Goal: Task Accomplishment & Management: Manage account settings

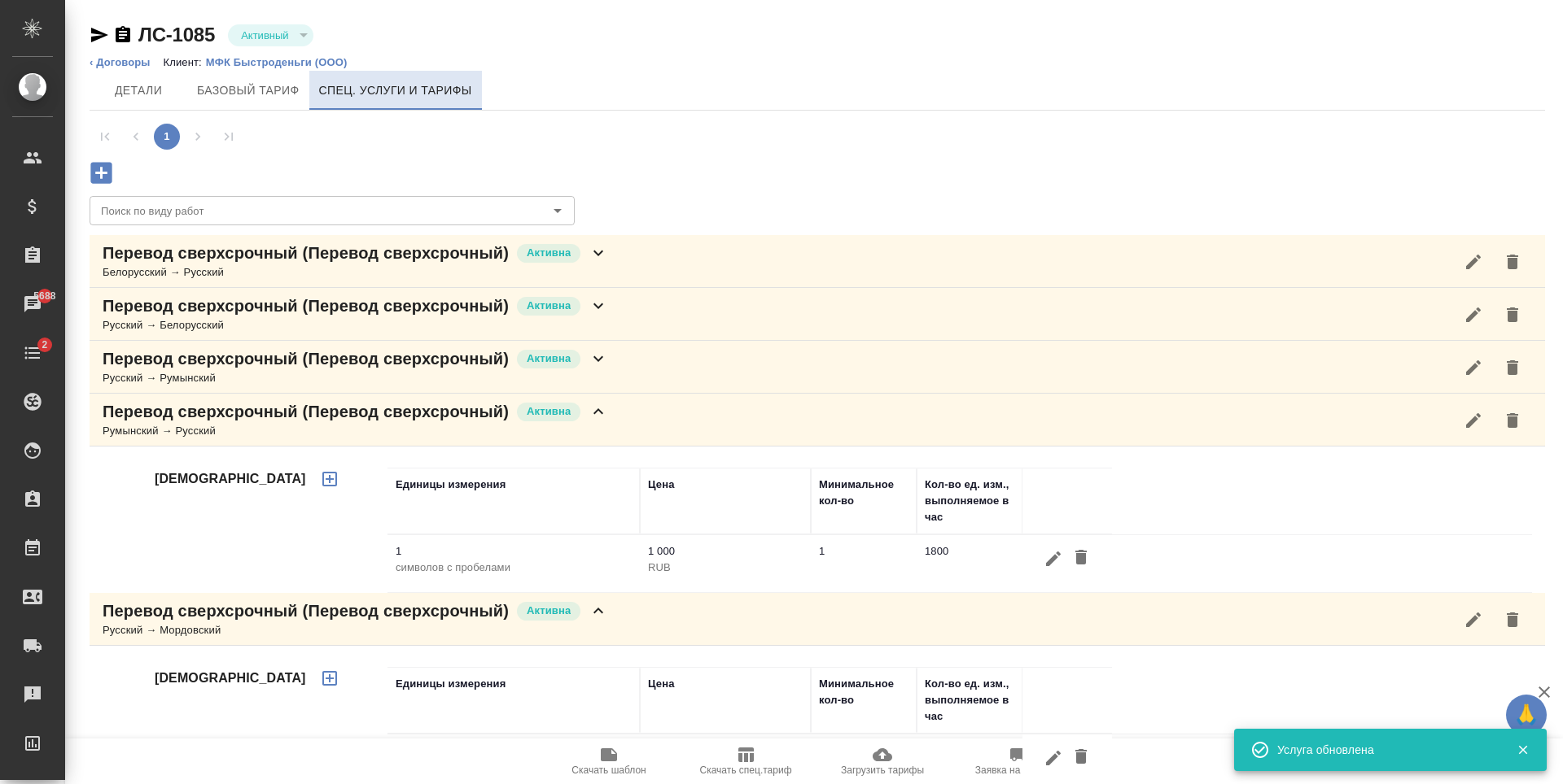
scroll to position [101, 0]
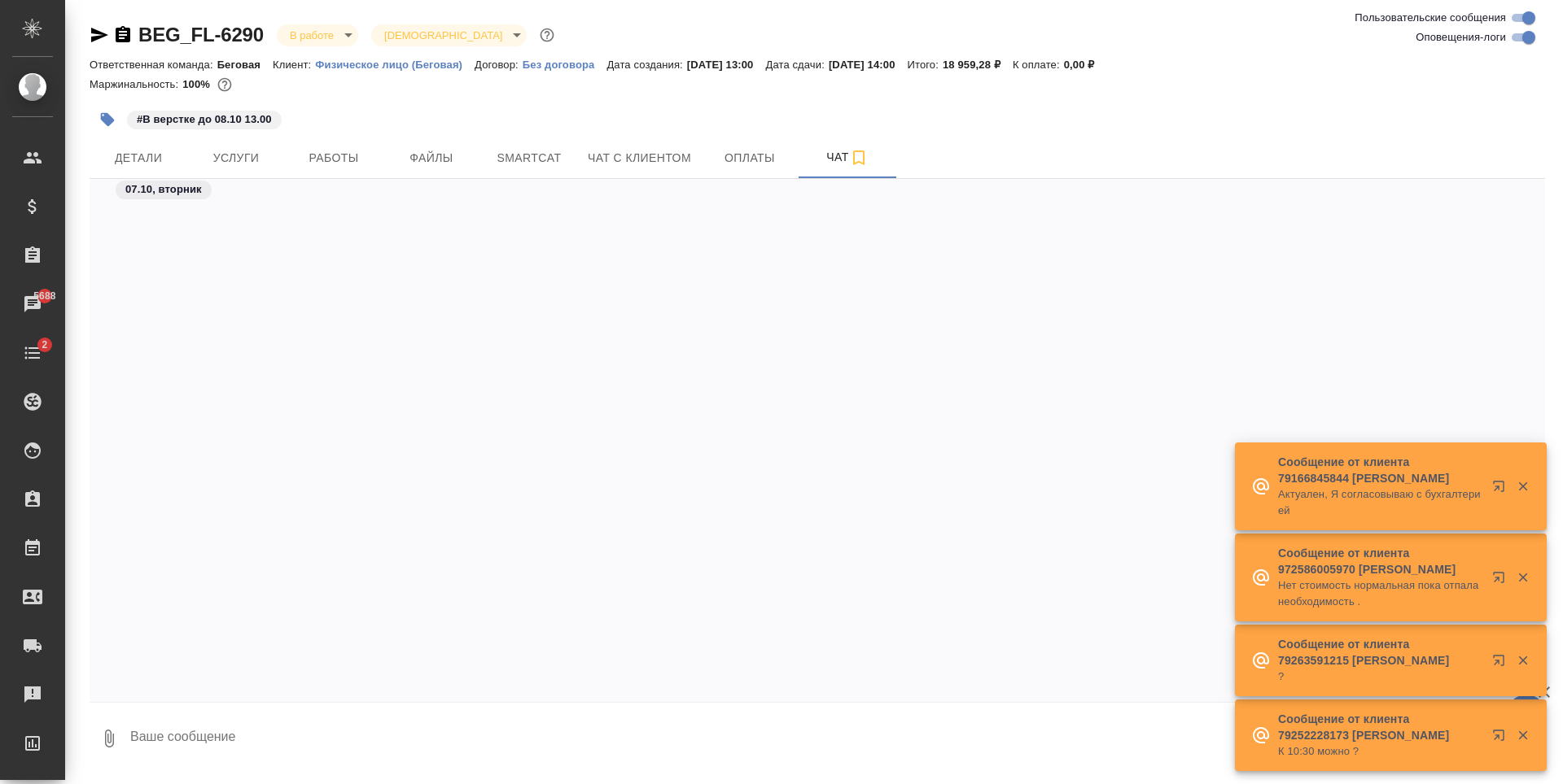
scroll to position [4798, 0]
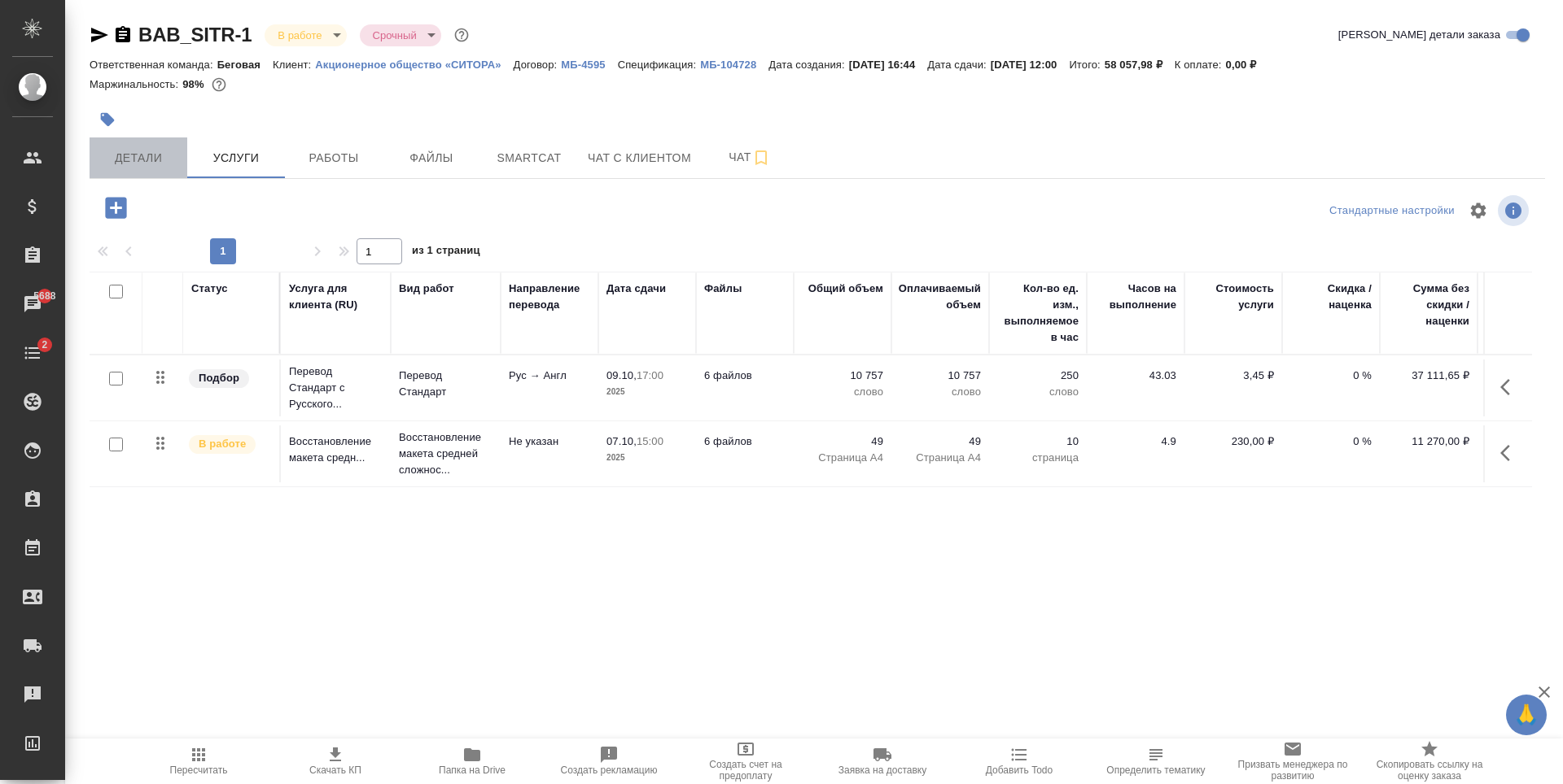
click at [163, 162] on span "Детали" at bounding box center [138, 158] width 78 height 20
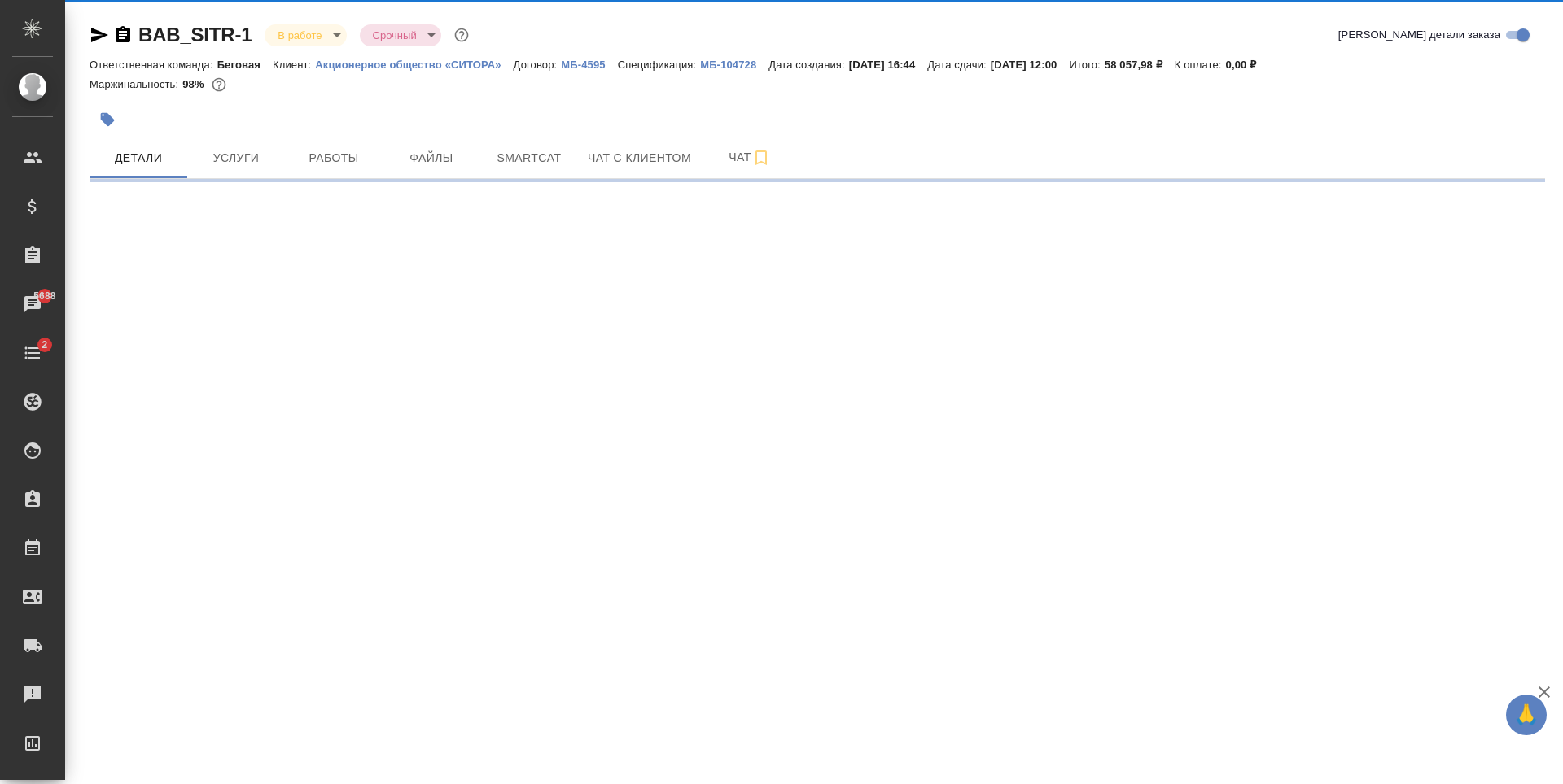
select select "RU"
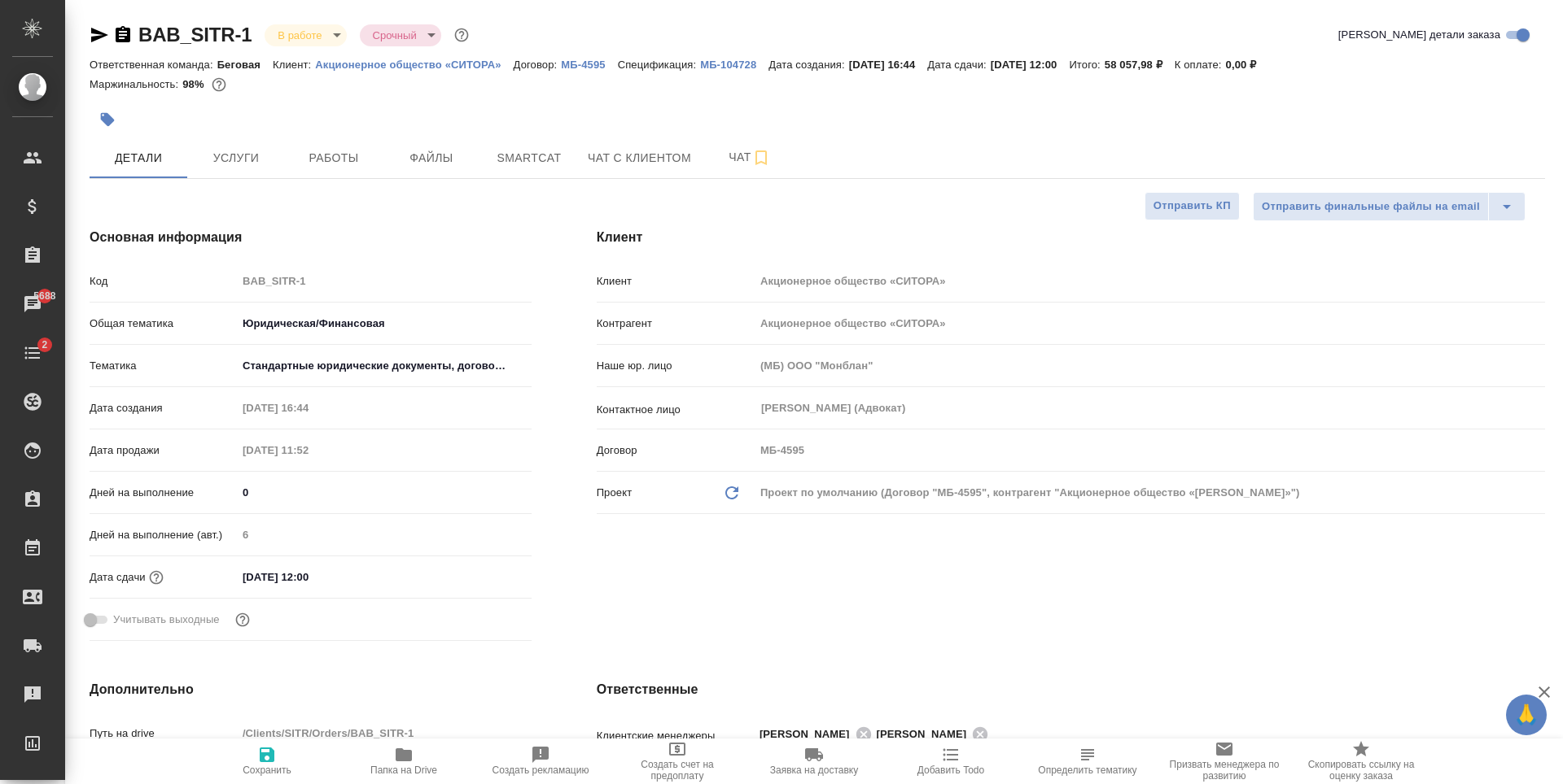
type textarea "x"
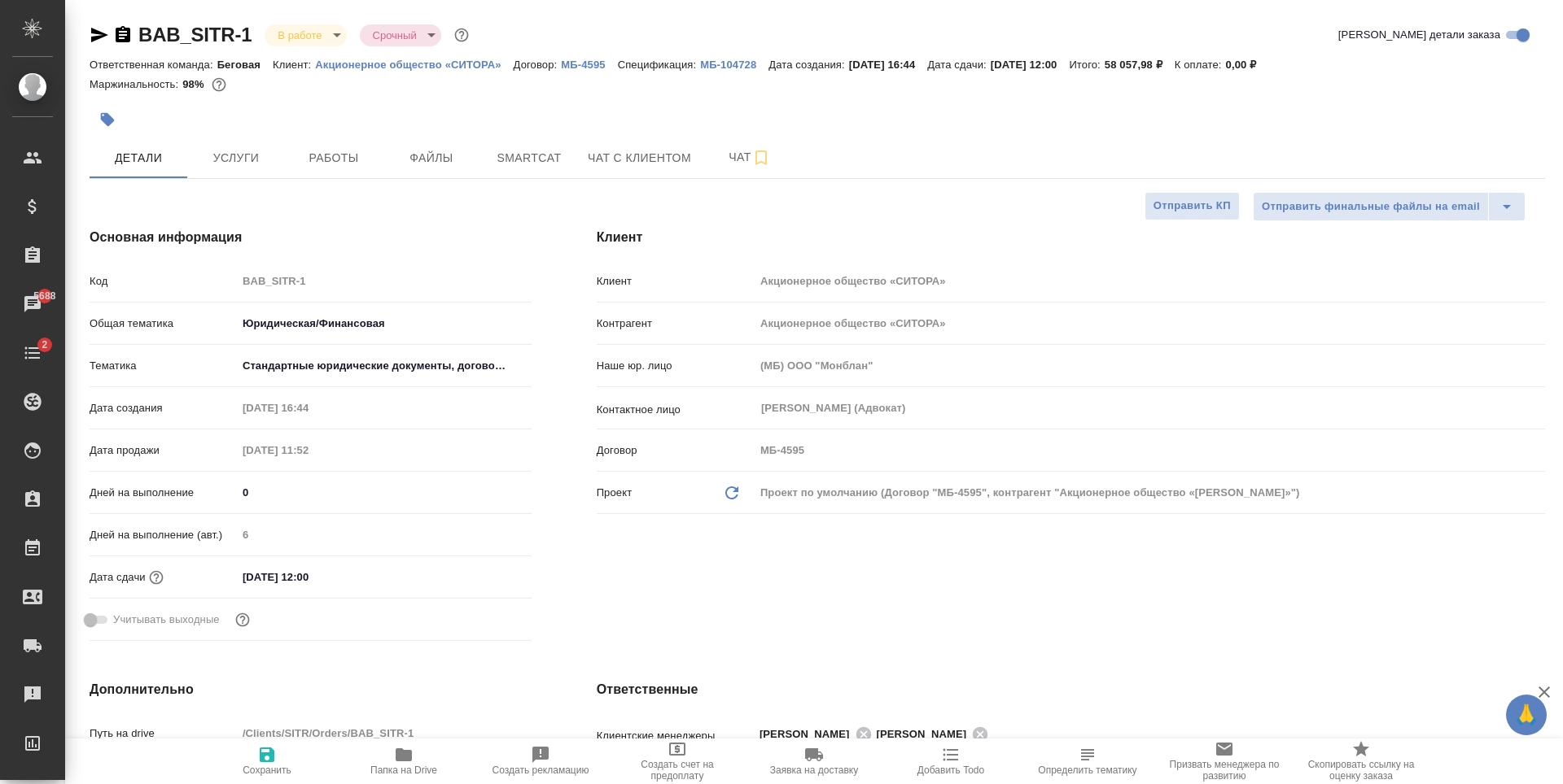
type textarea "x"
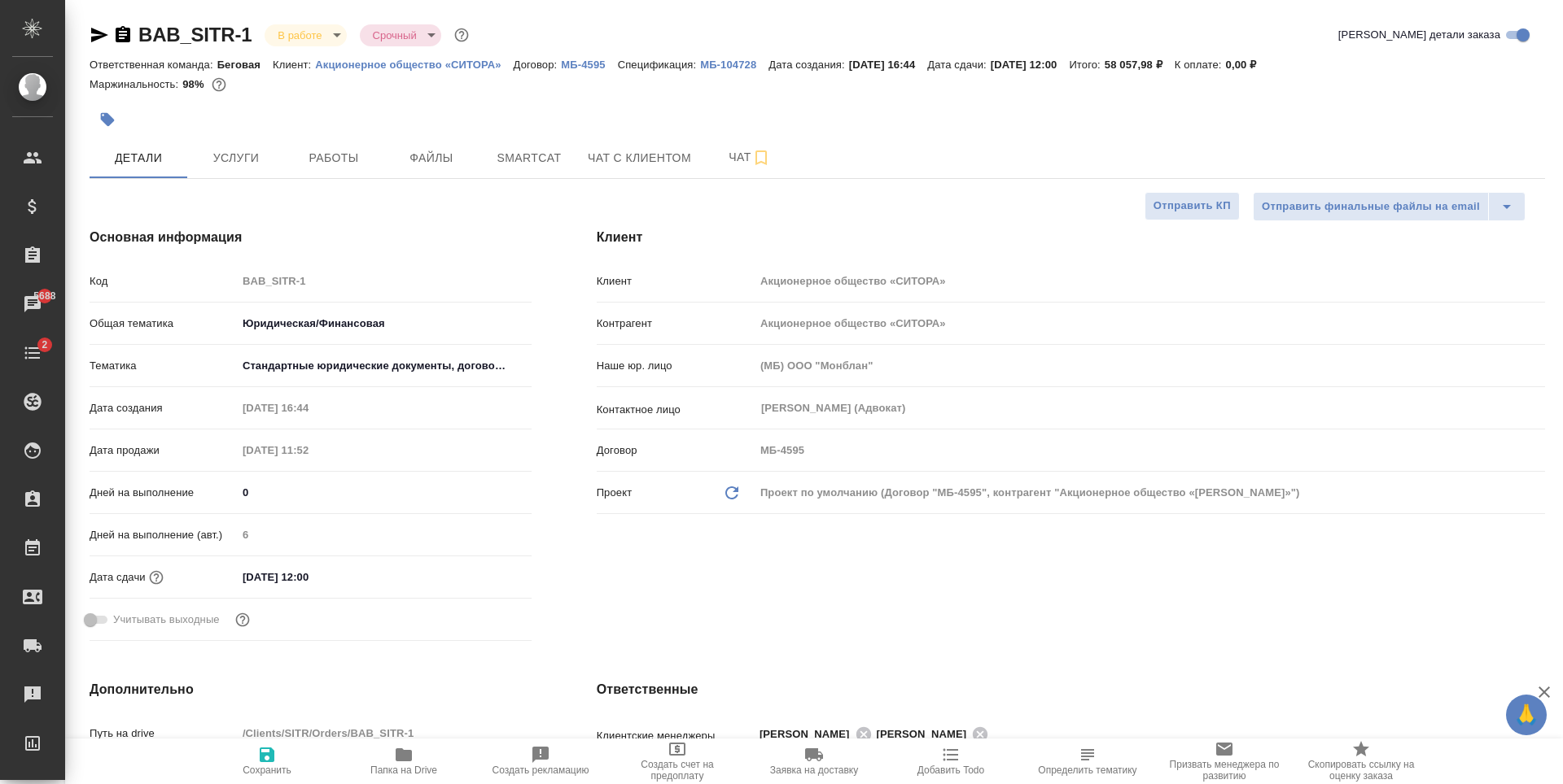
type textarea "x"
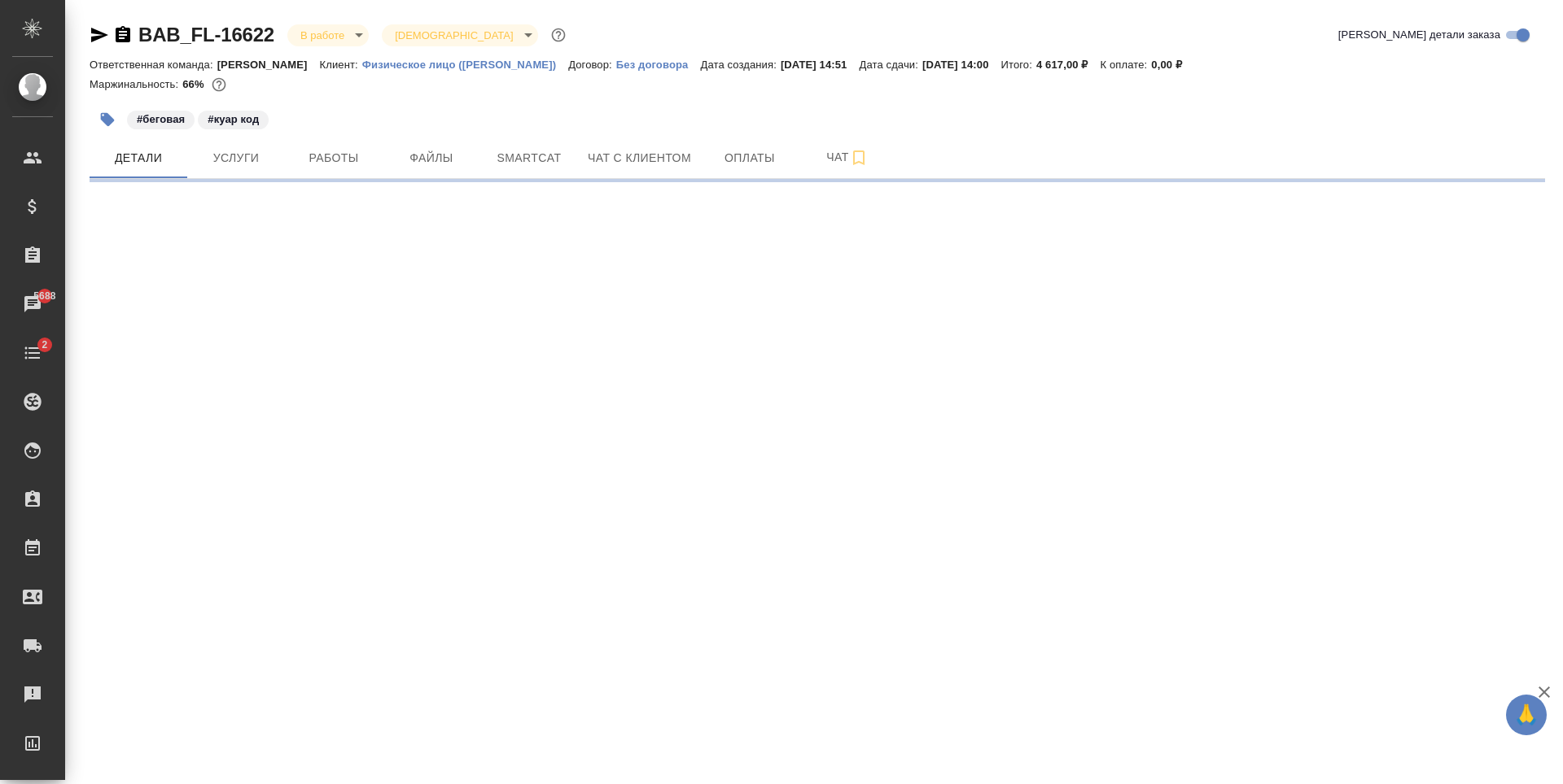
select select "RU"
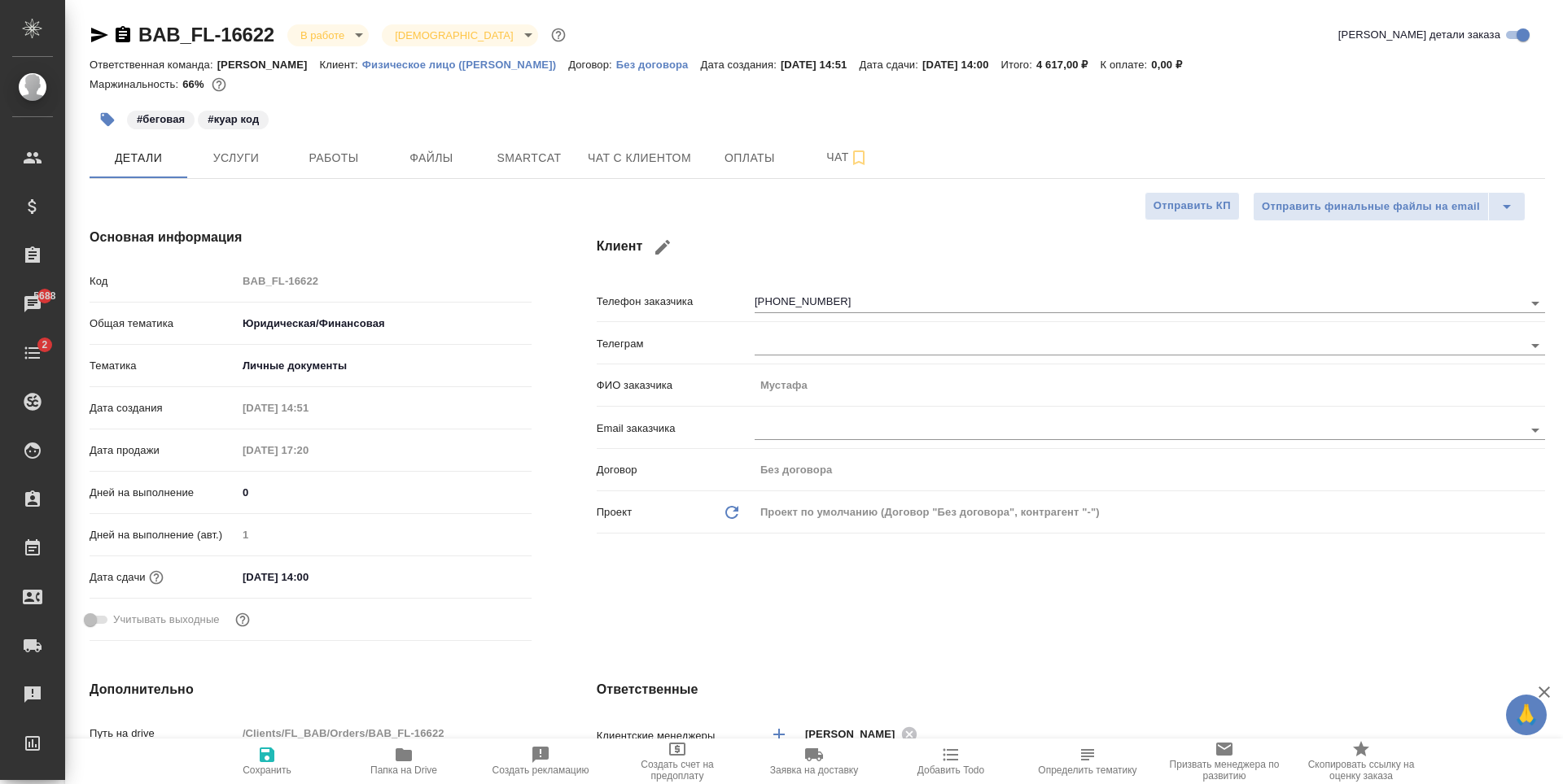
type textarea "x"
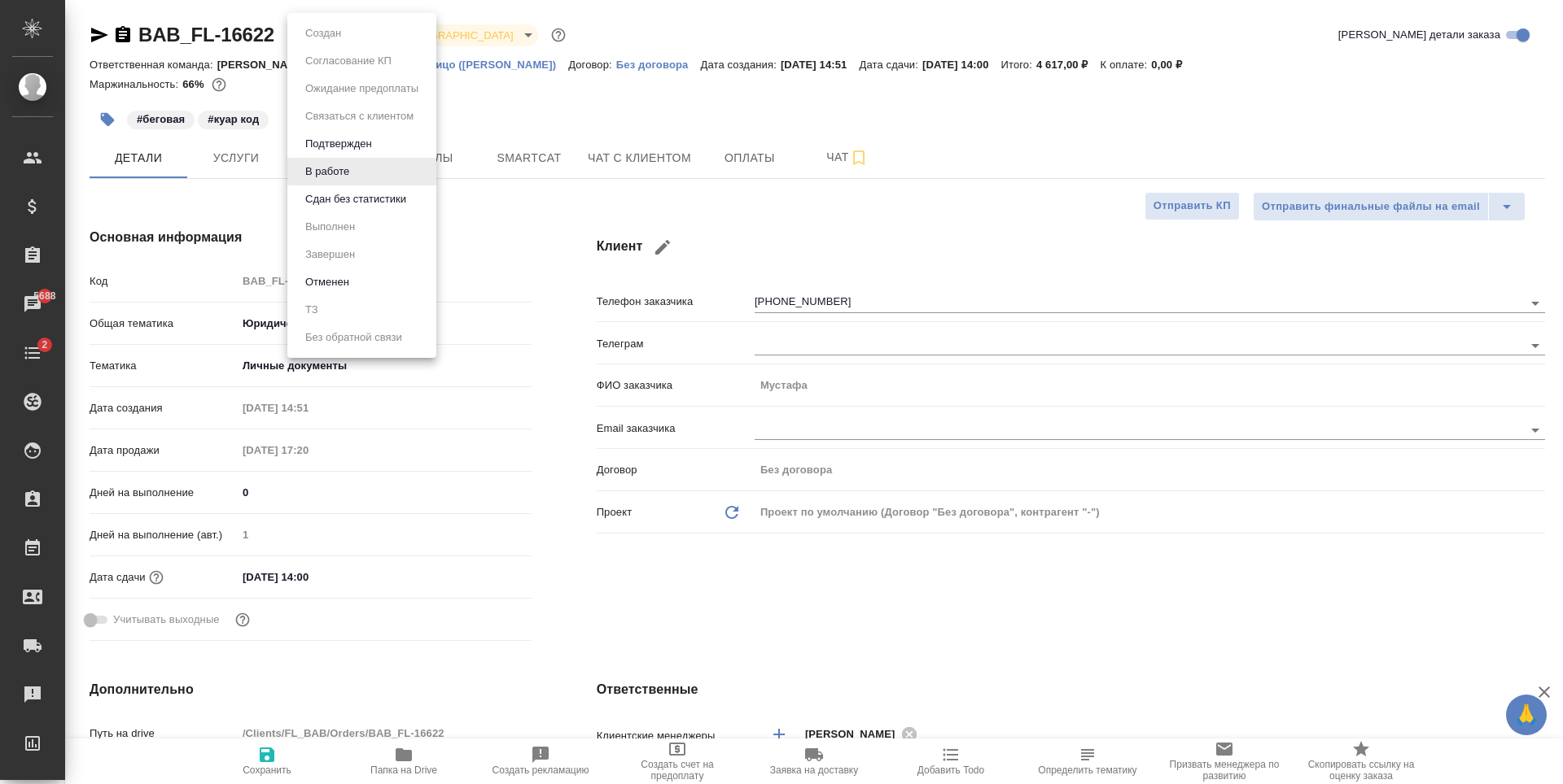
click at [354, 36] on body "🙏 .cls-1 fill:#fff; AWATERA Antonova Kristina Клиенты Спецификации Заказы 5688 …" at bounding box center [782, 392] width 1563 height 784
click at [367, 198] on button "Сдан без статистики" at bounding box center [355, 199] width 111 height 18
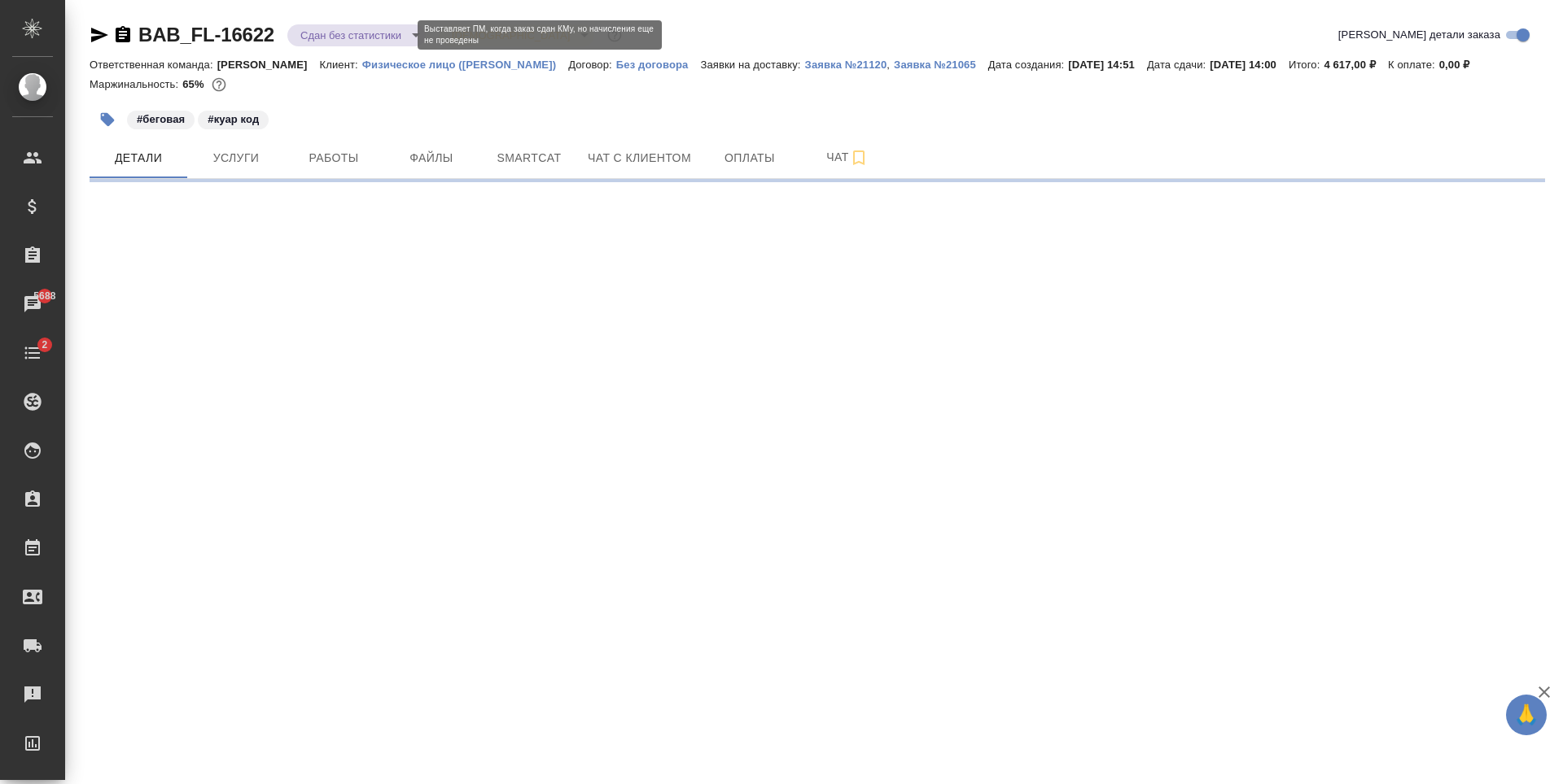
select select "RU"
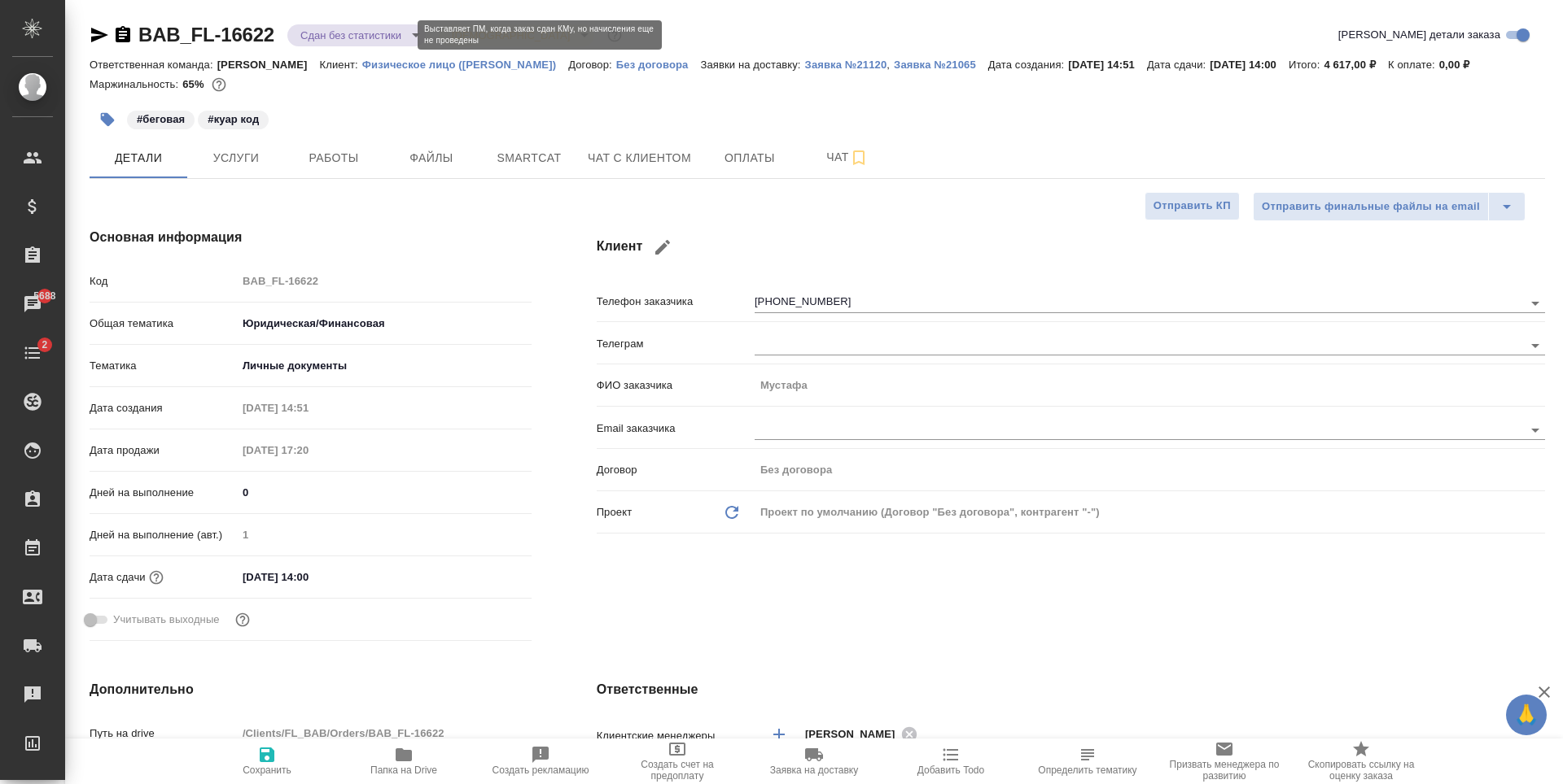
type textarea "x"
click at [324, 35] on body "🙏 .cls-1 fill:#fff; AWATERA Antonova Kristina Клиенты Спецификации Заказы 5688 …" at bounding box center [782, 392] width 1563 height 784
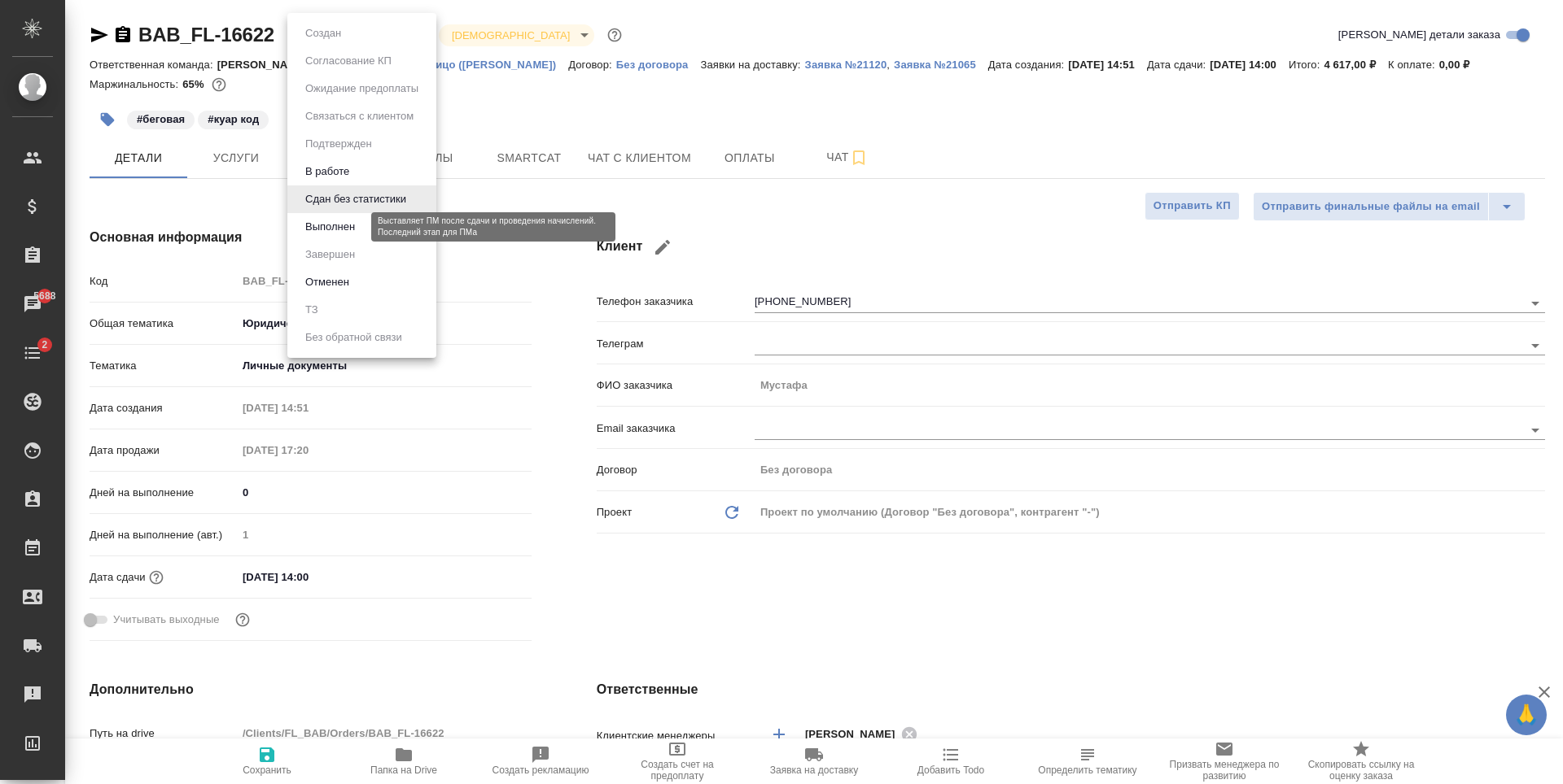
click at [358, 221] on button "Выполнен" at bounding box center [331, 227] width 60 height 18
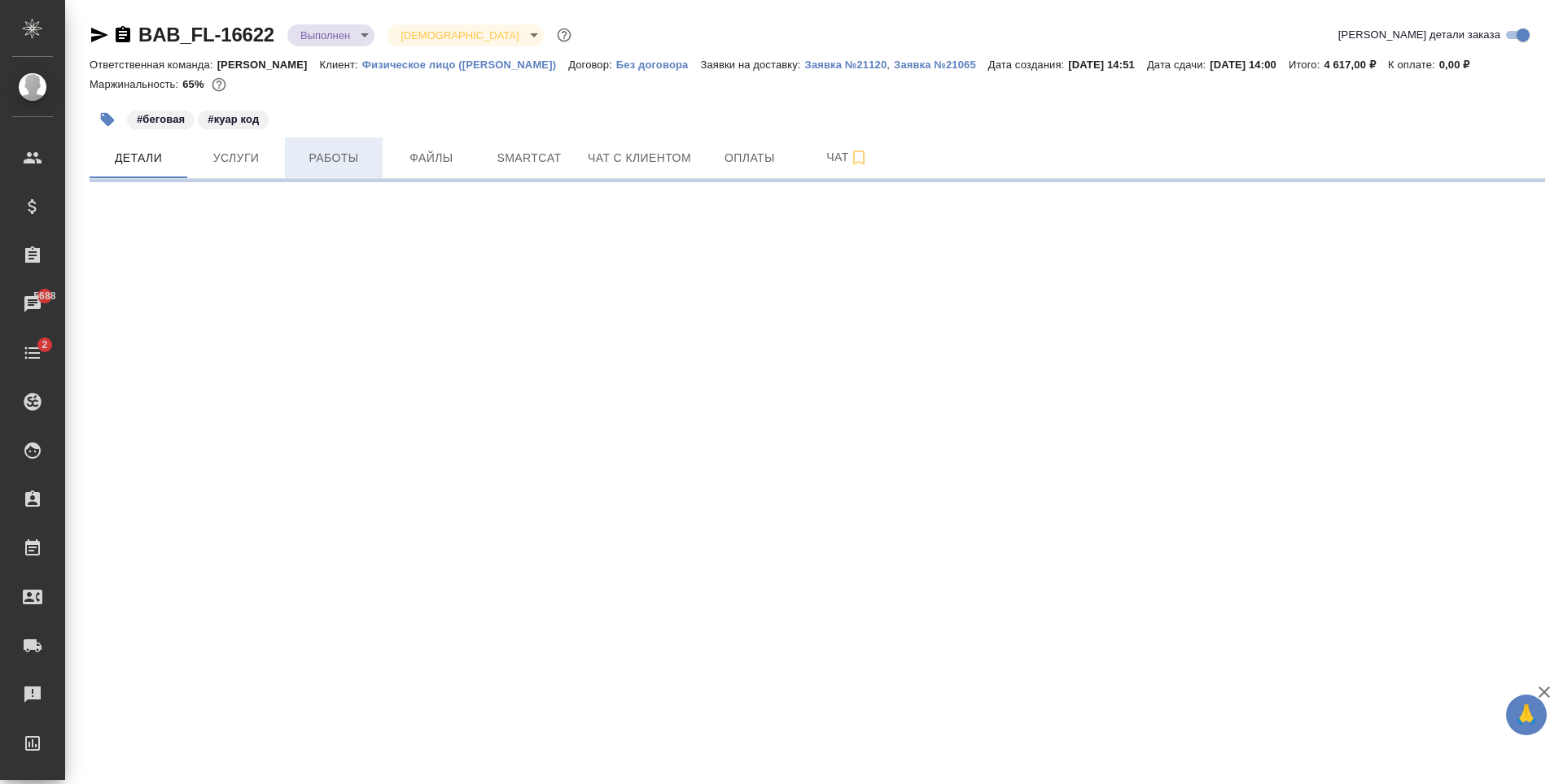
click at [324, 159] on span "Работы" at bounding box center [334, 158] width 78 height 20
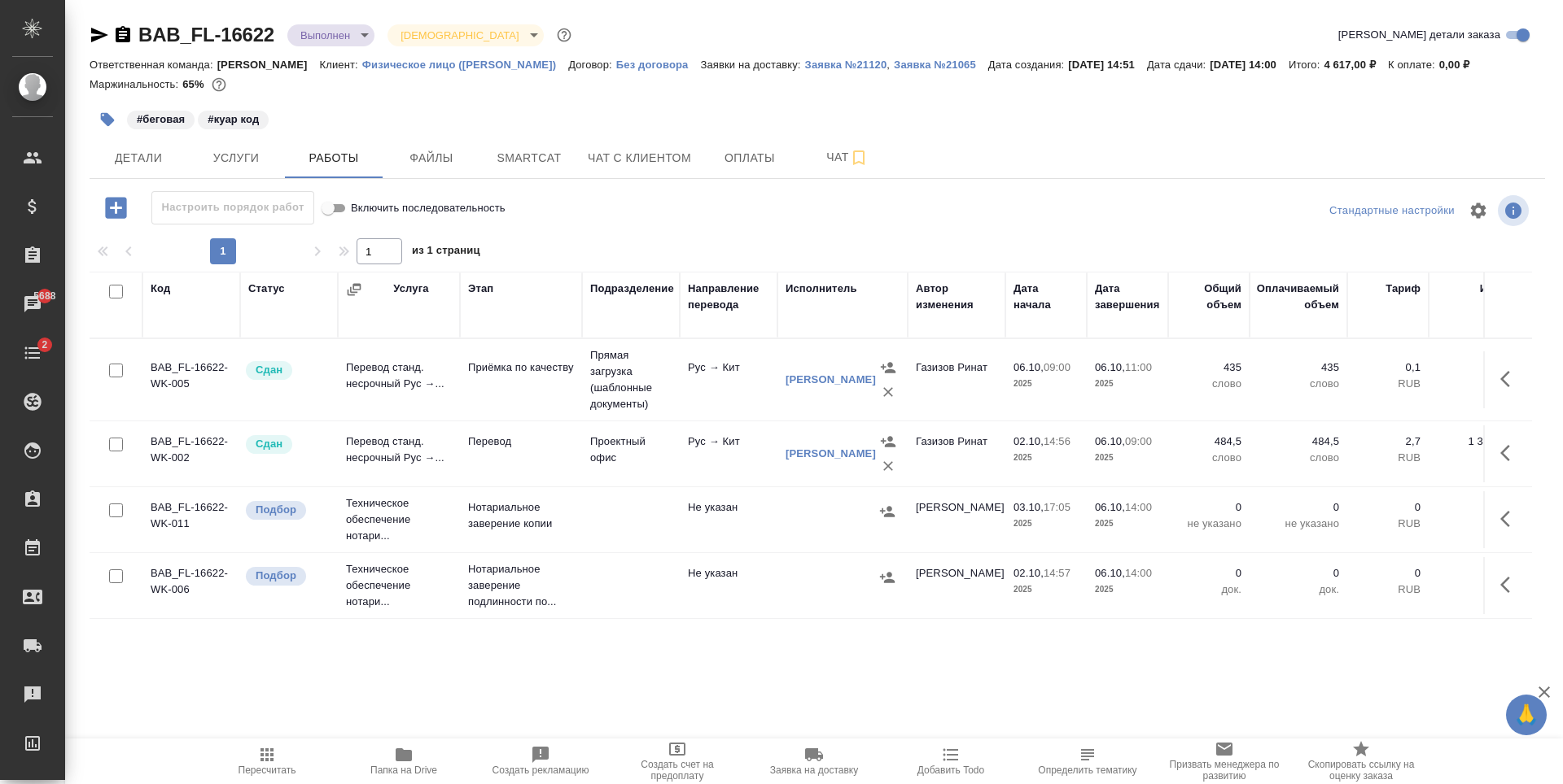
click at [792, 524] on td at bounding box center [842, 519] width 130 height 57
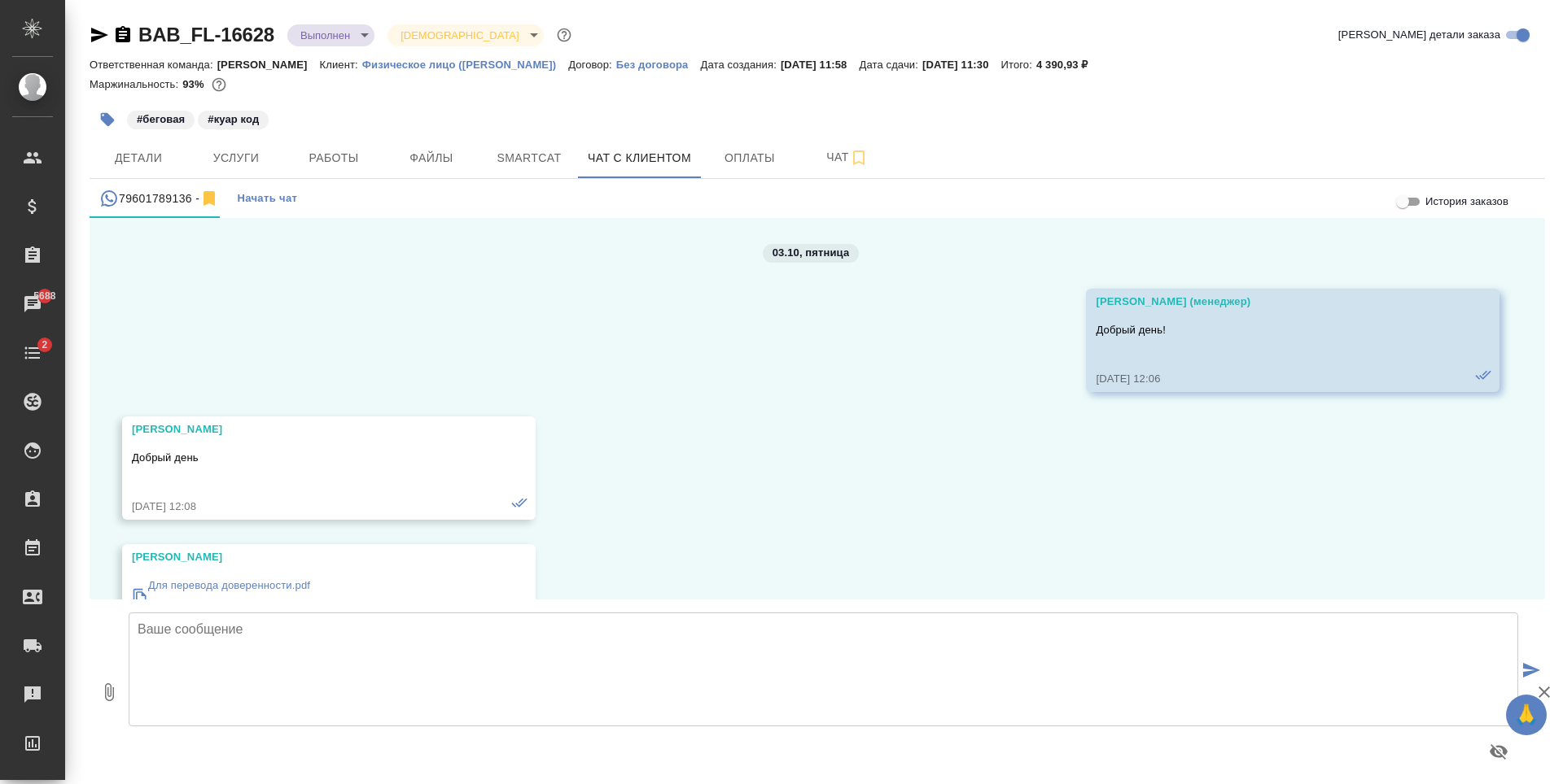
scroll to position [1790, 0]
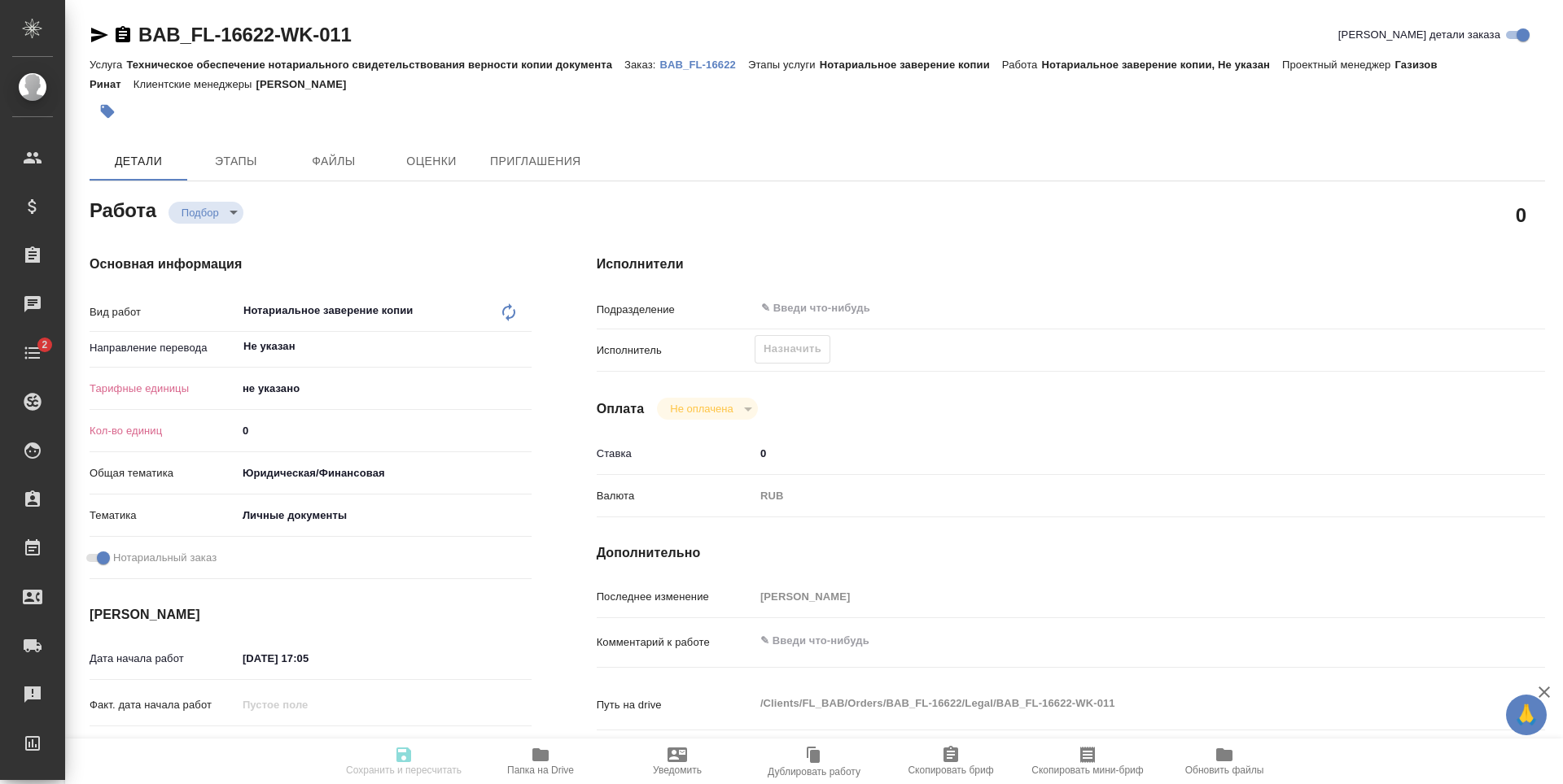
type textarea "x"
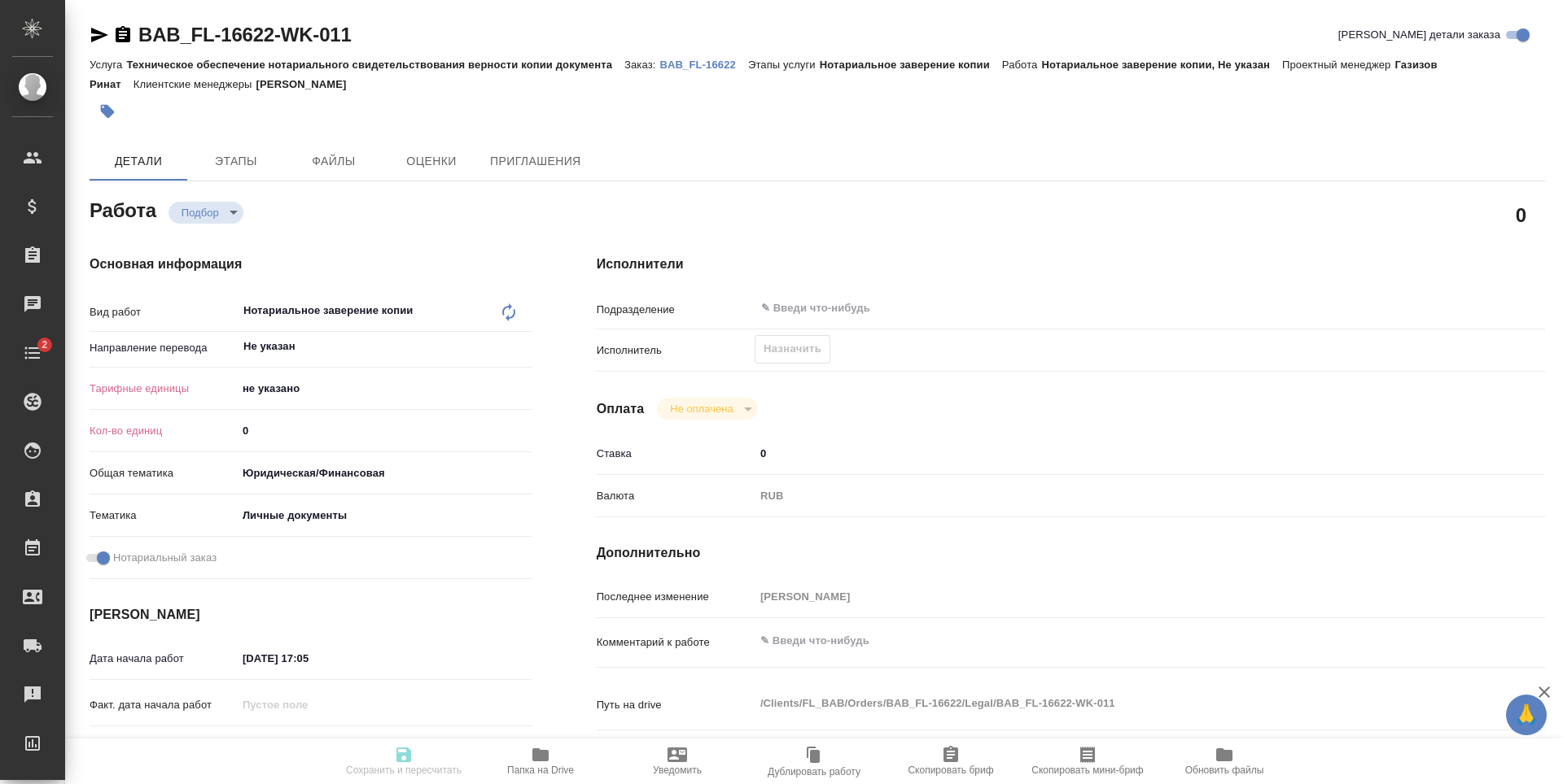
type textarea "x"
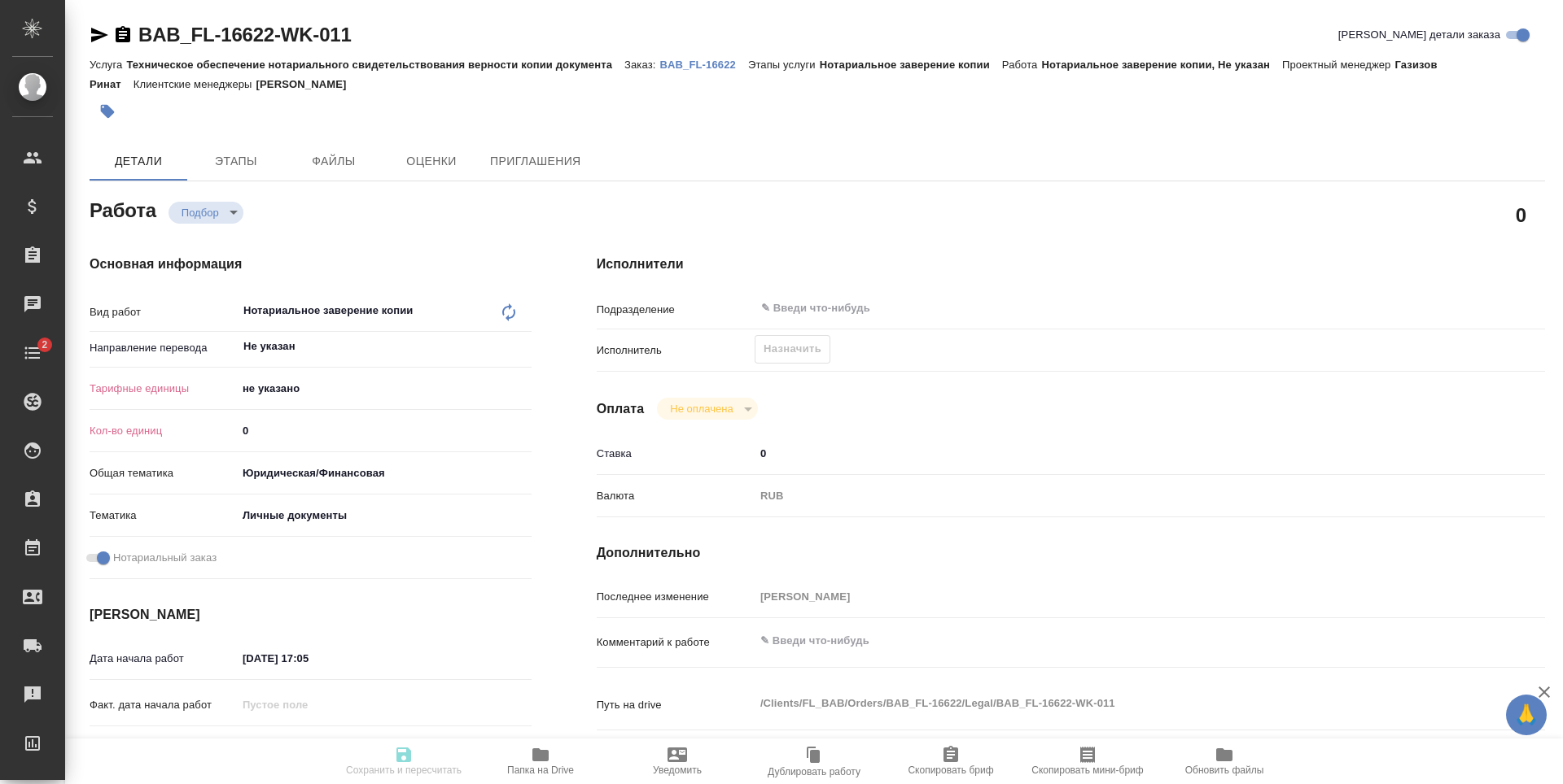
type textarea "x"
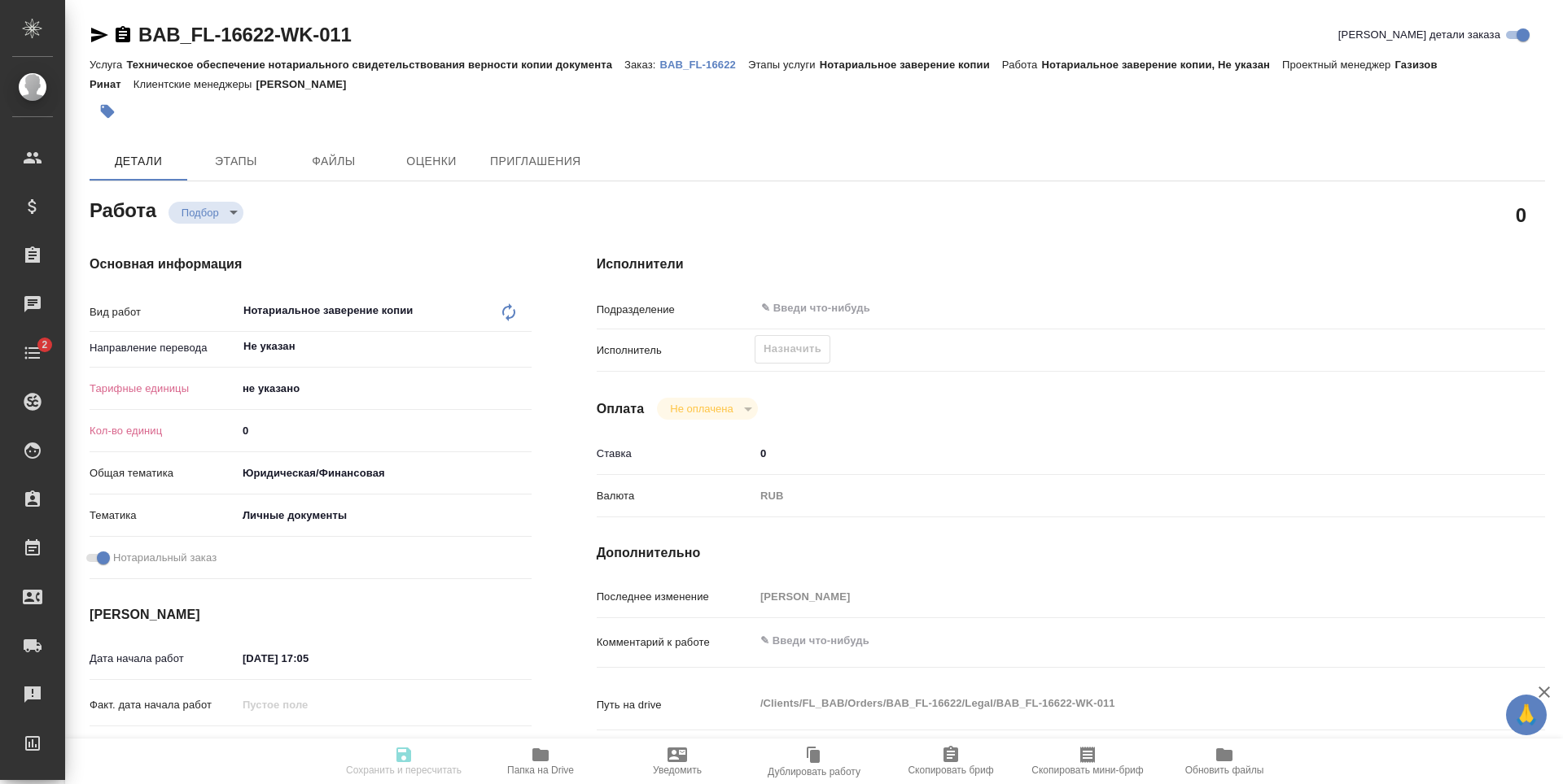
type textarea "x"
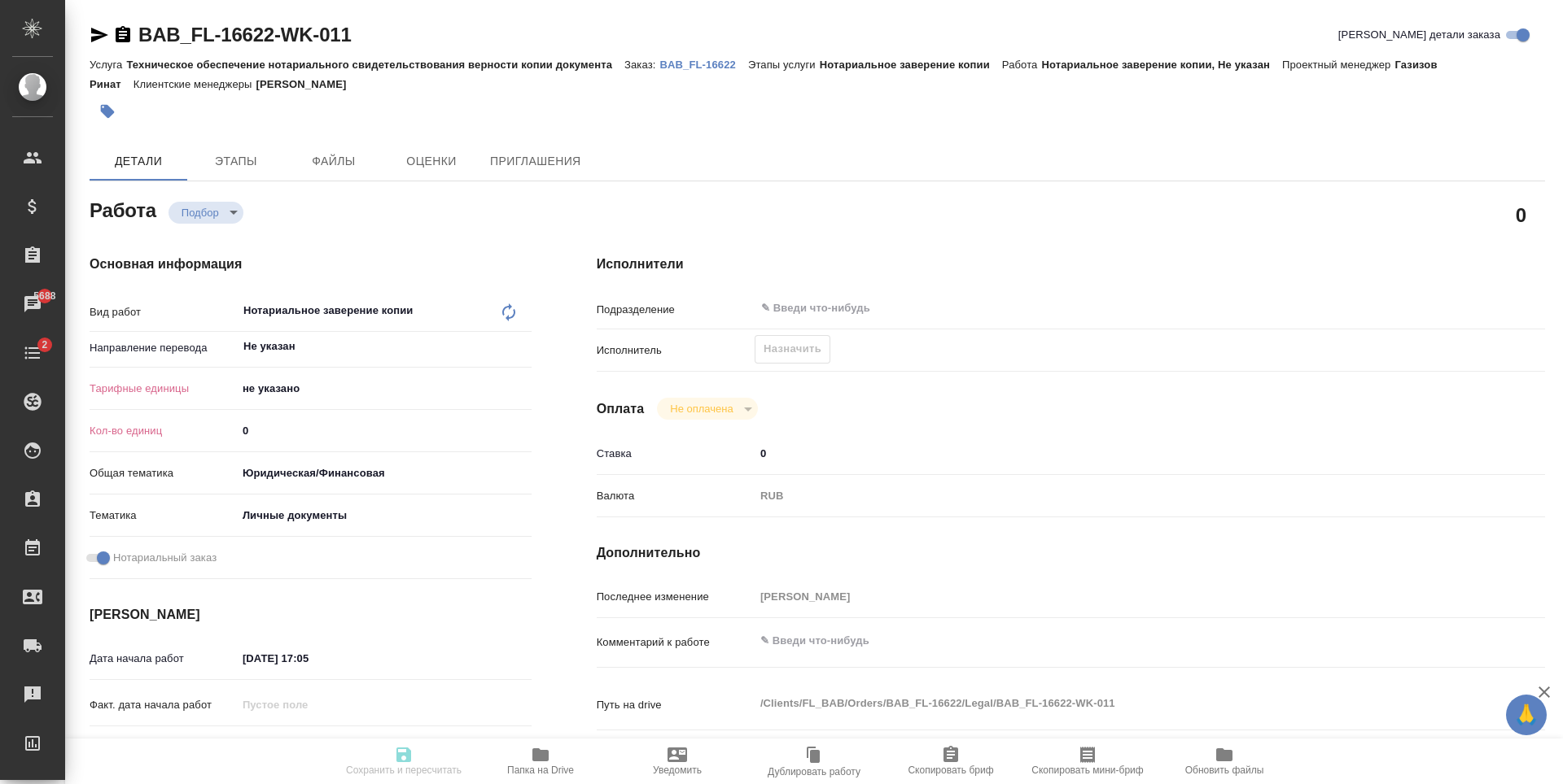
click at [377, 382] on body "🙏 .cls-1 fill:#fff; AWATERA Antonova Kristina Клиенты Спецификации Заказы 5688 …" at bounding box center [782, 392] width 1563 height 784
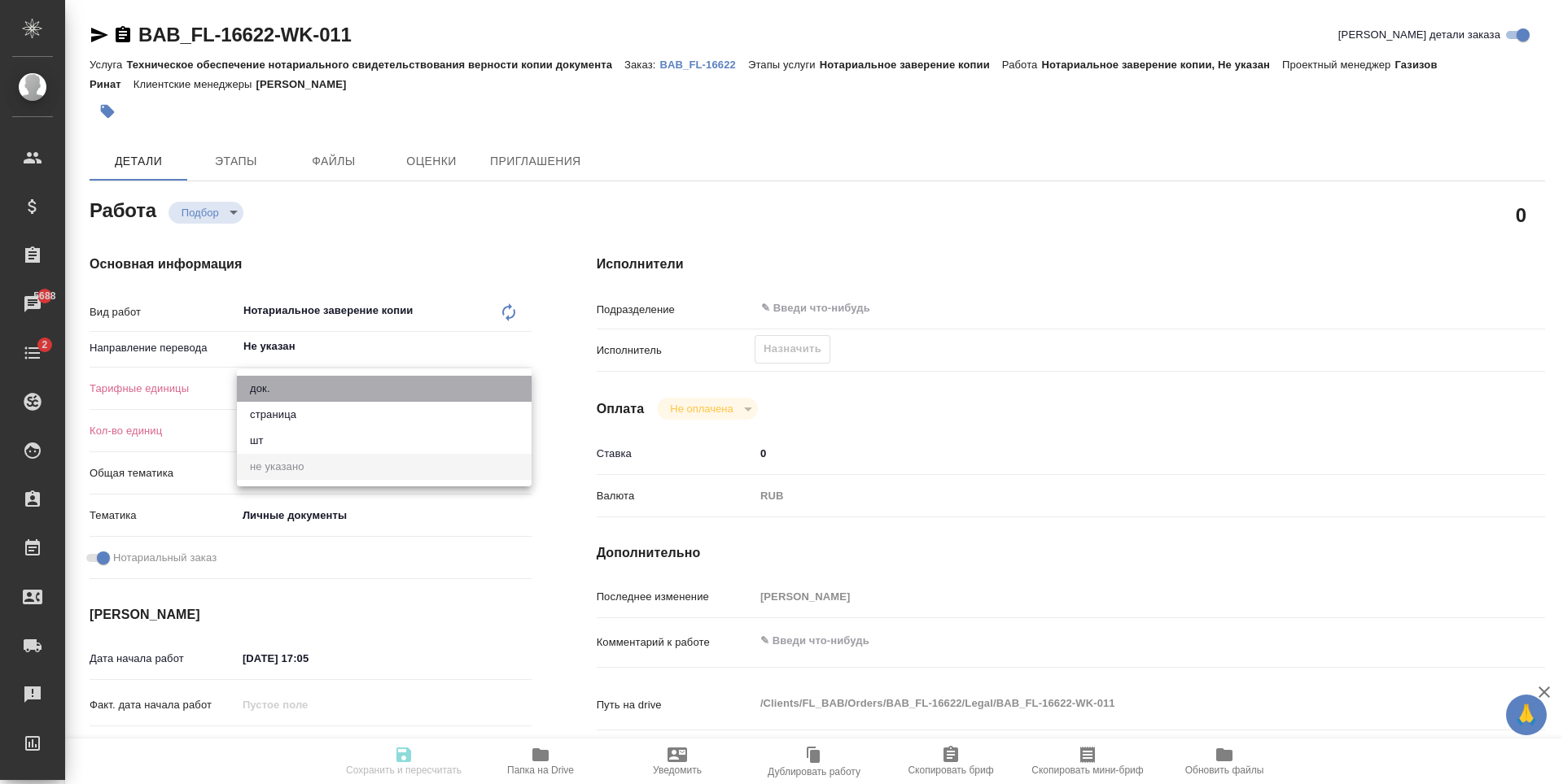
click at [377, 382] on li "док." at bounding box center [384, 389] width 295 height 26
type textarea "x"
type input "5a8b1489cc6b4906c91bfd8b"
type textarea "x"
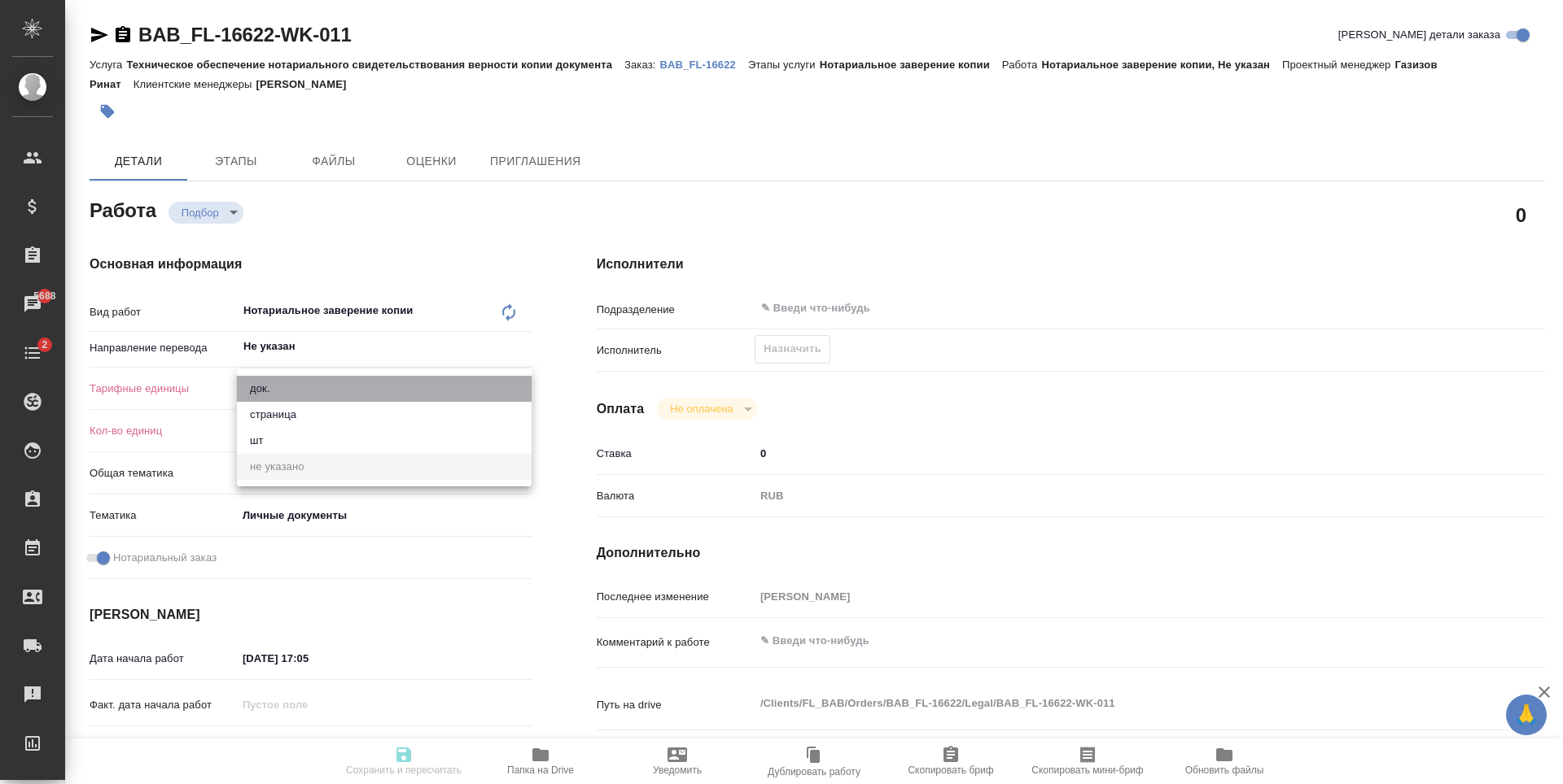
type textarea "x"
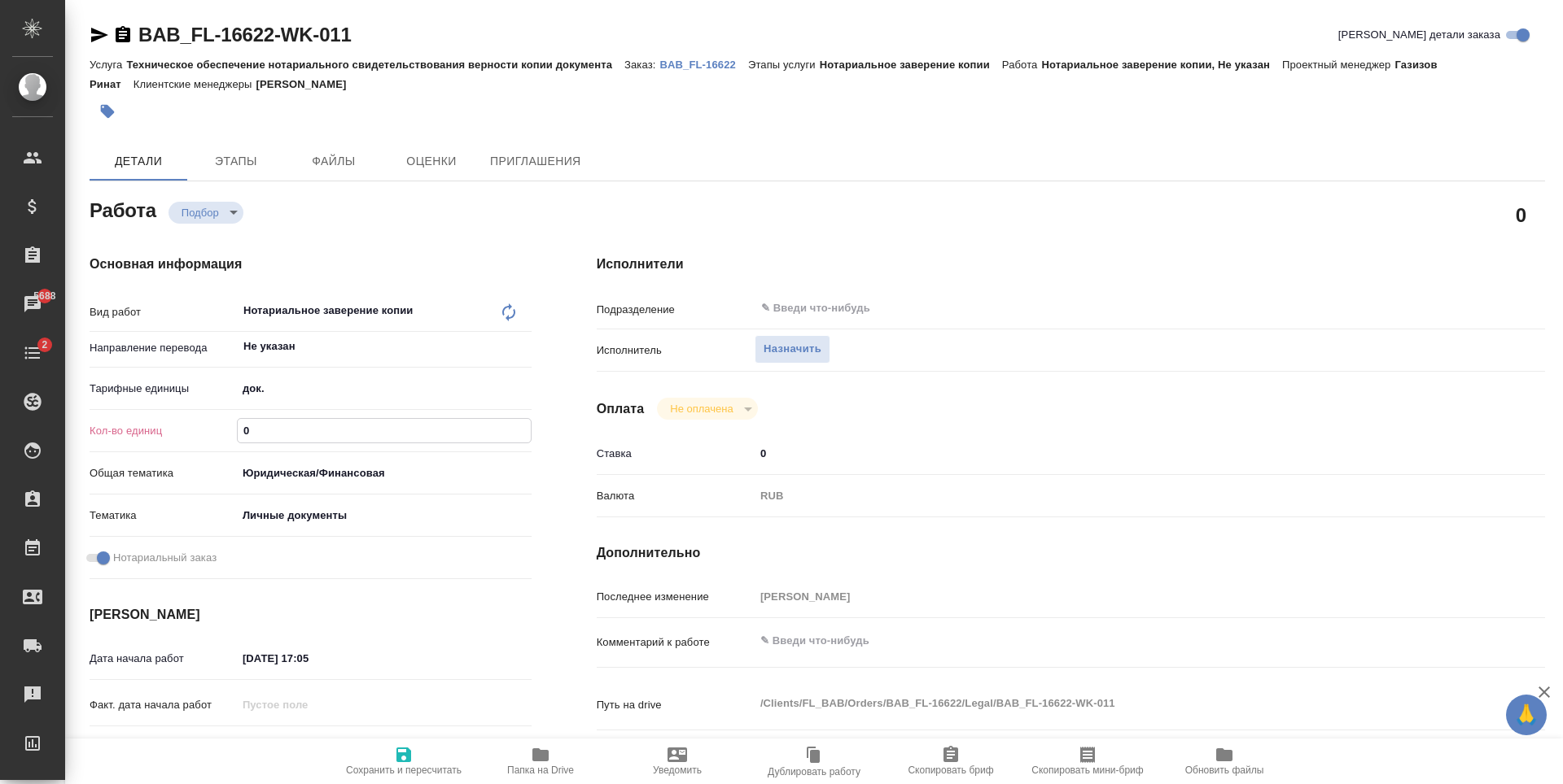
click at [381, 420] on input "0" at bounding box center [384, 431] width 293 height 24
click at [382, 381] on body "🙏 .cls-1 fill:#fff; AWATERA Antonova Kristina Клиенты Спецификации Заказы 5688 …" at bounding box center [782, 392] width 1563 height 784
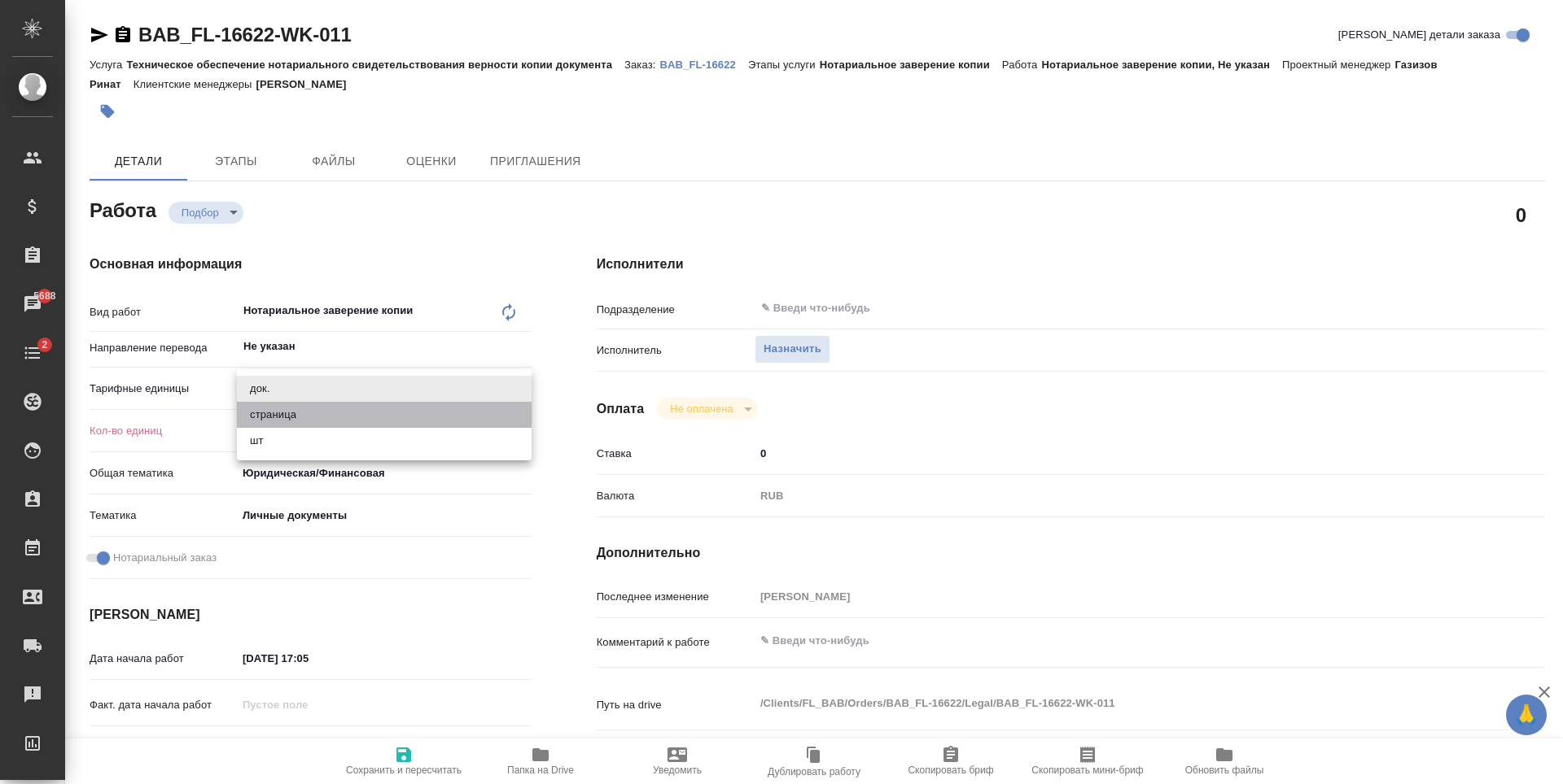
click at [367, 420] on li "страница" at bounding box center [384, 415] width 295 height 26
type textarea "x"
type input "5a8b1489cc6b4906c91bfdb2"
type textarea "x"
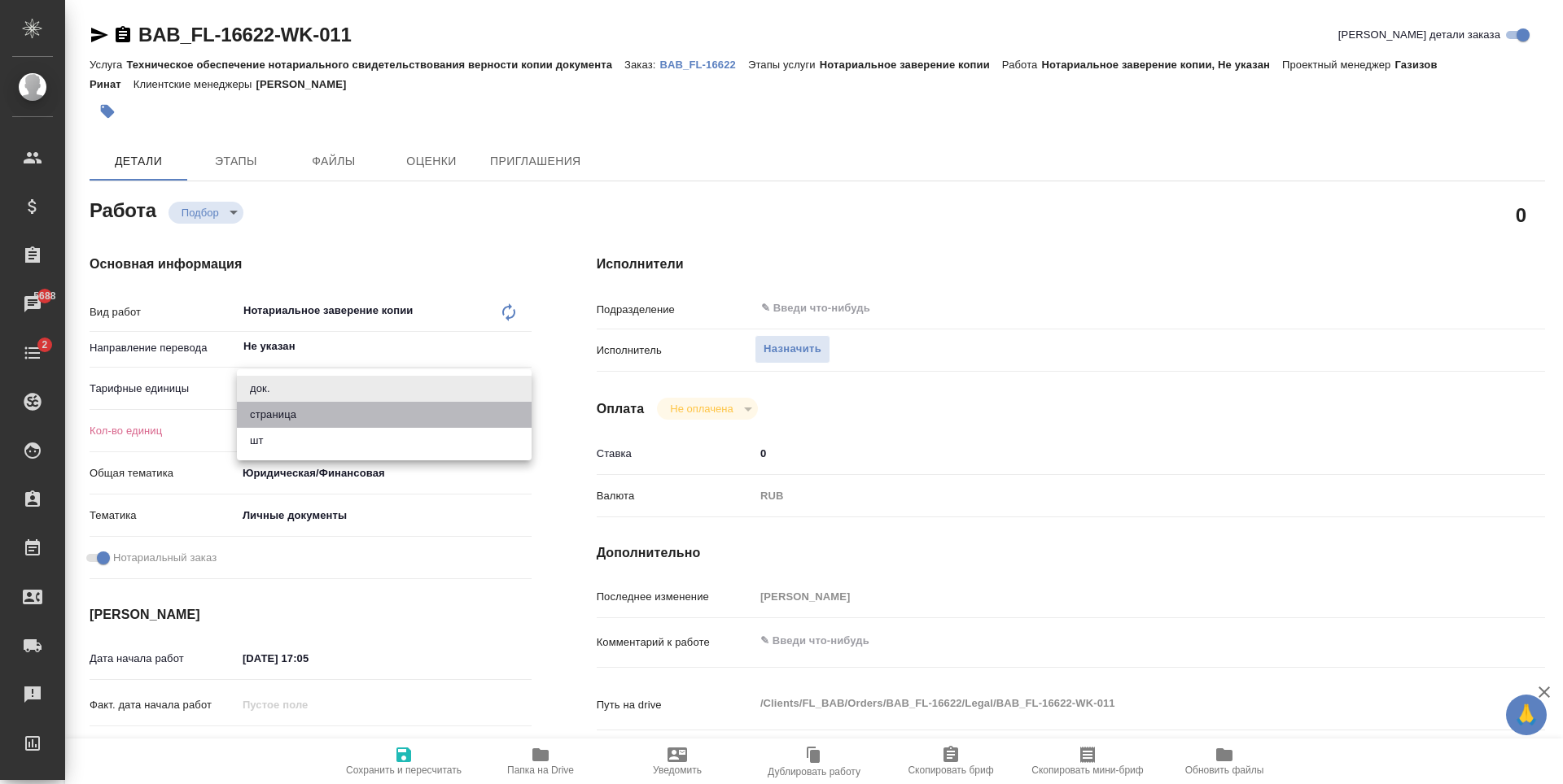
type textarea "x"
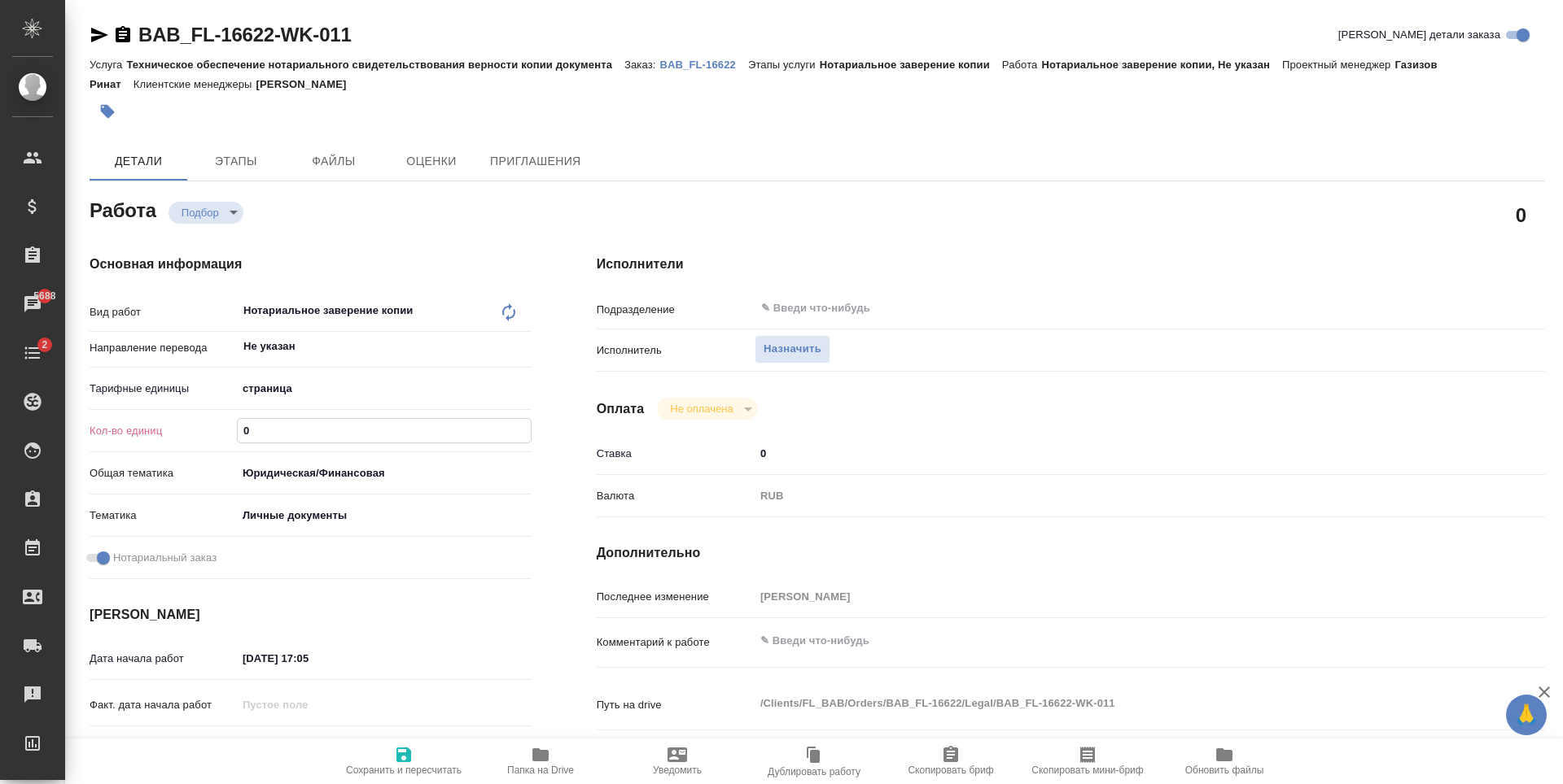
click at [398, 427] on input "0" at bounding box center [384, 431] width 293 height 24
type textarea "x"
type input "2"
type textarea "x"
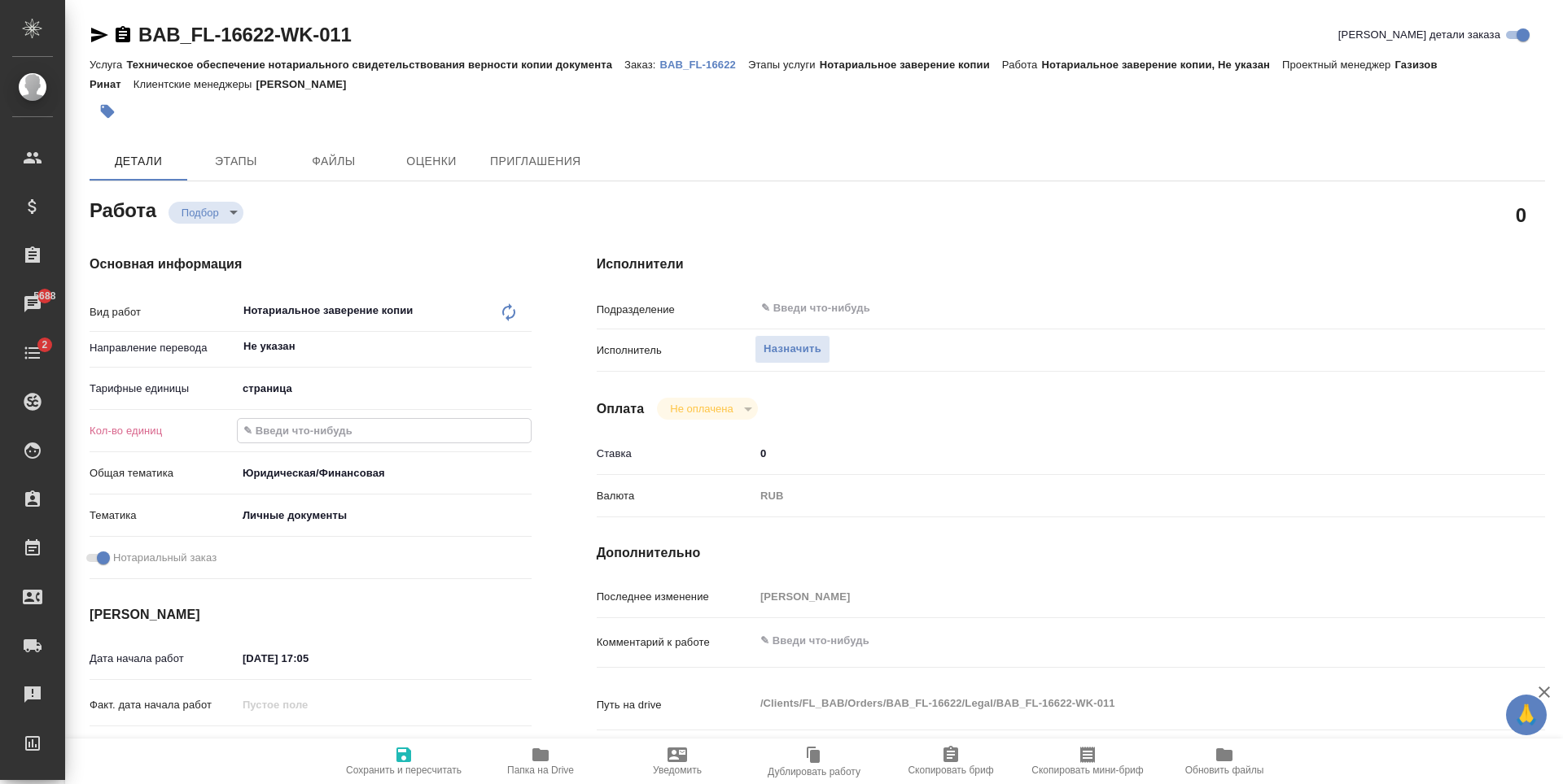
type textarea "x"
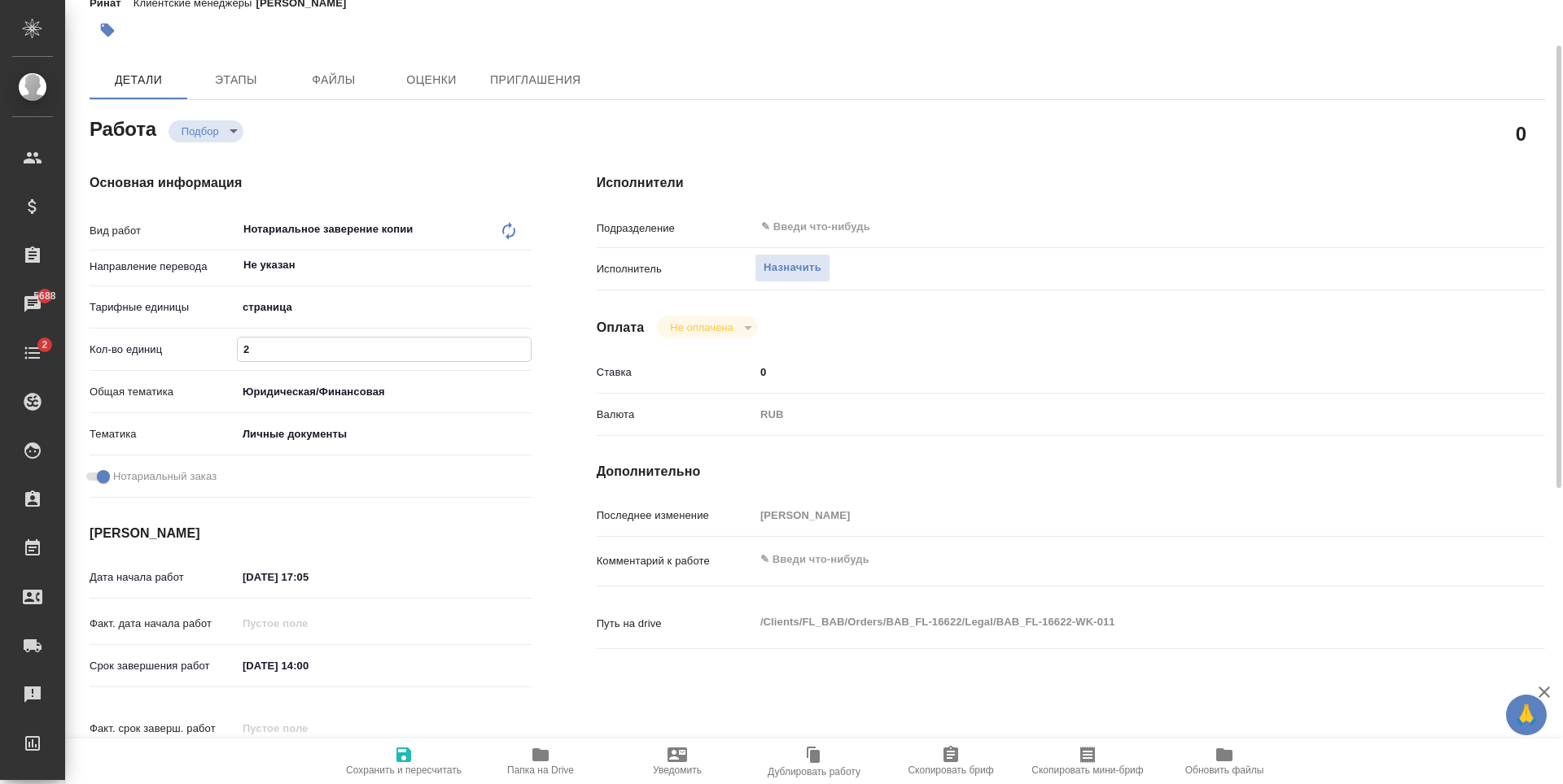
scroll to position [244, 0]
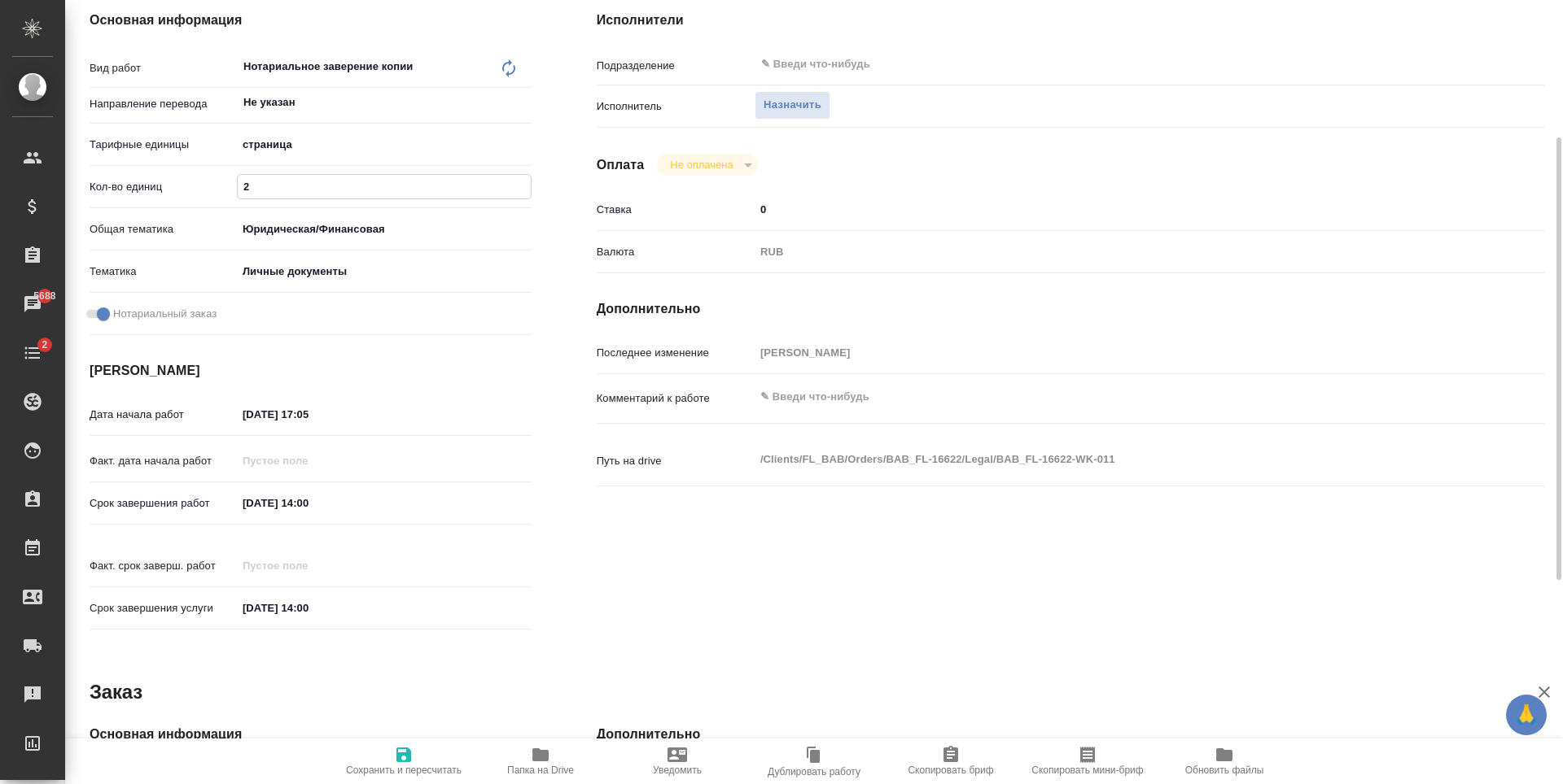
type input "2"
click at [399, 746] on icon "button" at bounding box center [404, 755] width 20 height 20
type textarea "x"
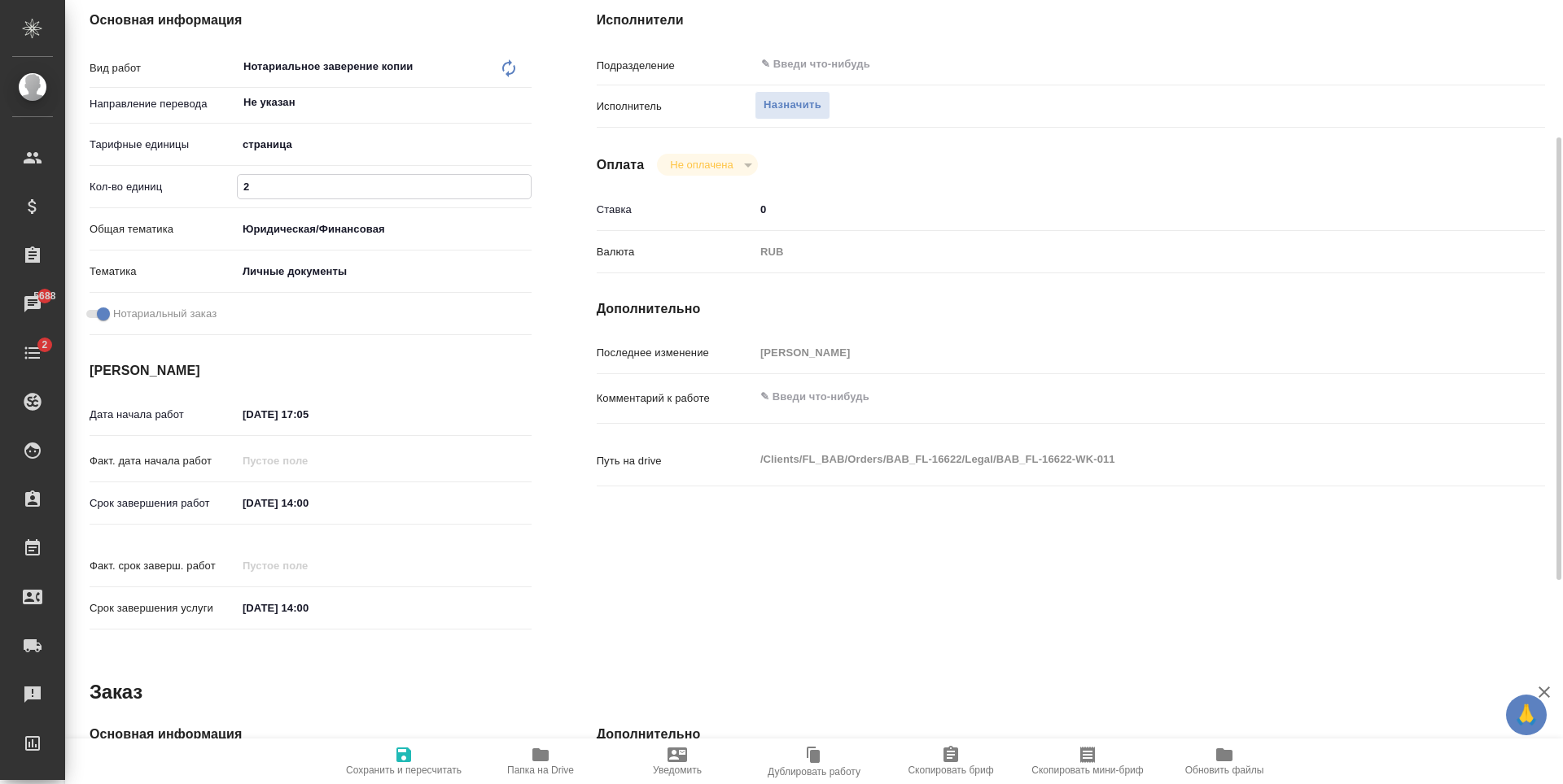
type textarea "x"
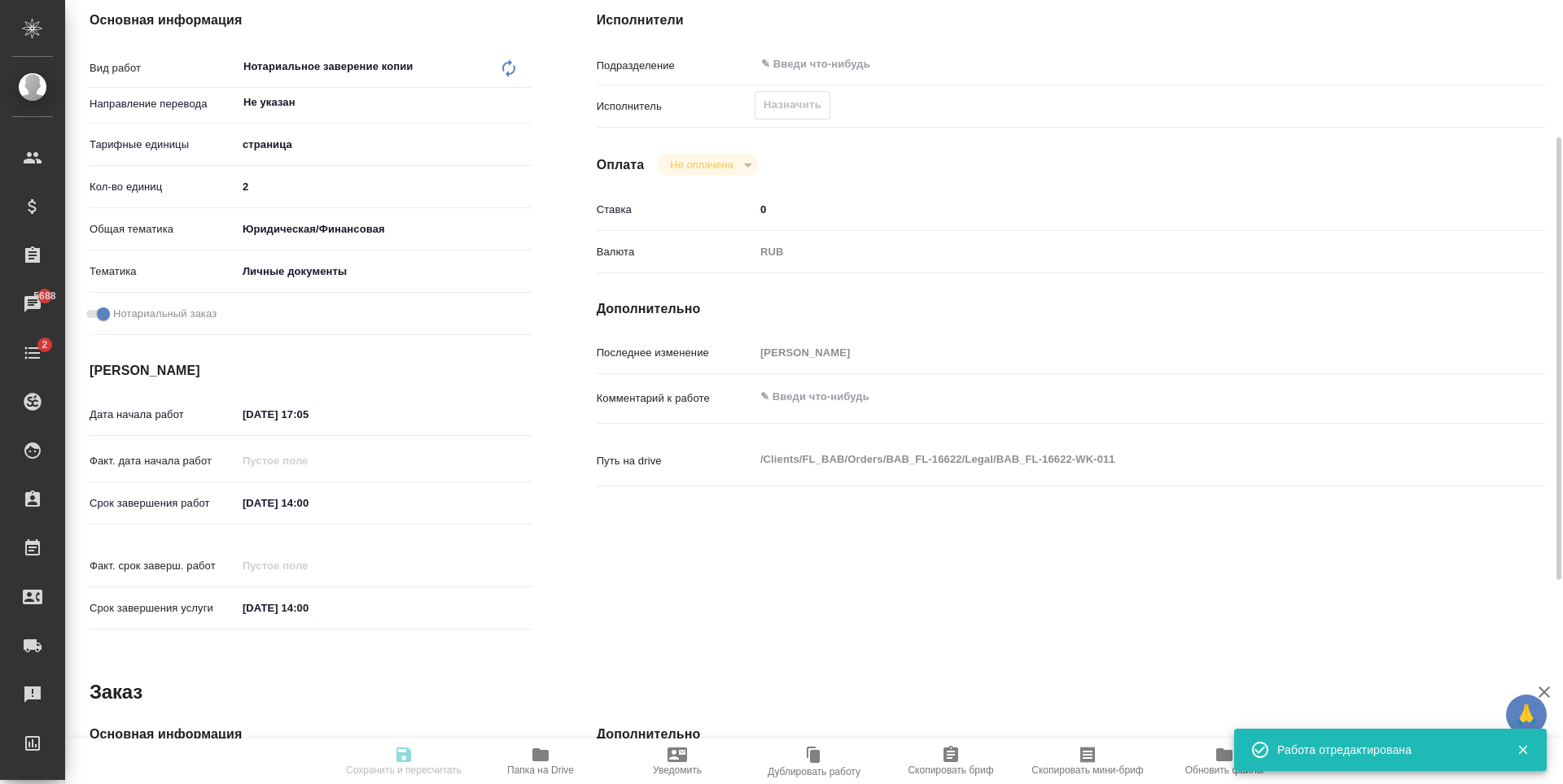
type input "recruiting"
type textarea "Нотариальное заверение копии"
type textarea "x"
type input "Не указан"
type input "5a8b1489cc6b4906c91bfdb2"
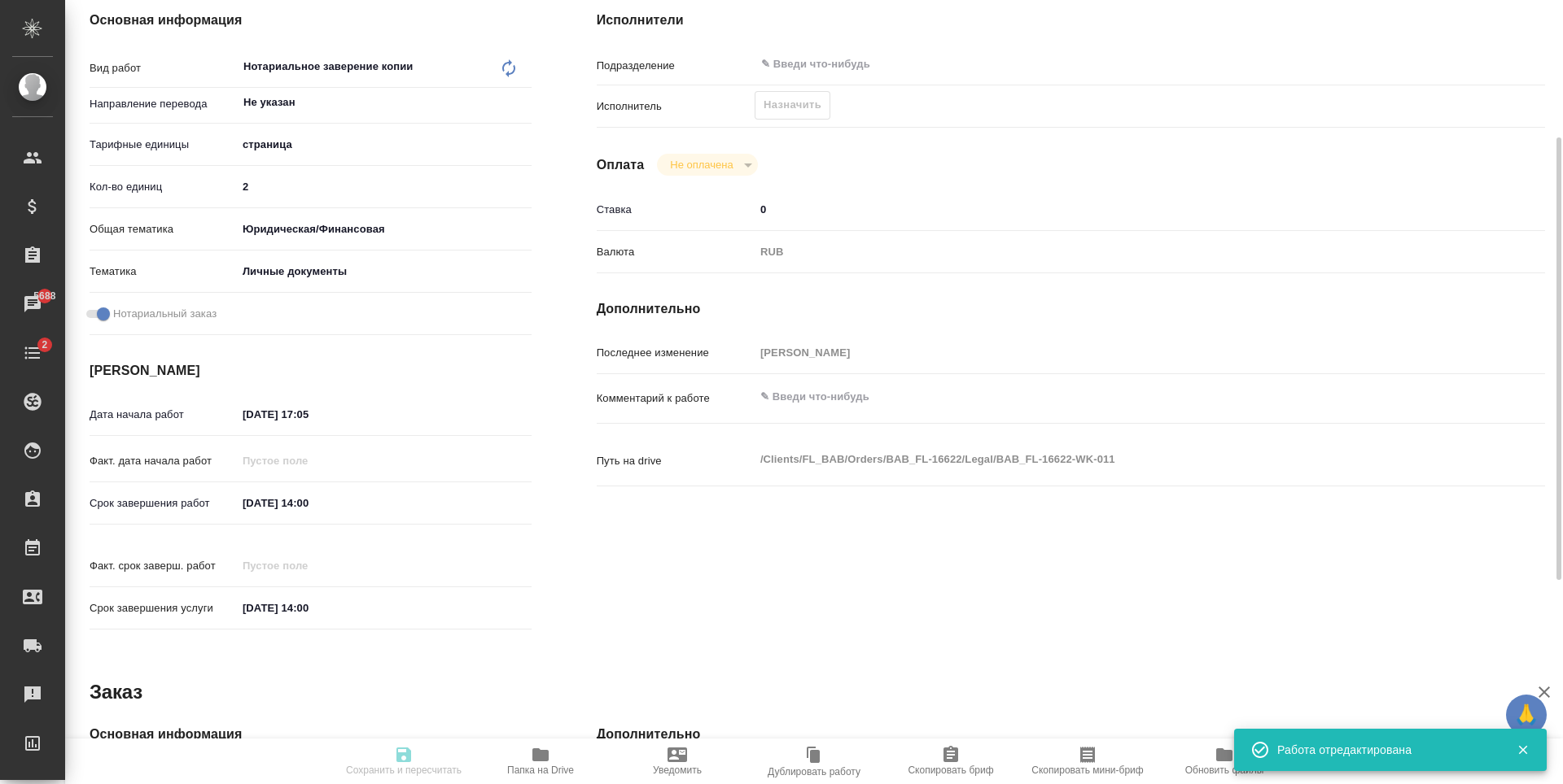
type input "2"
type input "yr-fn"
type input "5a8b8b956a9677013d343cfe"
checkbox input "true"
type input "03.10.2025 17:05"
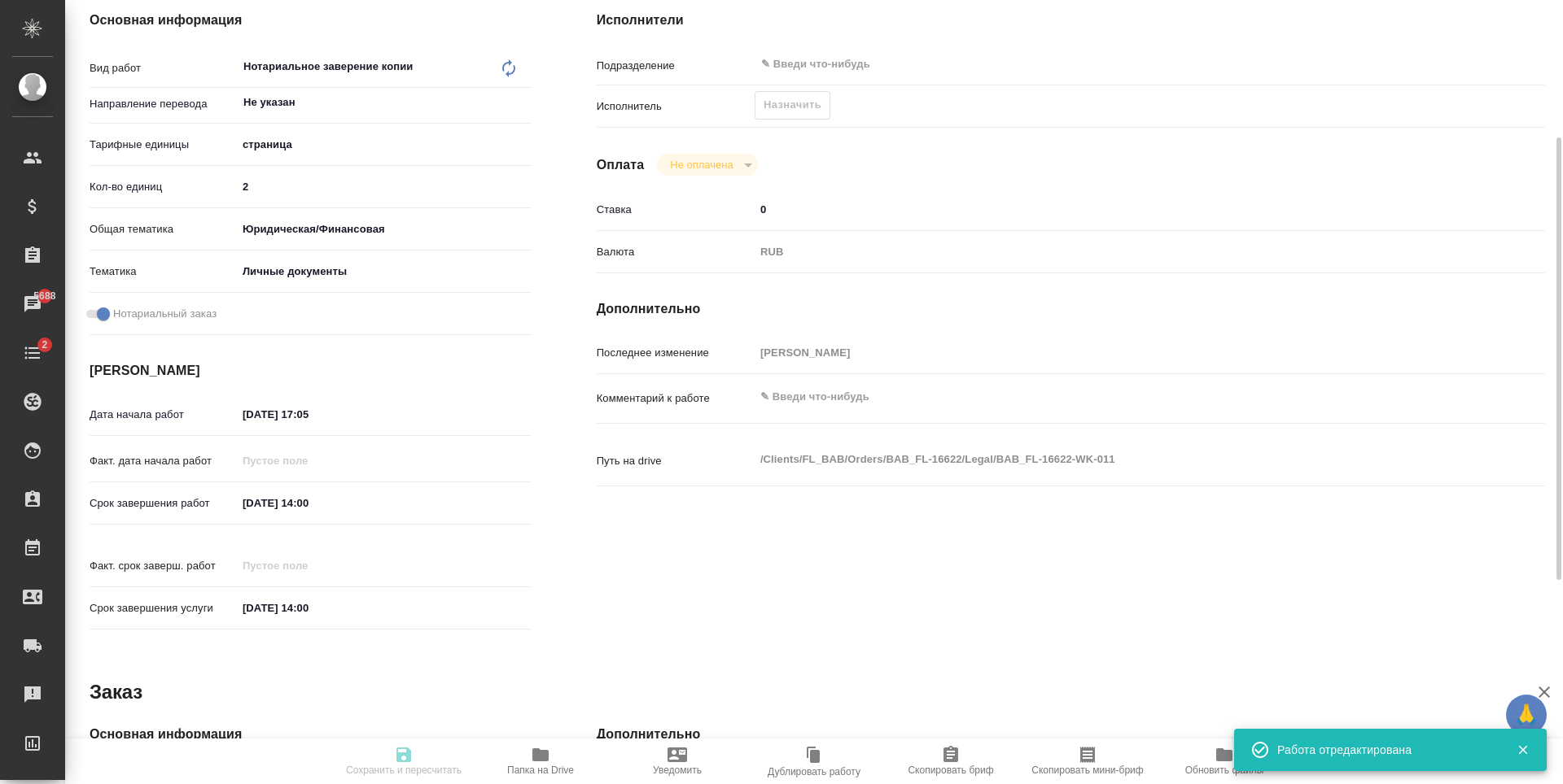
type input "06.10.2025 14:00"
type input "notPayed"
type input "0"
type input "RUB"
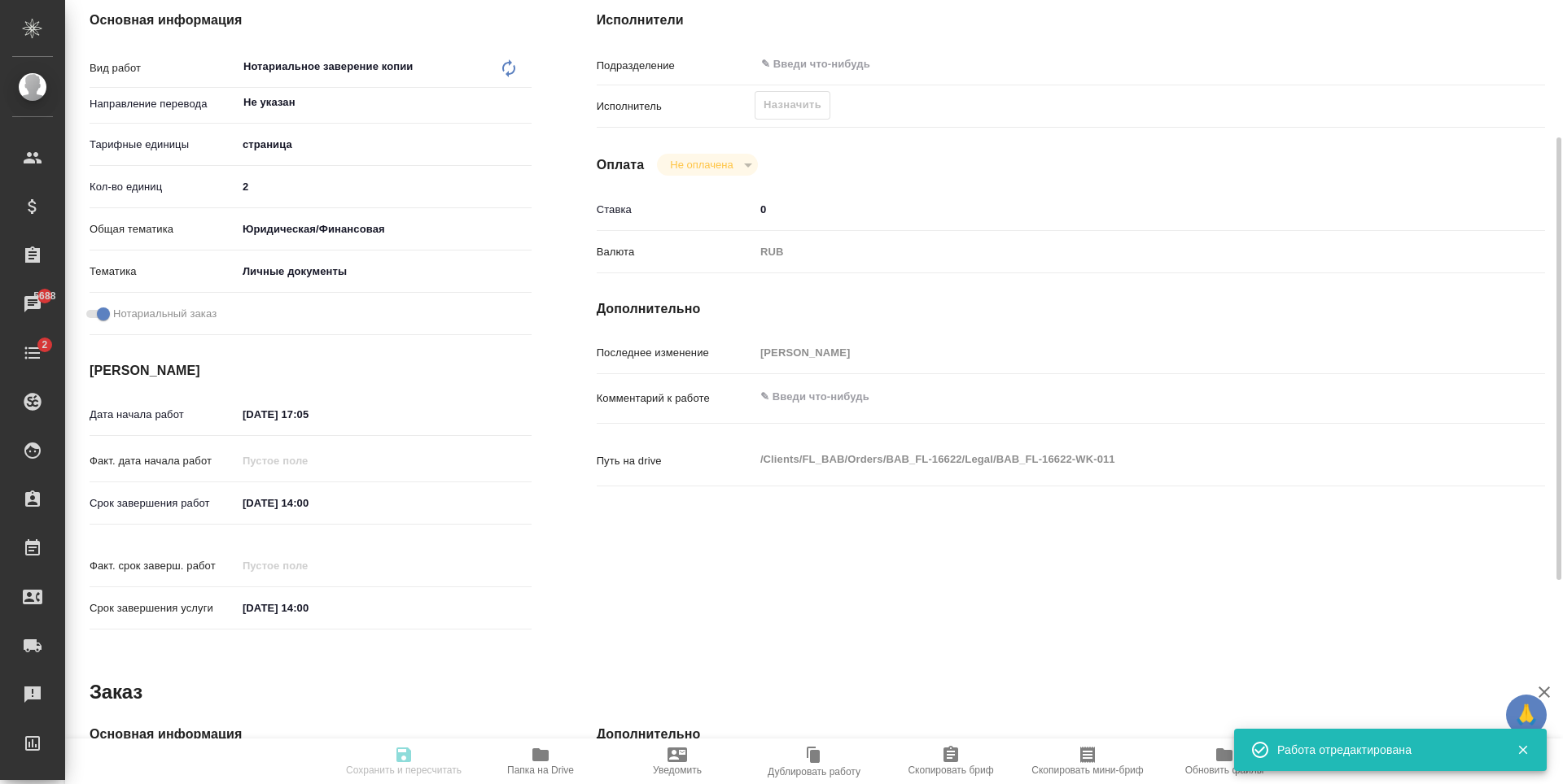
type input "[PERSON_NAME]"
type textarea "x"
type textarea "/Clients/FL_BAB/Orders/BAB_FL-16622/Legal/BAB_FL-16622-WK-011"
type textarea "x"
type input "BAB_FL-16622"
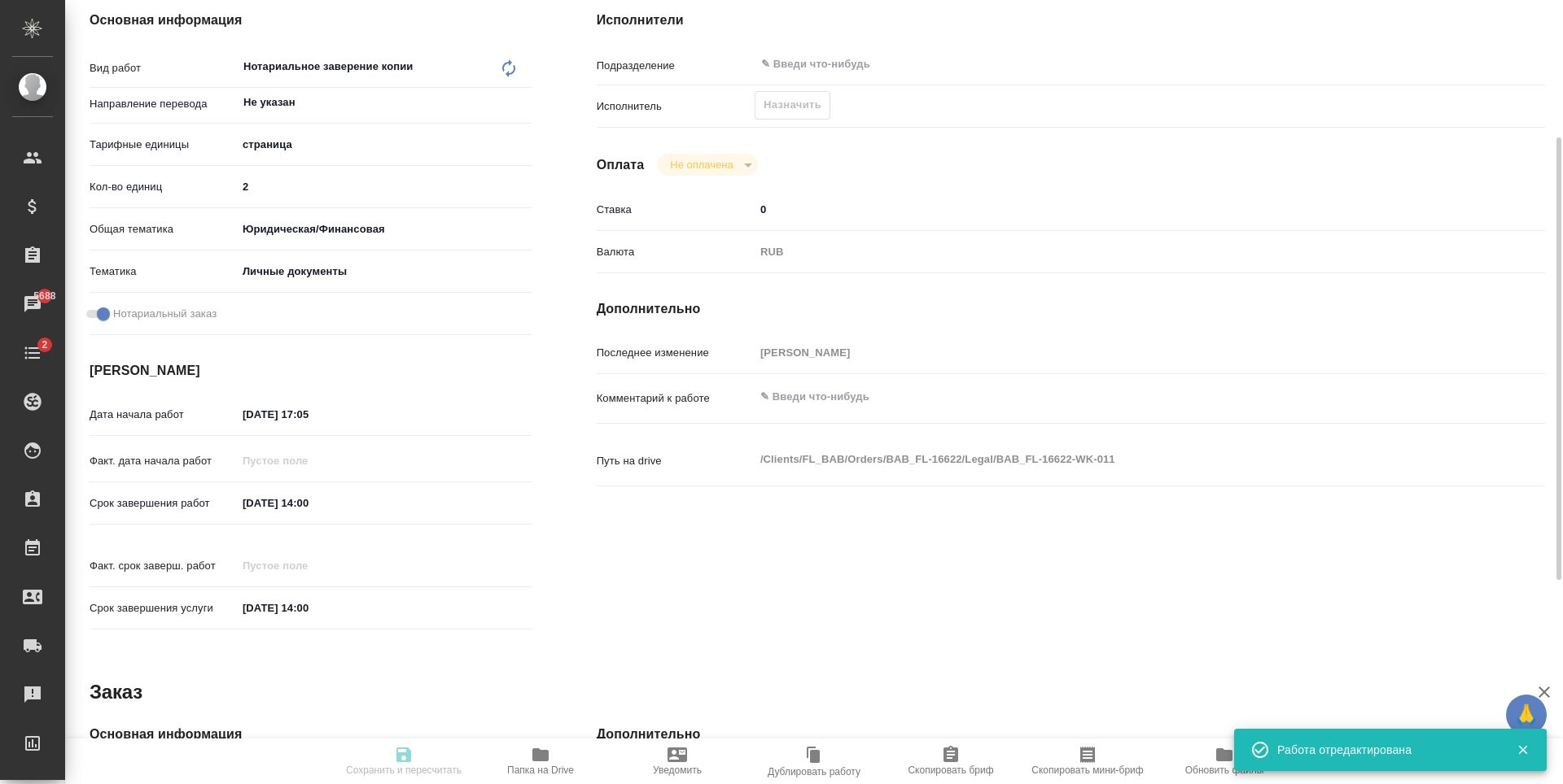
type input "Техническое обеспечение нотариального свидетельствования верности копии докумен…"
type input "Нотариальное заверение копии"
type input "Голубев Дмитрий"
type input "Арсеньева Вера"
type input "/Clients/FL_BAB/Orders/BAB_FL-16622"
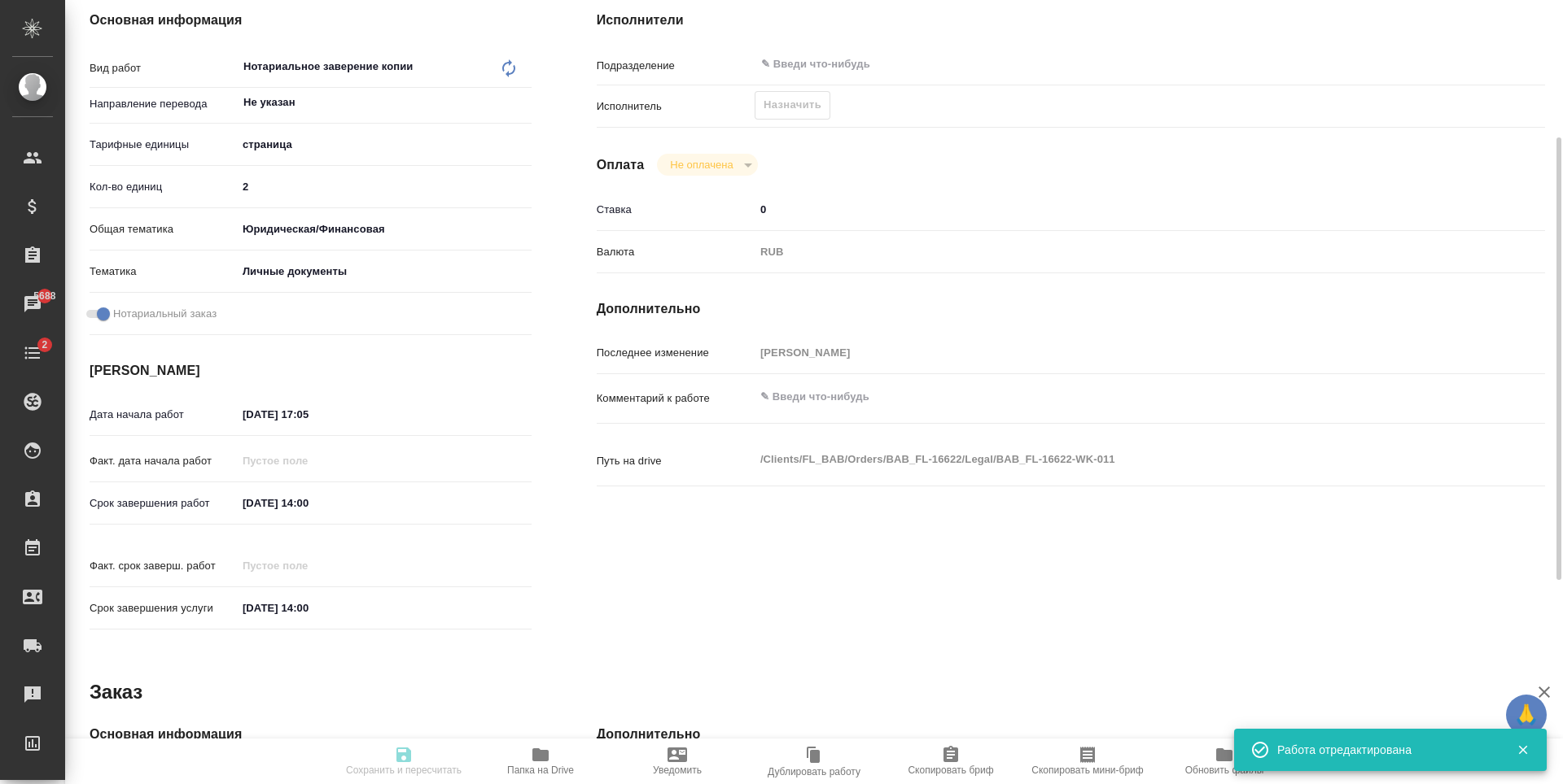
type textarea "x"
type textarea "традиционный китайский в полных иероглифах Как под легализацию Karakalli Mostap…"
type textarea "x"
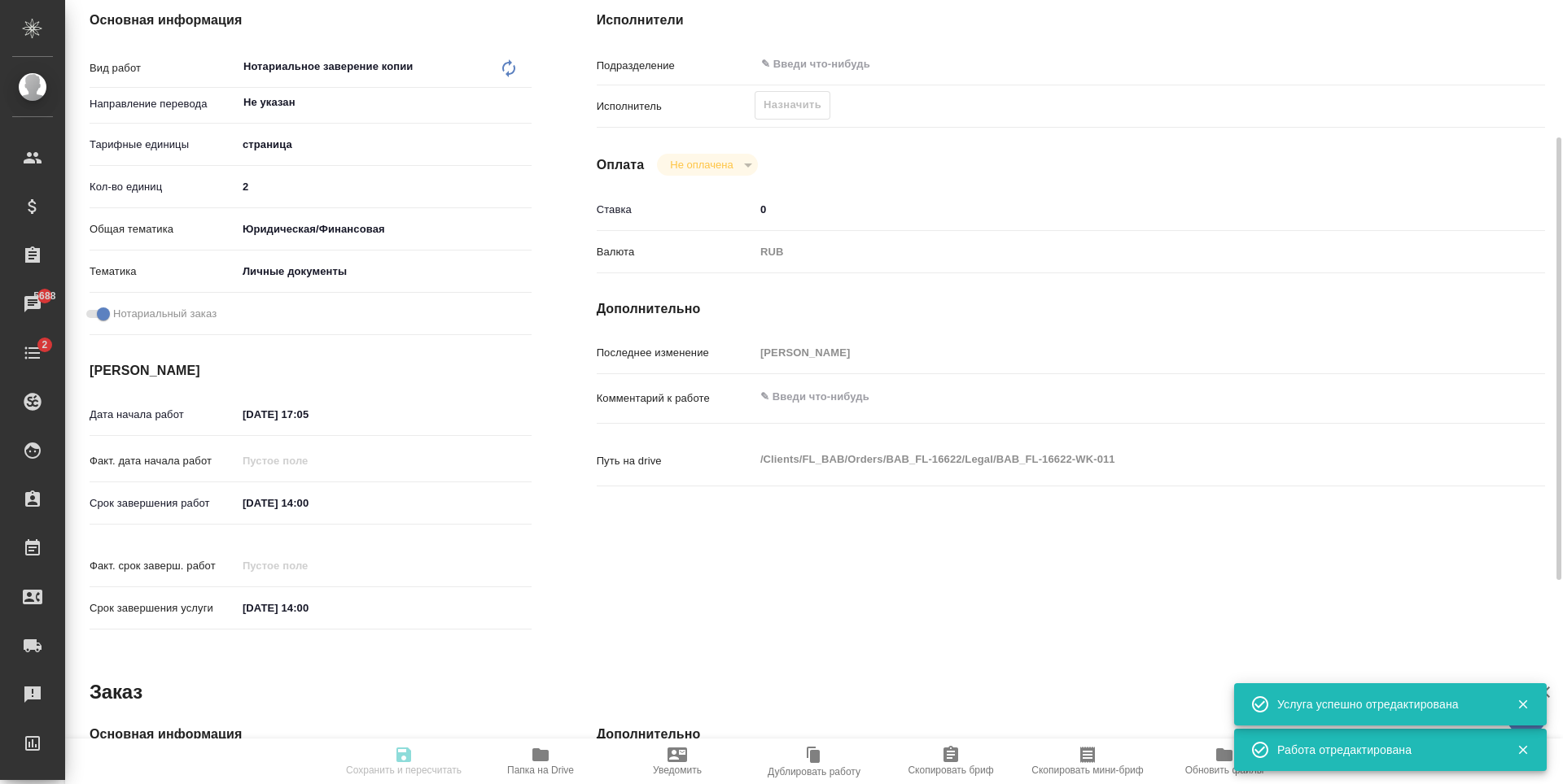
type textarea "x"
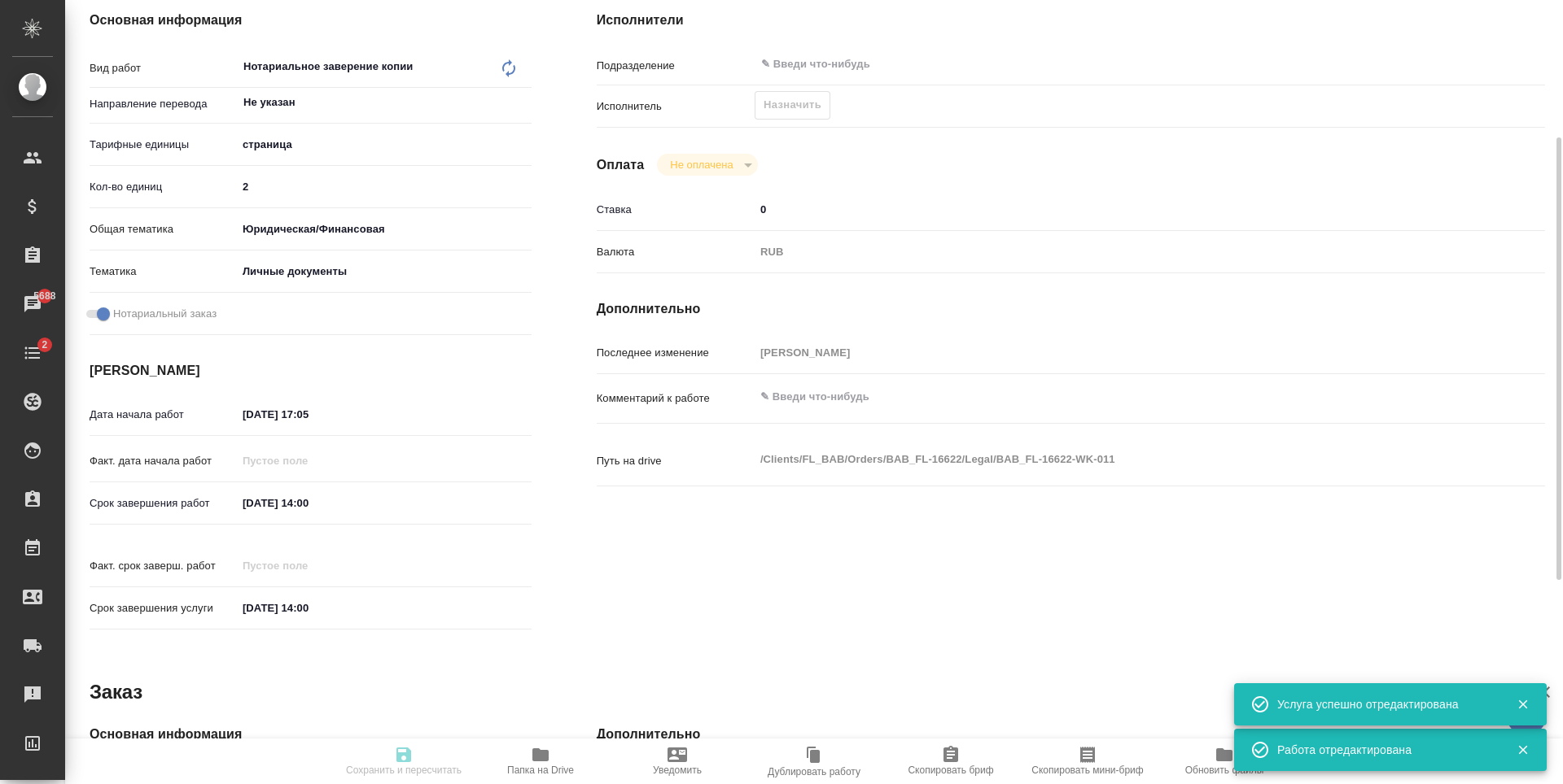
type textarea "x"
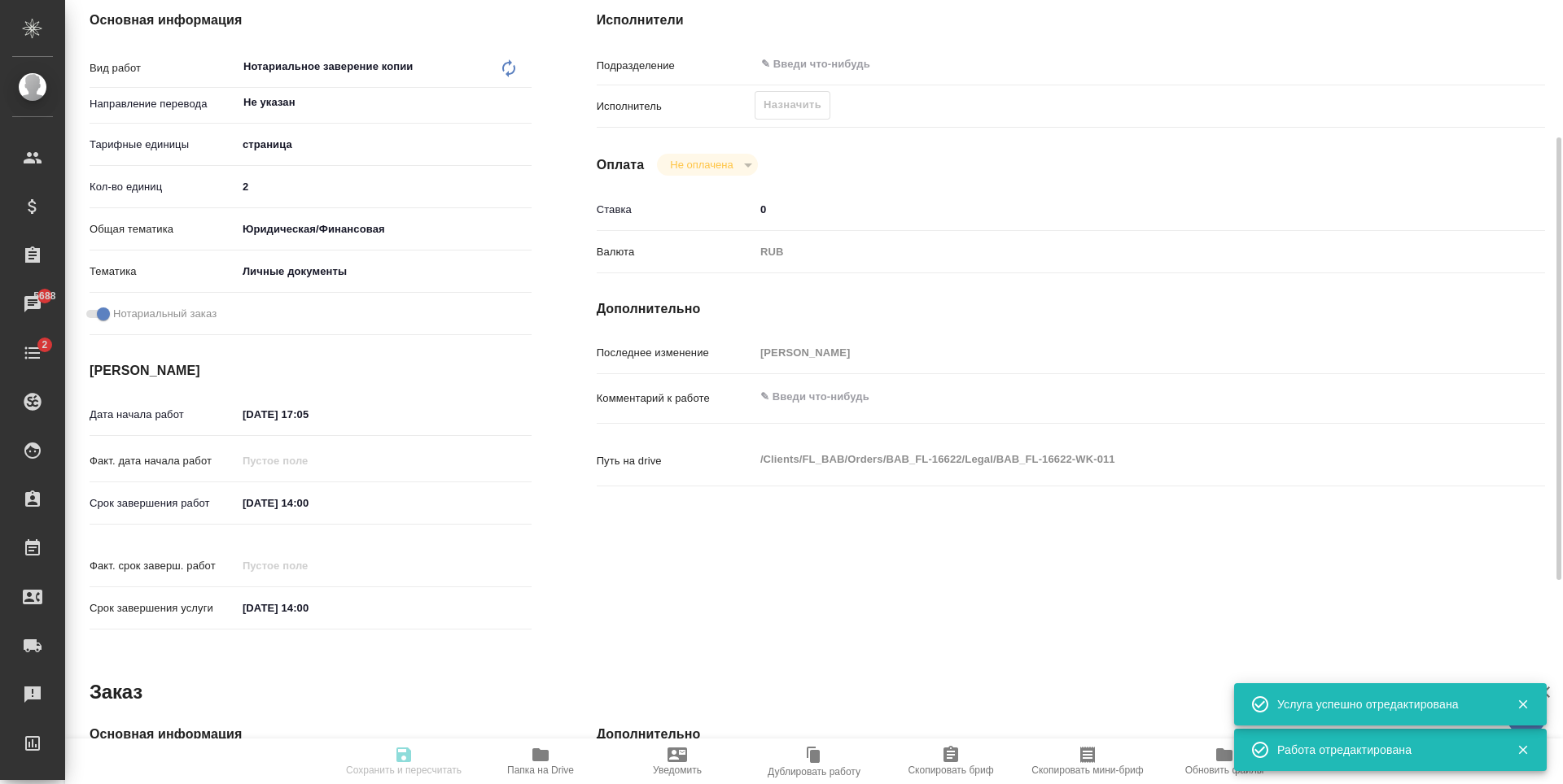
type textarea "x"
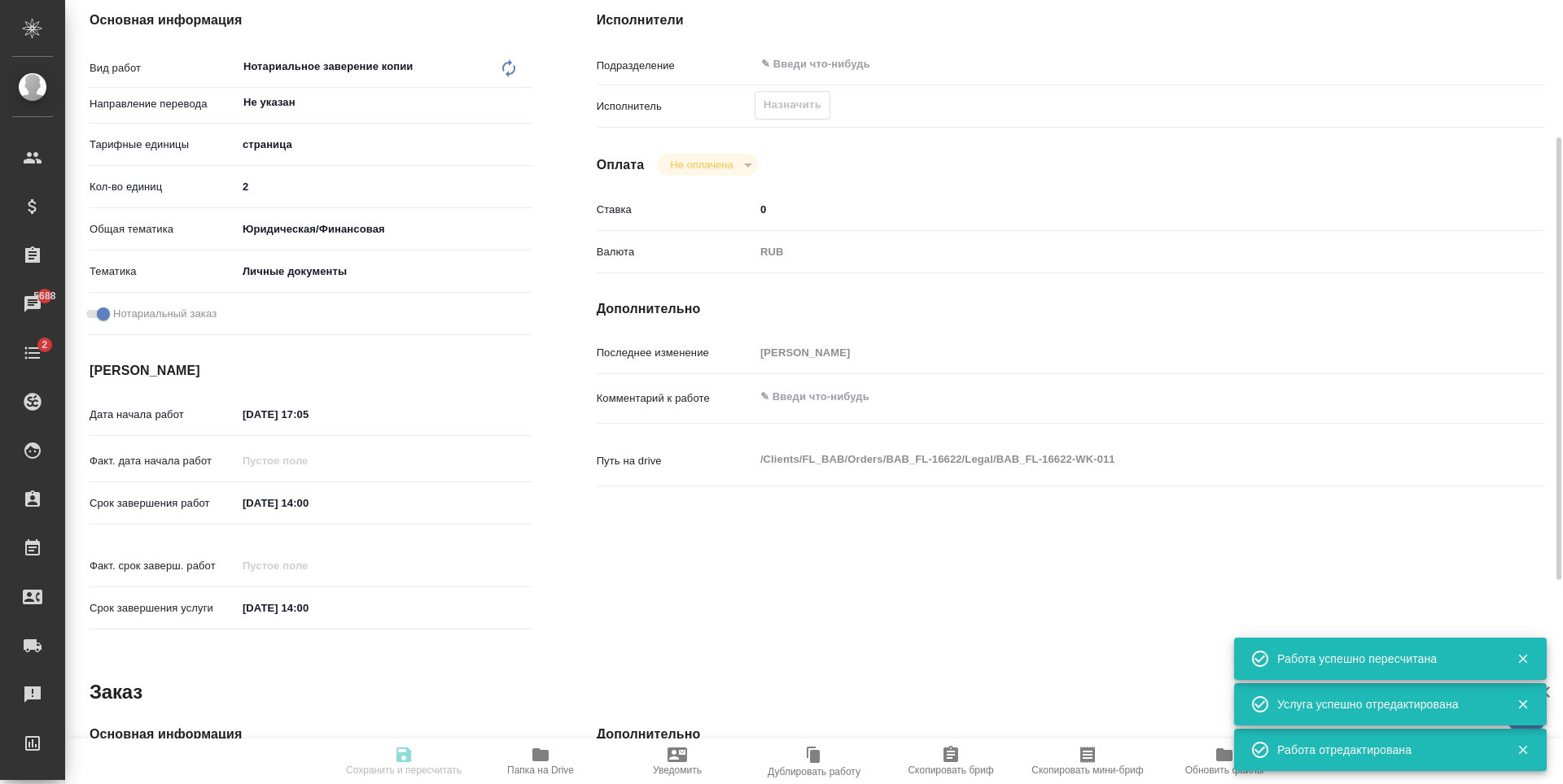
type input "recruiting"
type textarea "Нотариальное заверение копии"
type textarea "x"
type input "Не указан"
type input "5a8b1489cc6b4906c91bfdb2"
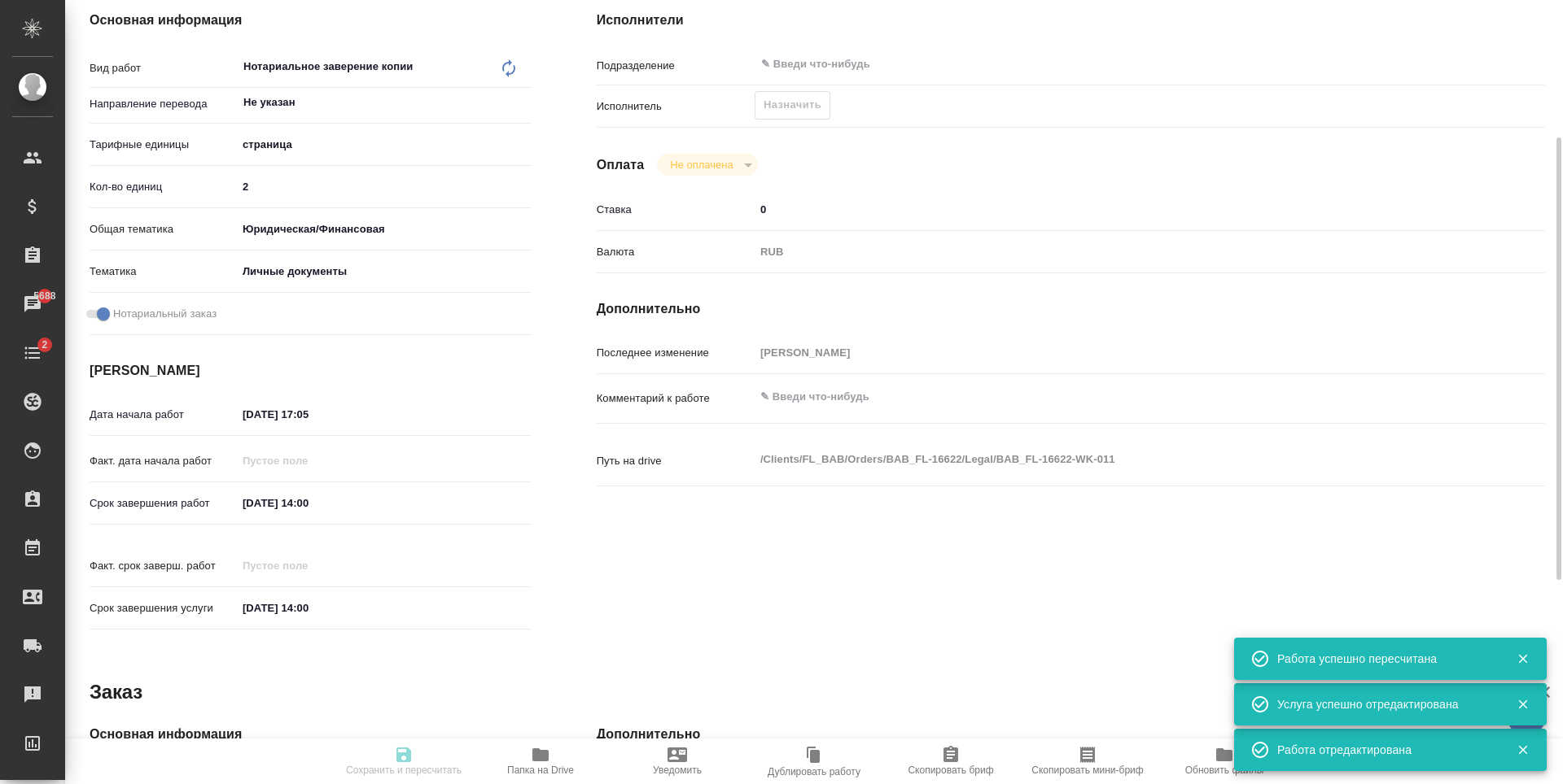
type input "2"
type input "yr-fn"
type input "5a8b8b956a9677013d343cfe"
checkbox input "true"
type input "03.10.2025 17:05"
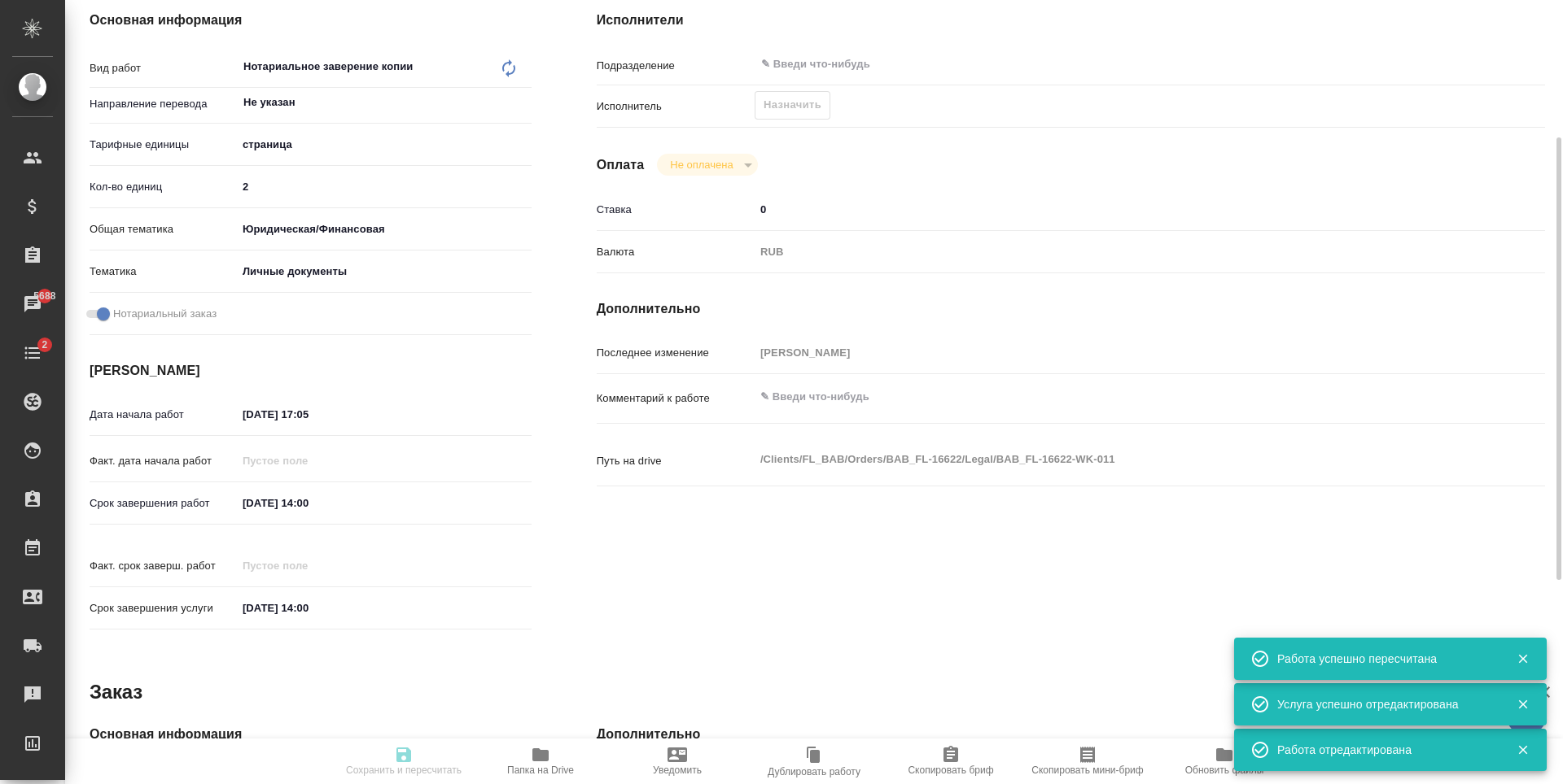
type input "06.10.2025 14:00"
type input "notPayed"
type input "0"
type input "RUB"
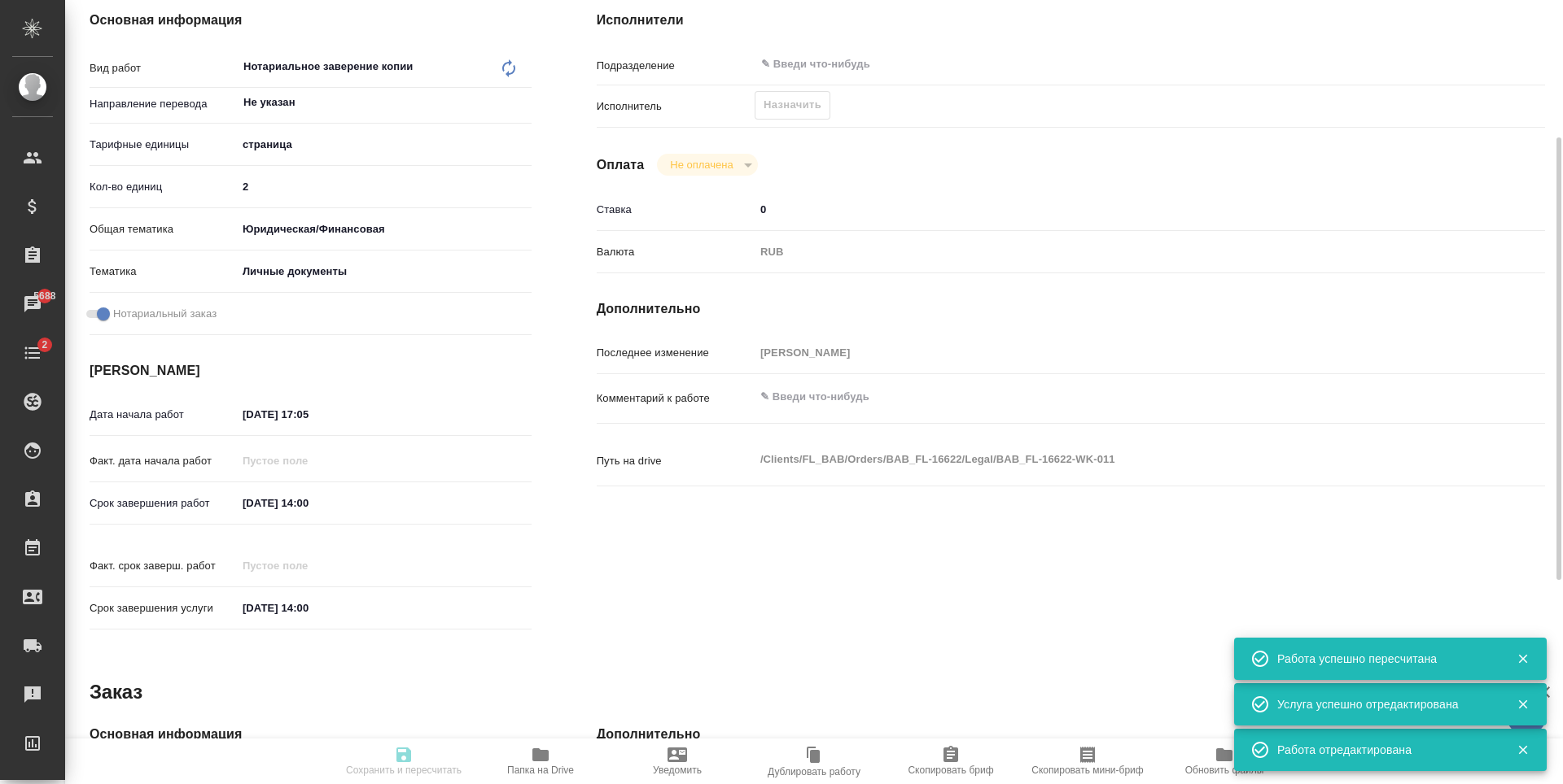
type input "[PERSON_NAME]"
type textarea "x"
type textarea "/Clients/FL_BAB/Orders/BAB_FL-16622/Legal/BAB_FL-16622-WK-011"
type textarea "x"
type input "BAB_FL-16622"
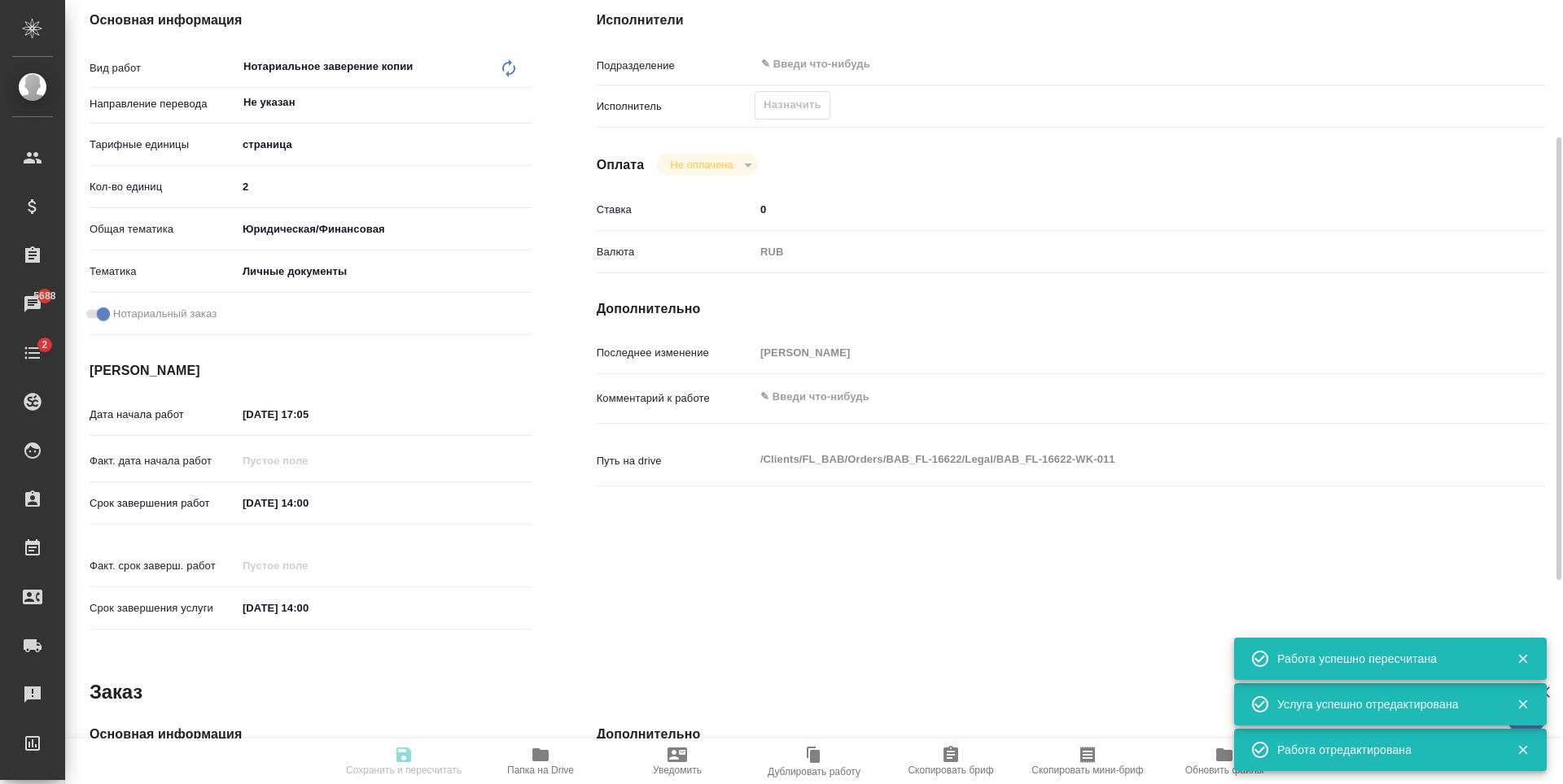
type input "Техническое обеспечение нотариального свидетельствования верности копии докумен…"
type input "Нотариальное заверение копии"
type input "Голубев Дмитрий"
type input "Арсеньева Вера"
type input "/Clients/FL_BAB/Orders/BAB_FL-16622"
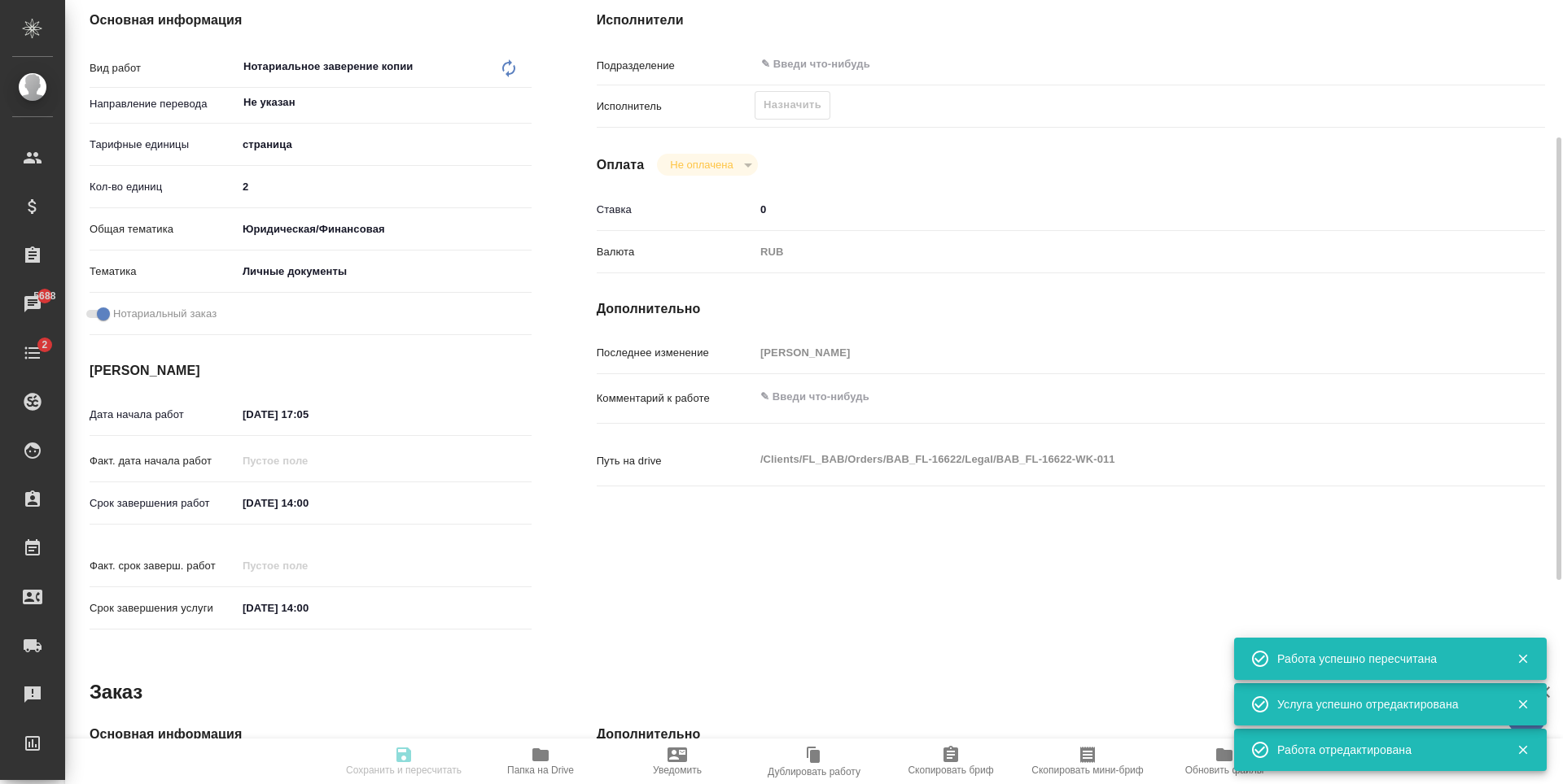
type textarea "x"
type textarea "традиционный китайский в полных иероглифах Как под легализацию Karakalli Mostap…"
type textarea "x"
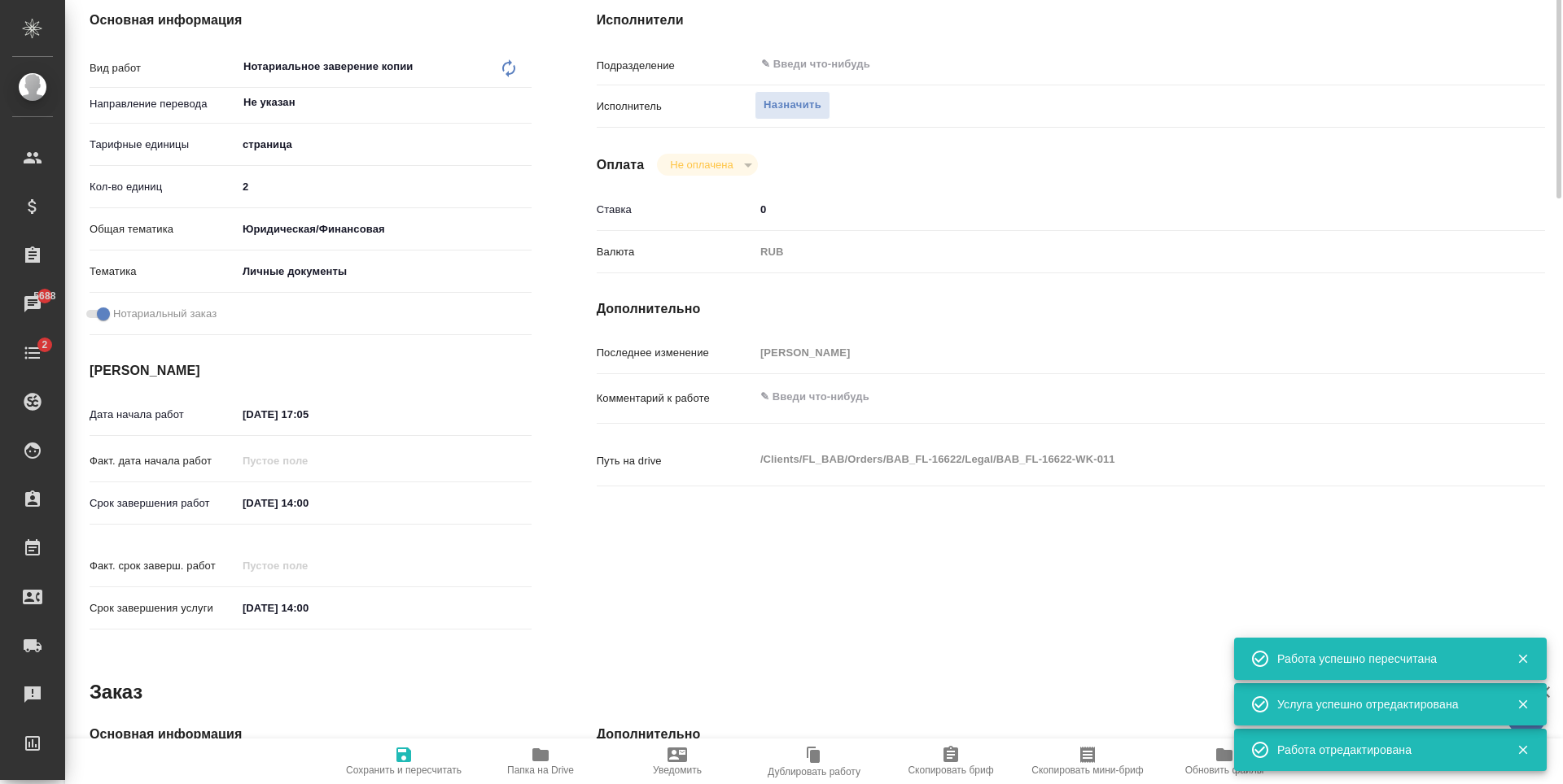
type textarea "x"
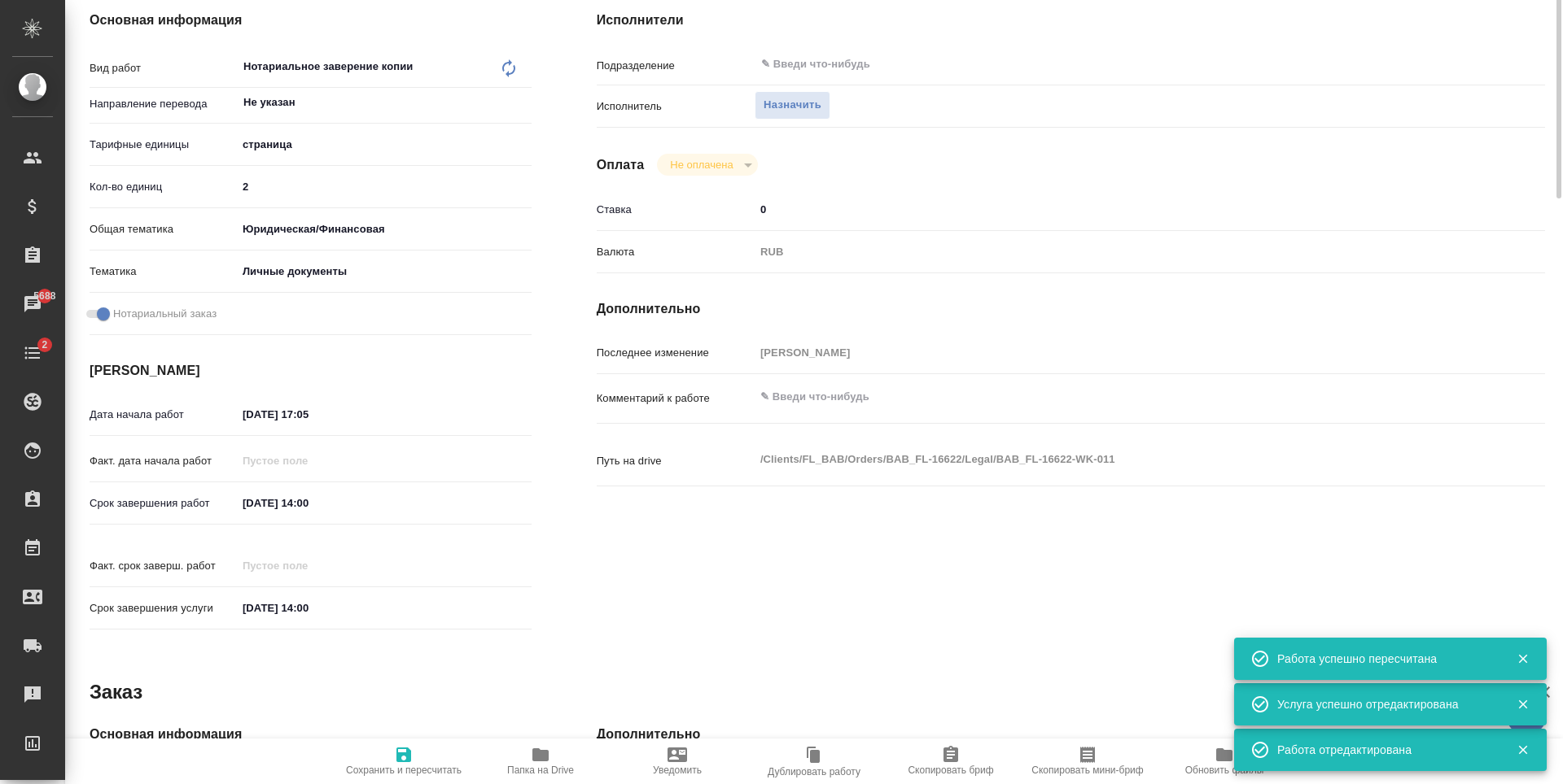
type textarea "x"
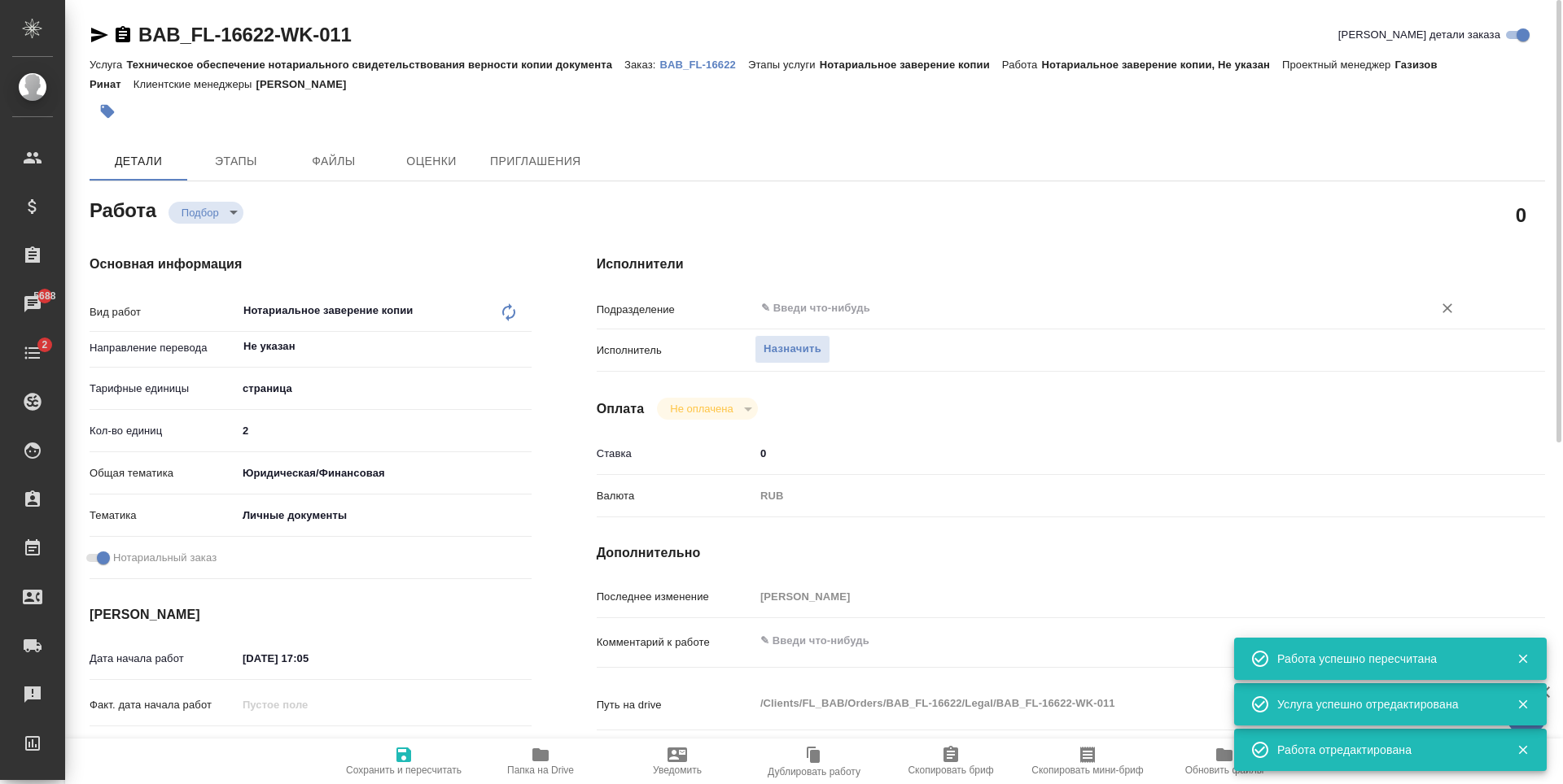
type textarea "x"
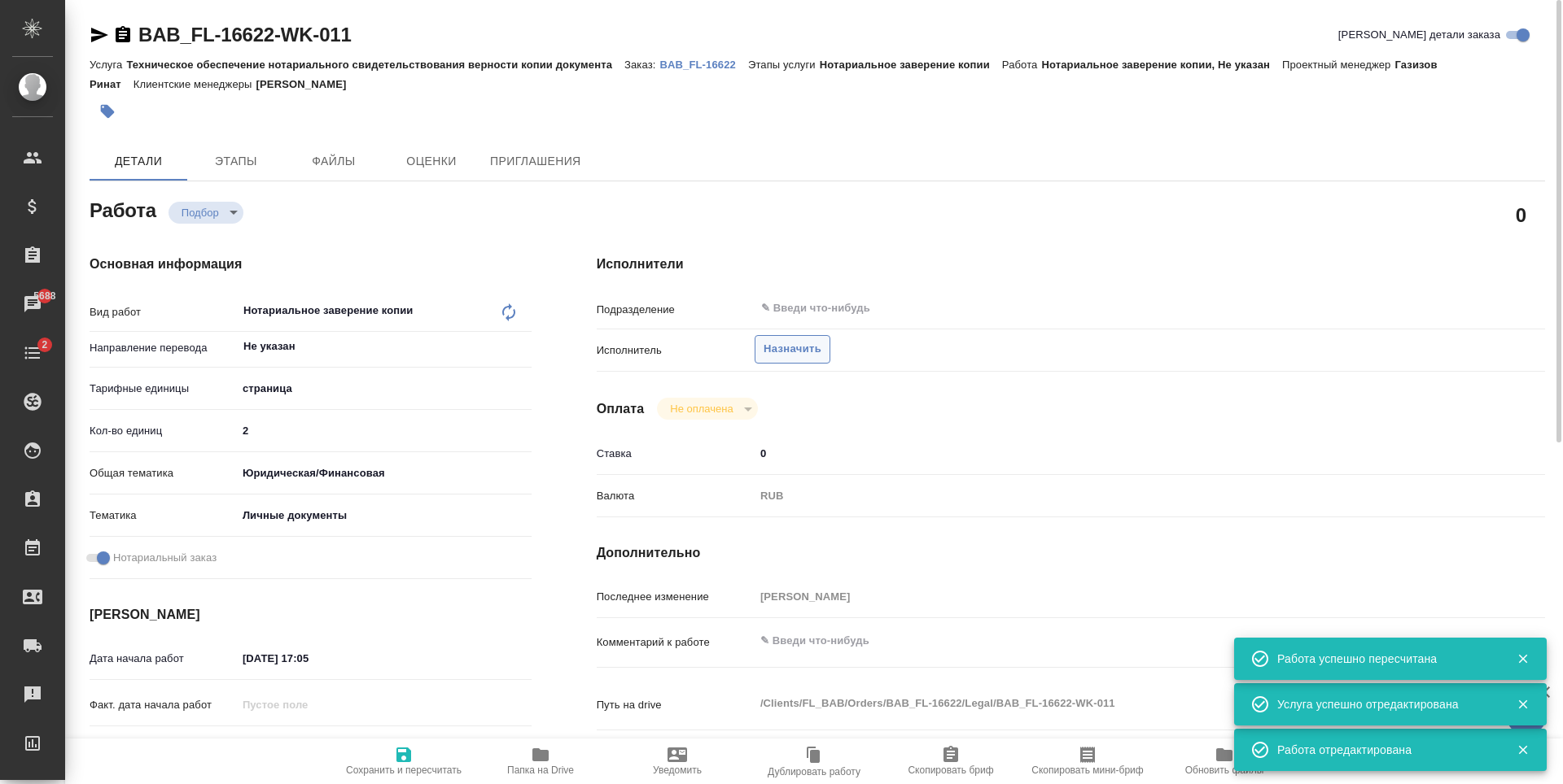
click at [790, 353] on span "Назначить" at bounding box center [792, 349] width 58 height 19
type textarea "x"
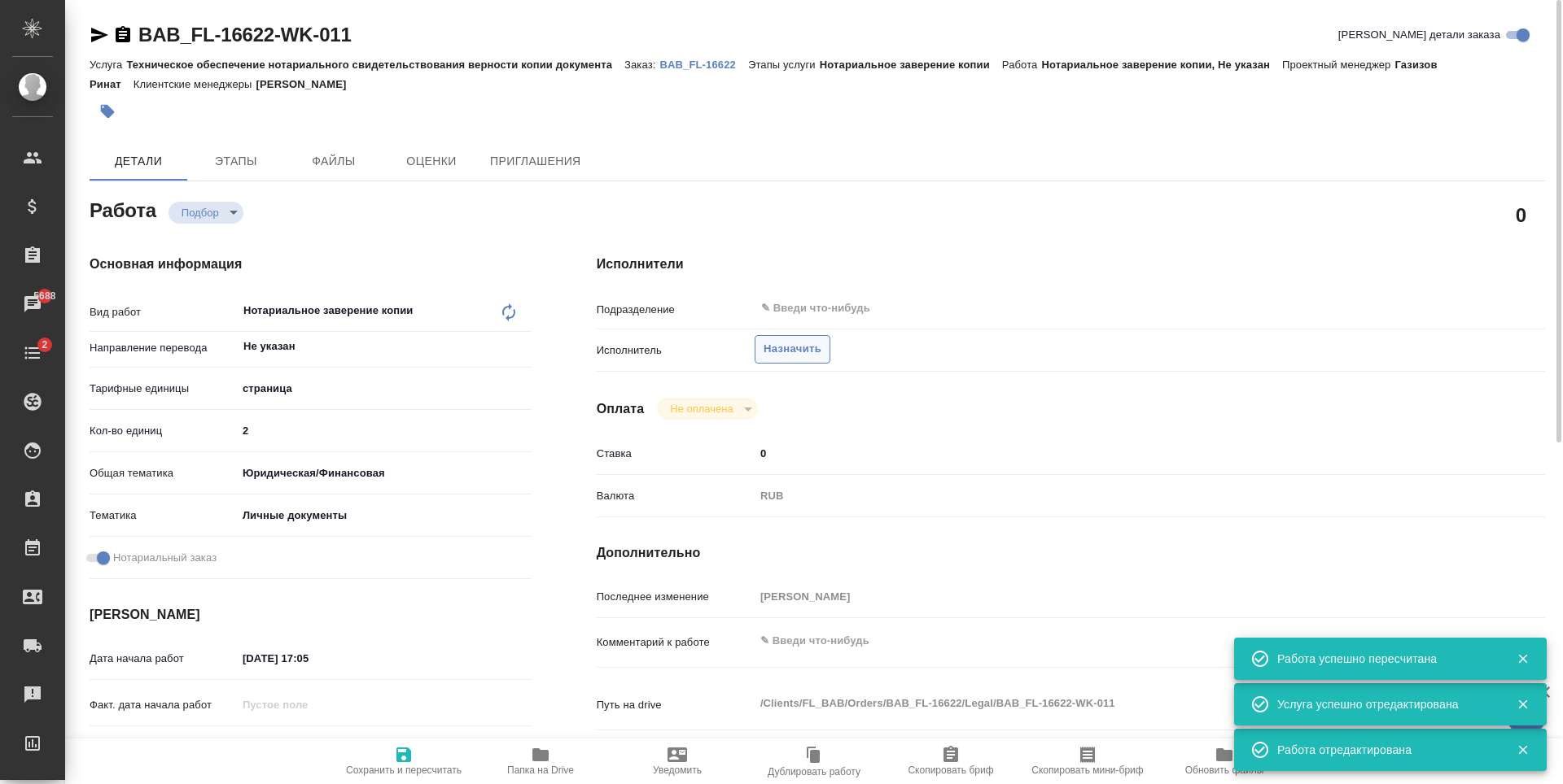
type textarea "x"
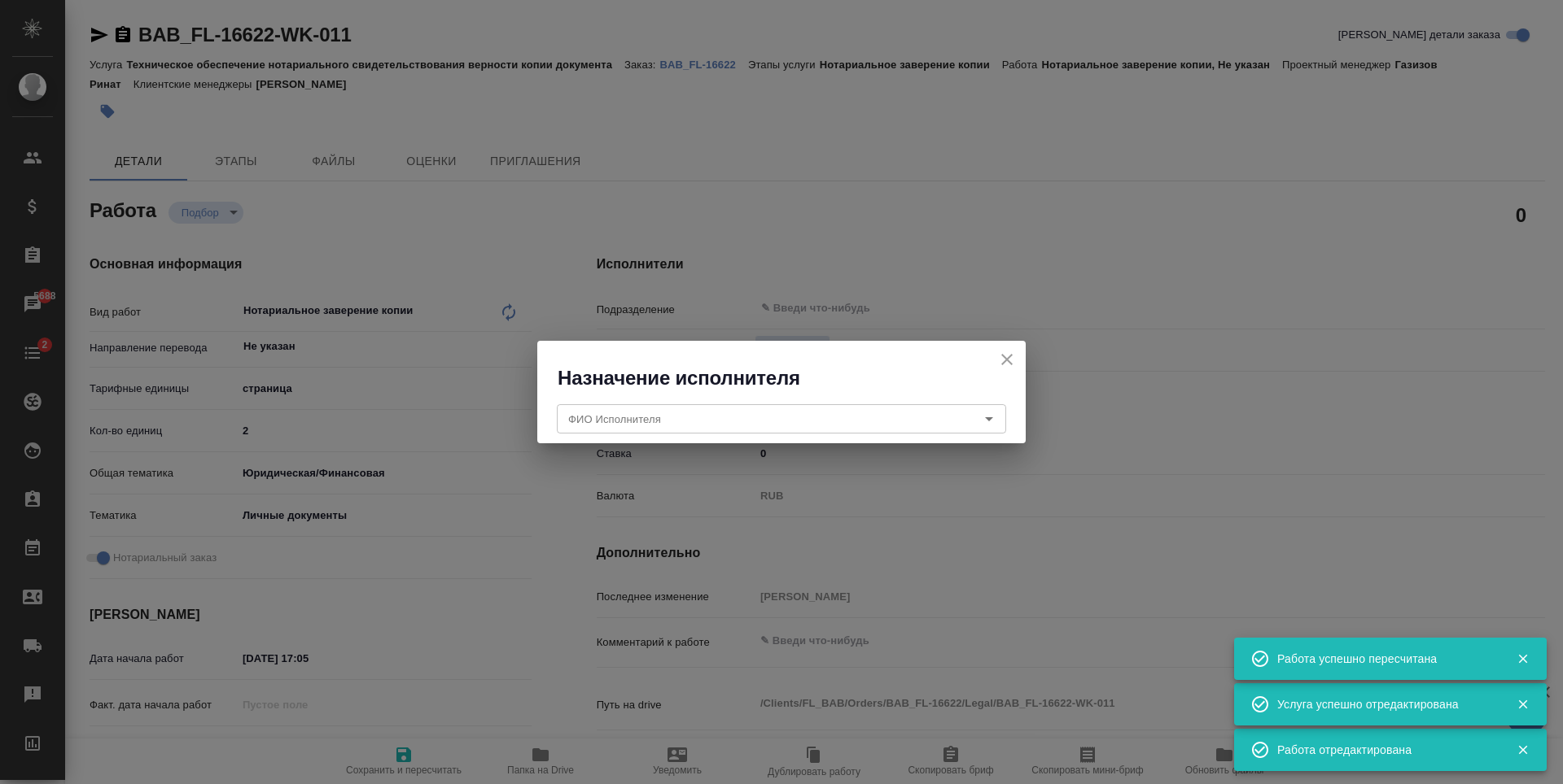
type textarea "x"
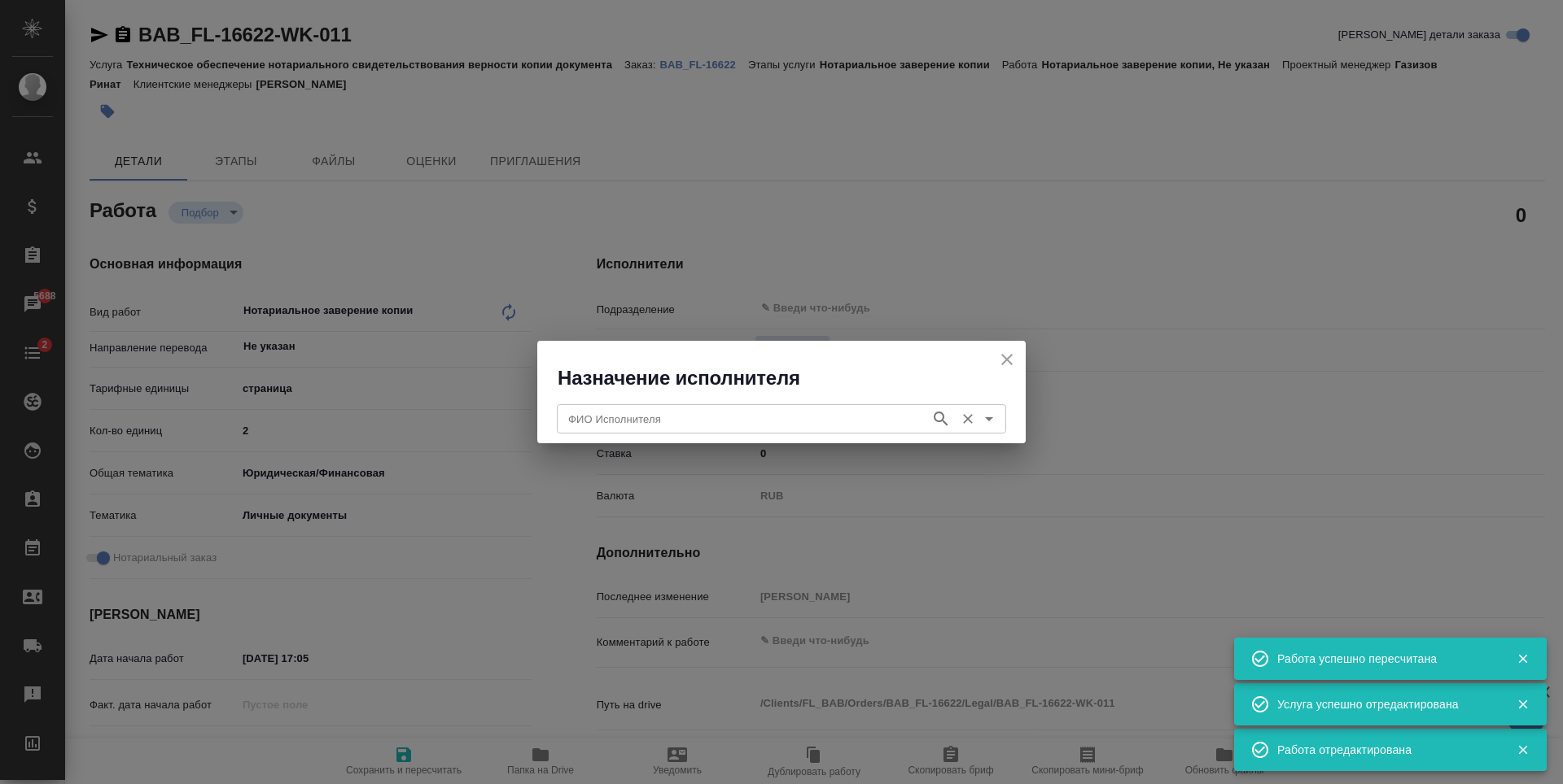
click at [904, 426] on input "ФИО Исполнителя" at bounding box center [742, 419] width 360 height 20
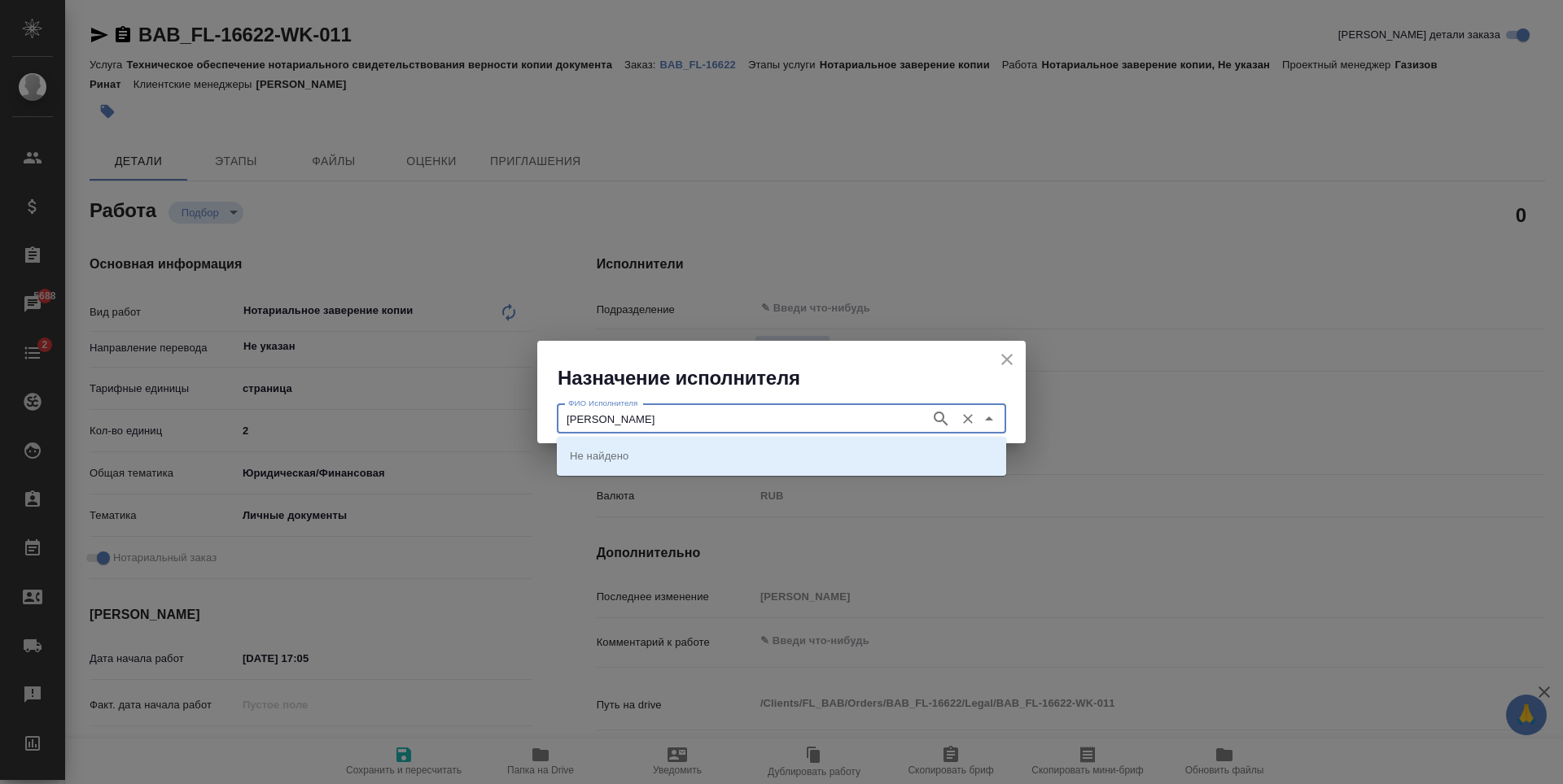
type input "мишакова"
click at [940, 417] on icon "button" at bounding box center [941, 419] width 20 height 20
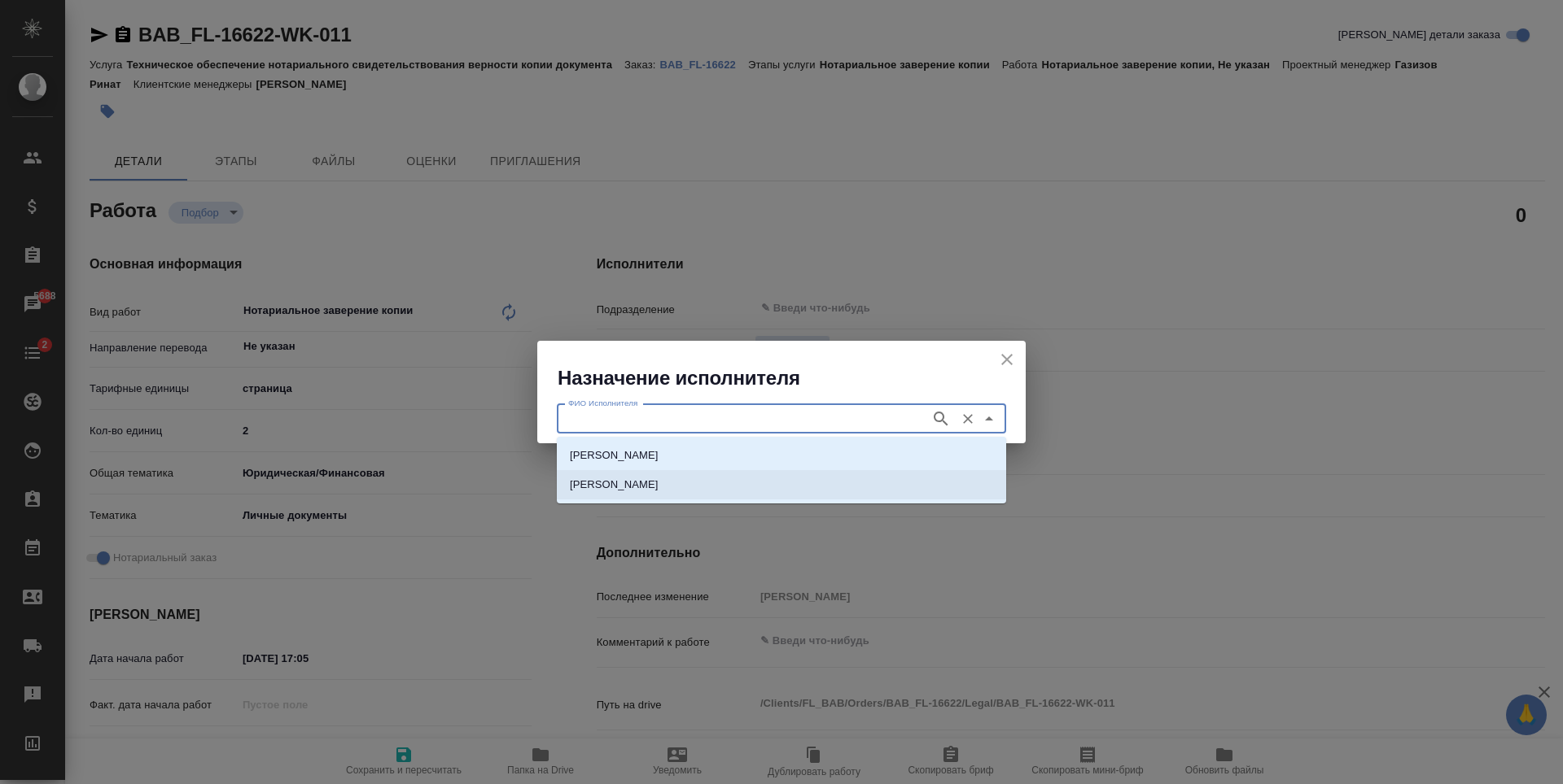
click at [837, 481] on li "НОТАРИУС Мишакова Ольга Михайловна" at bounding box center [781, 485] width 449 height 29
type input "НОТАРИУС Мишакова Ольга Михайловна"
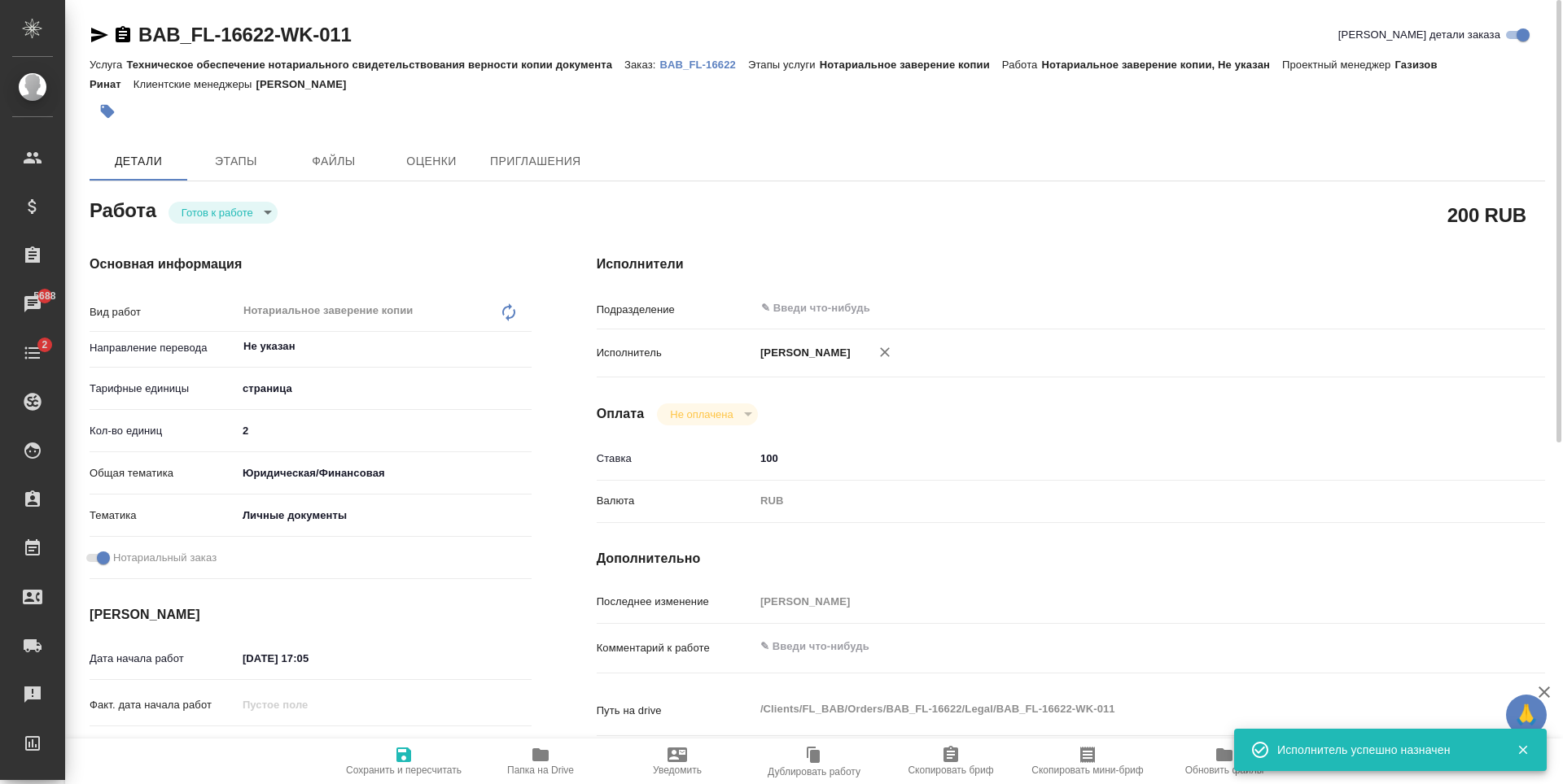
type textarea "x"
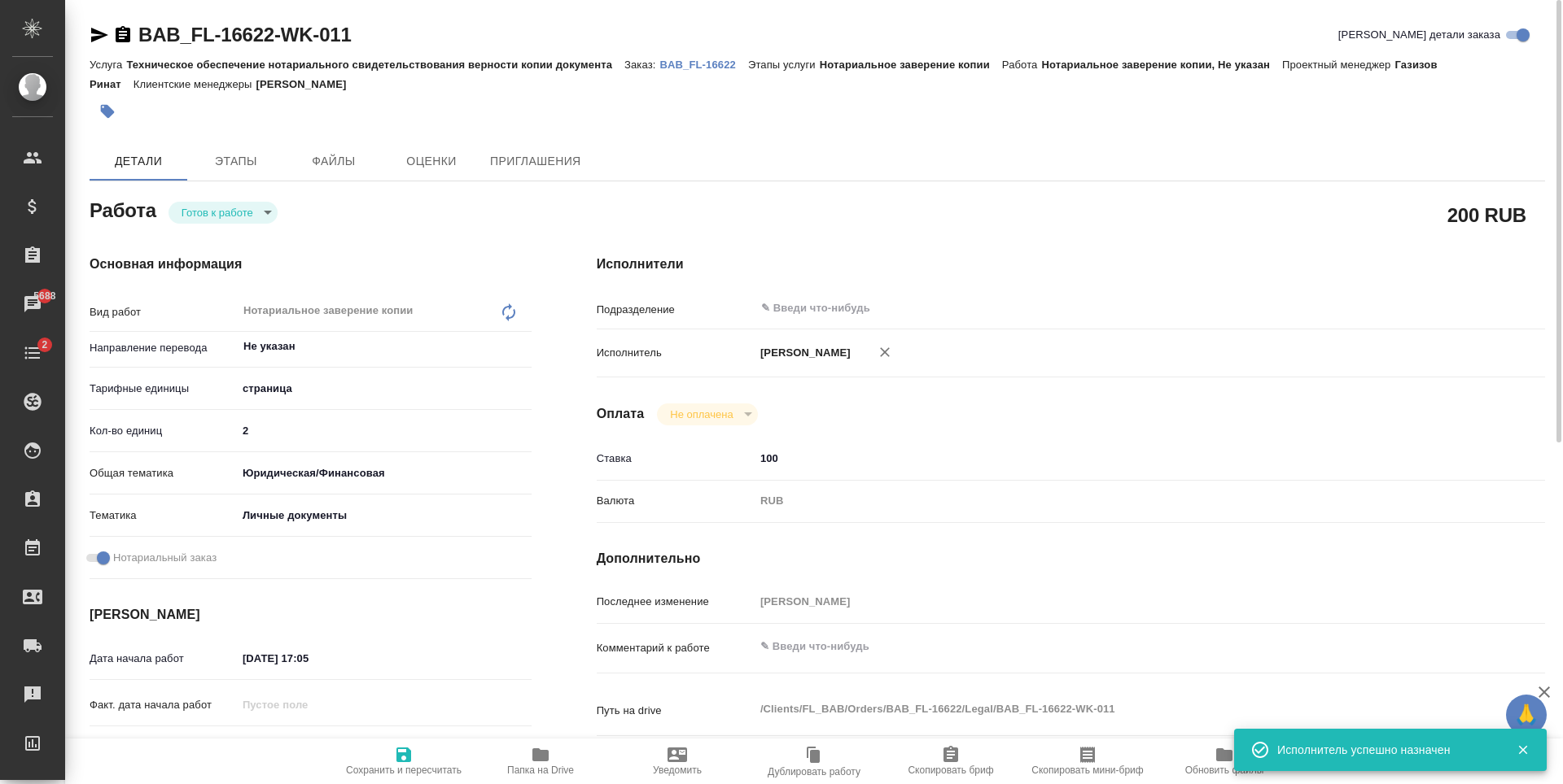
type textarea "x"
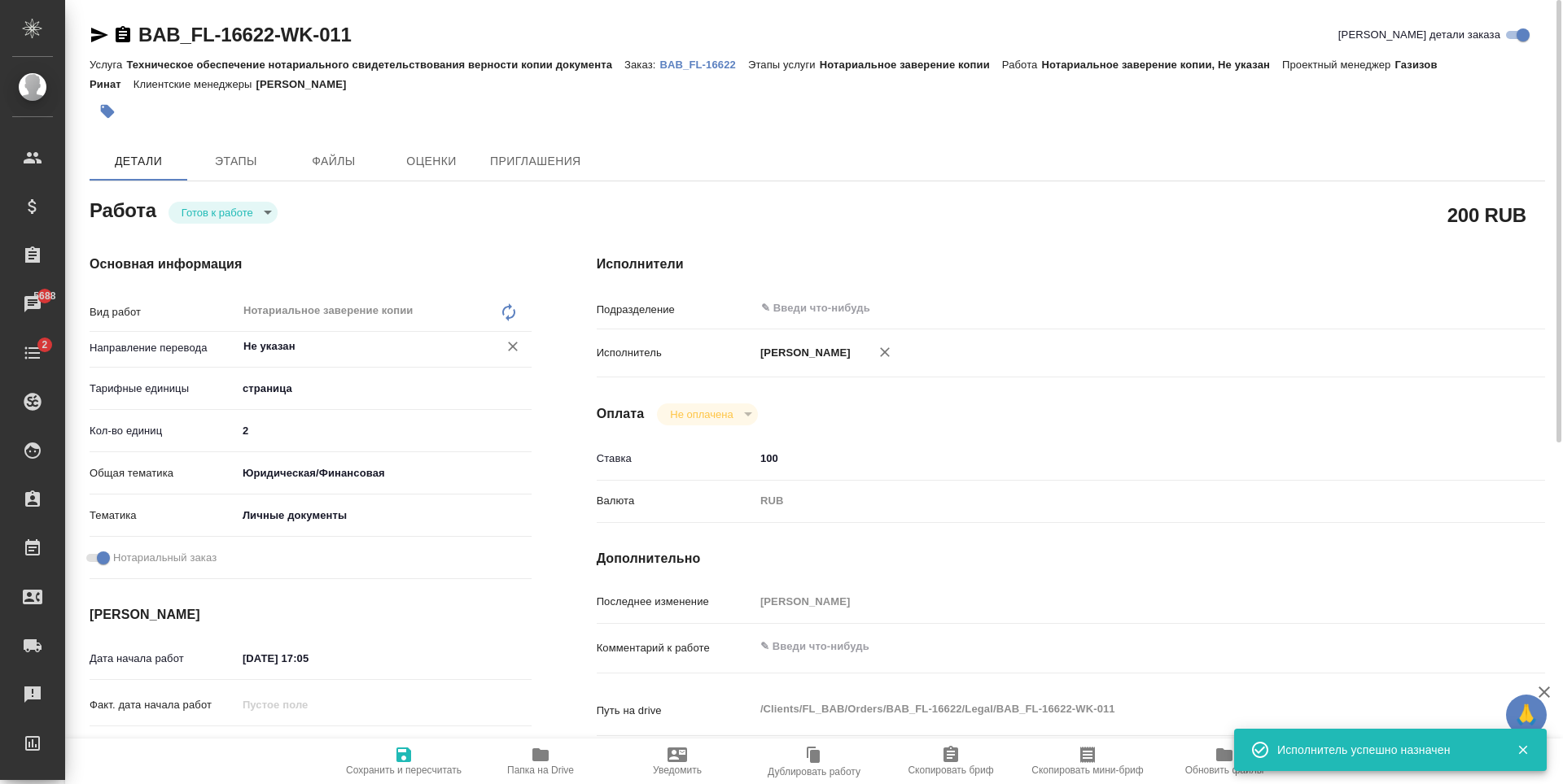
type textarea "x"
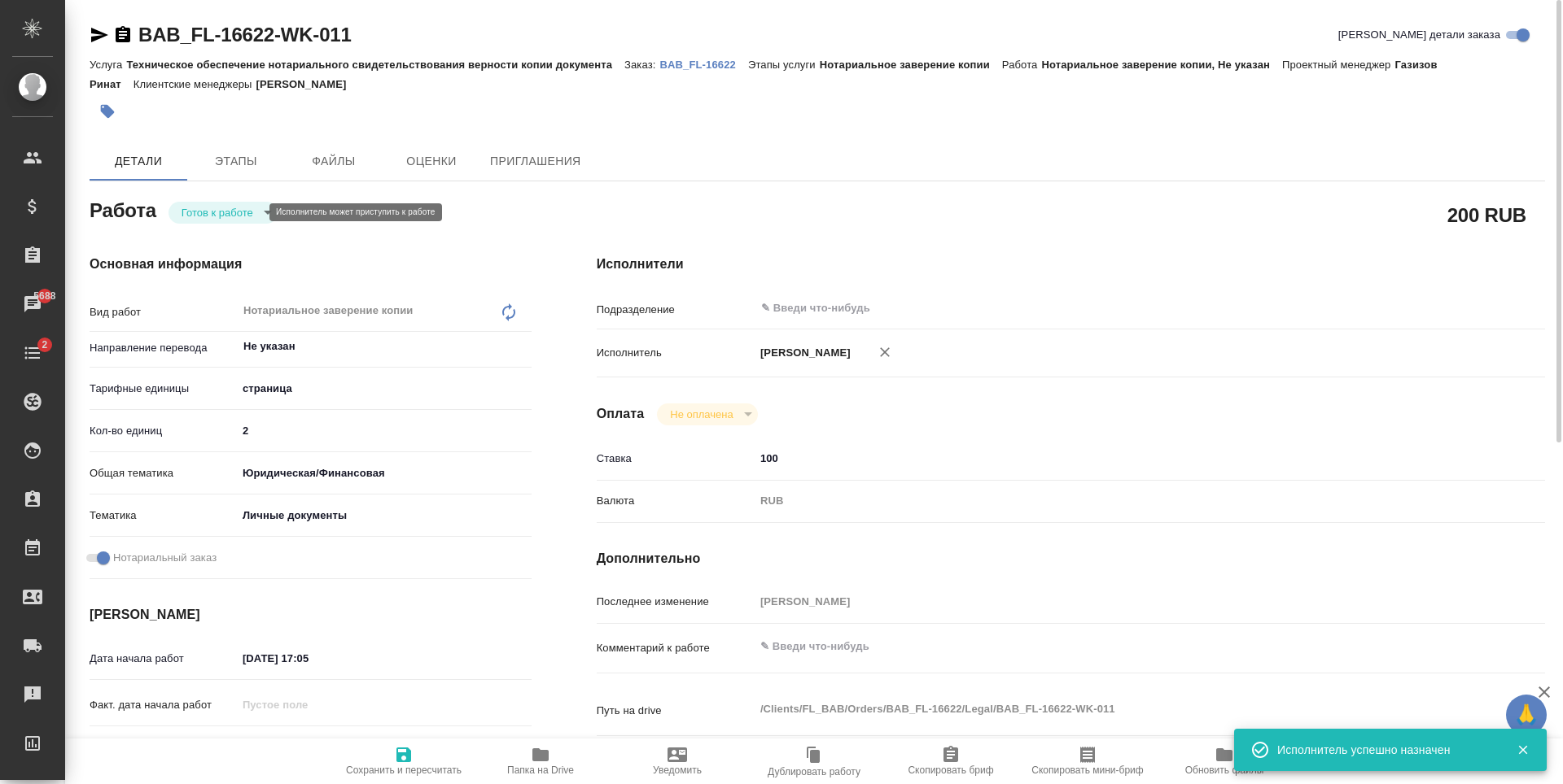
click at [248, 213] on body "🙏 .cls-1 fill:#fff; AWATERA Antonova Kristina Клиенты Спецификации Заказы 5688 …" at bounding box center [782, 392] width 1563 height 784
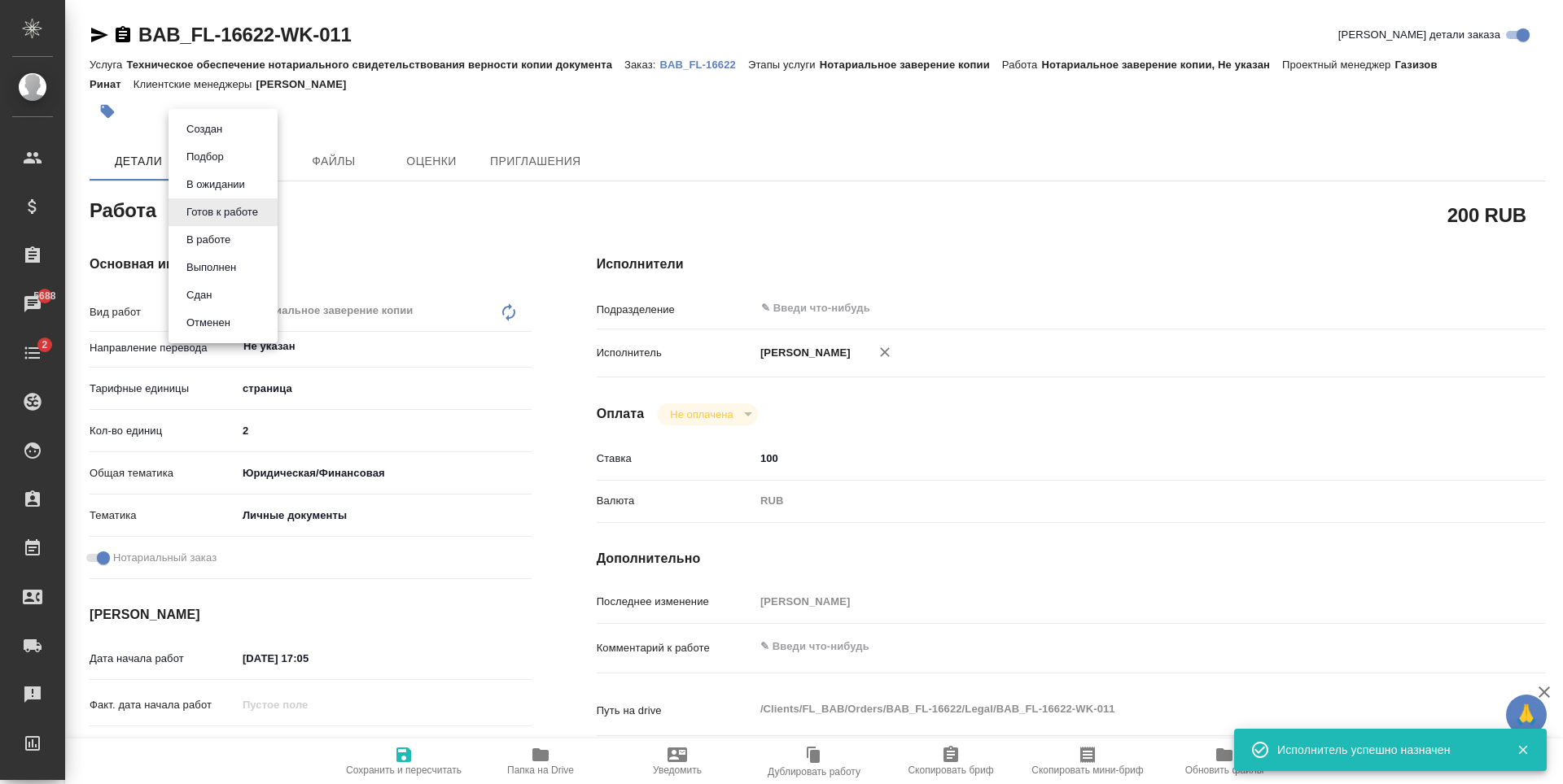
click at [229, 286] on li "Сдан" at bounding box center [223, 295] width 110 height 28
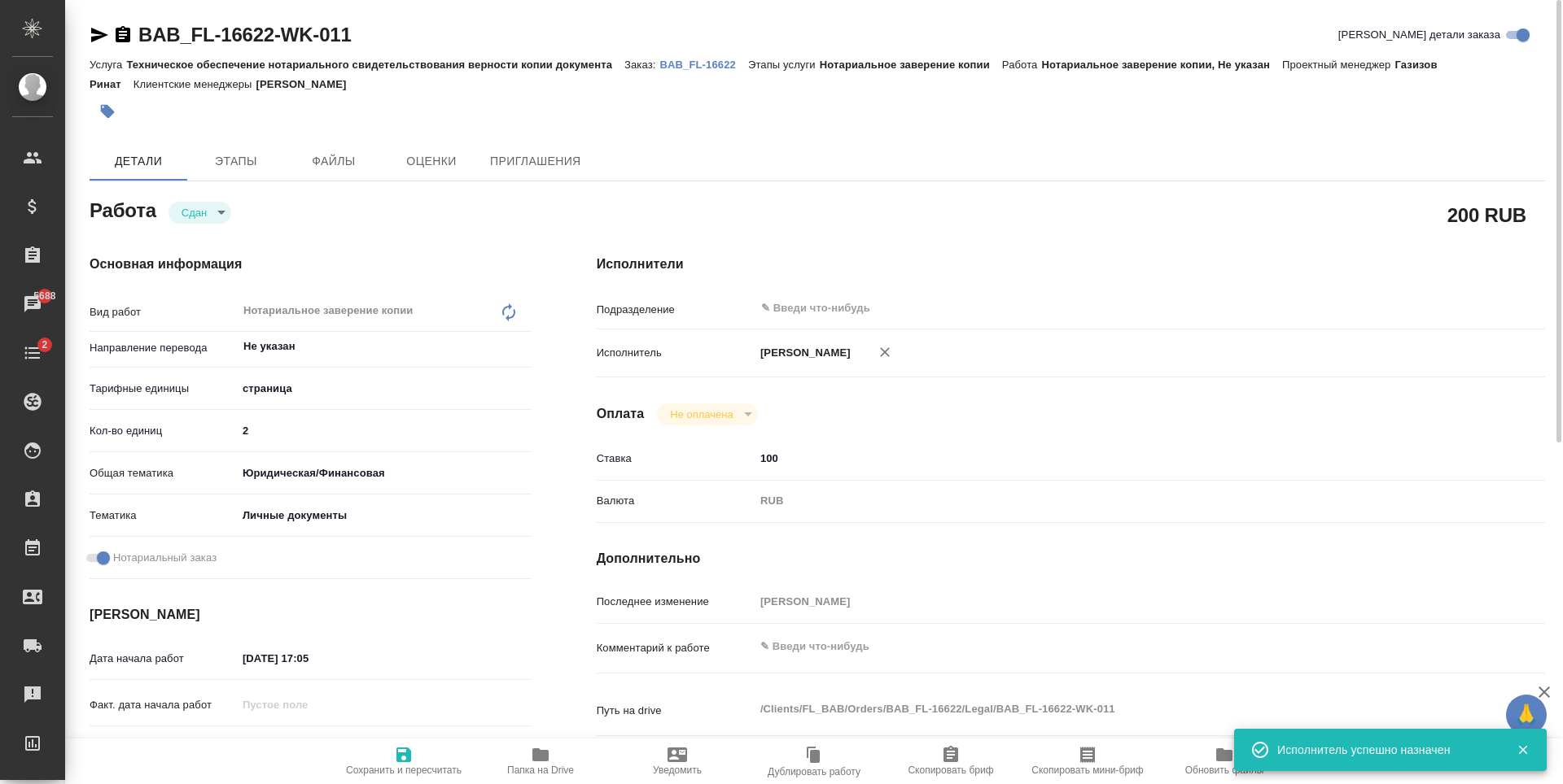
type textarea "x"
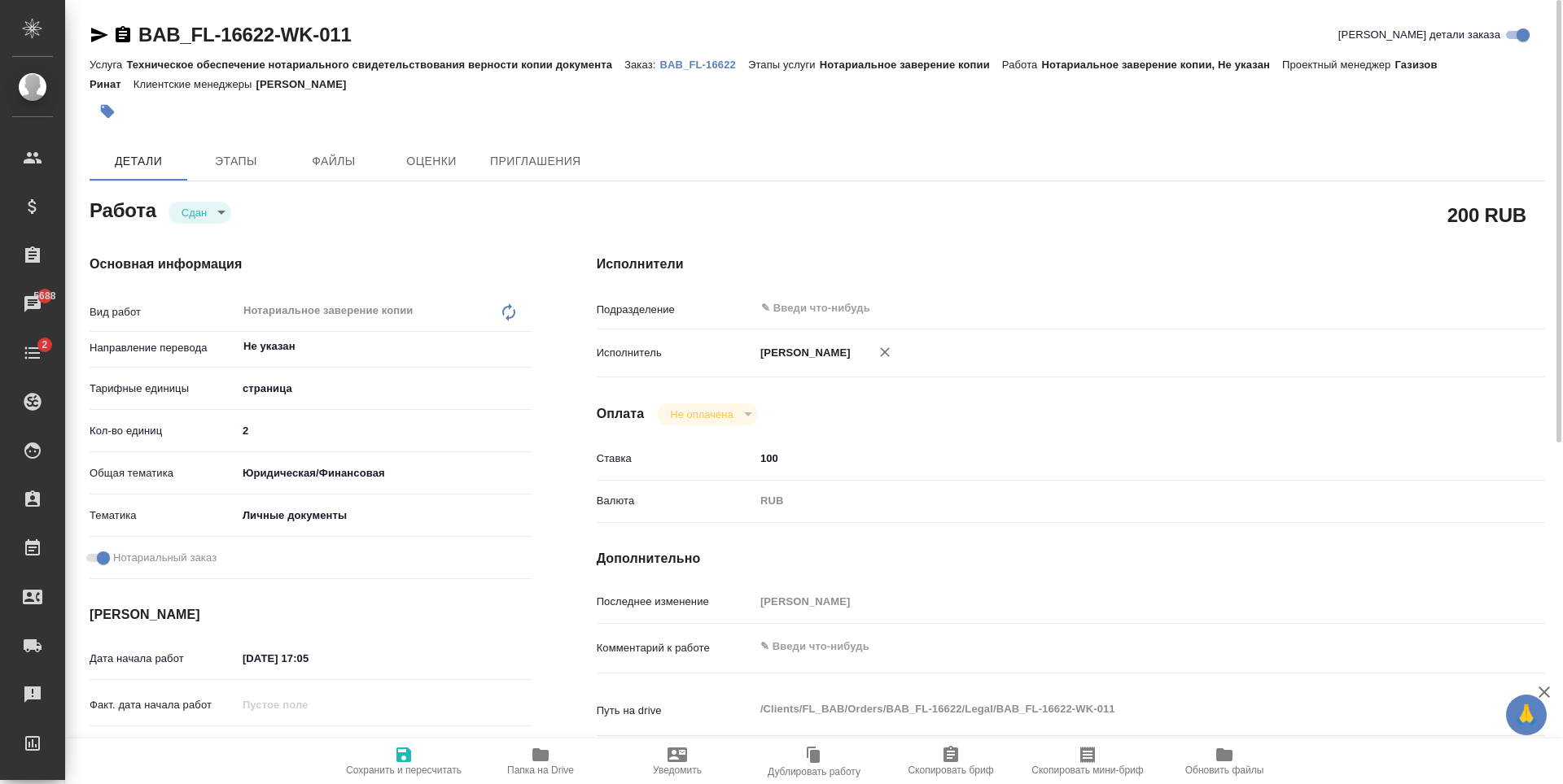
type textarea "x"
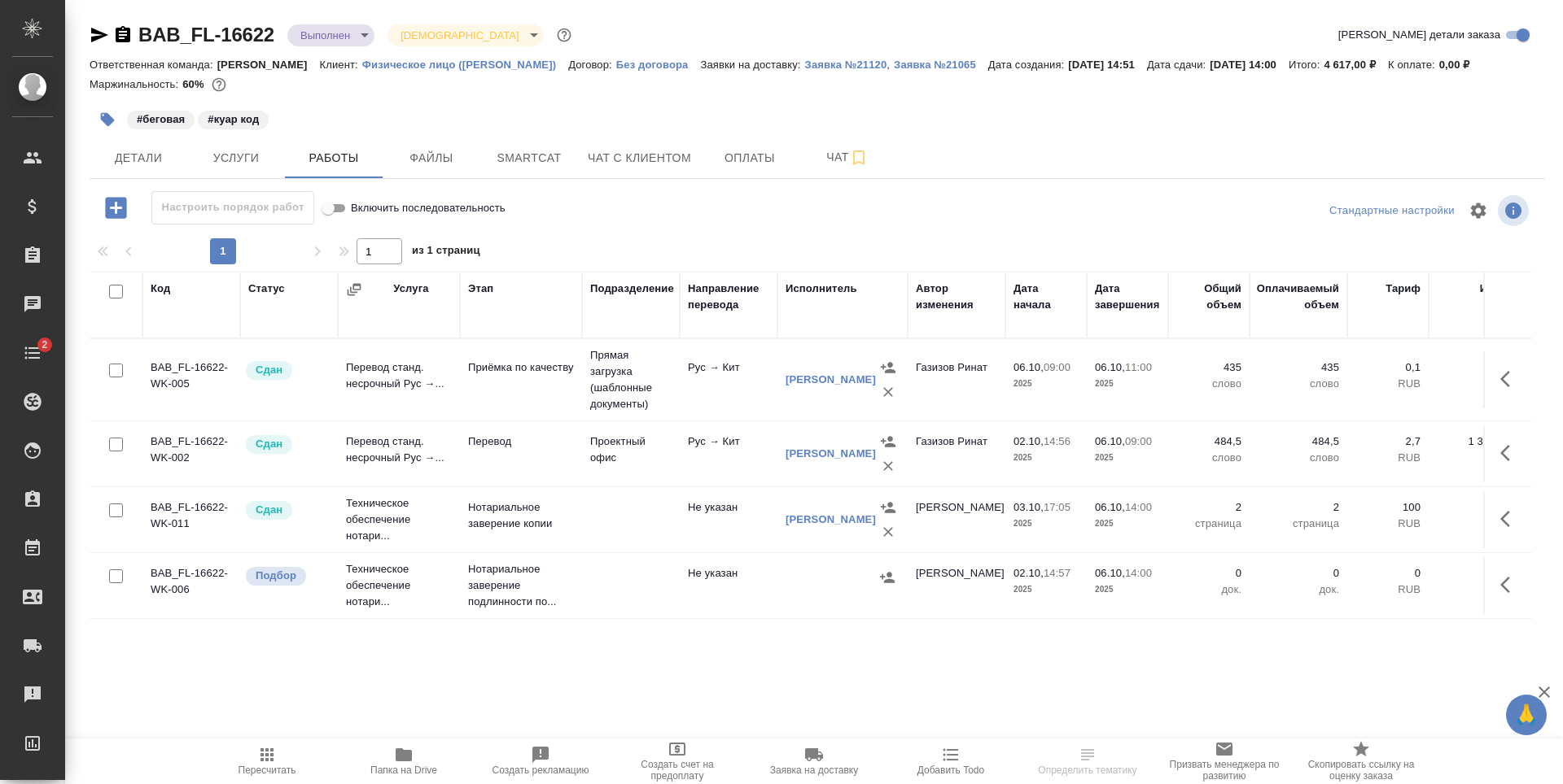
scroll to position [10, 0]
click at [829, 581] on div at bounding box center [842, 577] width 113 height 25
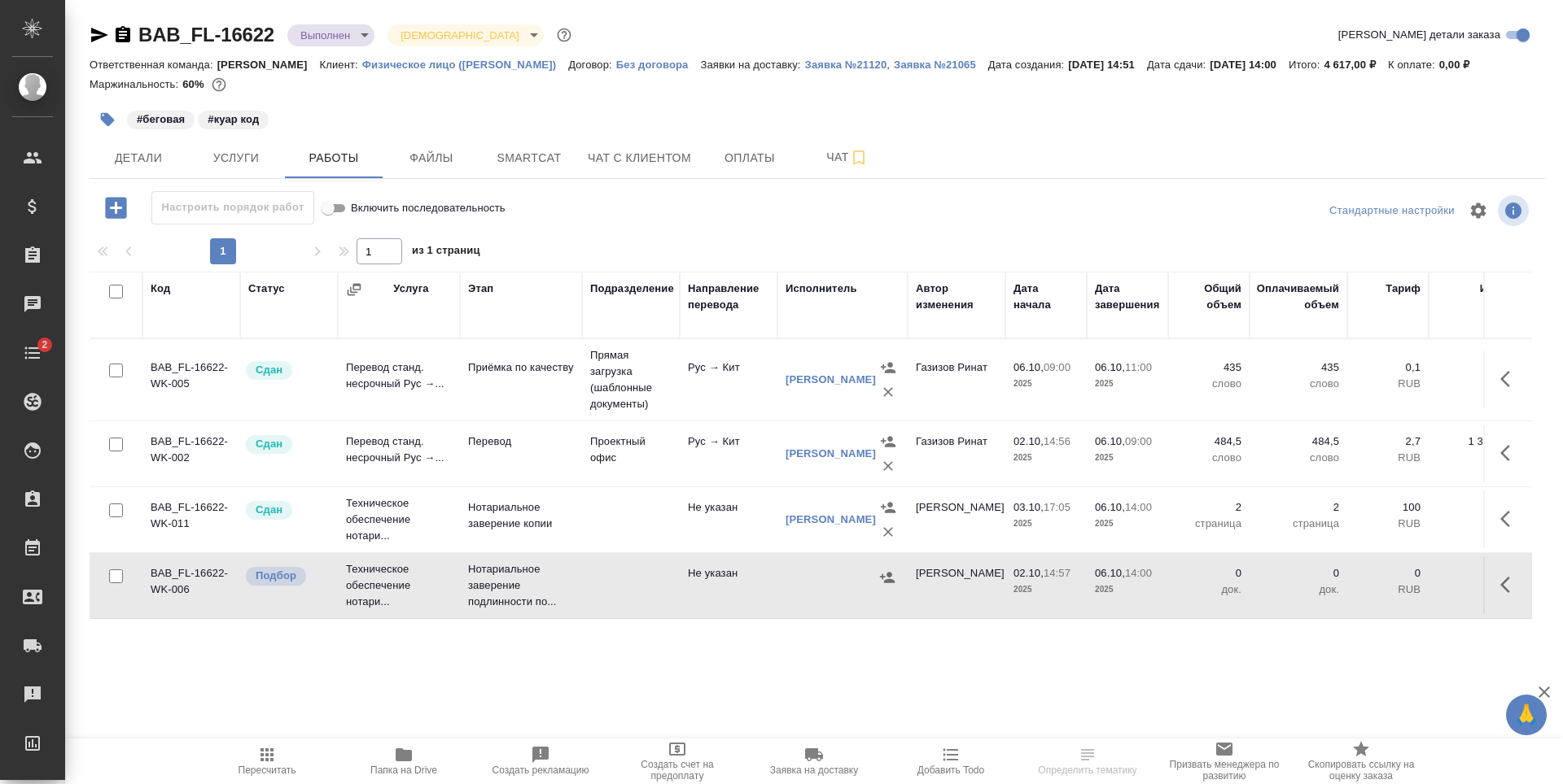
click at [829, 581] on div at bounding box center [842, 577] width 113 height 25
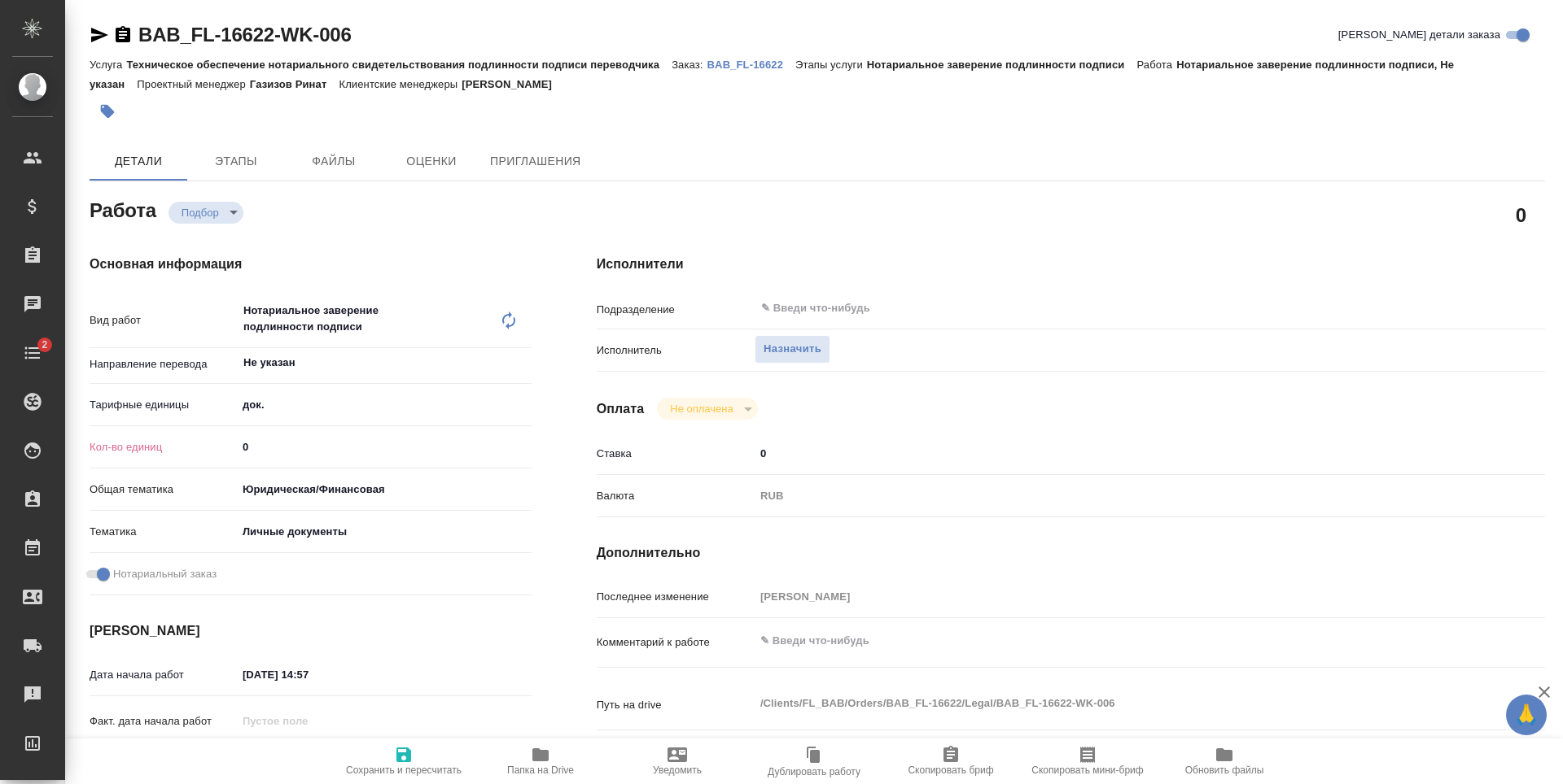
type textarea "x"
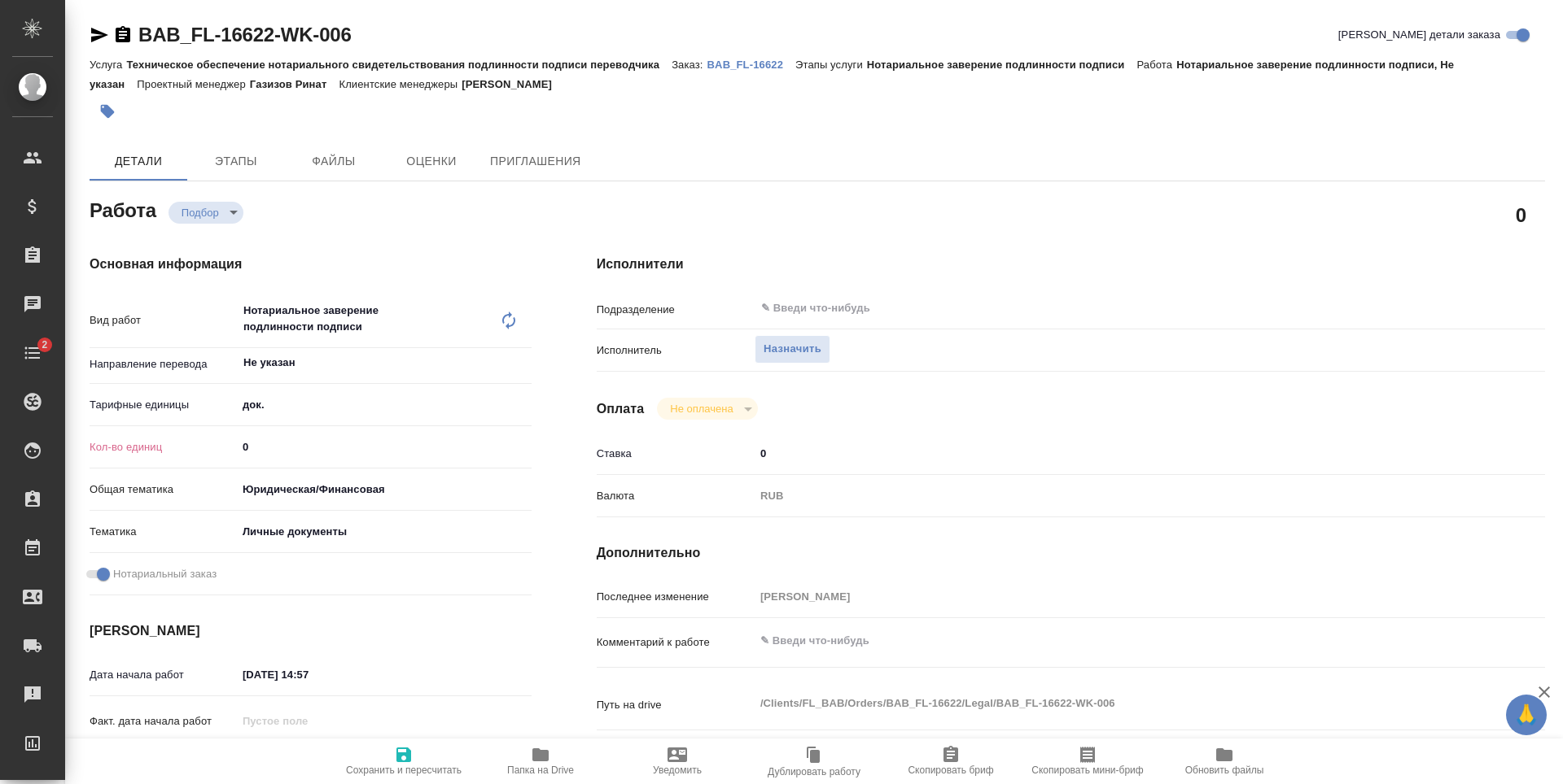
type textarea "x"
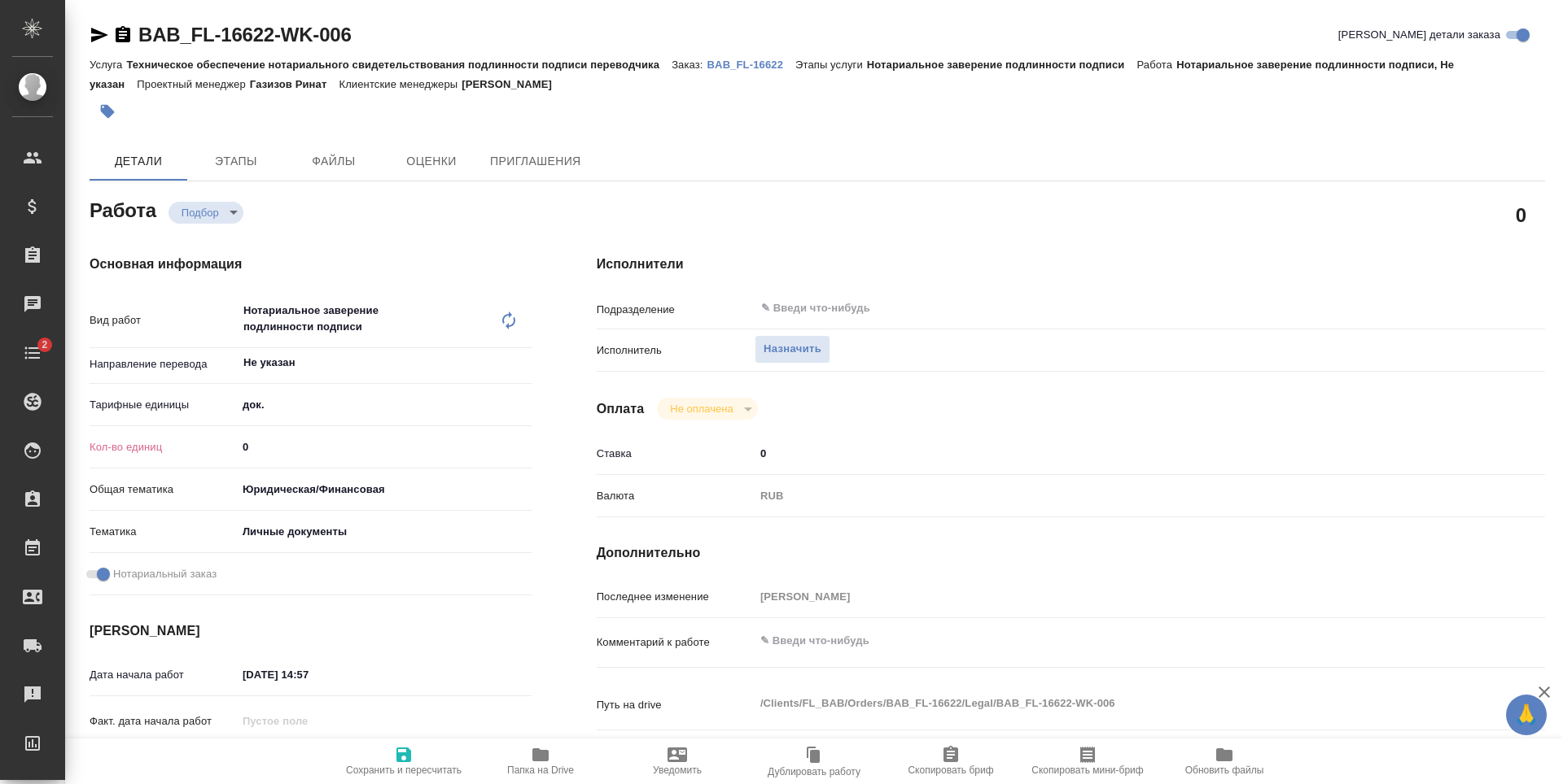
click at [304, 440] on input "0" at bounding box center [384, 447] width 295 height 24
type textarea "x"
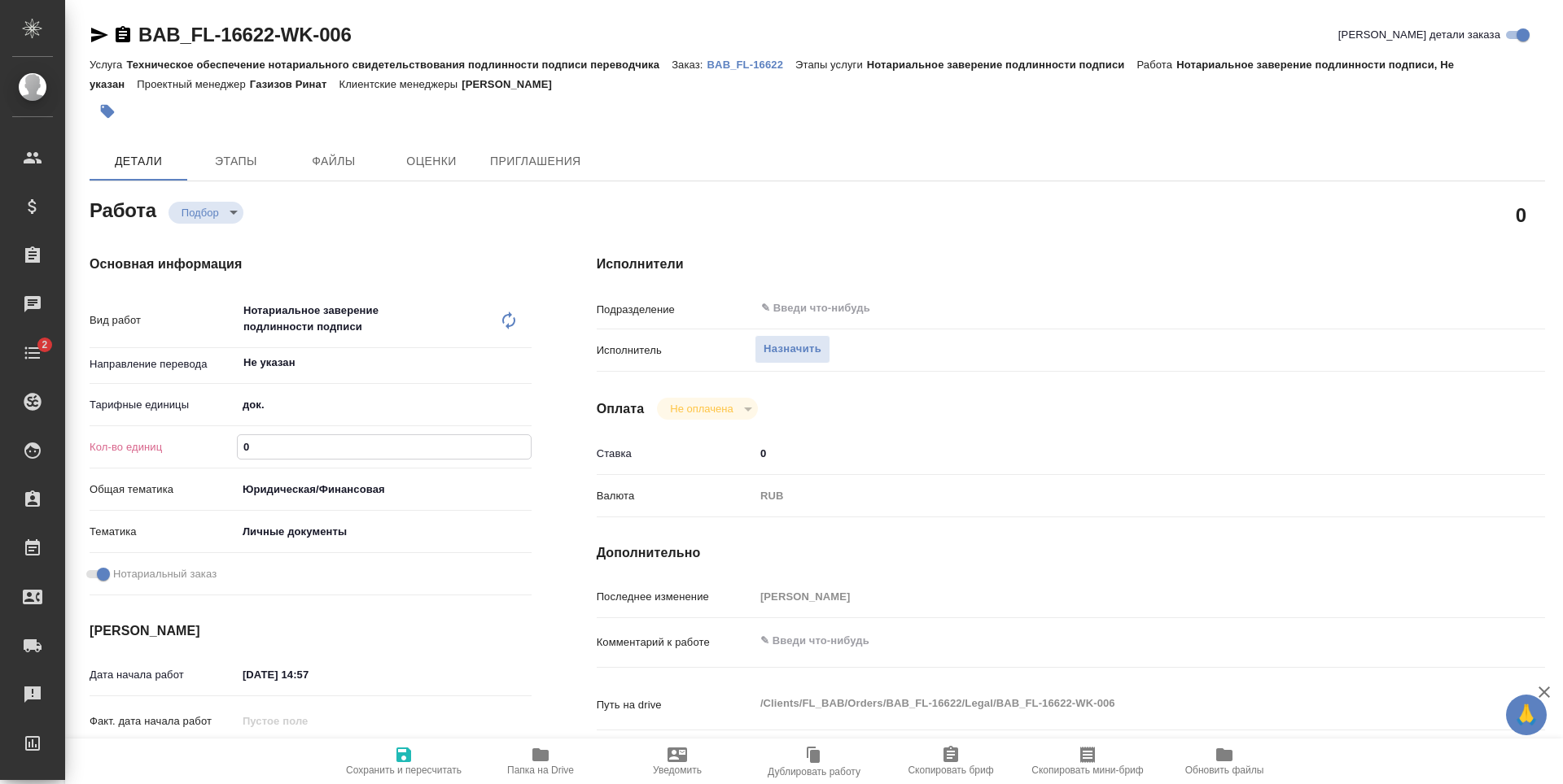
type textarea "x"
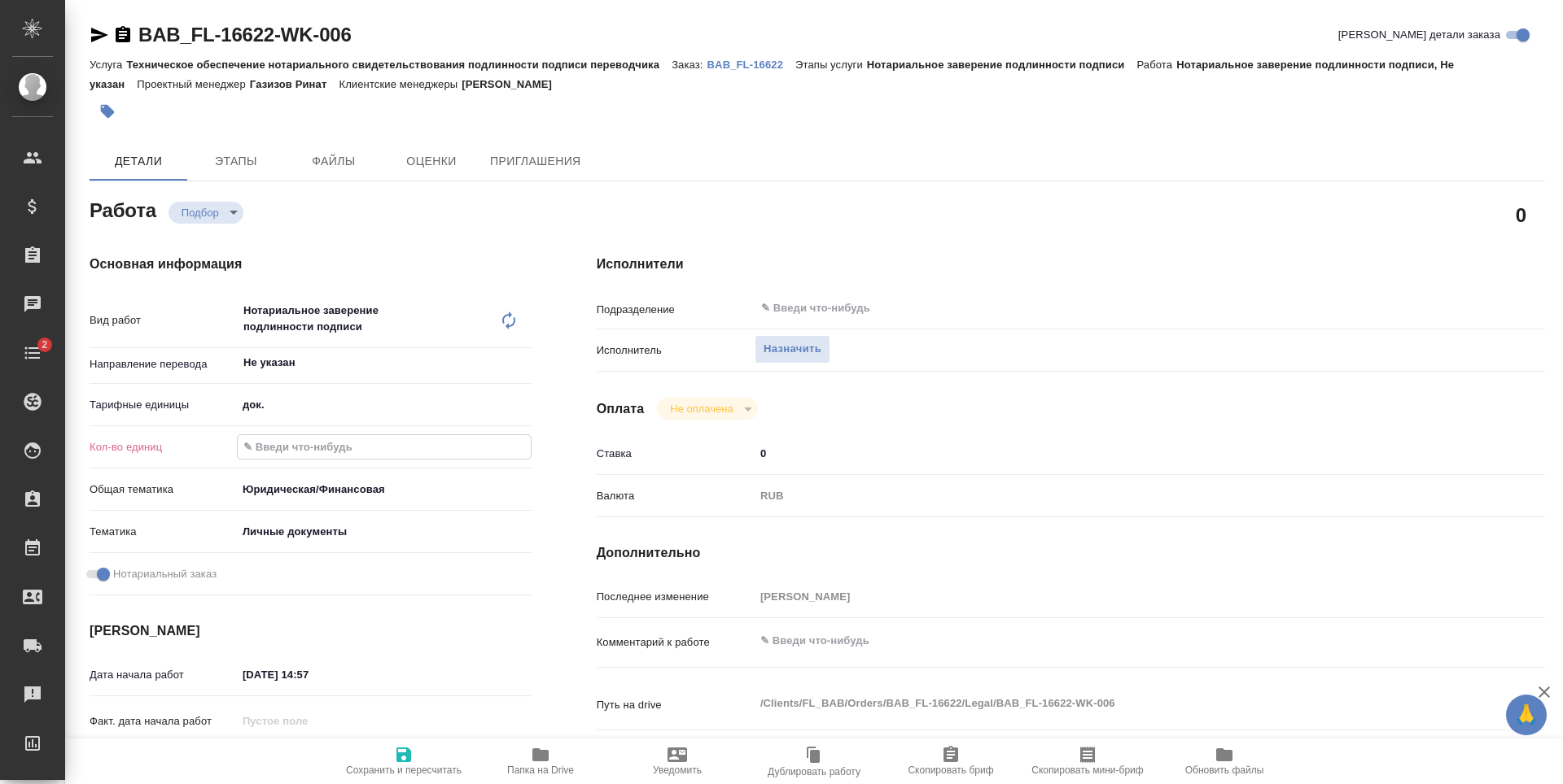
type textarea "x"
type input "1"
type textarea "x"
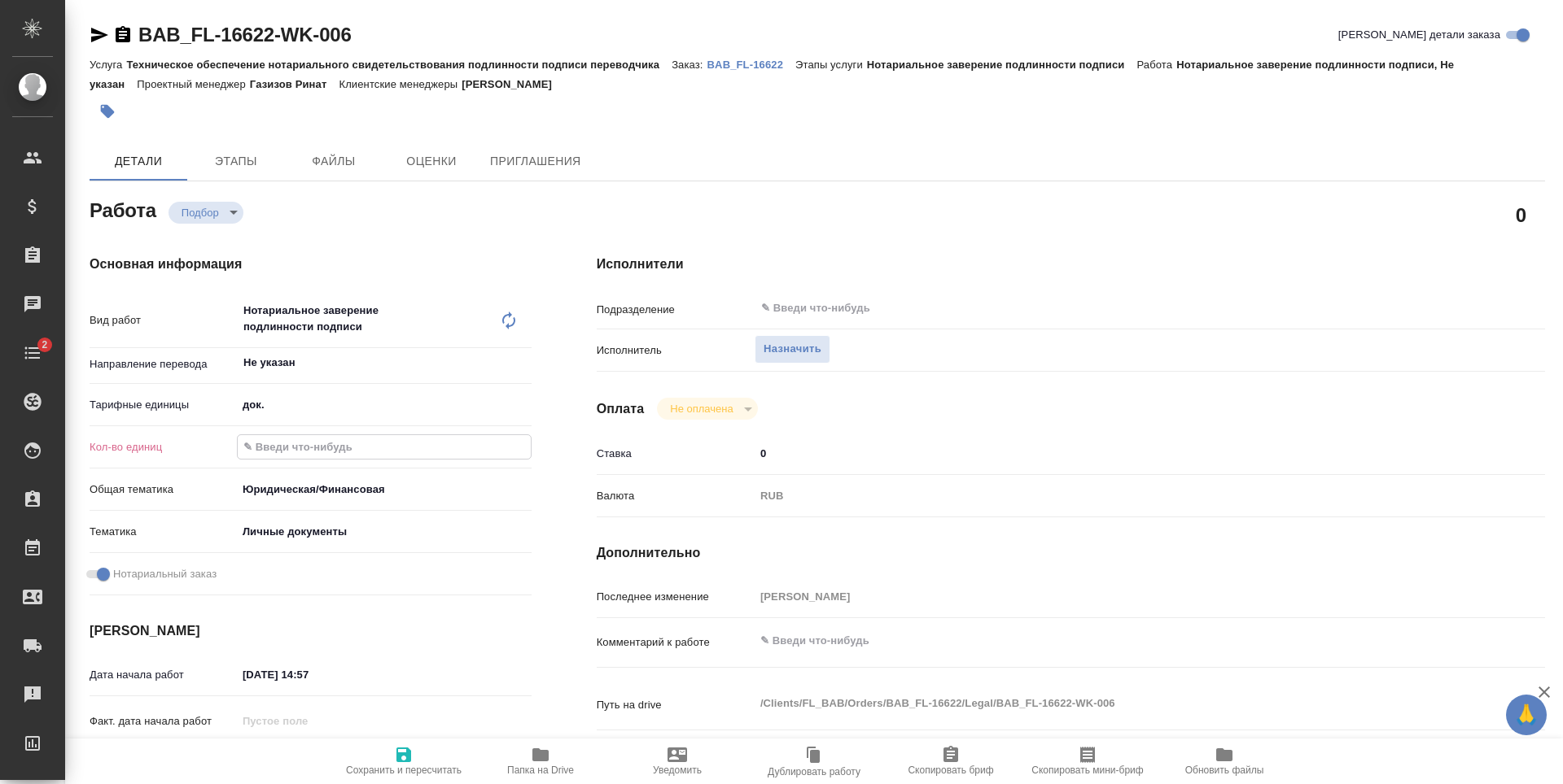
type textarea "x"
type input "1"
click at [414, 756] on span "Сохранить и пересчитать" at bounding box center [404, 760] width 117 height 31
type textarea "x"
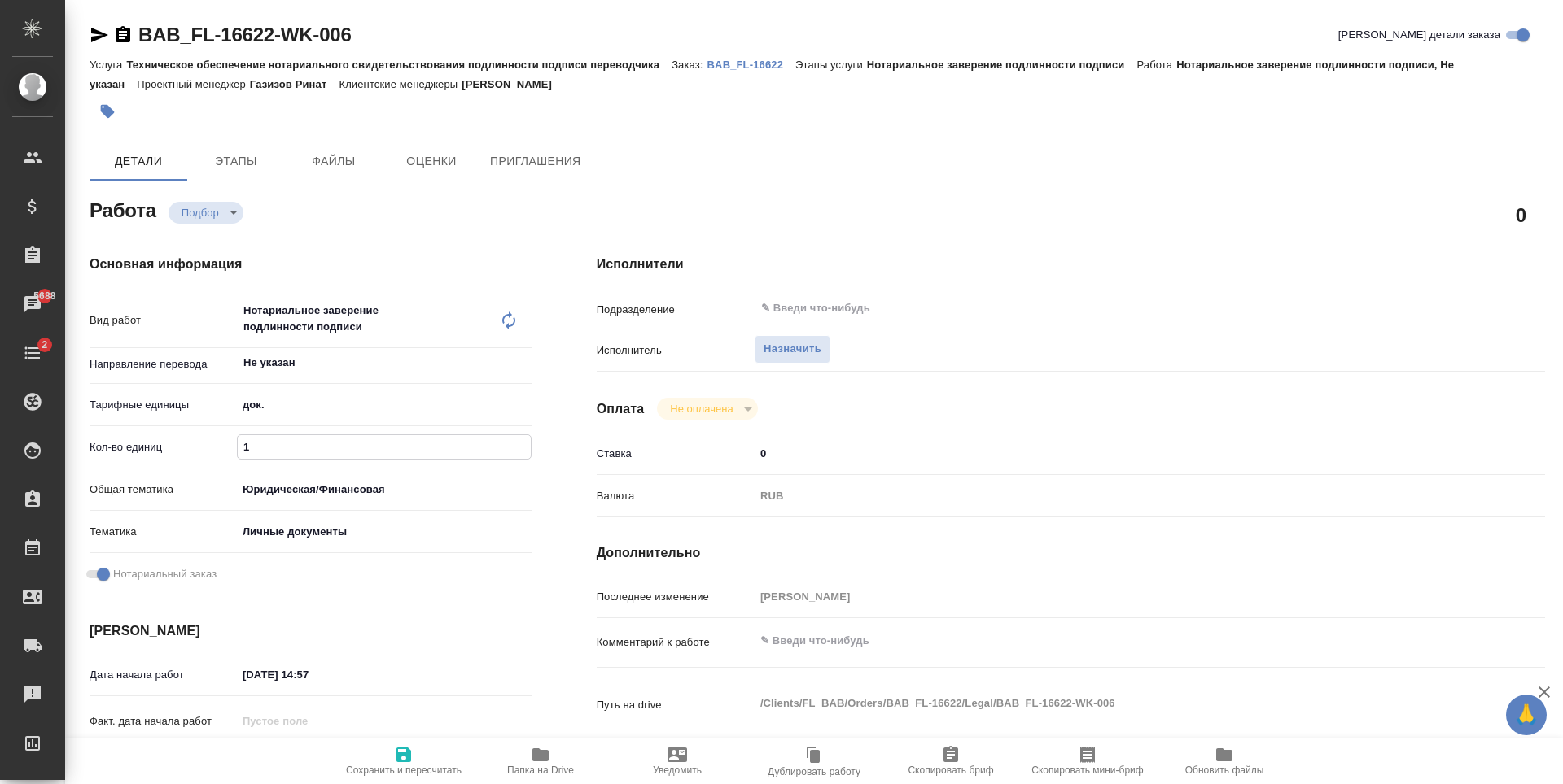
type textarea "x"
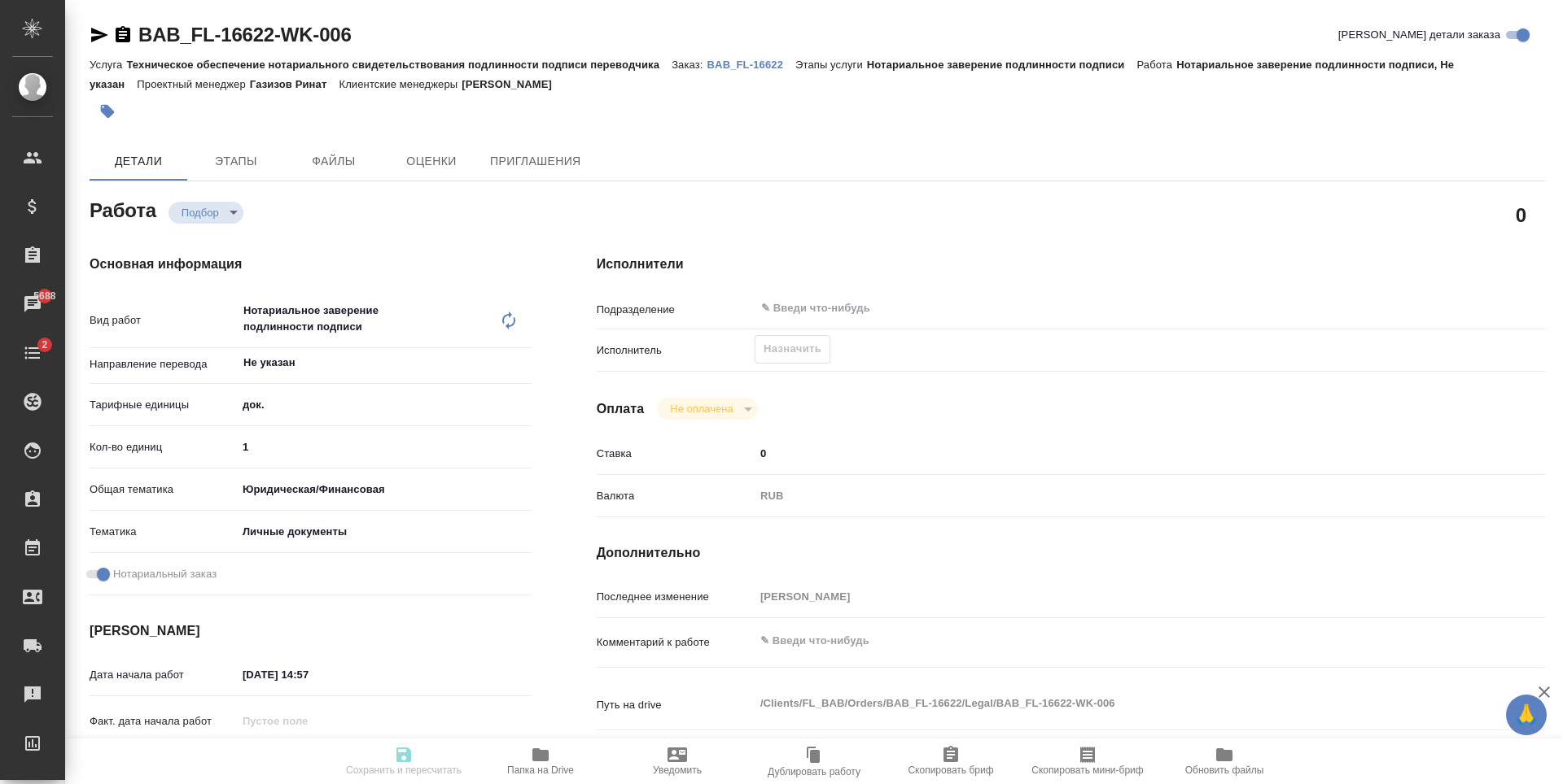
type textarea "x"
type input "recruiting"
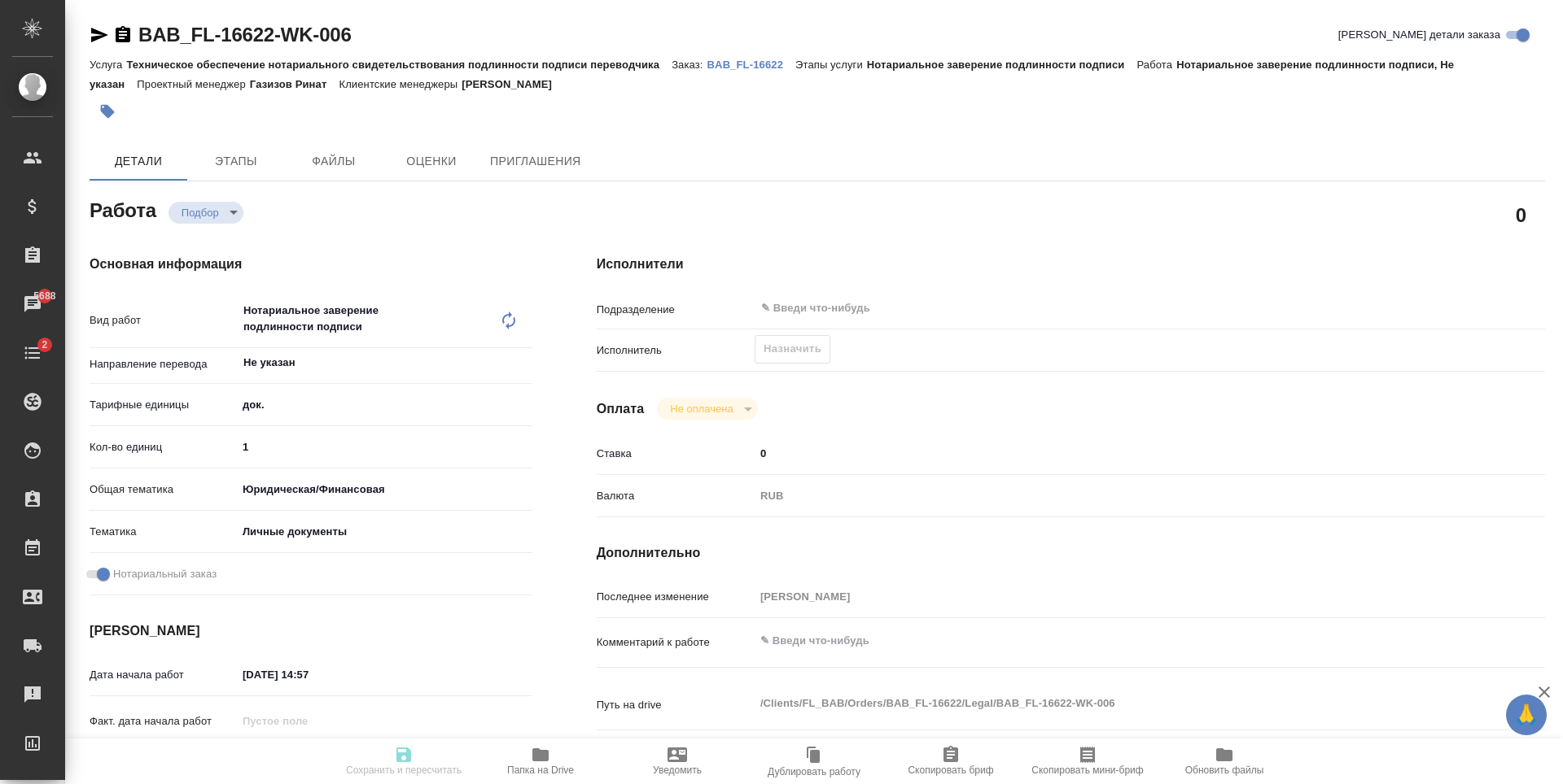
type textarea "Нотариальное заверение подлинности подписи"
type textarea "x"
type input "Не указан"
type input "5a8b1489cc6b4906c91bfd8b"
type input "1"
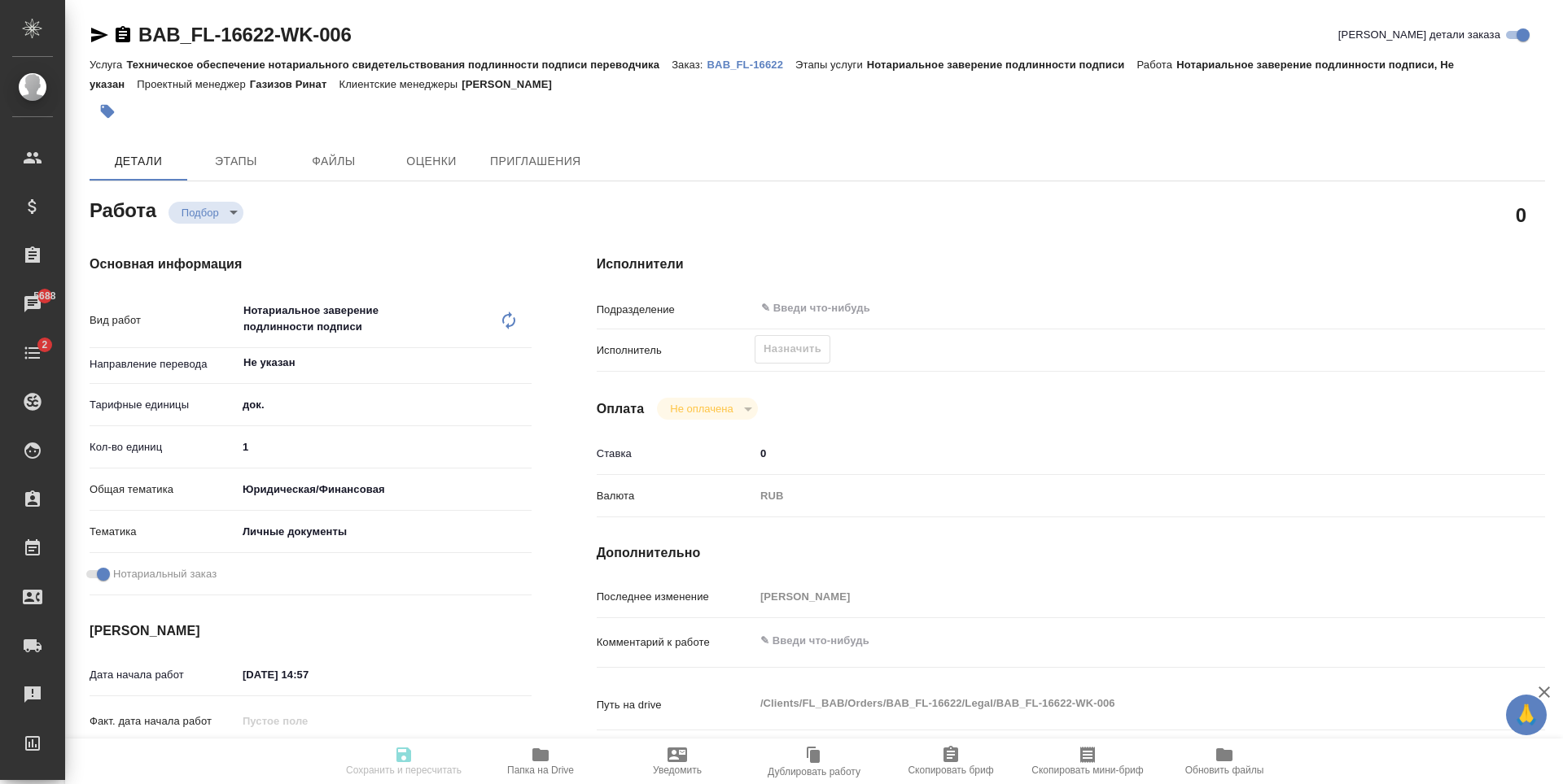
type input "yr-fn"
type input "5a8b8b956a9677013d343cfe"
checkbox input "true"
type input "02.10.2025 14:57"
type input "06.10.2025 14:00"
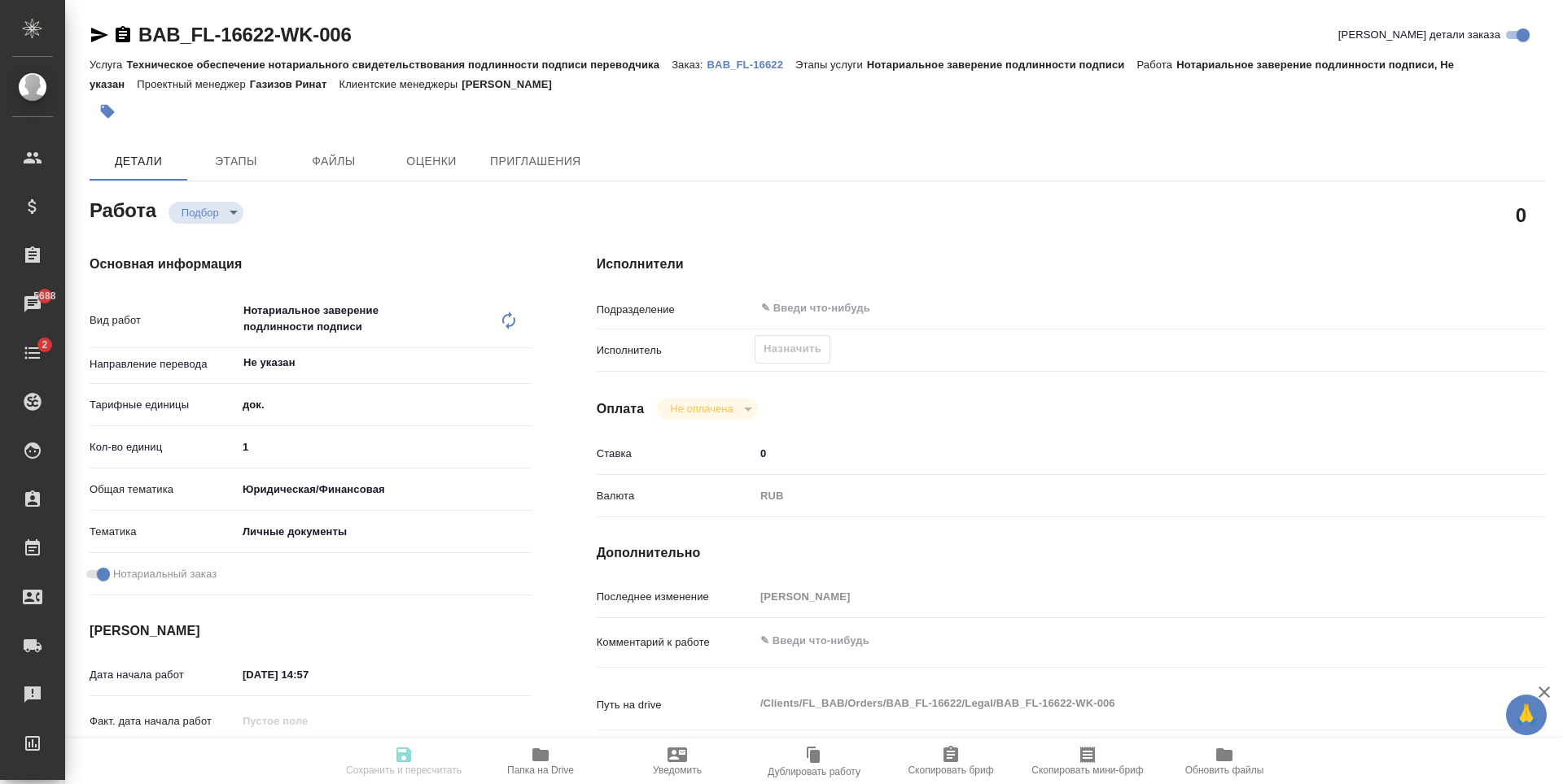
type input "06.10.2025 14:00"
type input "notPayed"
type input "0"
type input "RUB"
type input "[PERSON_NAME]"
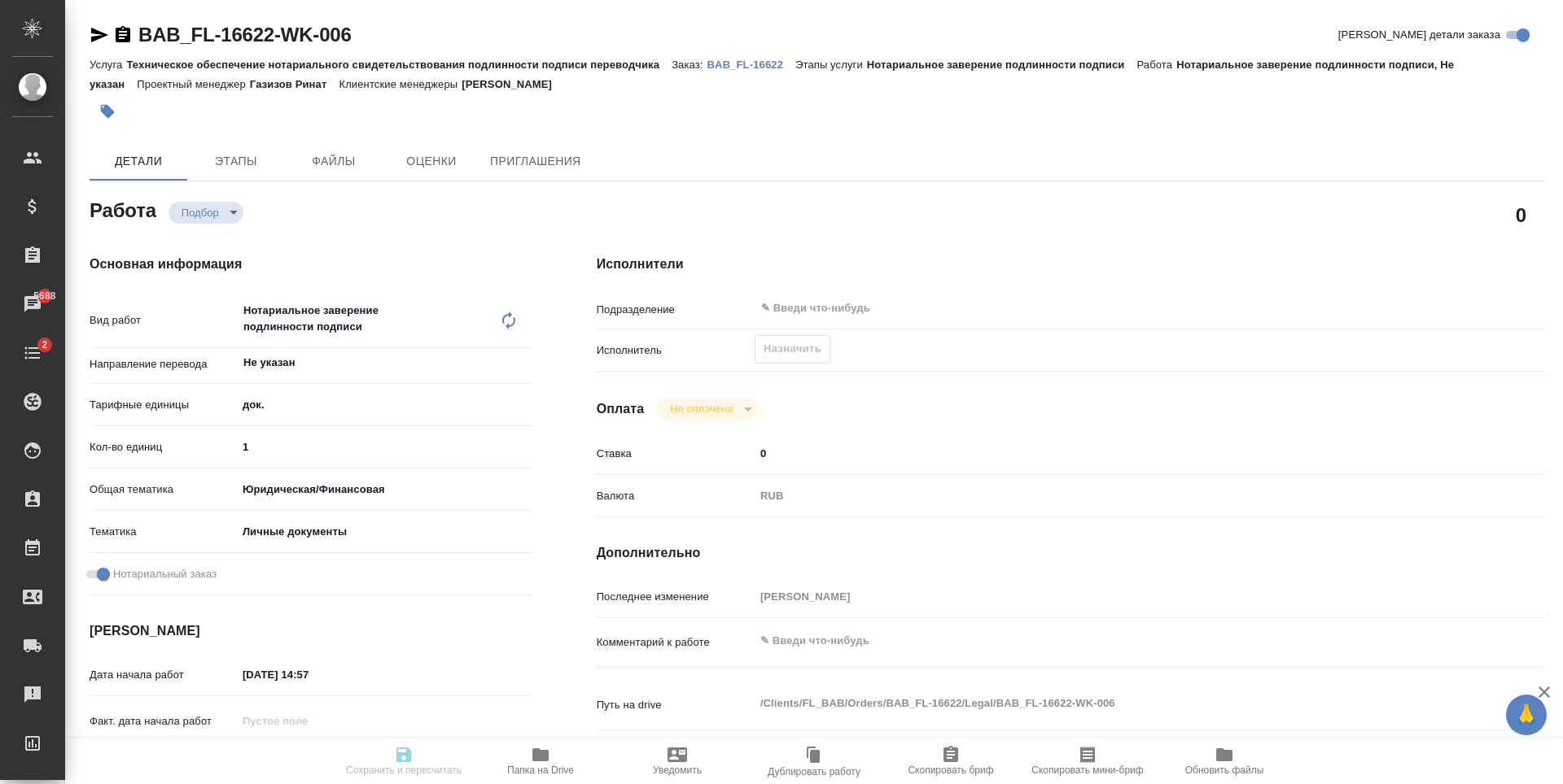
type textarea "x"
type textarea "/Clients/FL_BAB/Orders/BAB_FL-16622/Legal/BAB_FL-16622-WK-006"
type textarea "x"
type input "BAB_FL-16622"
type input "Техническое обеспечение нотариального свидетельствования подлинности подписи пе…"
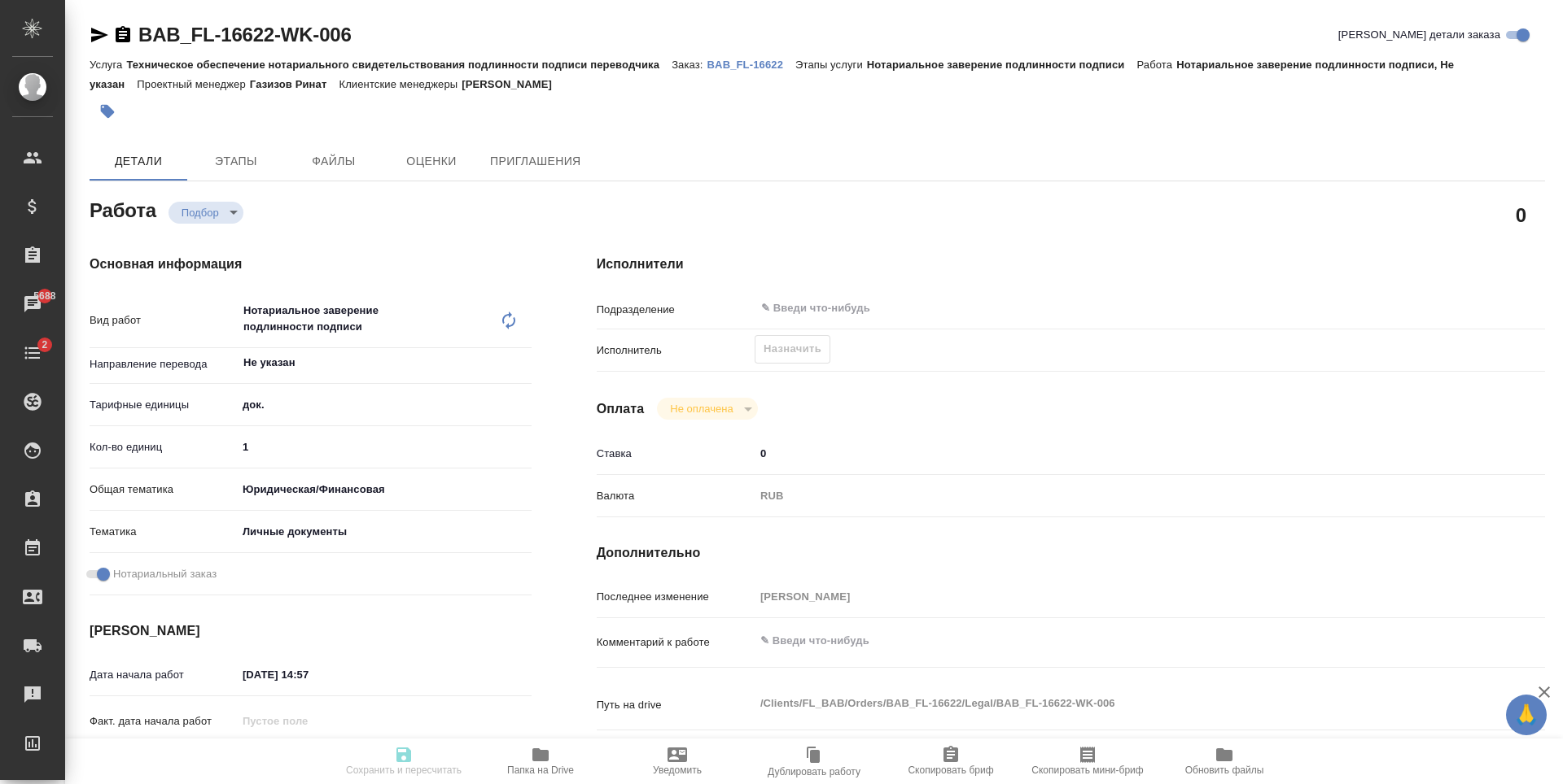
type input "Нотариальное заверение подлинности подписи"
type input "Голубев Дмитрий"
type input "Арсеньева Вера"
type input "/Clients/FL_BAB/Orders/BAB_FL-16622"
type textarea "x"
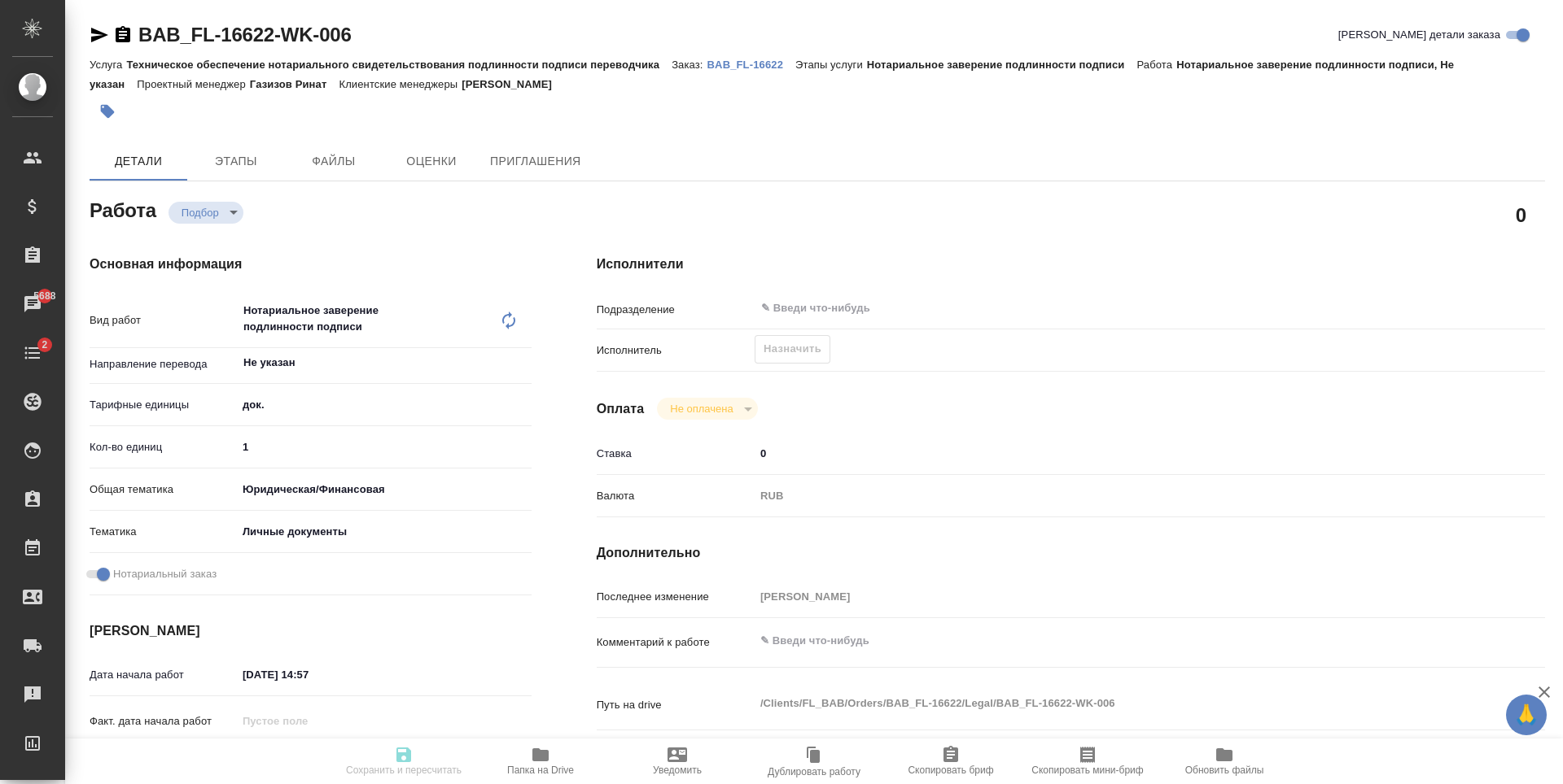
type textarea "традиционный китайский в полных иероглифах Как под легализацию Karakalli Mostap…"
type textarea "x"
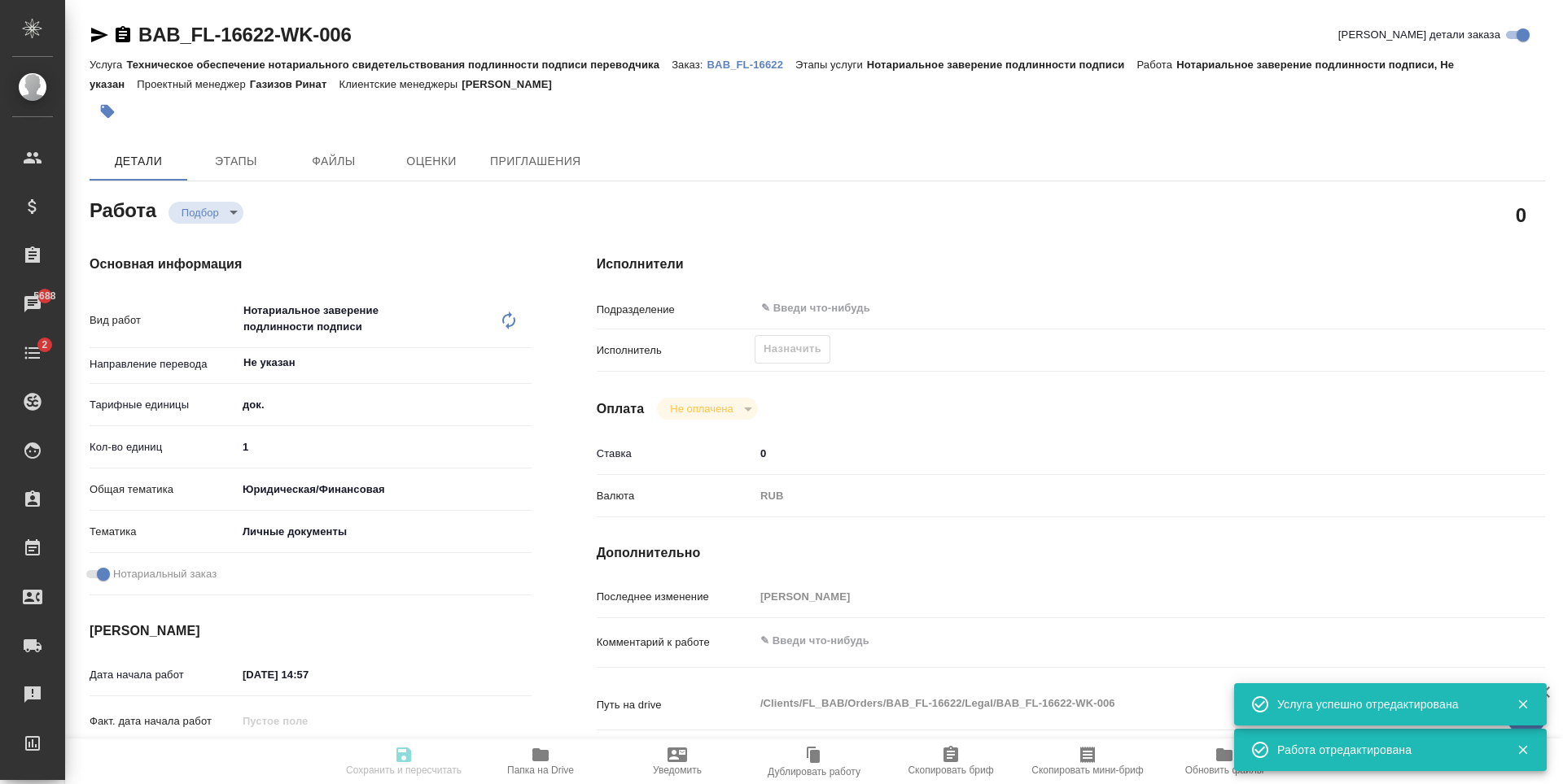
type textarea "x"
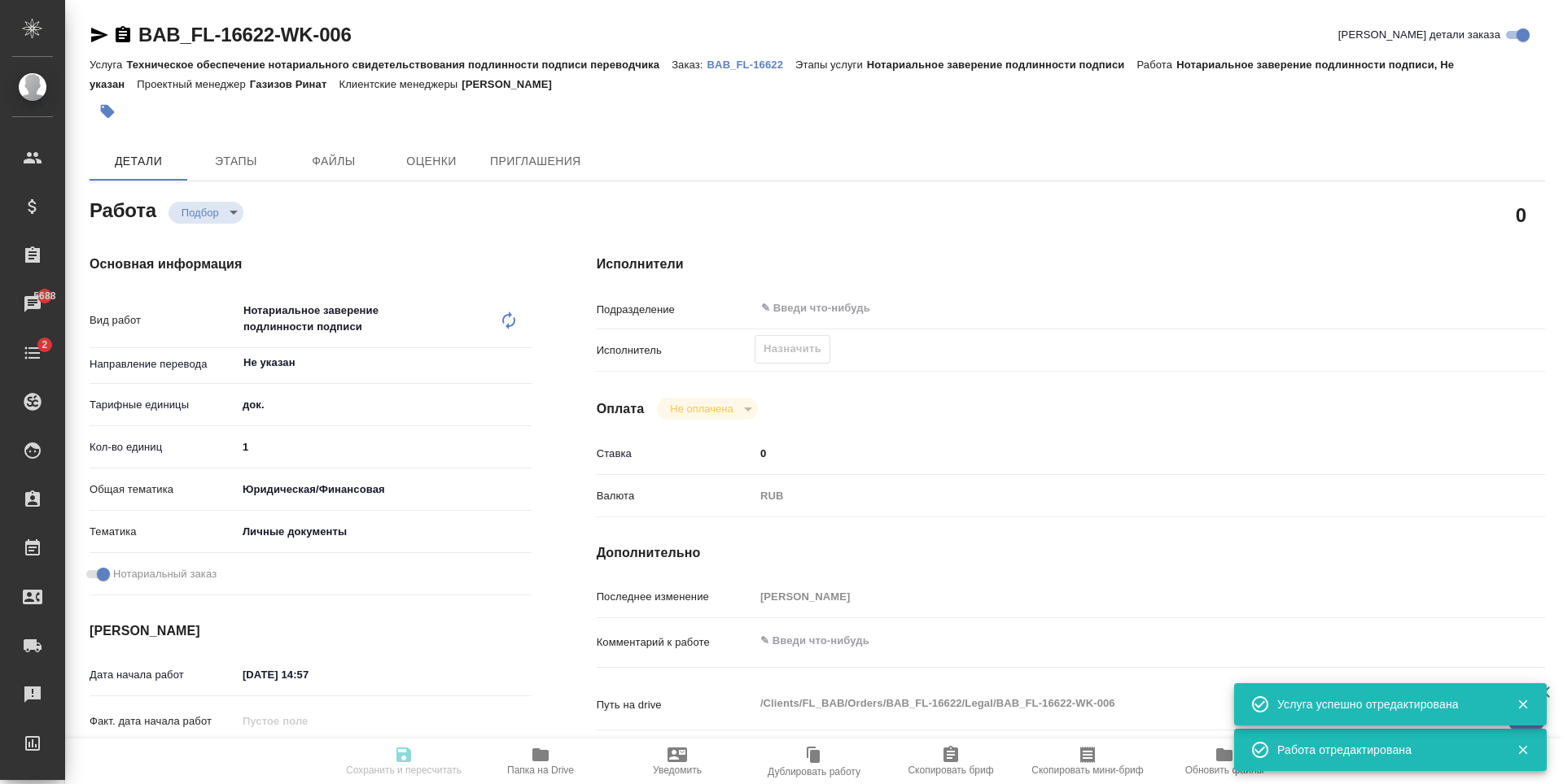
type textarea "x"
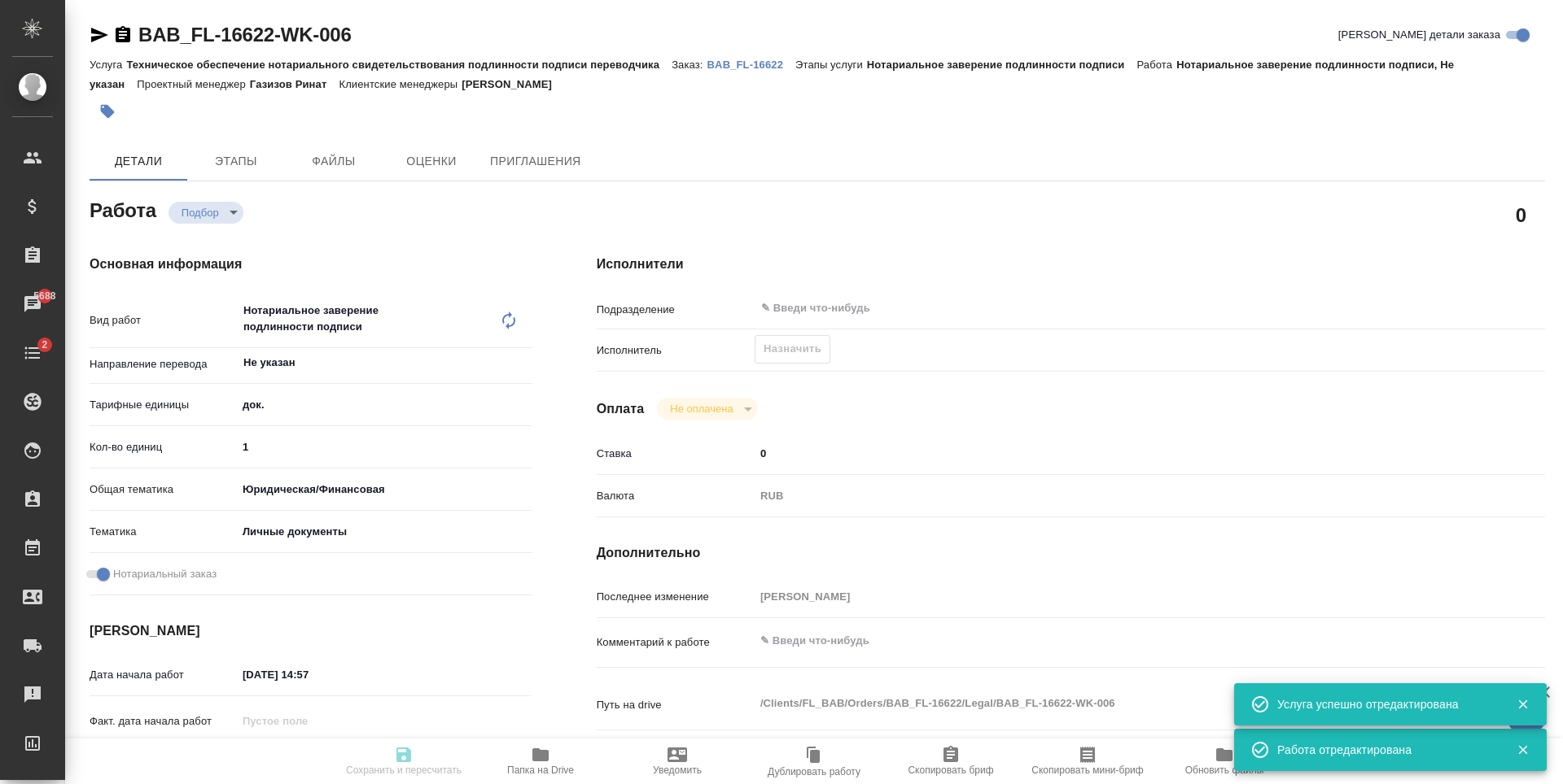
type textarea "x"
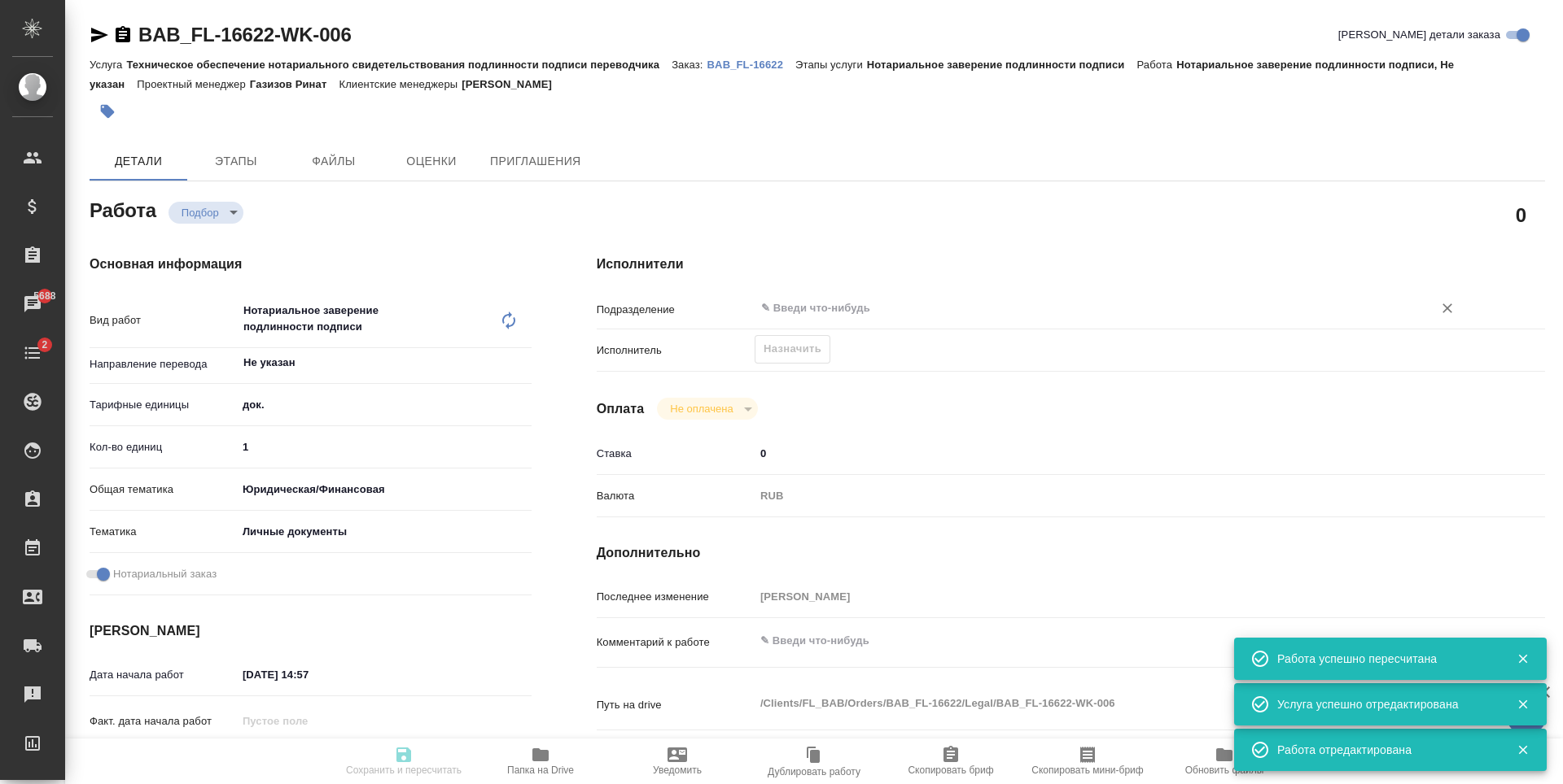
type input "recruiting"
type textarea "Нотариальное заверение подлинности подписи"
type textarea "x"
type input "Не указан"
type input "5a8b1489cc6b4906c91bfd8b"
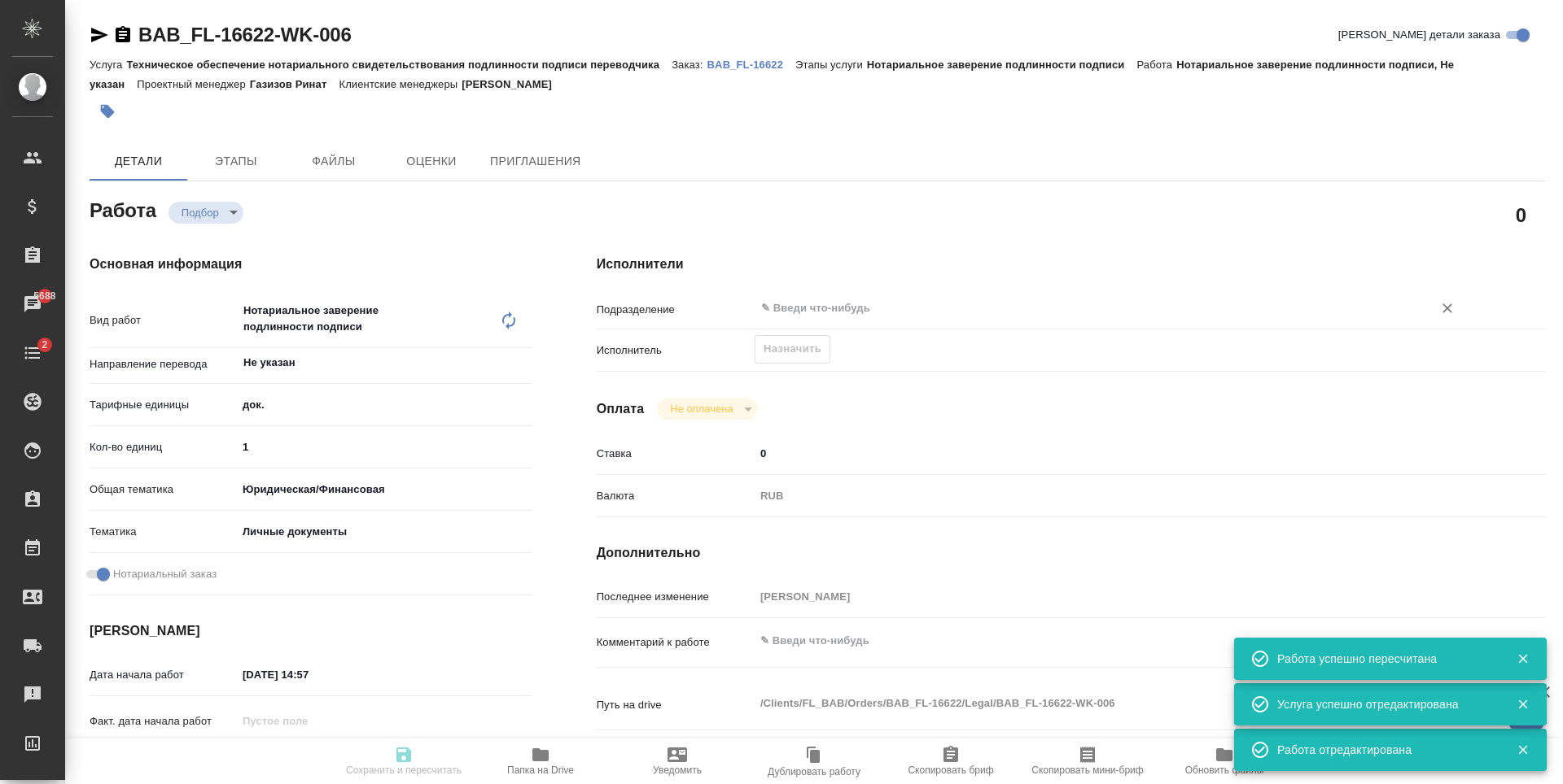
type input "1"
type input "yr-fn"
type input "5a8b8b956a9677013d343cfe"
checkbox input "true"
type input "02.10.2025 14:57"
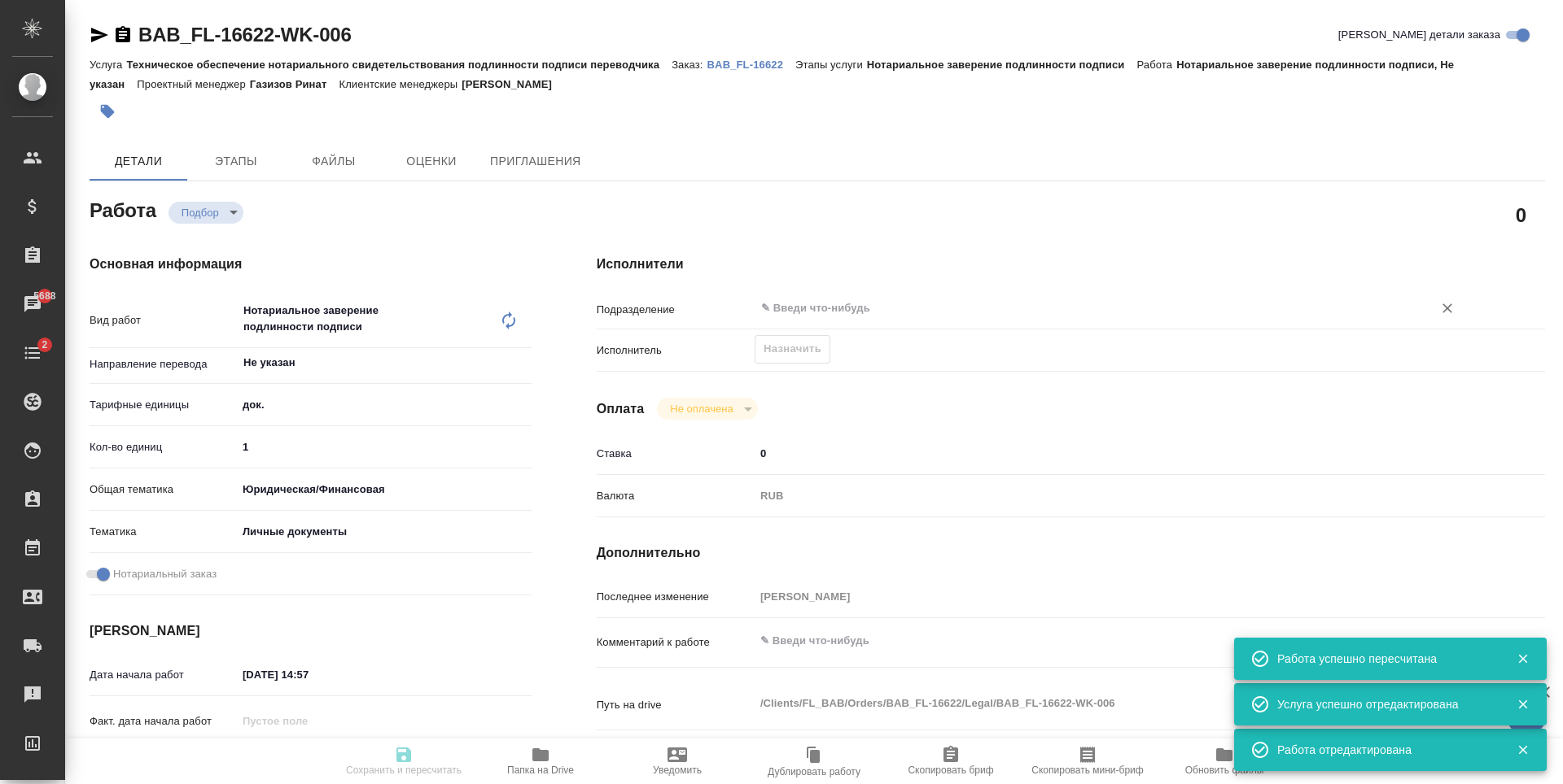
type input "06.10.2025 14:00"
type input "notPayed"
type input "0"
type input "RUB"
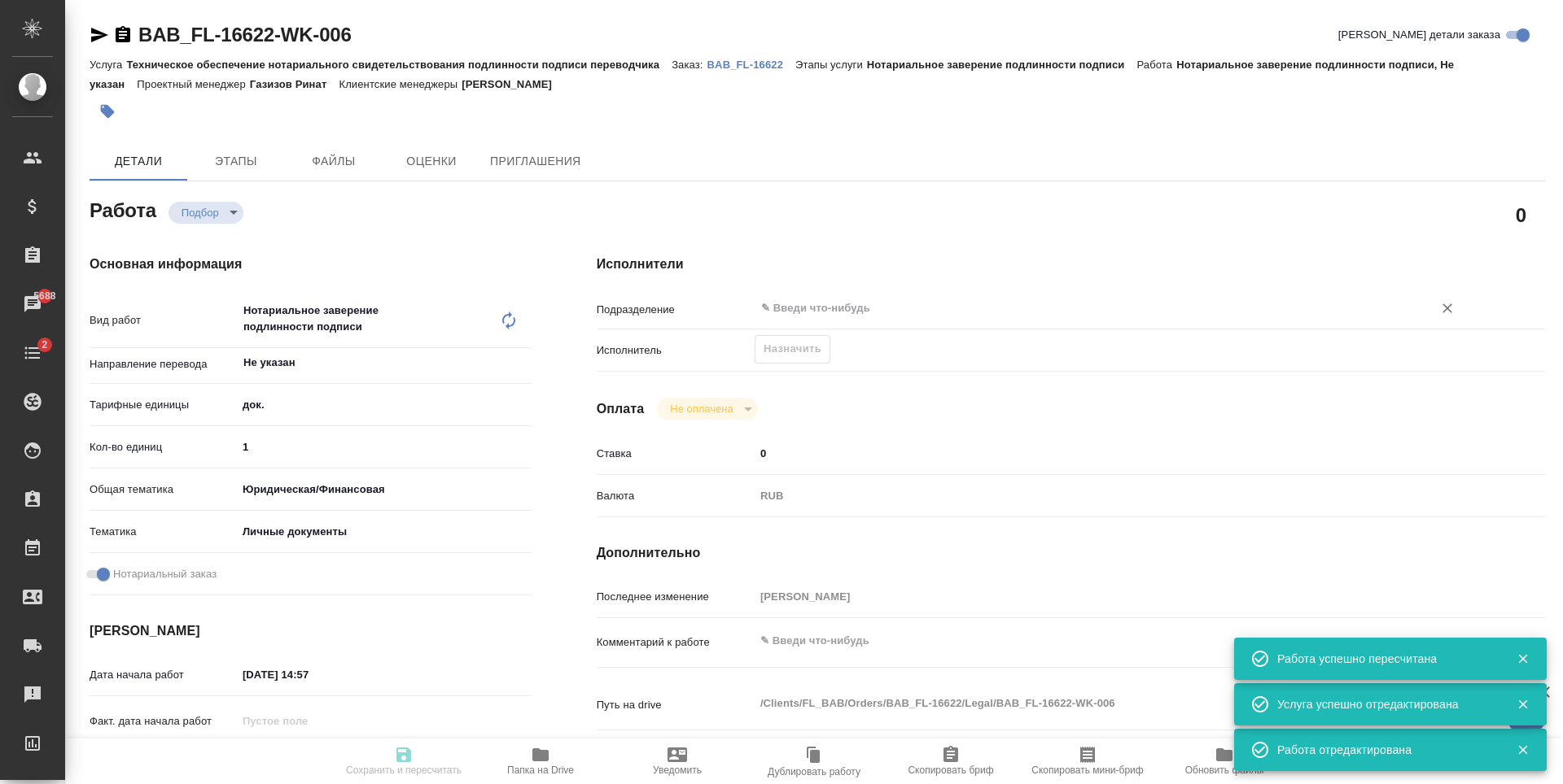
type input "[PERSON_NAME]"
type textarea "x"
type textarea "/Clients/FL_BAB/Orders/BAB_FL-16622/Legal/BAB_FL-16622-WK-006"
type textarea "x"
type input "BAB_FL-16622"
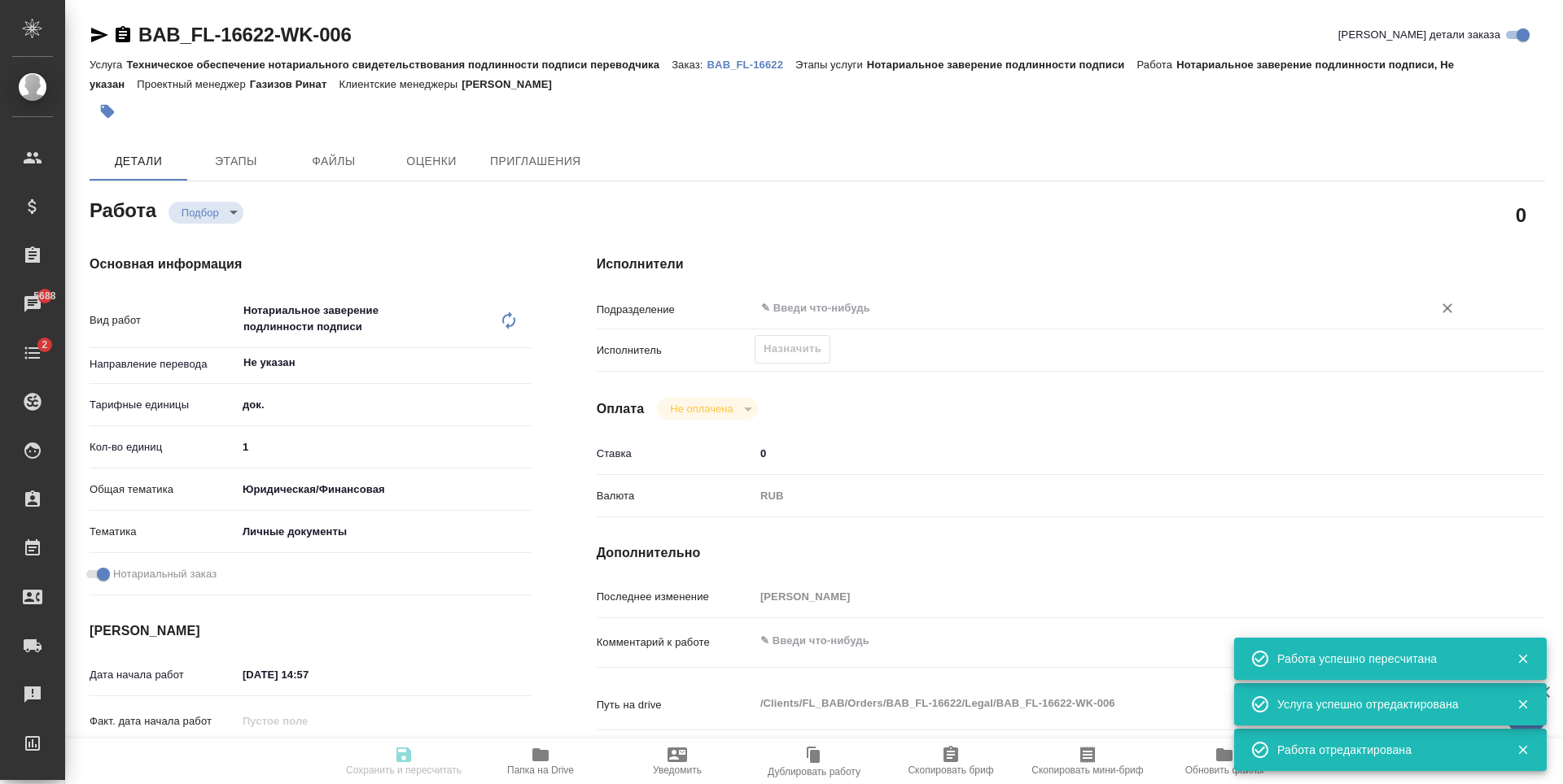
type input "Техническое обеспечение нотариального свидетельствования подлинности подписи пе…"
type input "Нотариальное заверение подлинности подписи"
type input "Голубев Дмитрий"
type input "Арсеньева Вера"
type input "/Clients/FL_BAB/Orders/BAB_FL-16622"
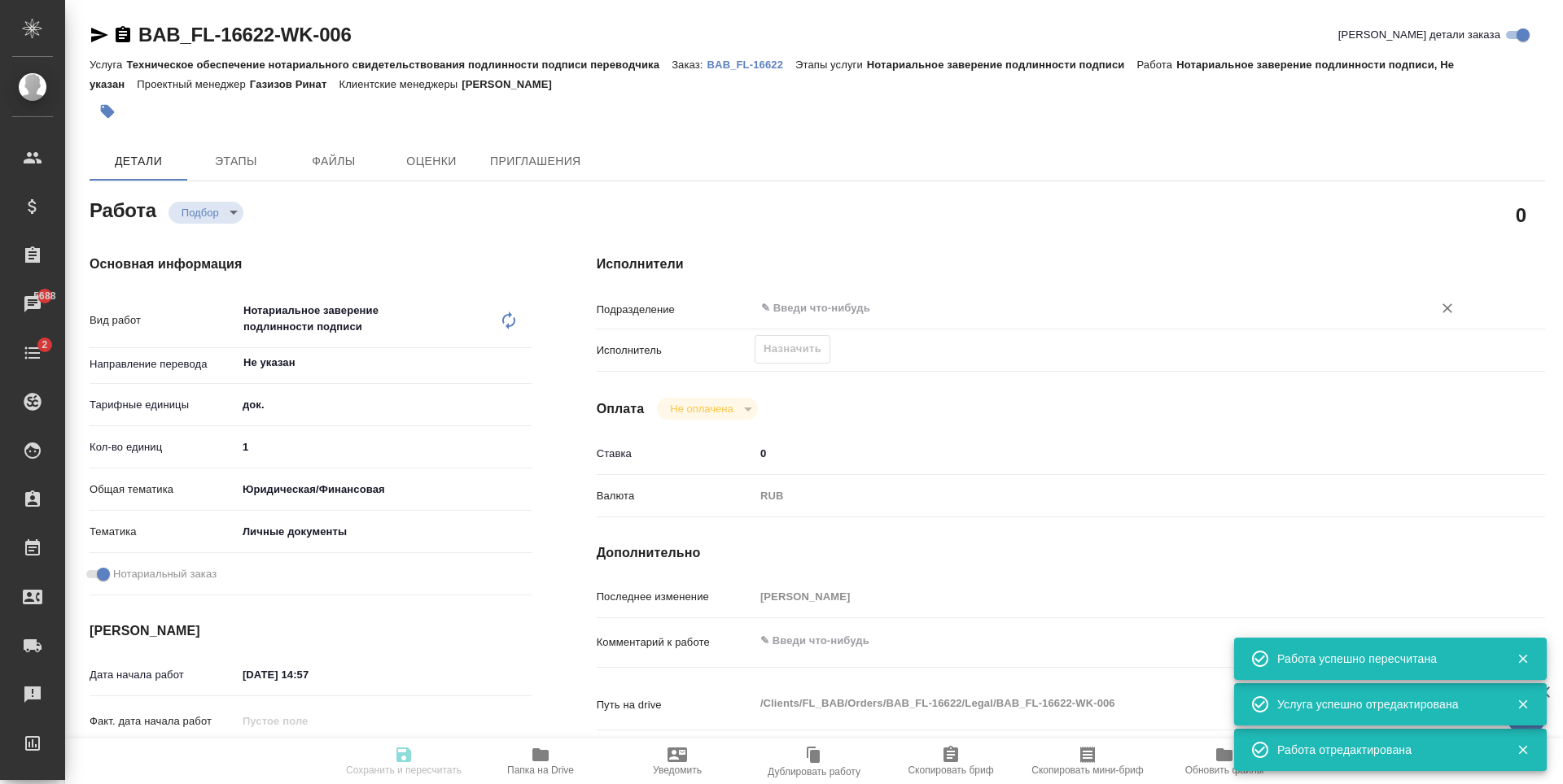
type textarea "x"
type textarea "традиционный китайский в полных иероглифах Как под легализацию Karakalli Mostap…"
type textarea "x"
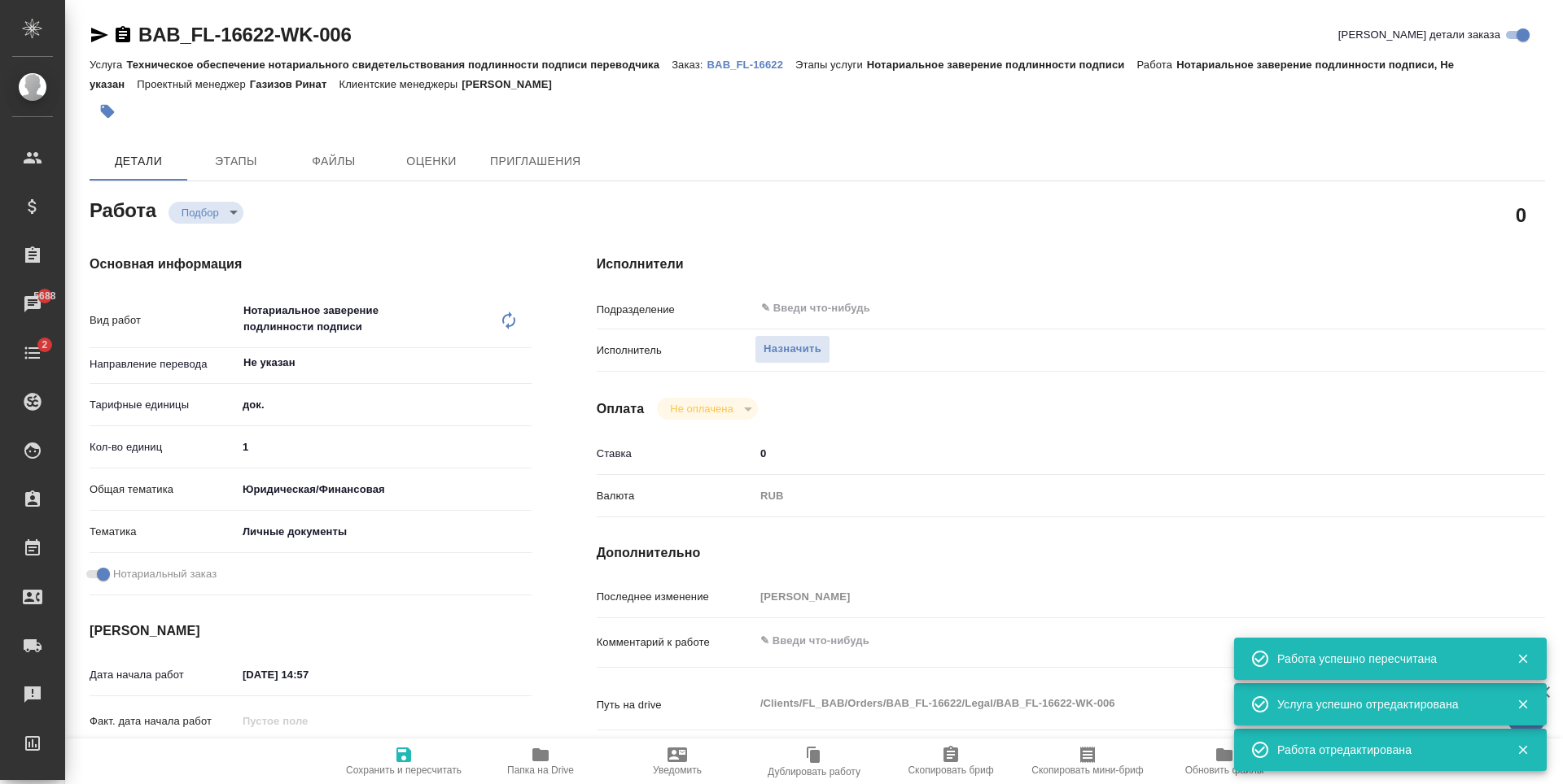
type textarea "x"
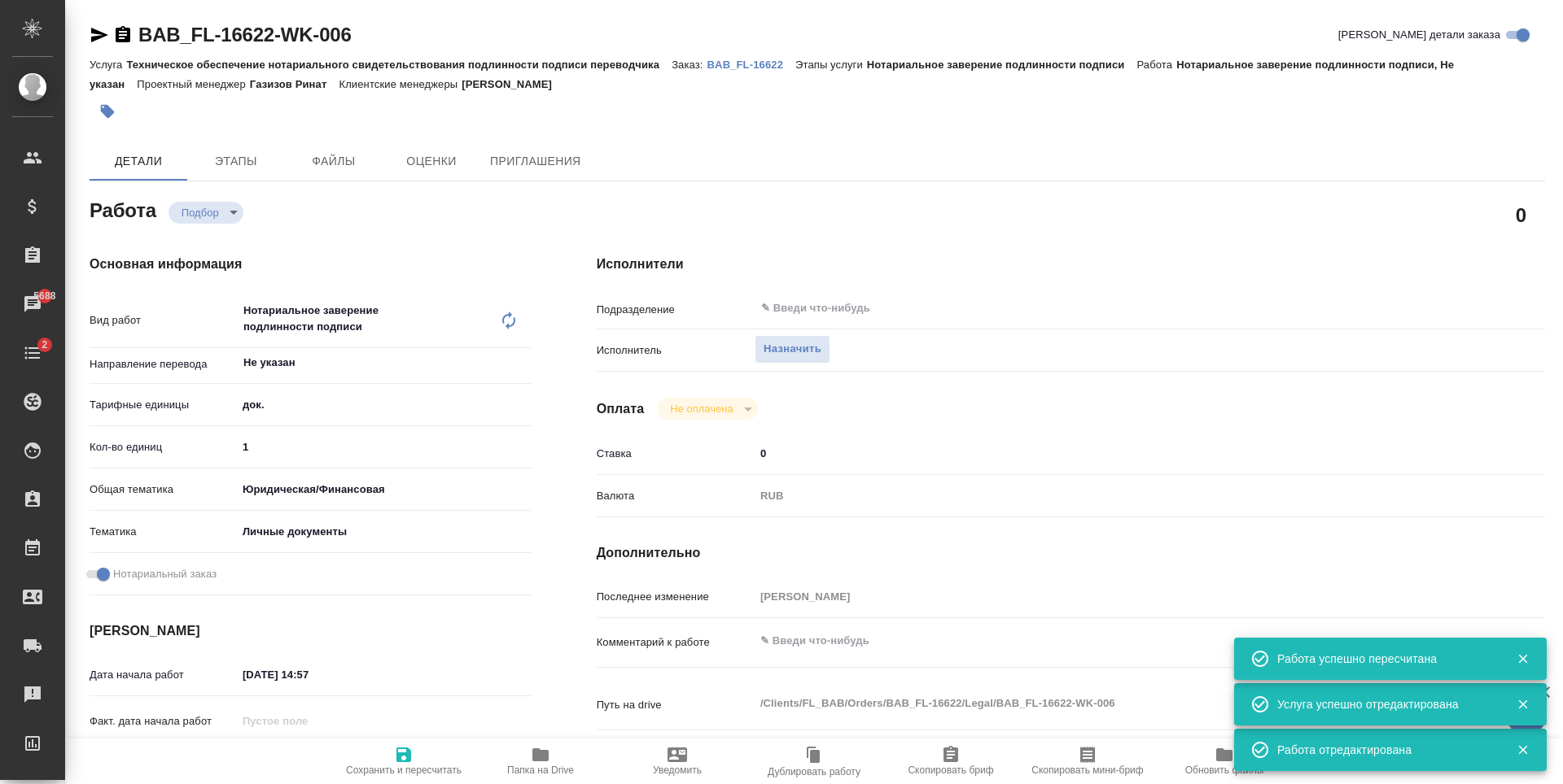
type textarea "x"
click at [794, 344] on span "Назначить" at bounding box center [792, 349] width 58 height 19
type textarea "x"
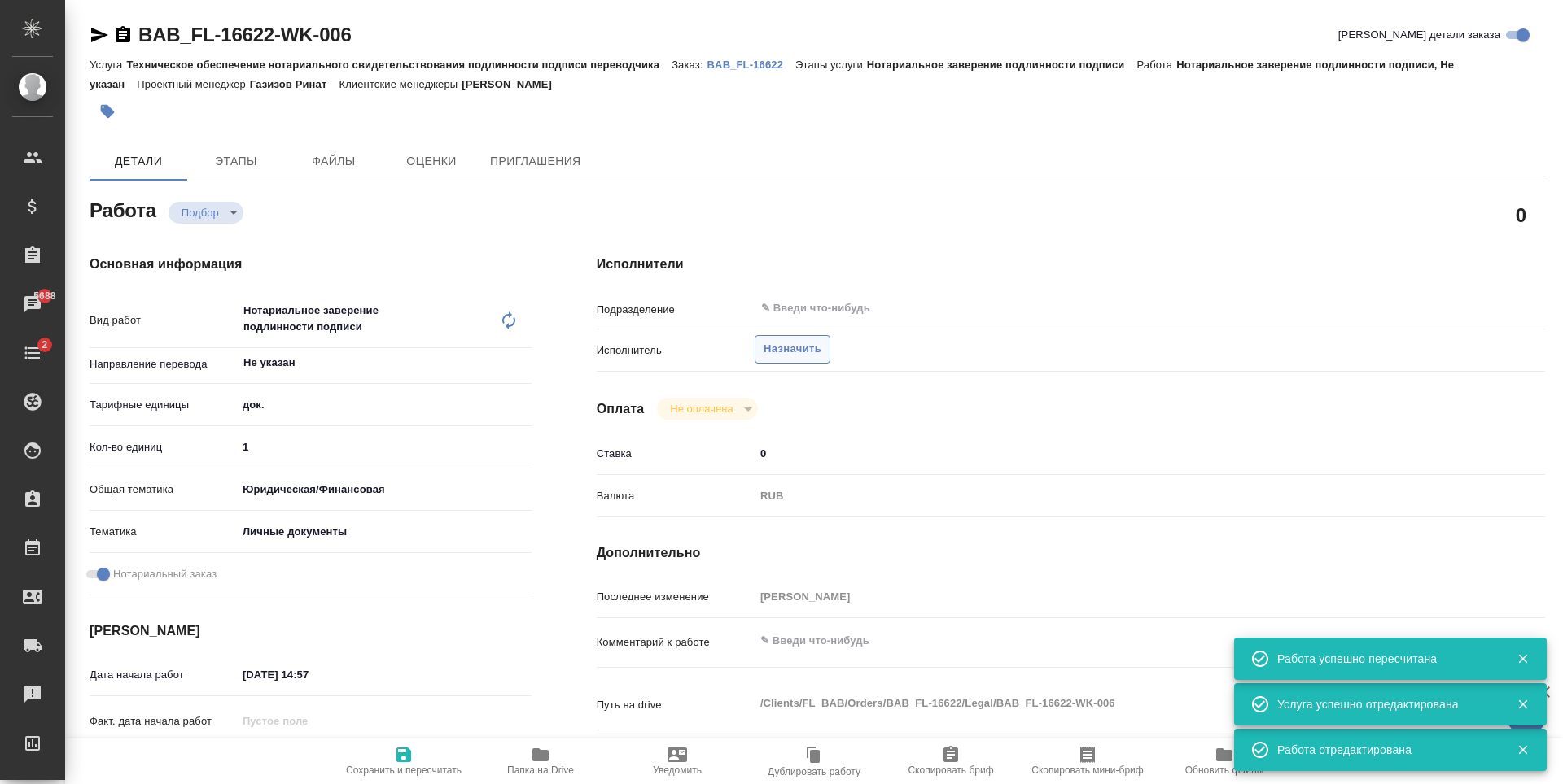
type textarea "x"
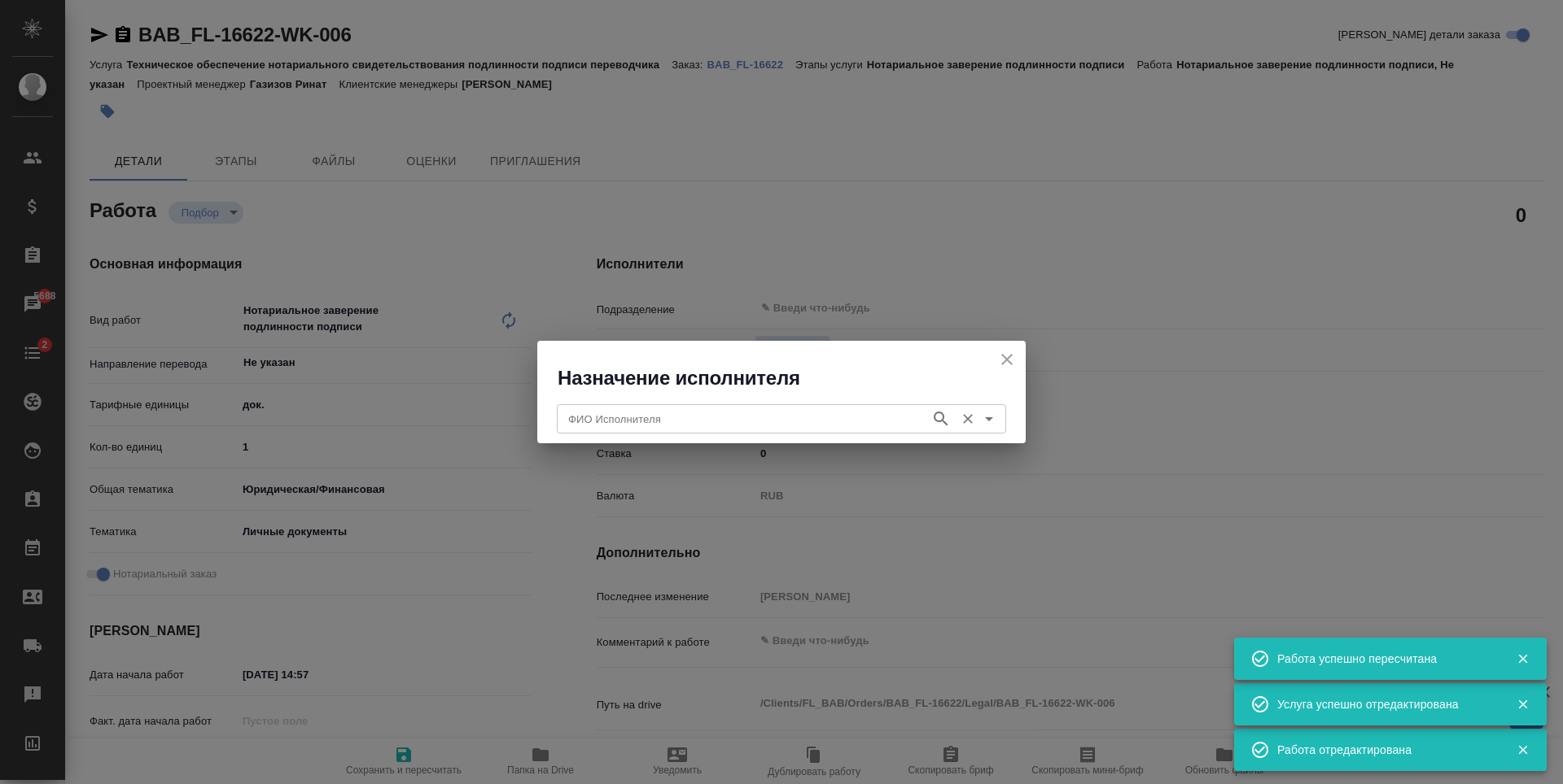
type textarea "x"
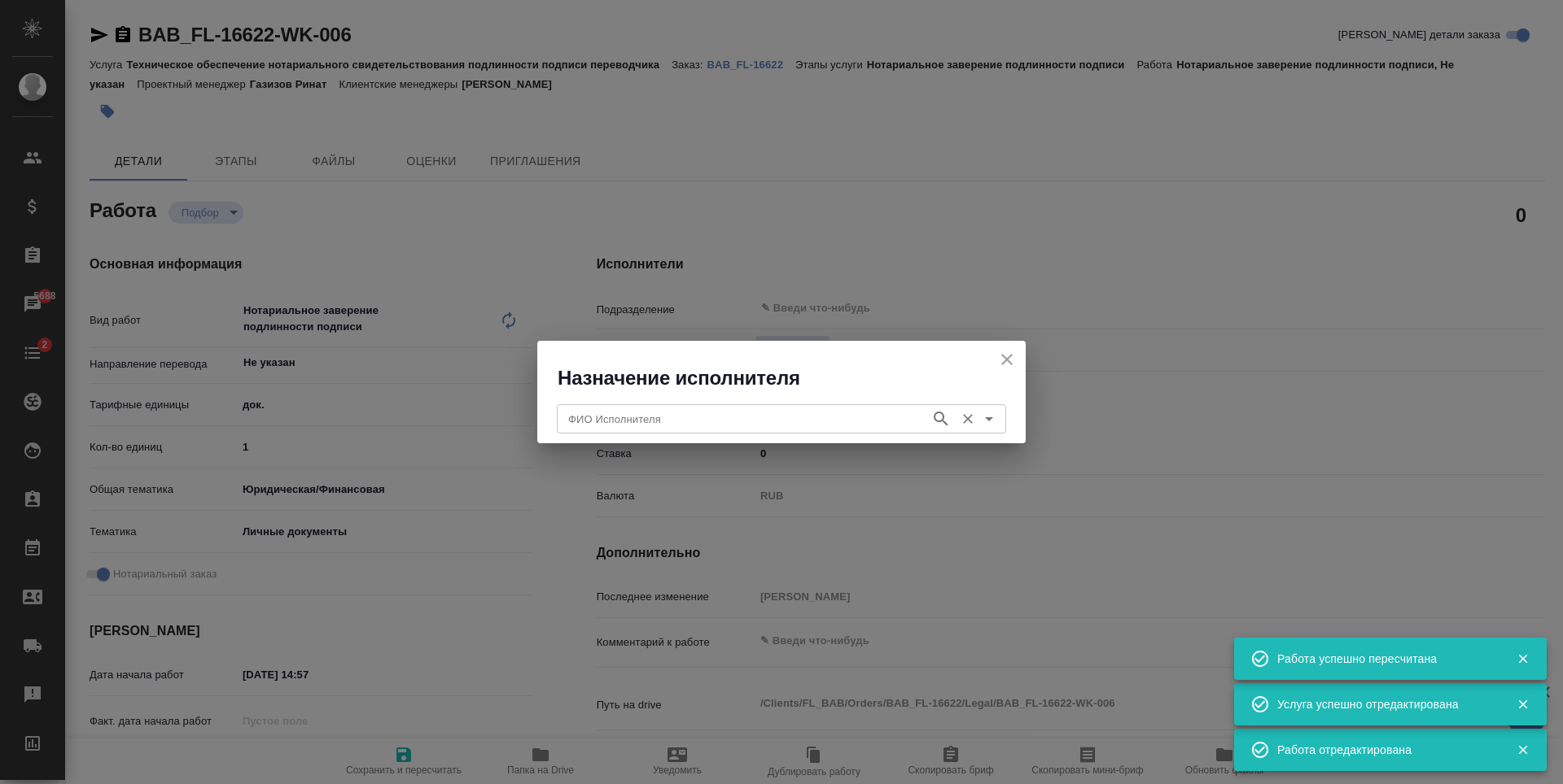
click at [770, 425] on input "ФИО Исполнителя" at bounding box center [742, 419] width 360 height 20
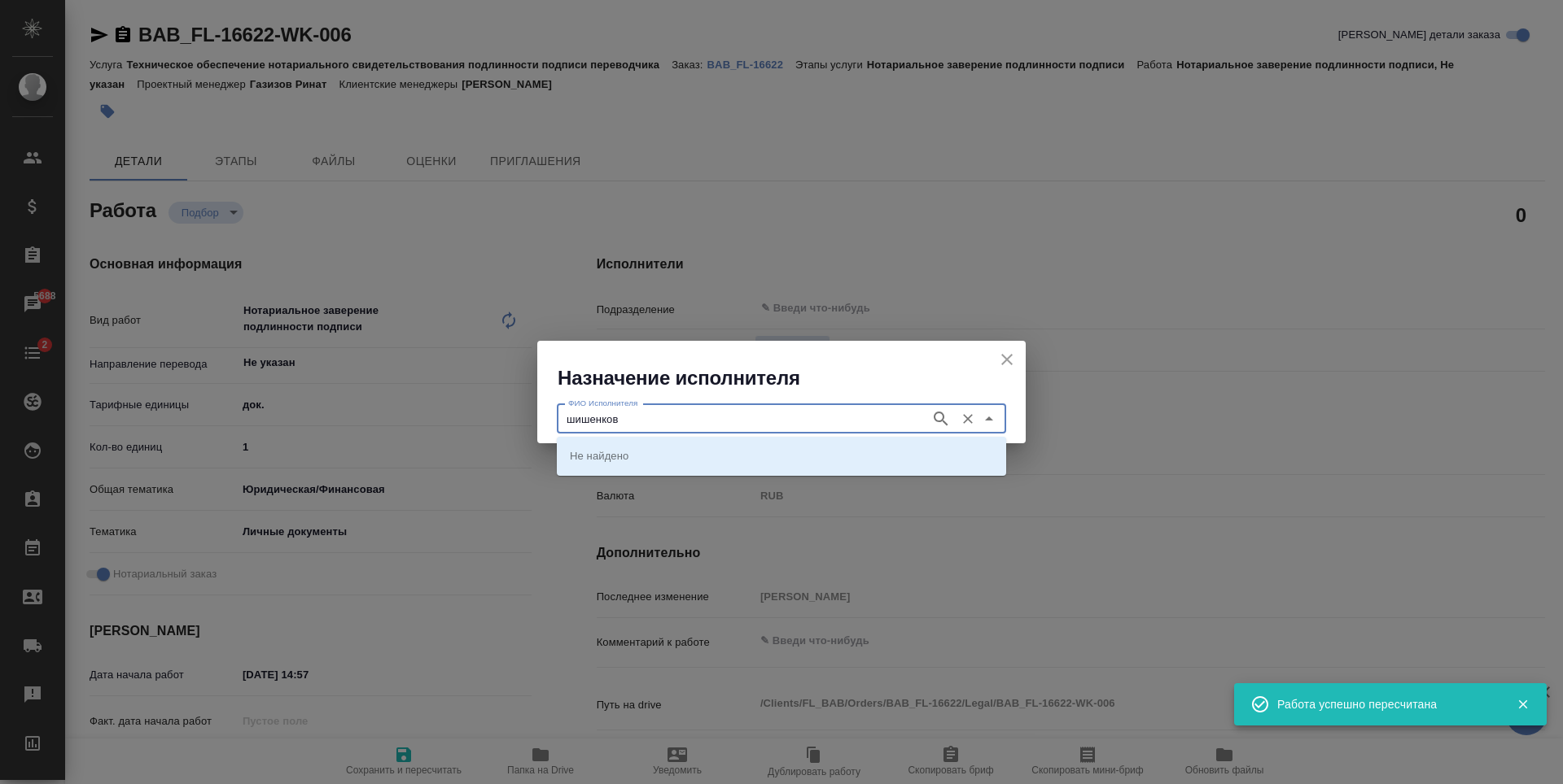
type input "шишенков"
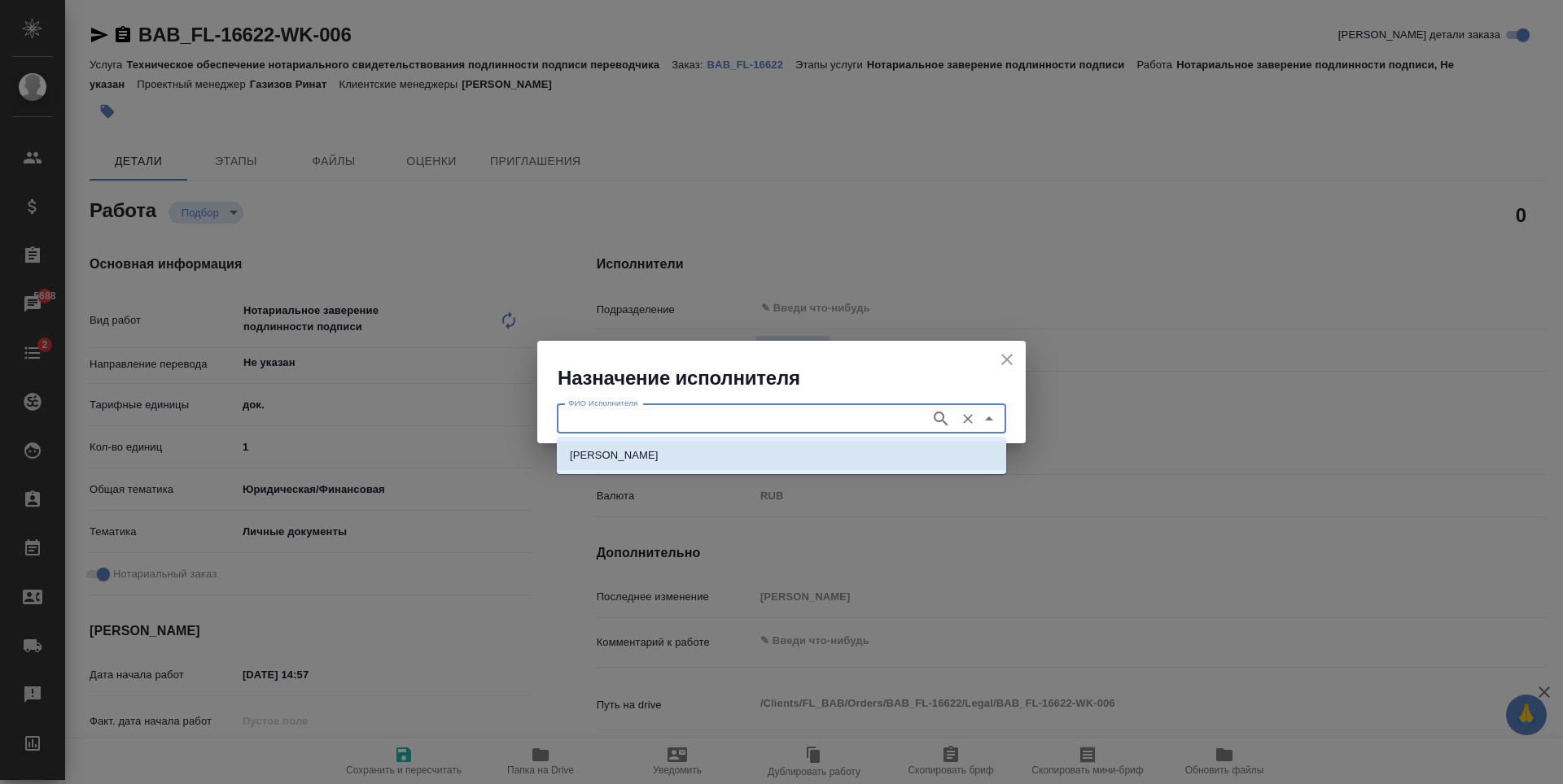
click at [792, 461] on li "НОТАРИУС Шишенков Леонид Васильевич" at bounding box center [781, 455] width 449 height 29
type input "НОТАРИУС Шишенков Леонид Васильевич"
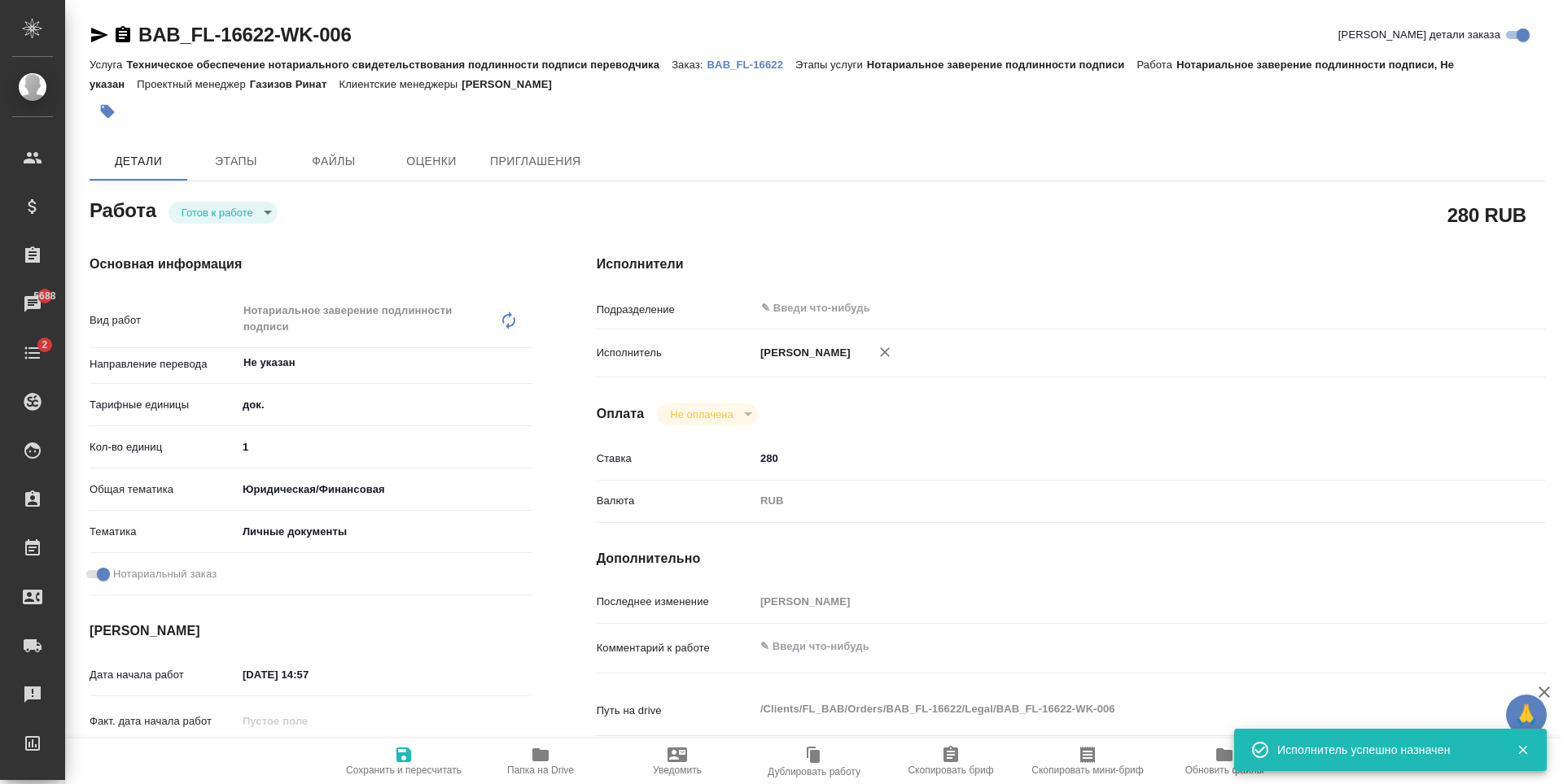
type textarea "x"
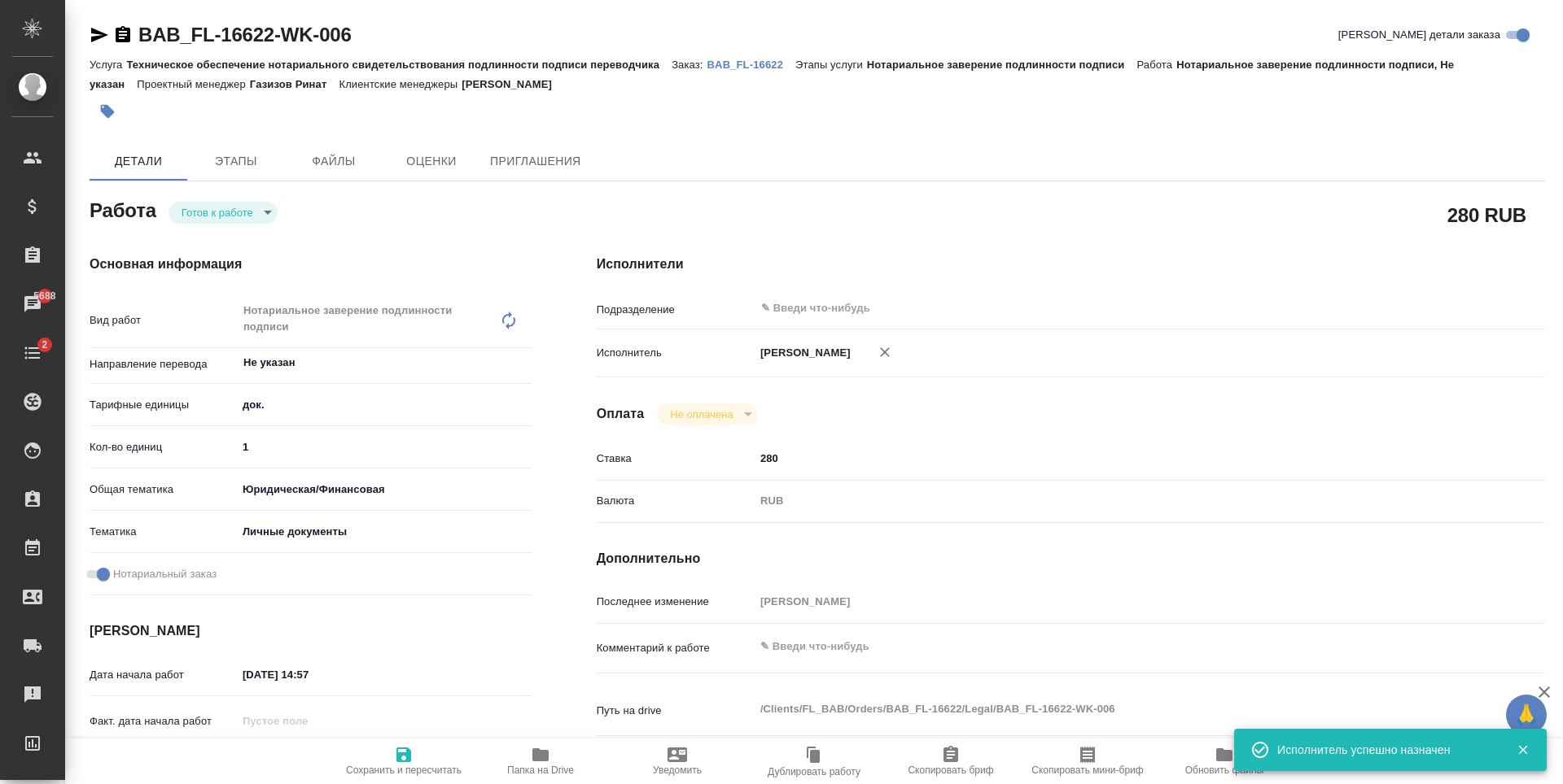
type textarea "x"
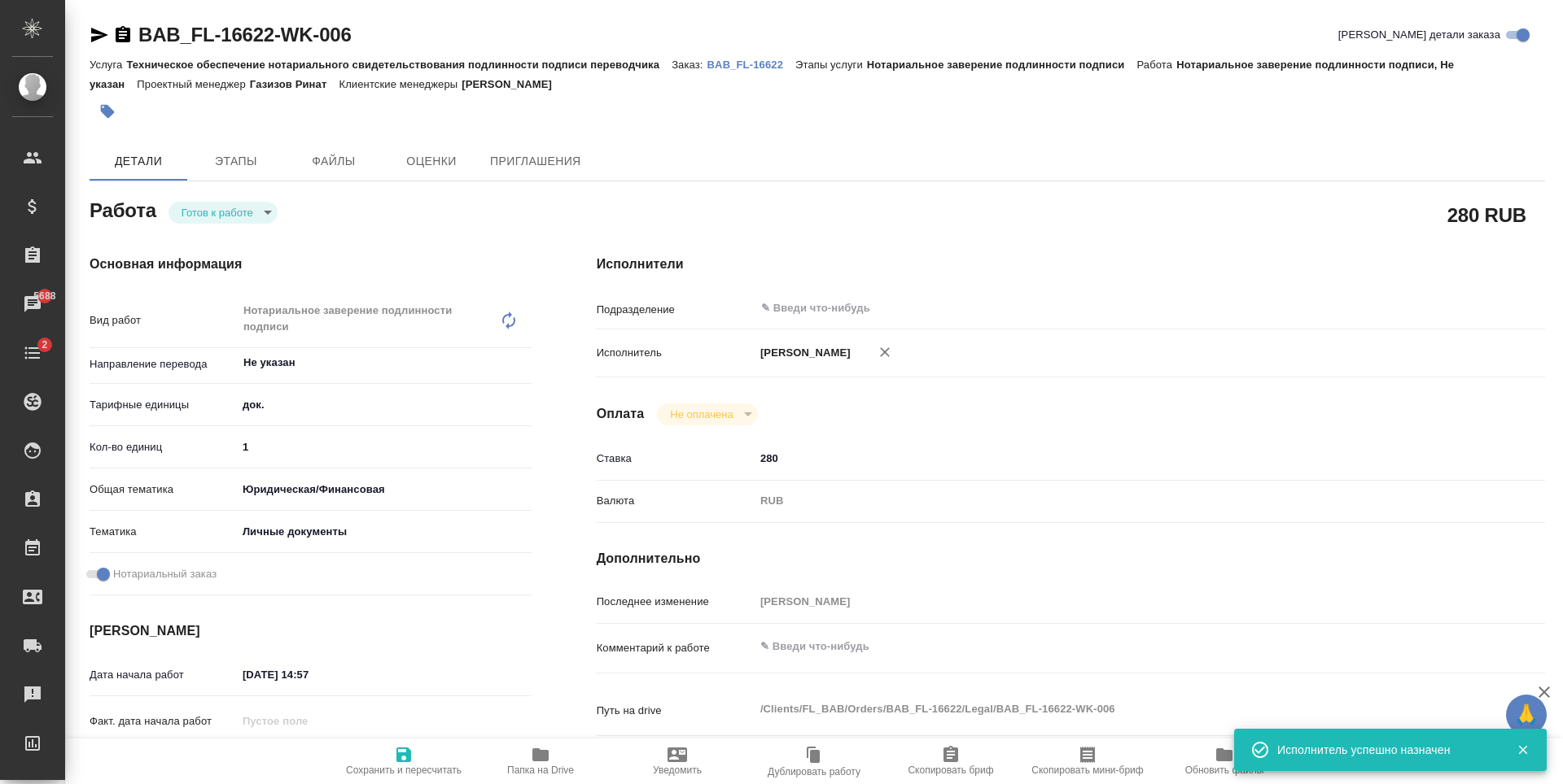
type textarea "x"
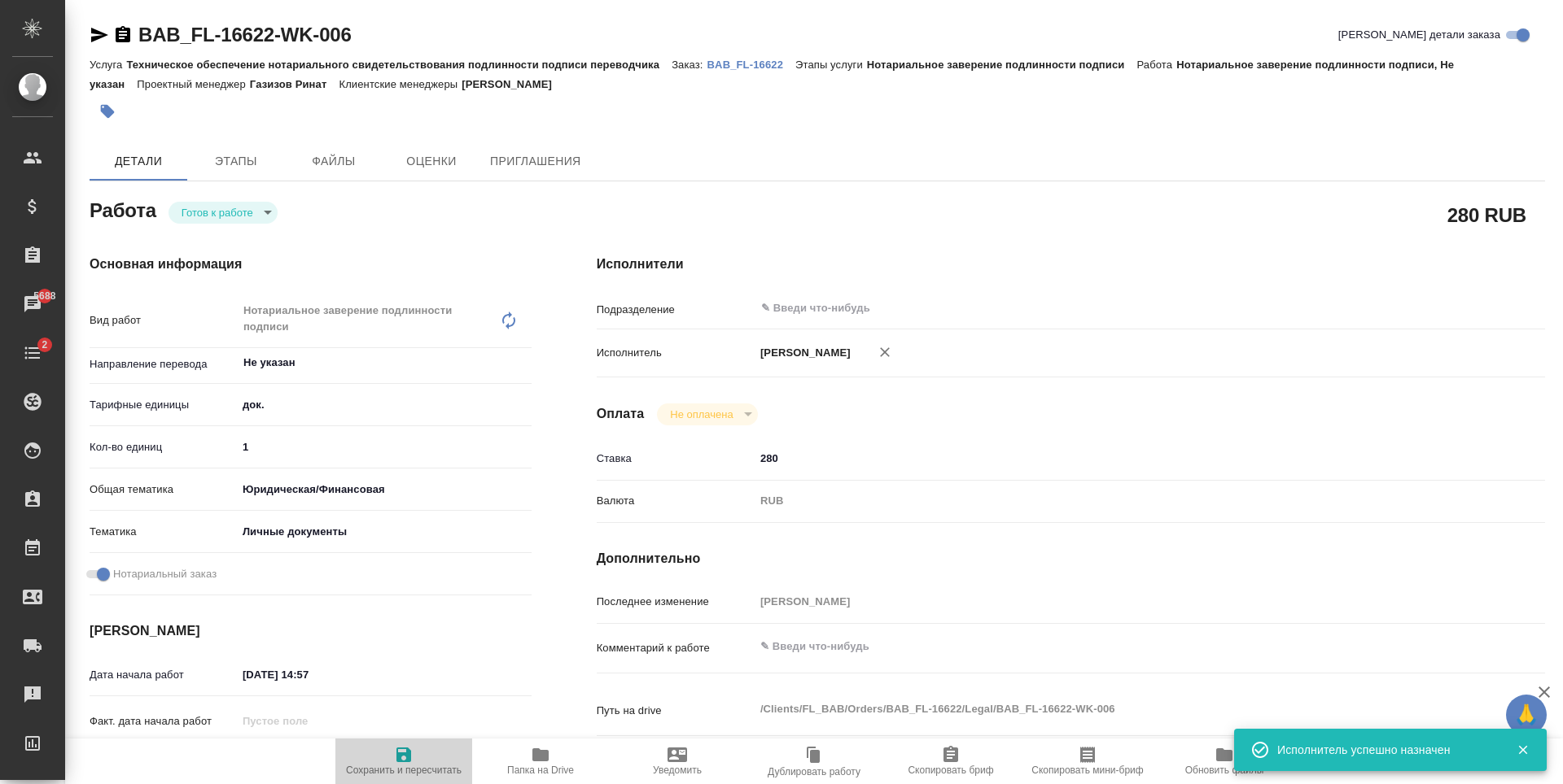
click at [401, 775] on span "Сохранить и пересчитать" at bounding box center [403, 770] width 115 height 11
type textarea "x"
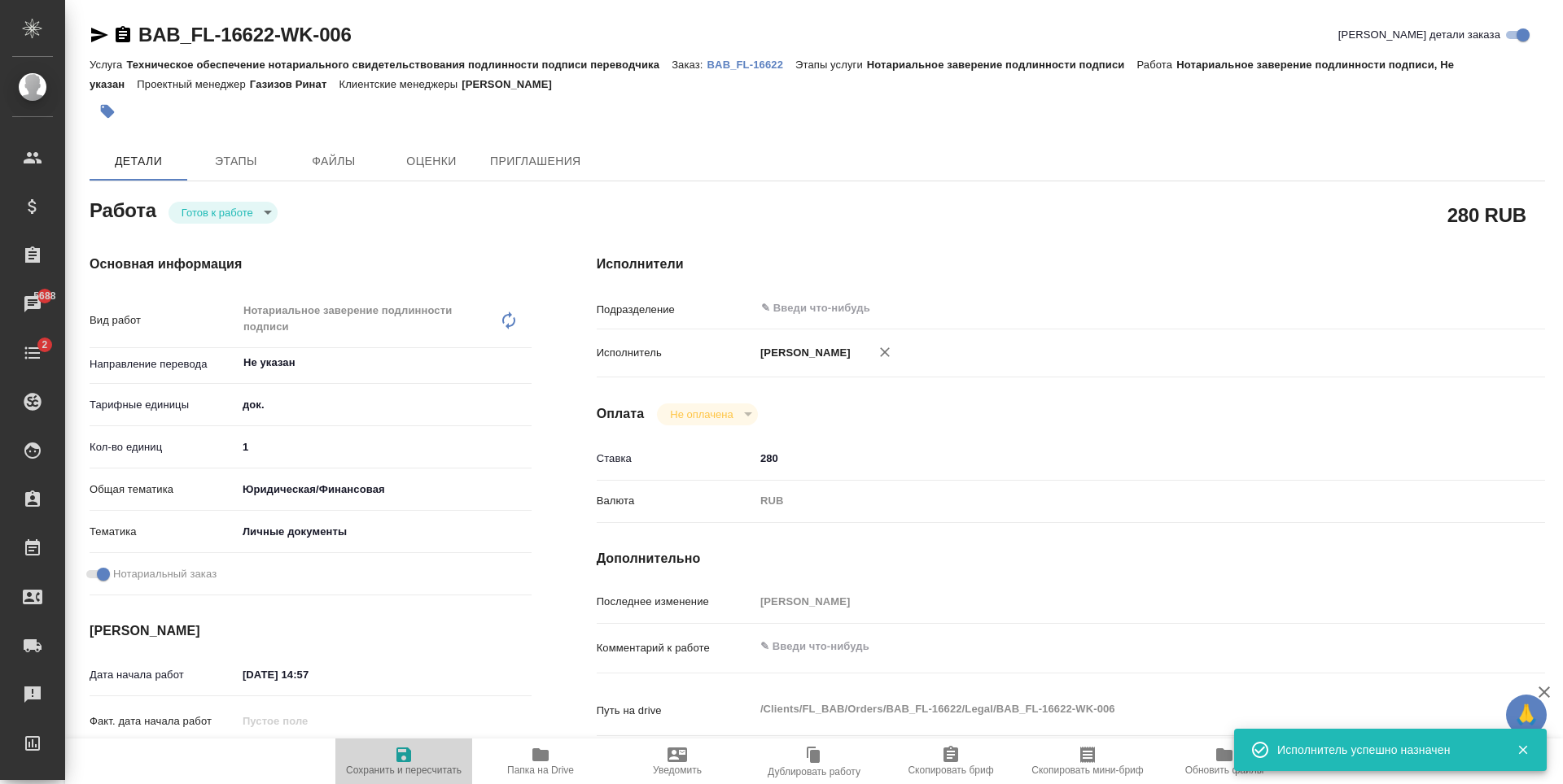
type textarea "x"
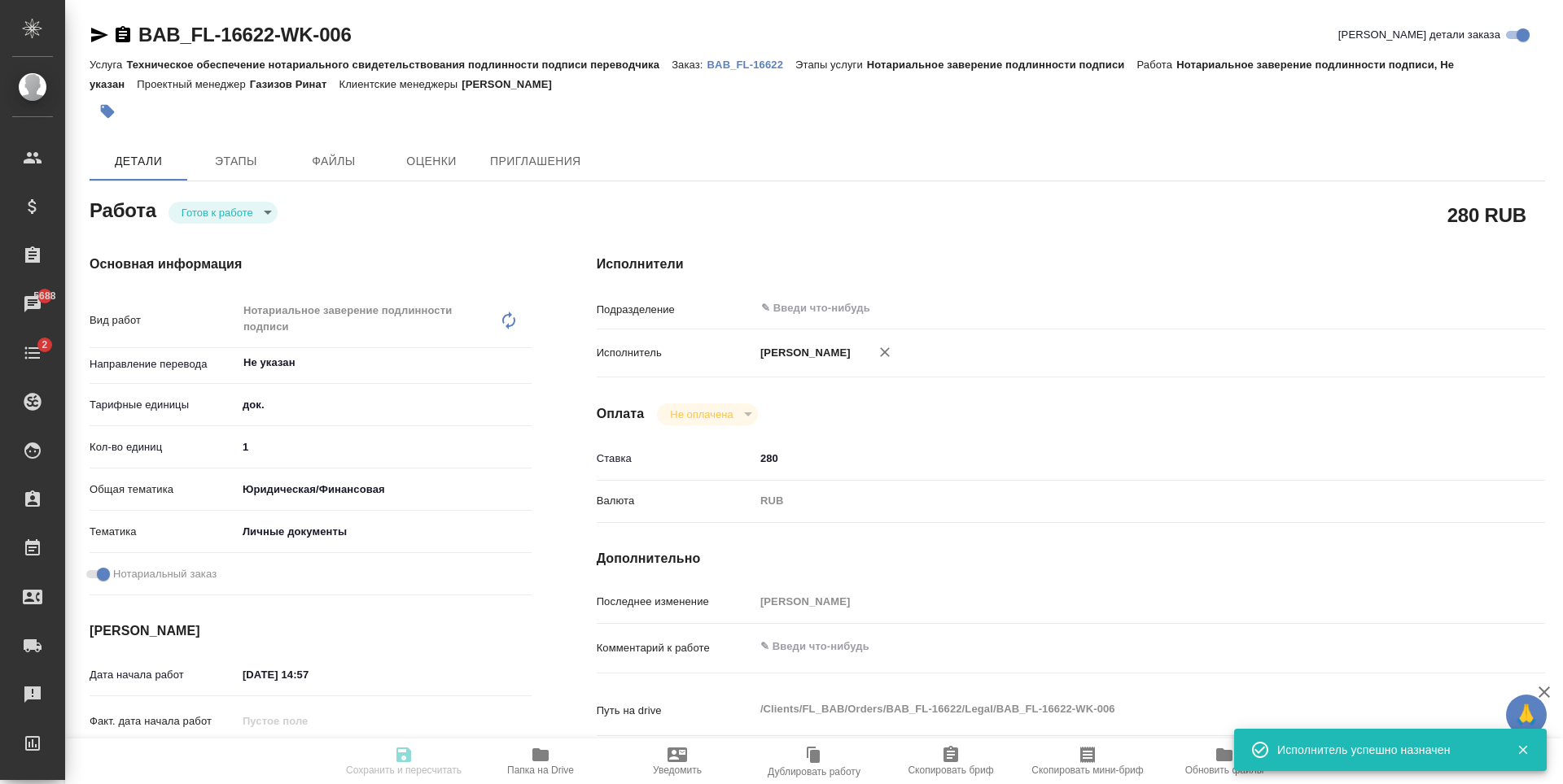
type textarea "x"
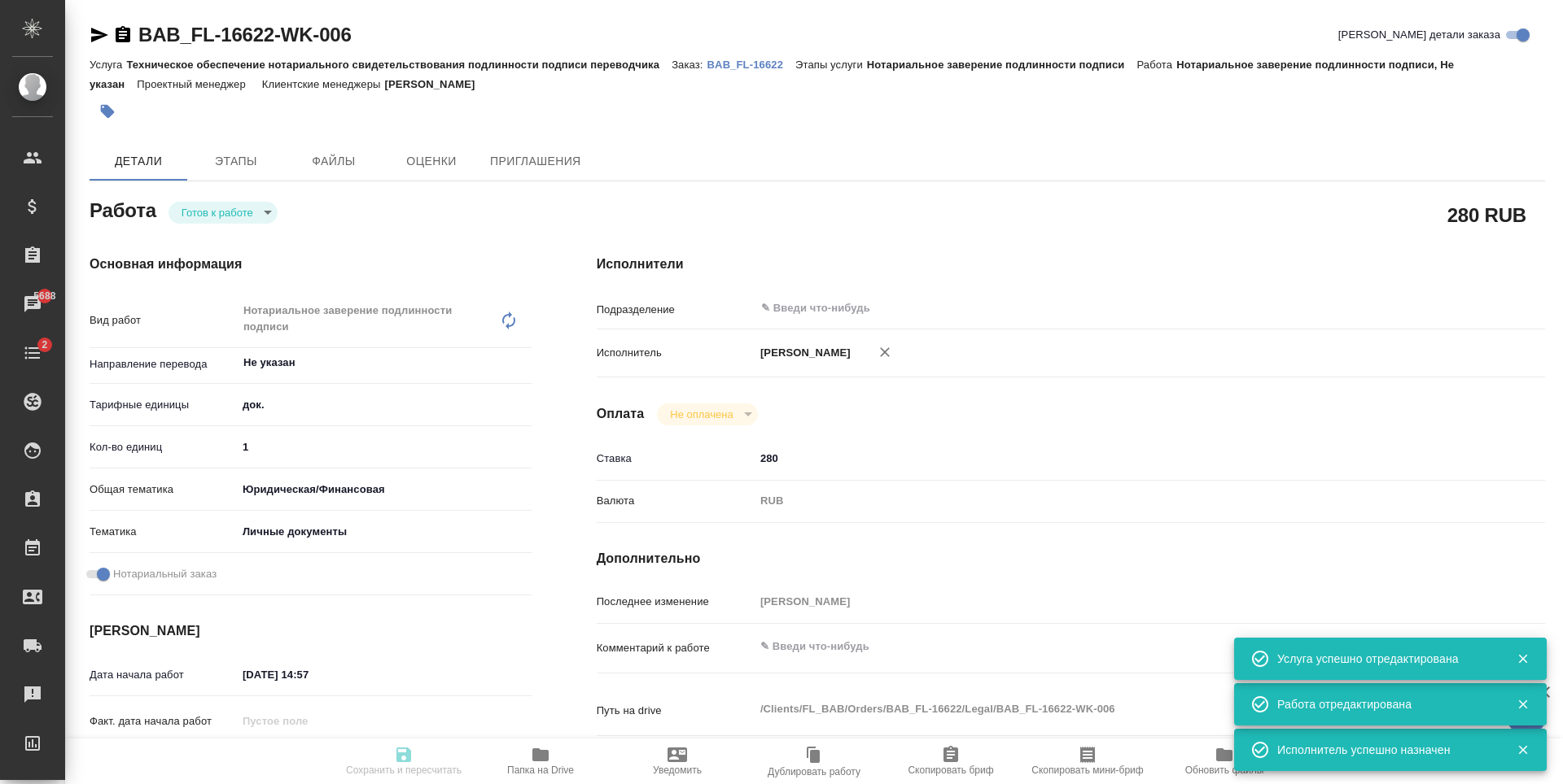
type input "readyForWork"
type textarea "Нотариальное заверение подлинности подписи"
type textarea "x"
type input "Не указан"
type input "5a8b1489cc6b4906c91bfd8b"
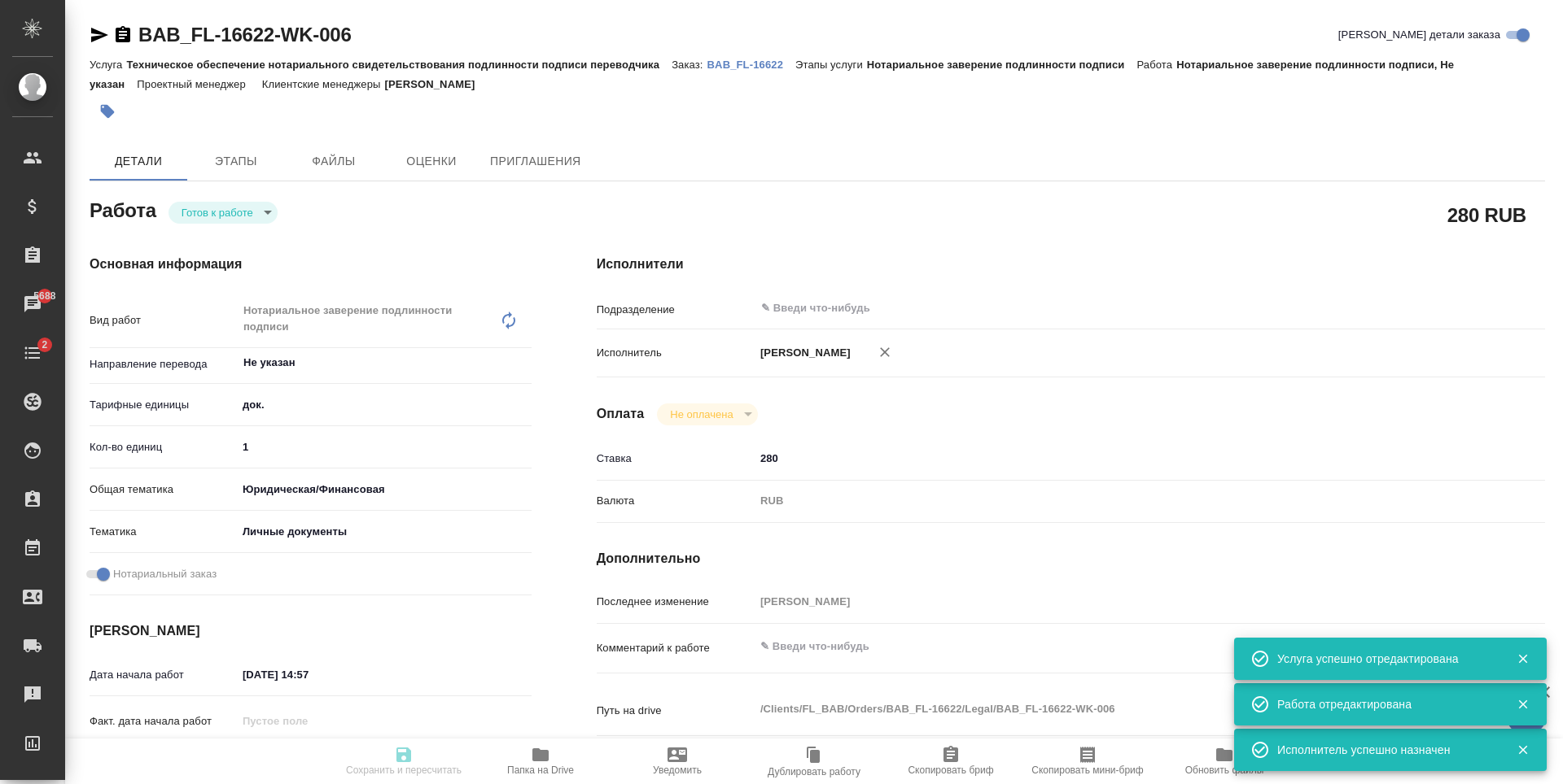
type input "1"
type input "yr-fn"
type input "5a8b8b956a9677013d343cfe"
checkbox input "true"
type input "02.10.2025 14:57"
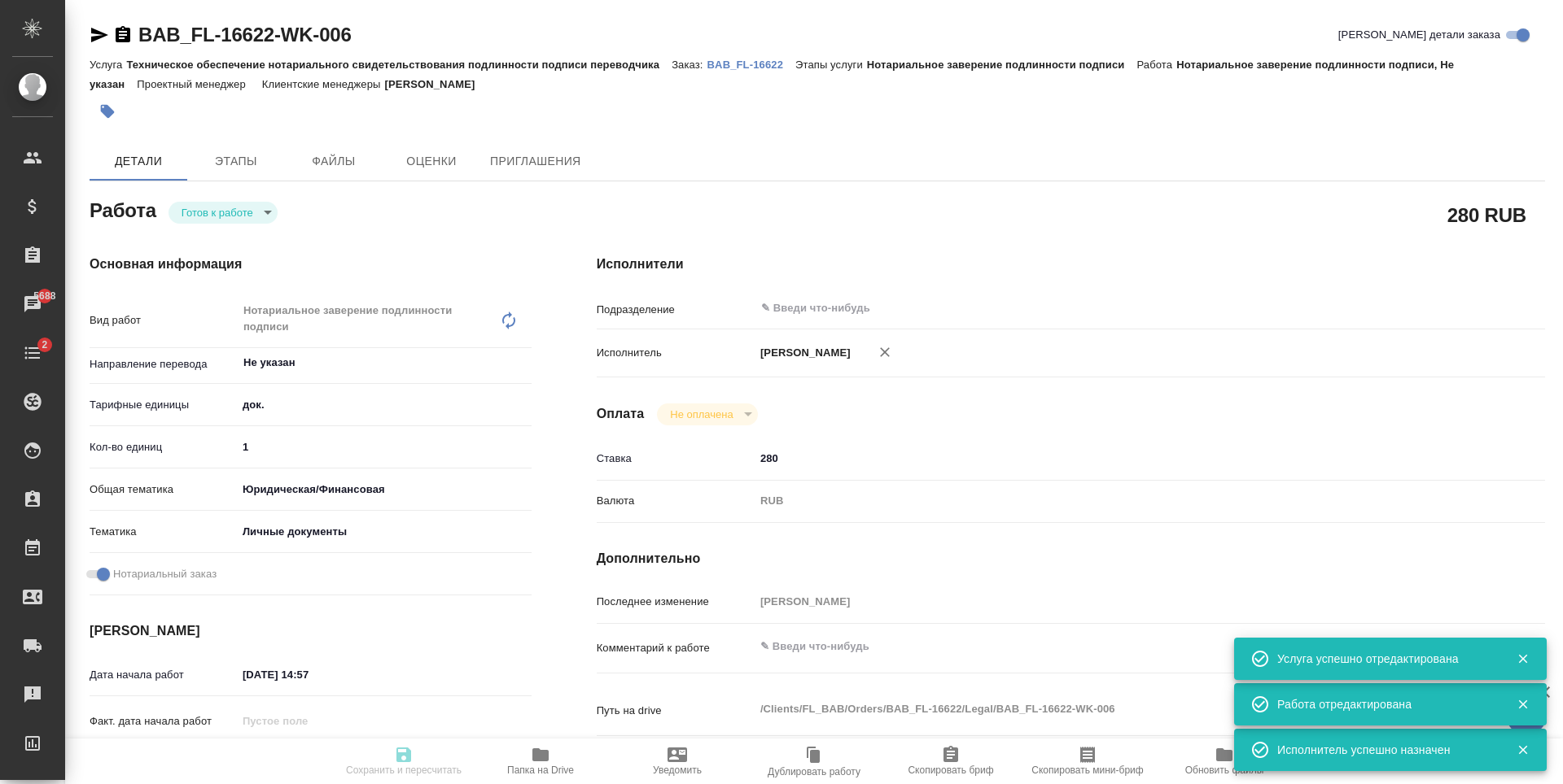
type input "06.10.2025 14:00"
type input "notPayed"
type input "280"
type input "RUB"
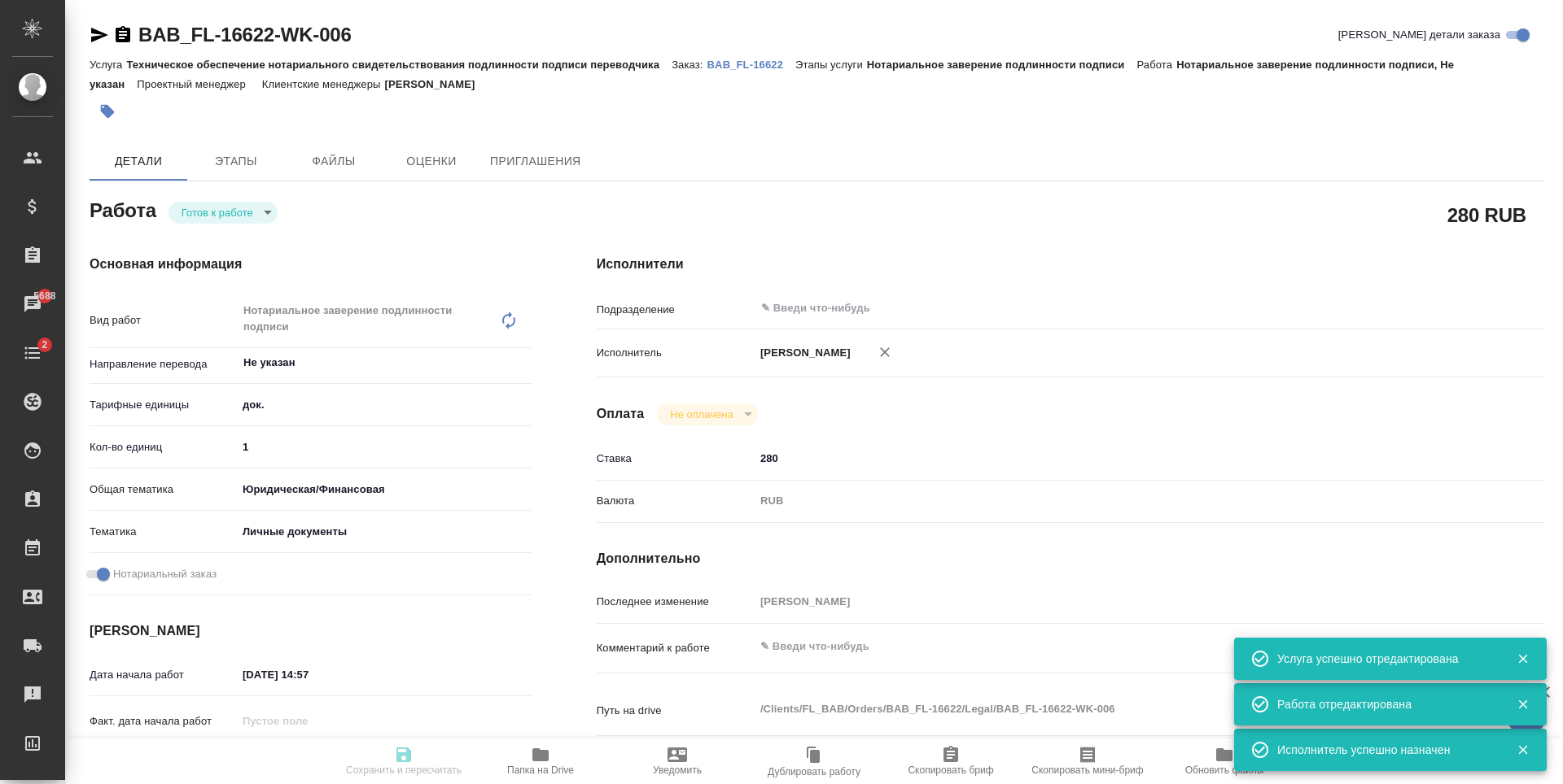
type input "[PERSON_NAME]"
type textarea "x"
type textarea "/Clients/FL_BAB/Orders/BAB_FL-16622/Legal/BAB_FL-16622-WK-006"
type textarea "x"
type input "BAB_FL-16622"
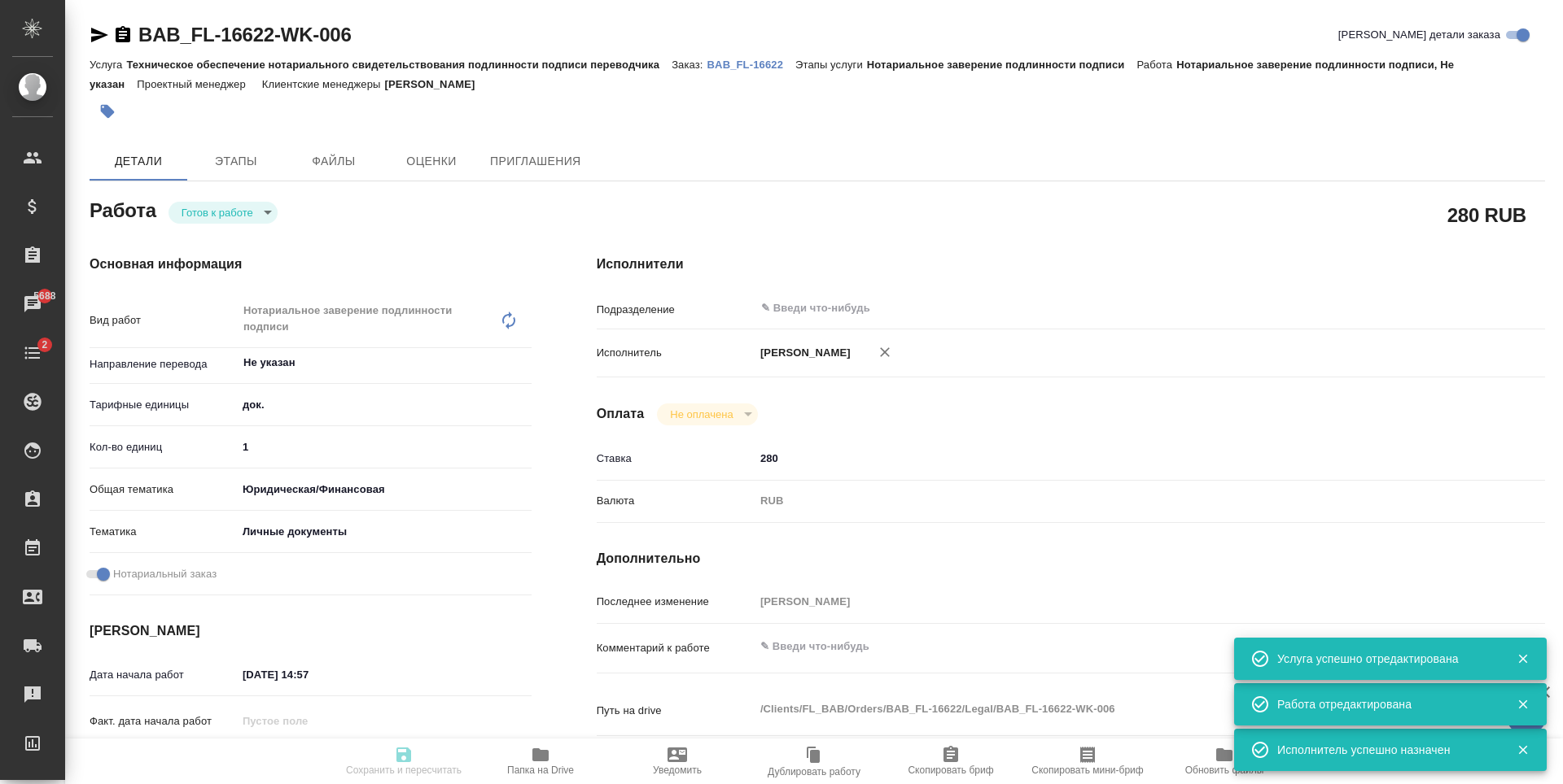
type input "Техническое обеспечение нотариального свидетельствования подлинности подписи пе…"
type input "Нотариальное заверение подлинности подписи"
type input "Голубев Дмитрий"
type input "Арсеньева Вера"
type input "/Clients/FL_BAB/Orders/BAB_FL-16622"
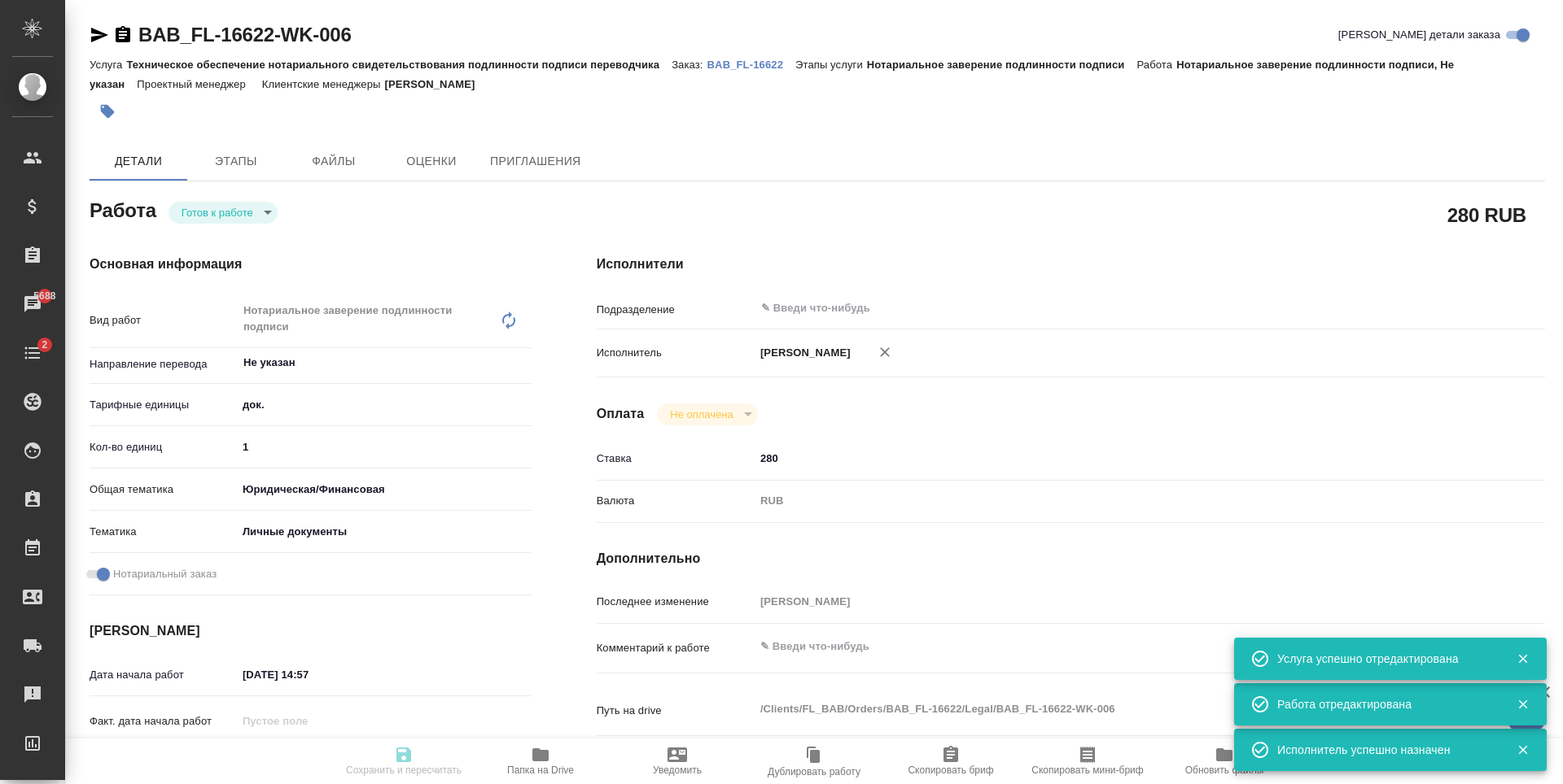
type textarea "x"
type textarea "традиционный китайский в полных иероглифах Как под легализацию Karakalli Mostap…"
type textarea "x"
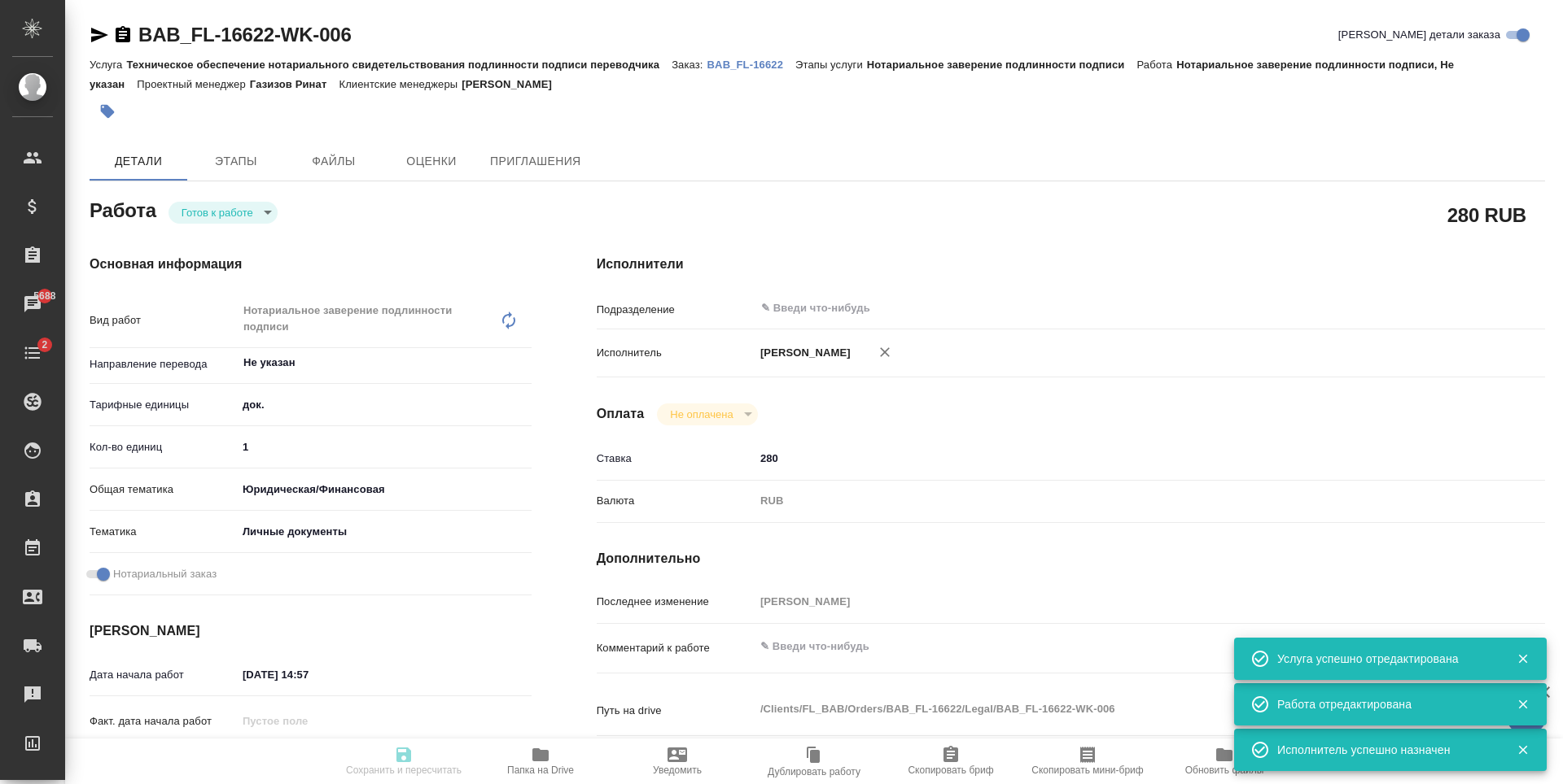
type textarea "x"
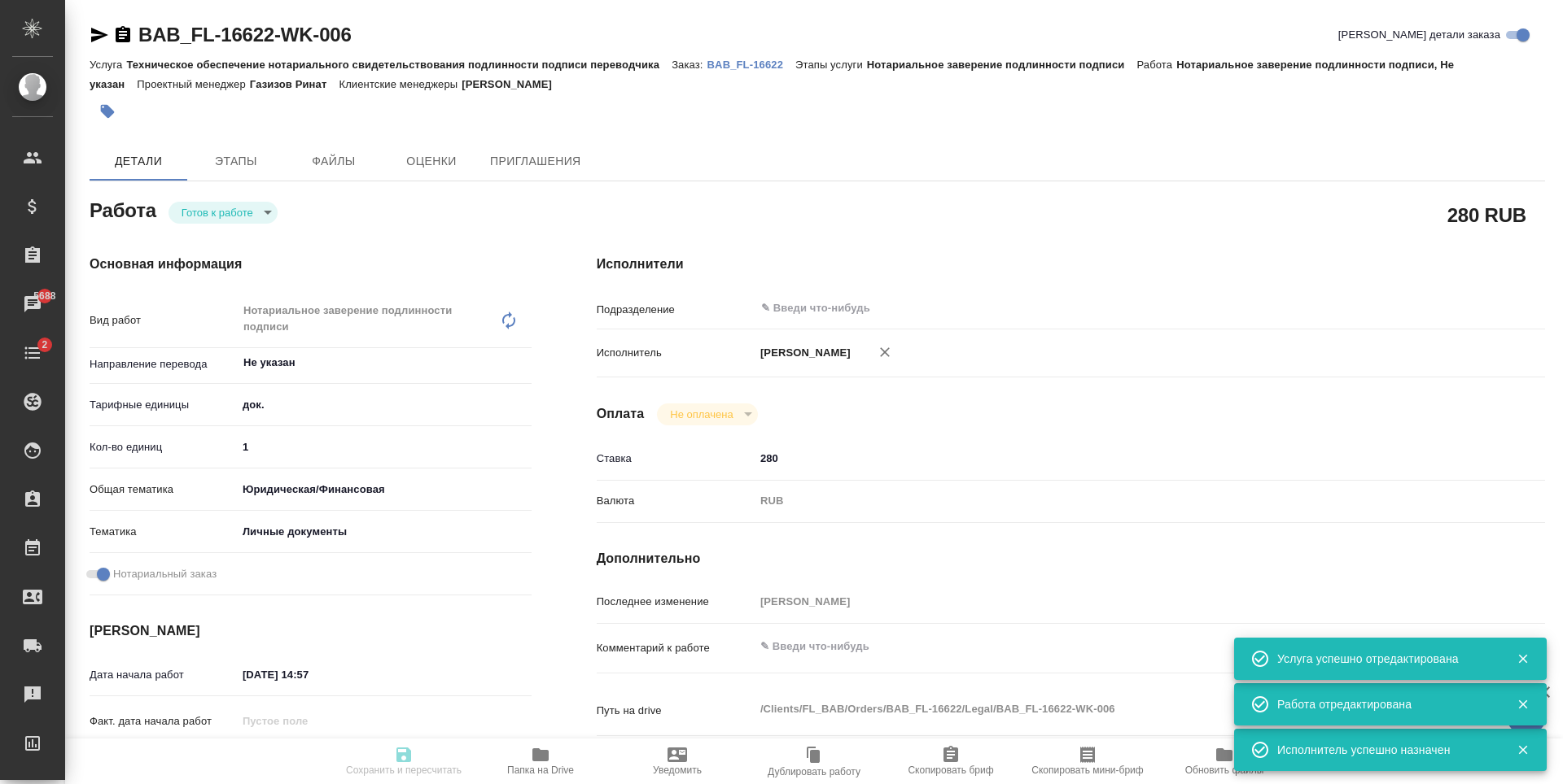
type textarea "x"
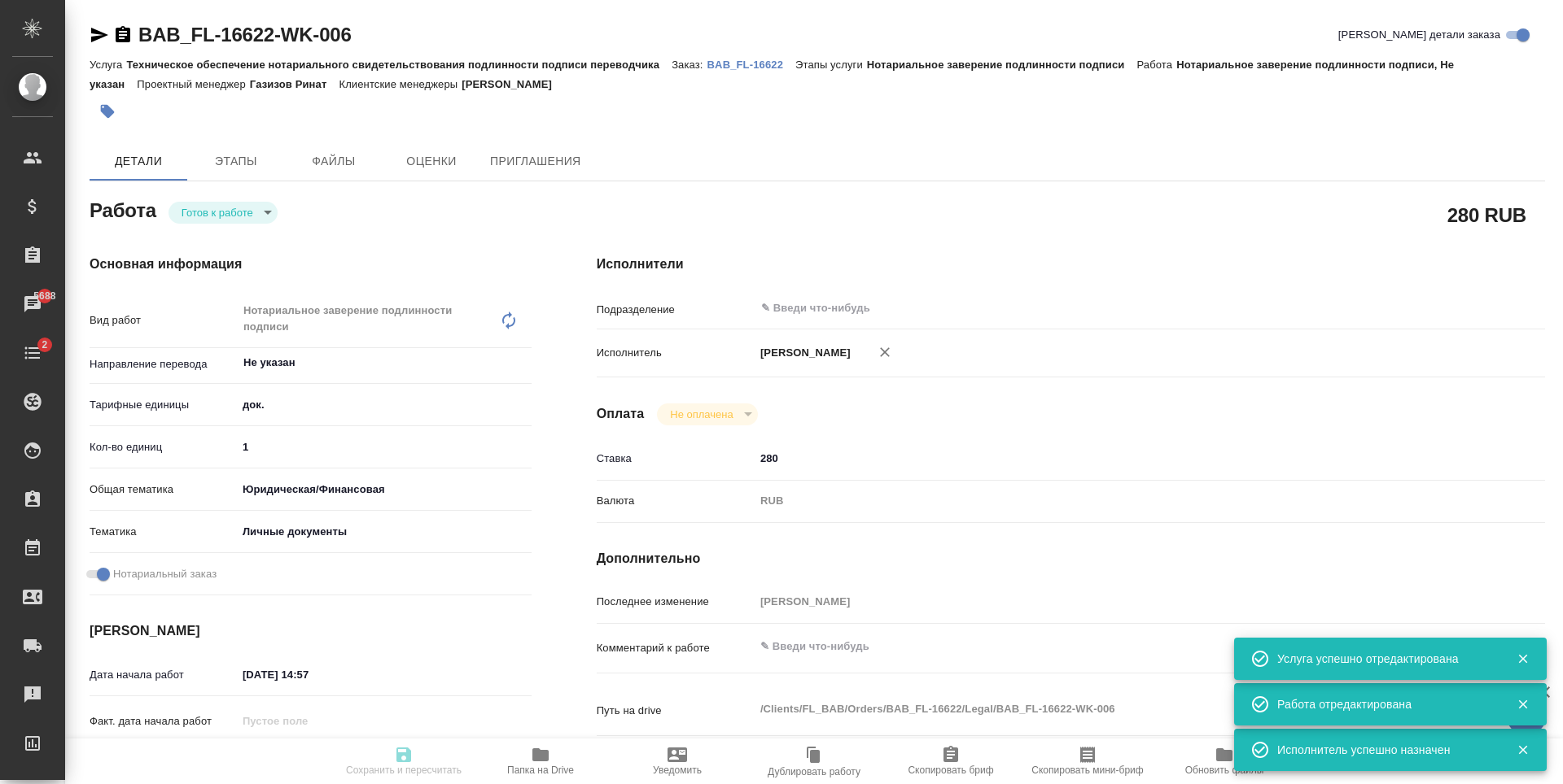
type textarea "x"
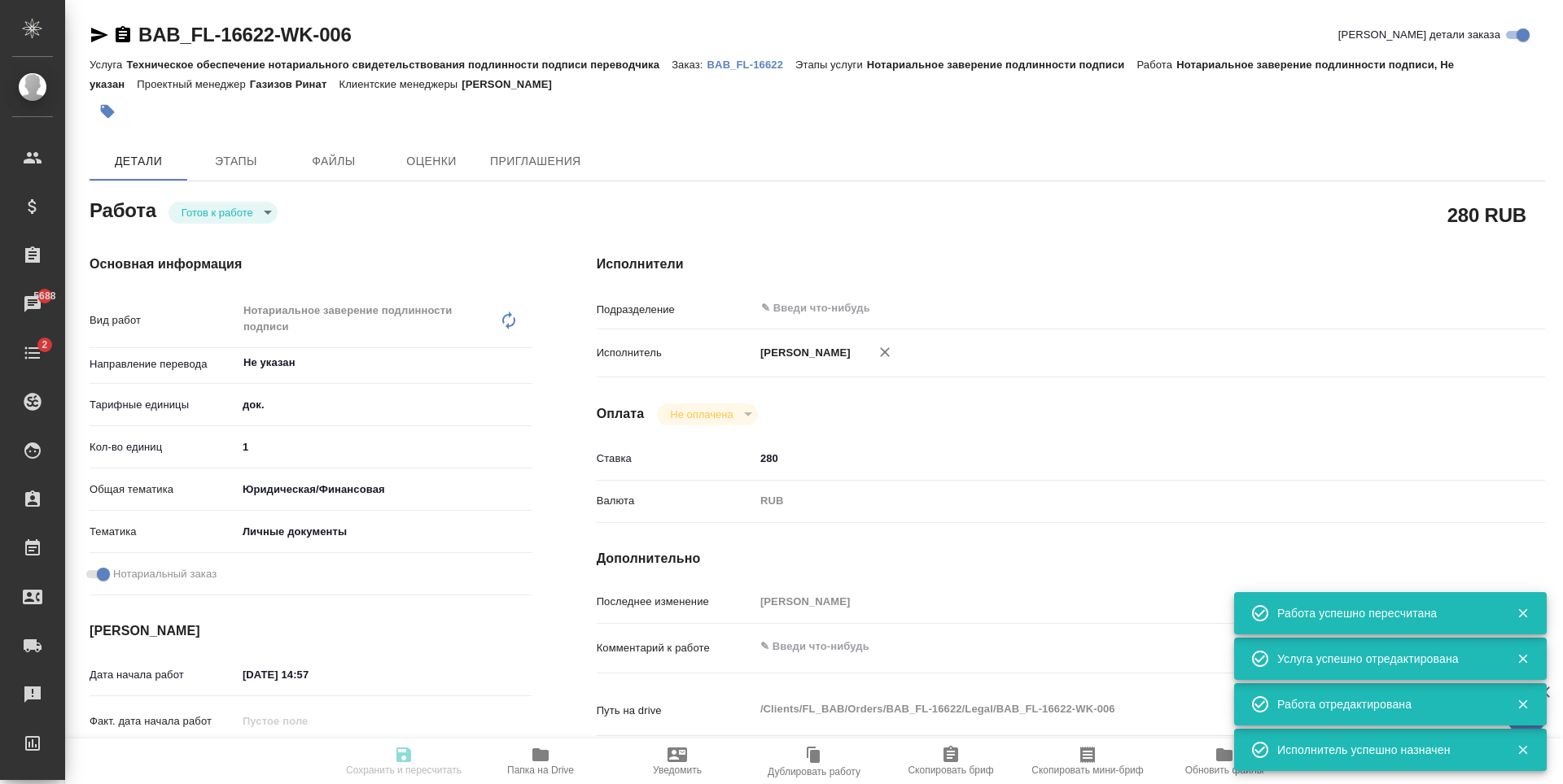
type input "readyForWork"
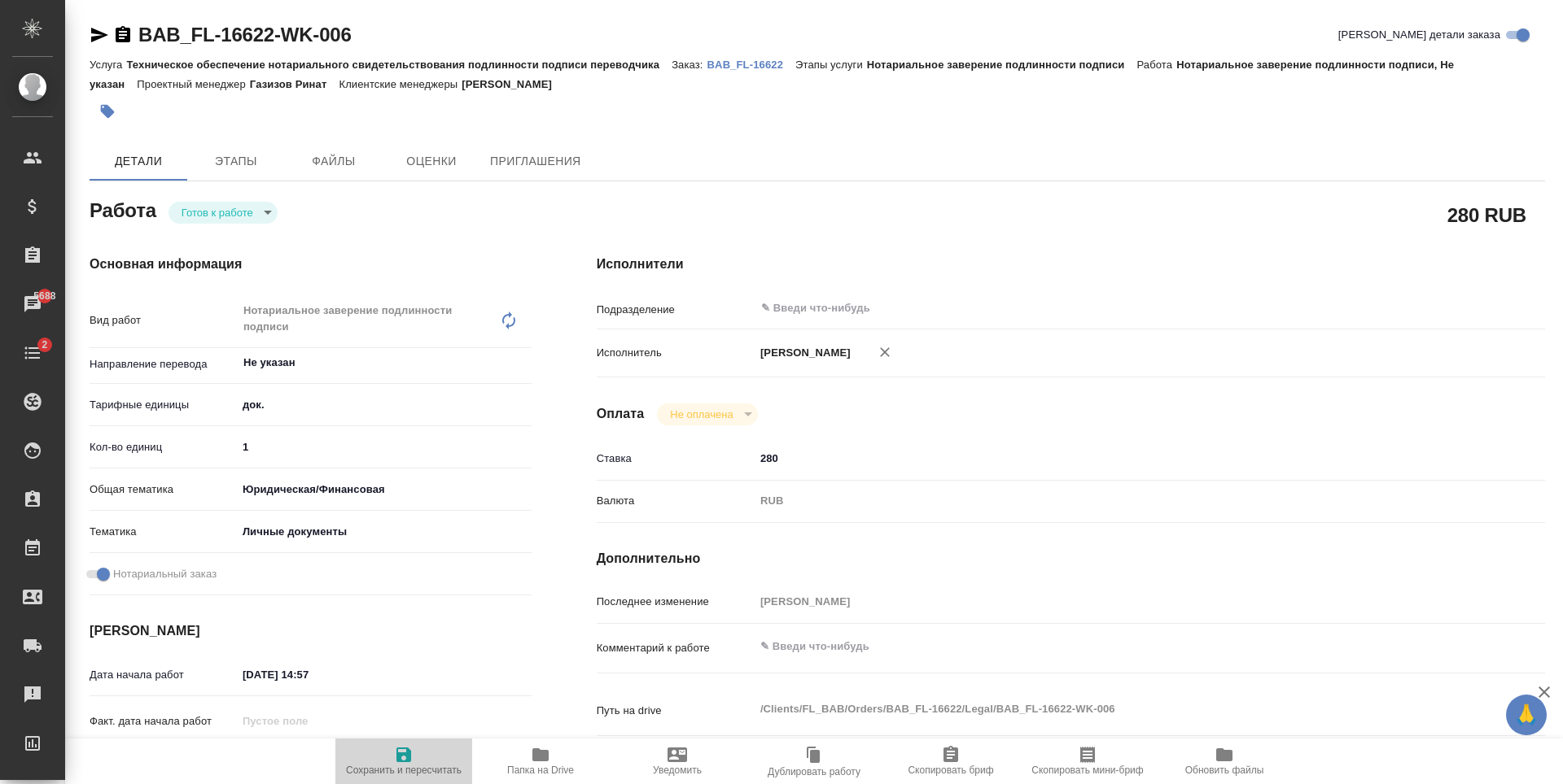
click at [395, 769] on span "Сохранить и пересчитать" at bounding box center [403, 770] width 115 height 11
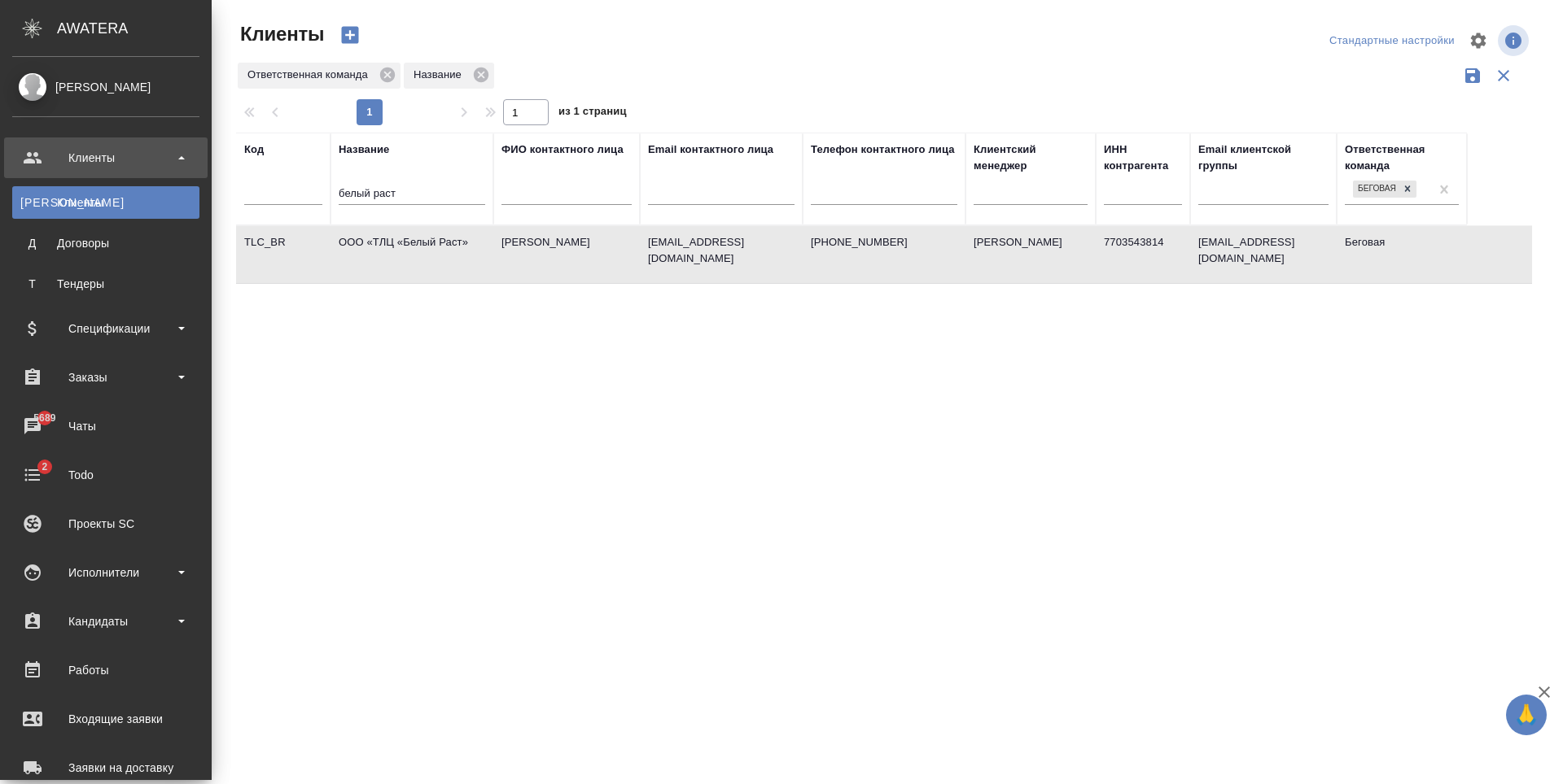
select select "RU"
click at [141, 371] on div "Заказы" at bounding box center [106, 377] width 187 height 25
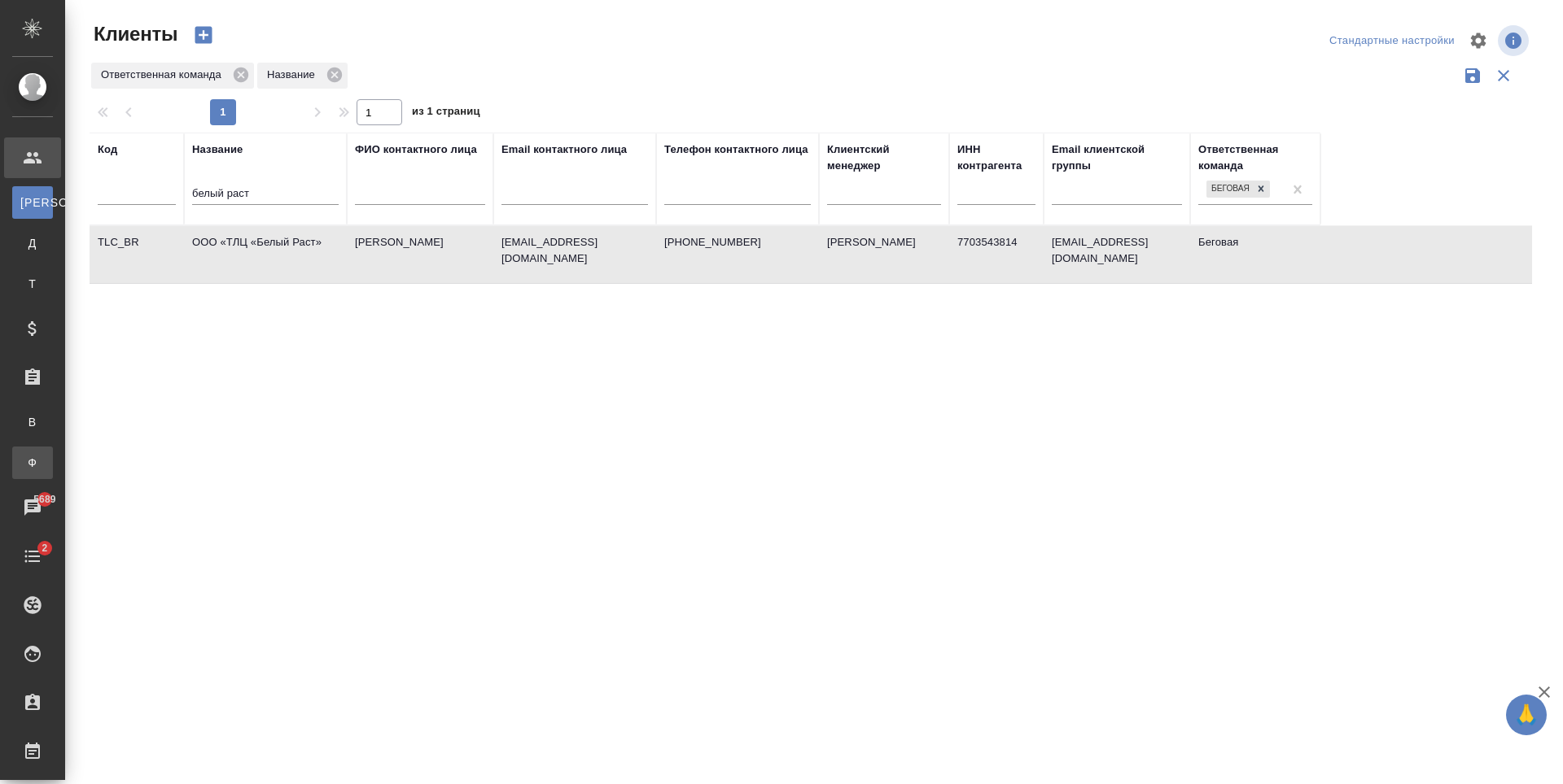
click at [25, 464] on div "Заказы физ. лиц" at bounding box center [12, 463] width 25 height 16
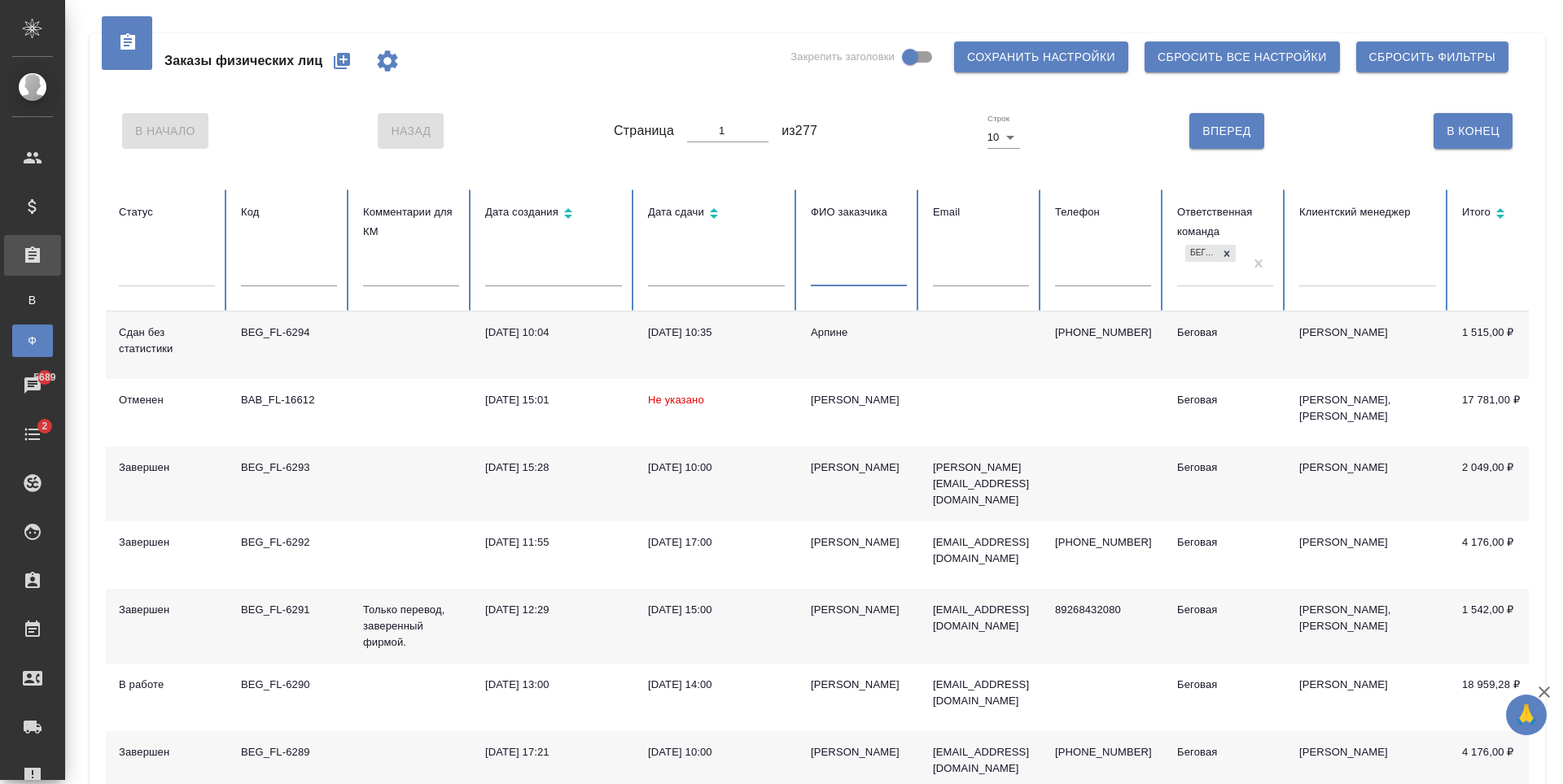
click at [840, 282] on input "text" at bounding box center [858, 275] width 96 height 23
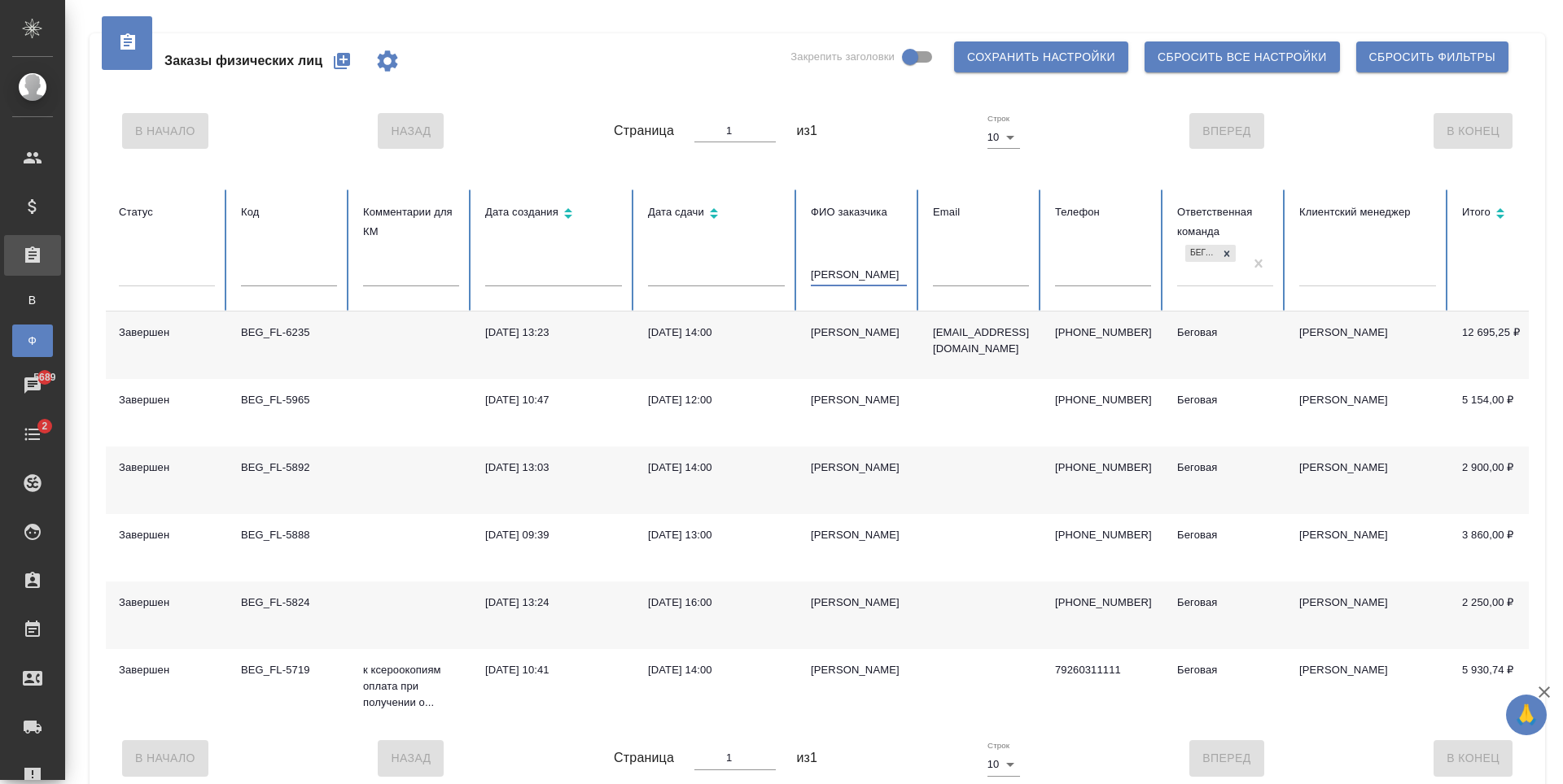
type input "марк"
click at [916, 356] on td "[PERSON_NAME]" at bounding box center [858, 345] width 122 height 68
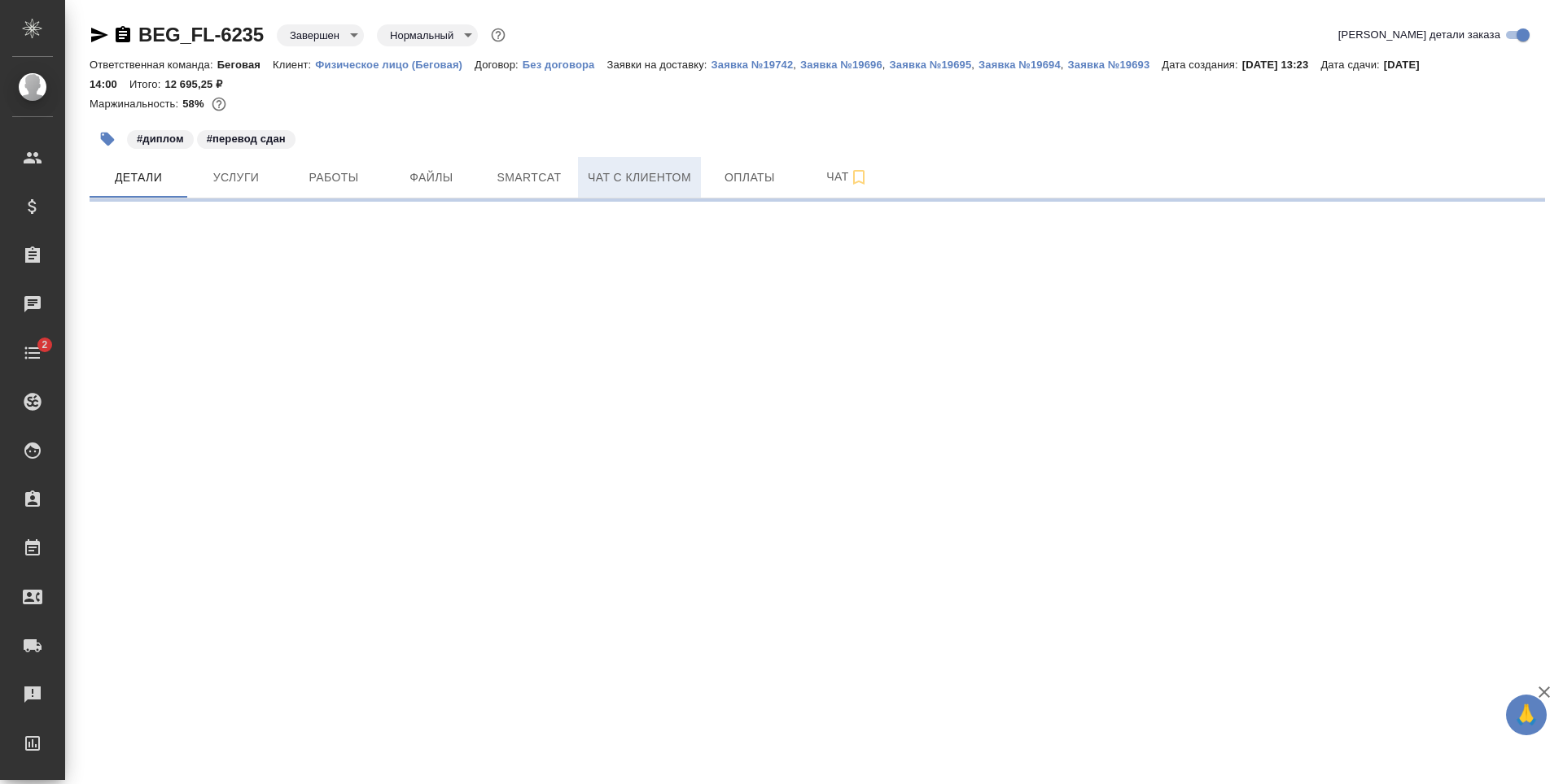
select select "RU"
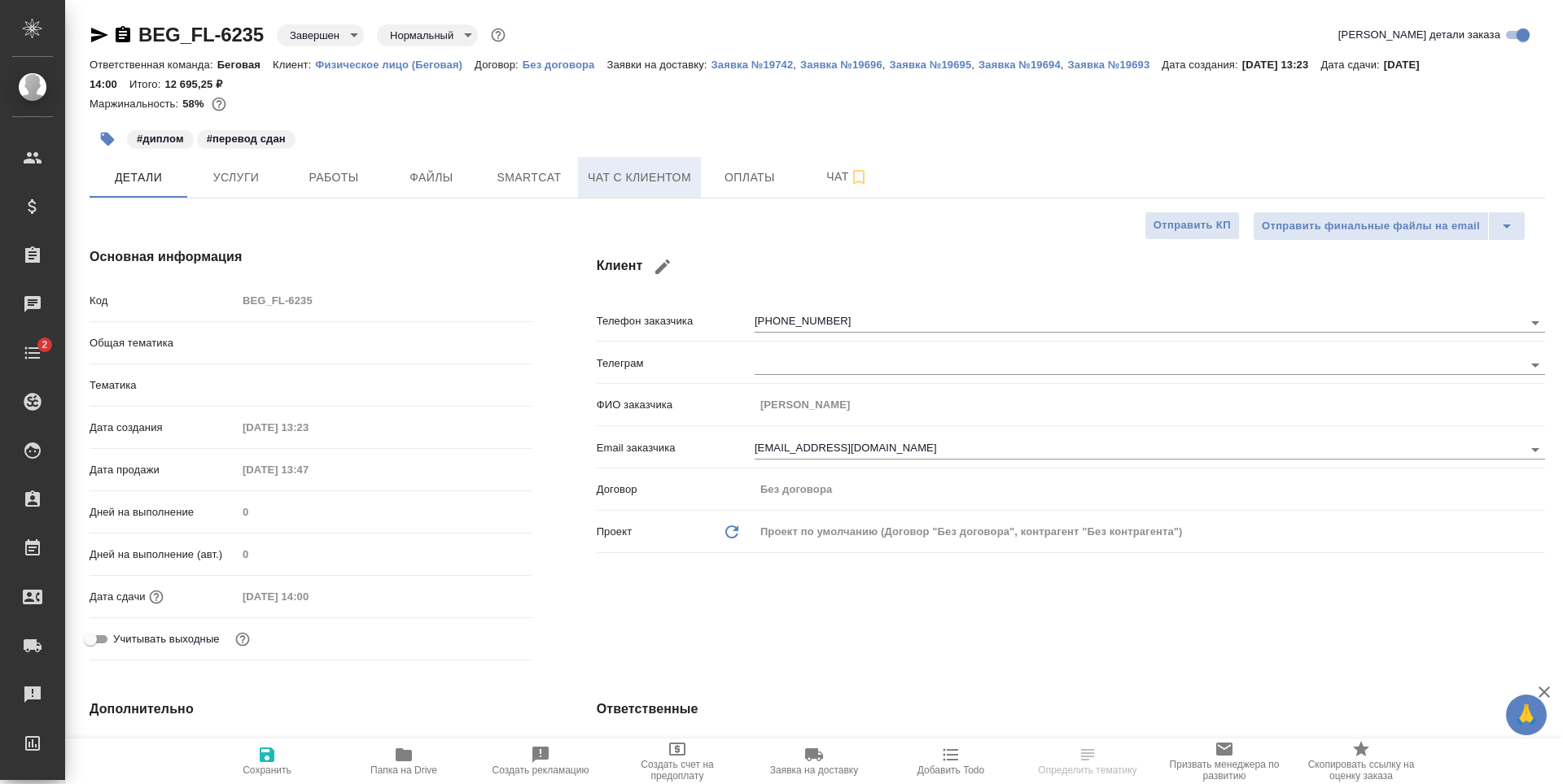
type textarea "x"
click at [650, 177] on span "Чат с клиентом" at bounding box center [639, 177] width 104 height 20
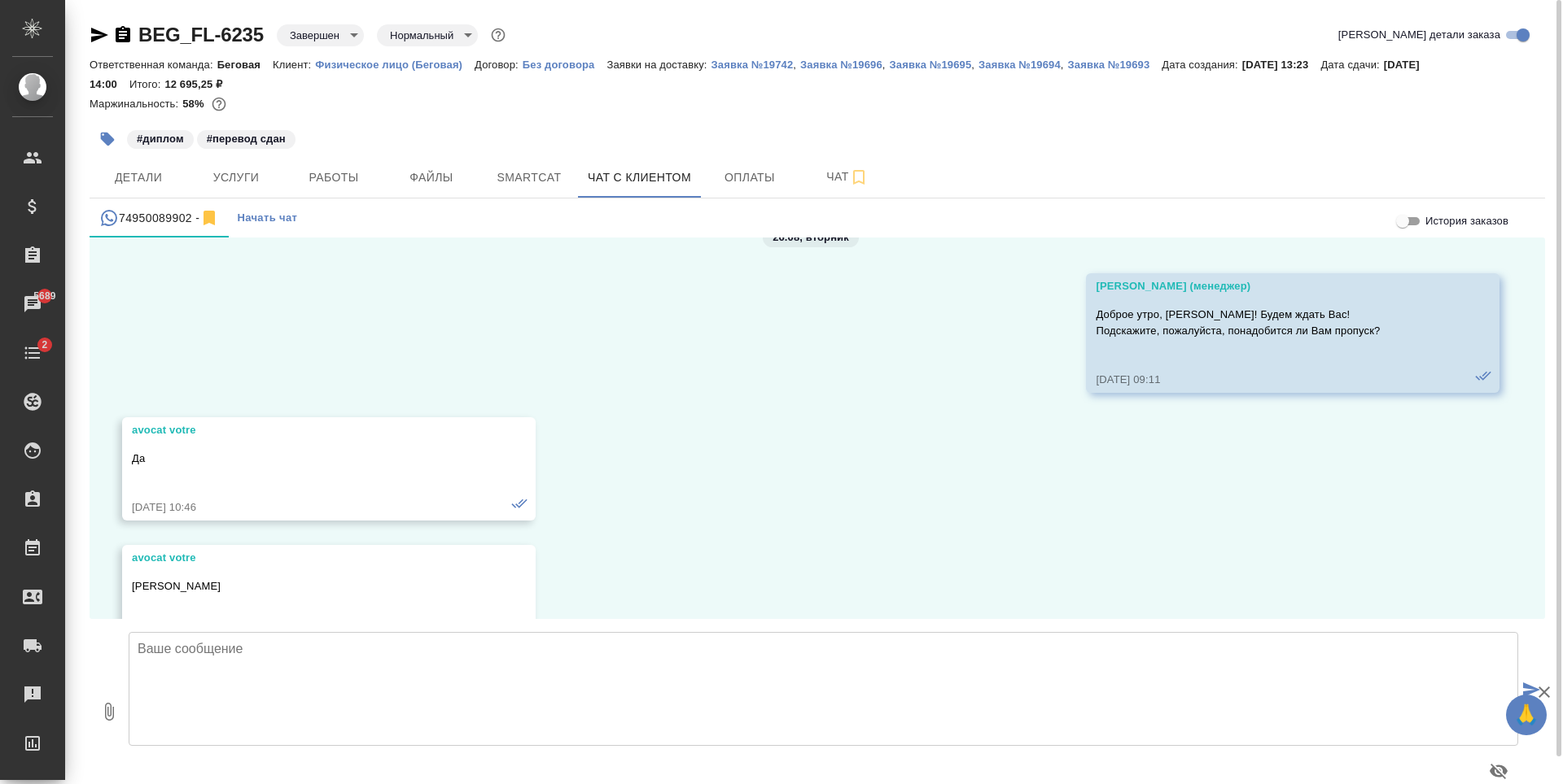
scroll to position [13990, 0]
